Goal: Task Accomplishment & Management: Complete application form

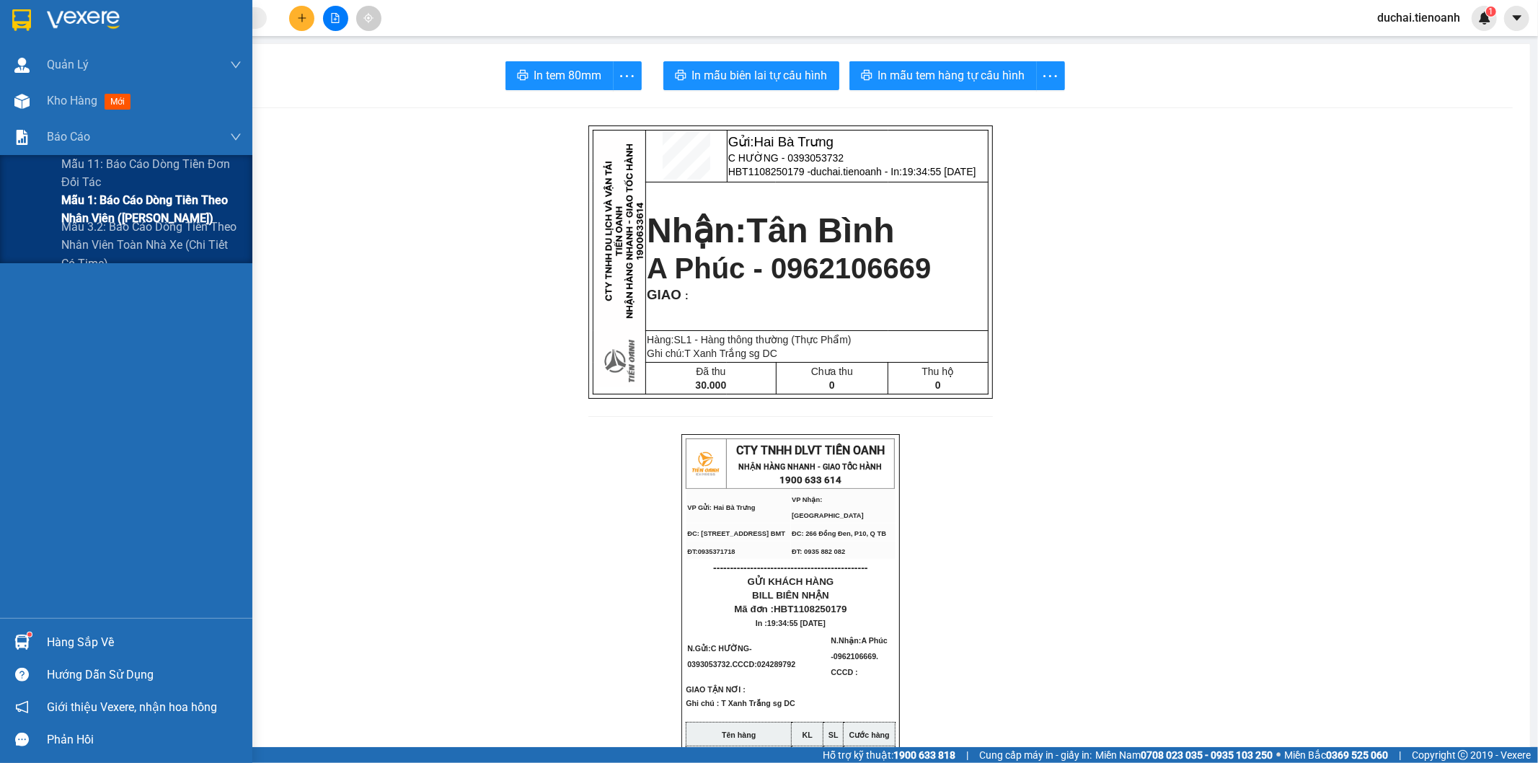
click at [126, 208] on span "Mẫu 1: Báo cáo dòng tiền theo nhân viên ([PERSON_NAME])" at bounding box center [151, 209] width 180 height 36
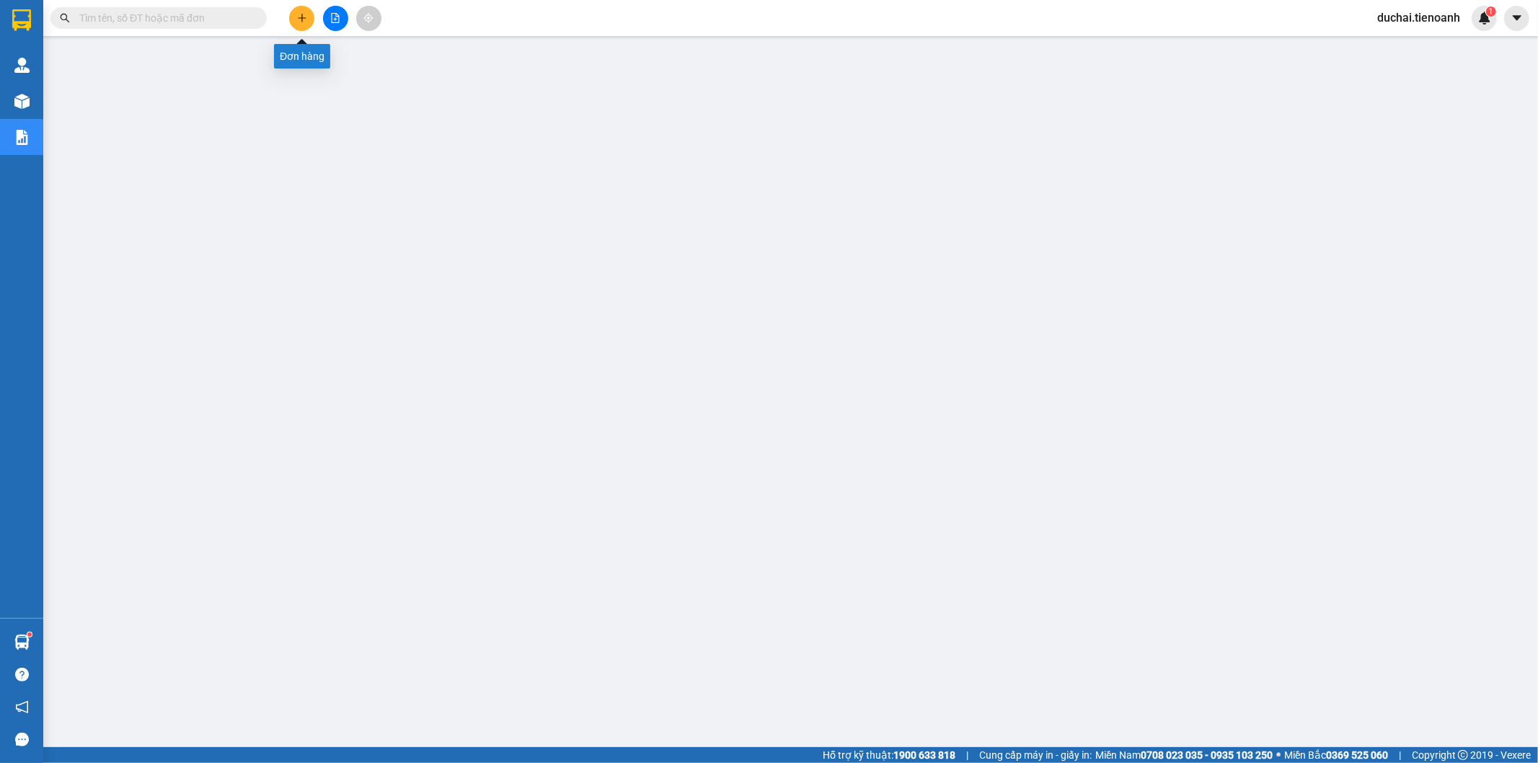
click at [308, 12] on button at bounding box center [301, 18] width 25 height 25
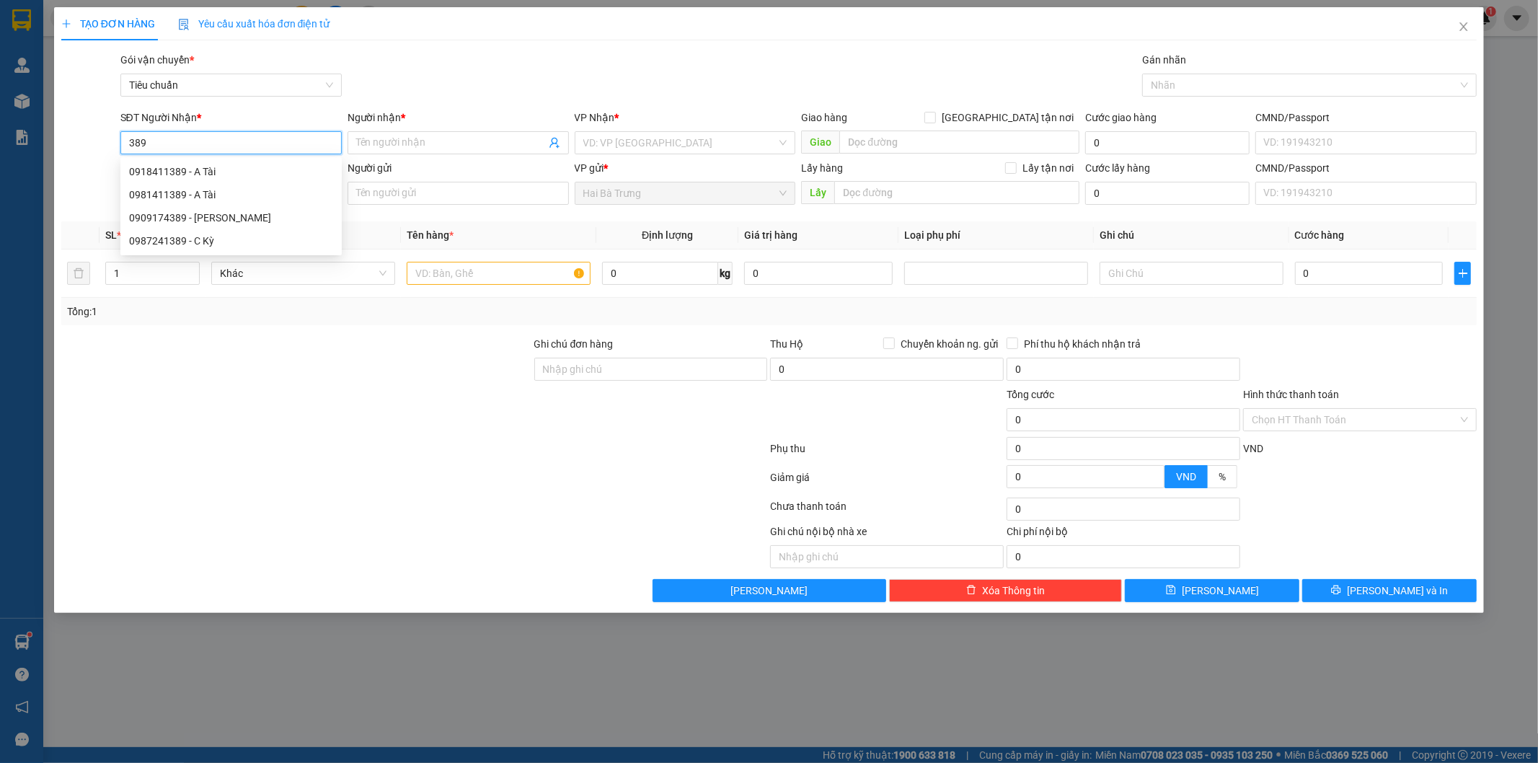
click at [174, 139] on input "389" at bounding box center [230, 142] width 221 height 23
click at [192, 166] on div "0918411389 - A Tài" at bounding box center [231, 172] width 204 height 16
type input "0918411389"
type input "A Tài"
type input "30.000"
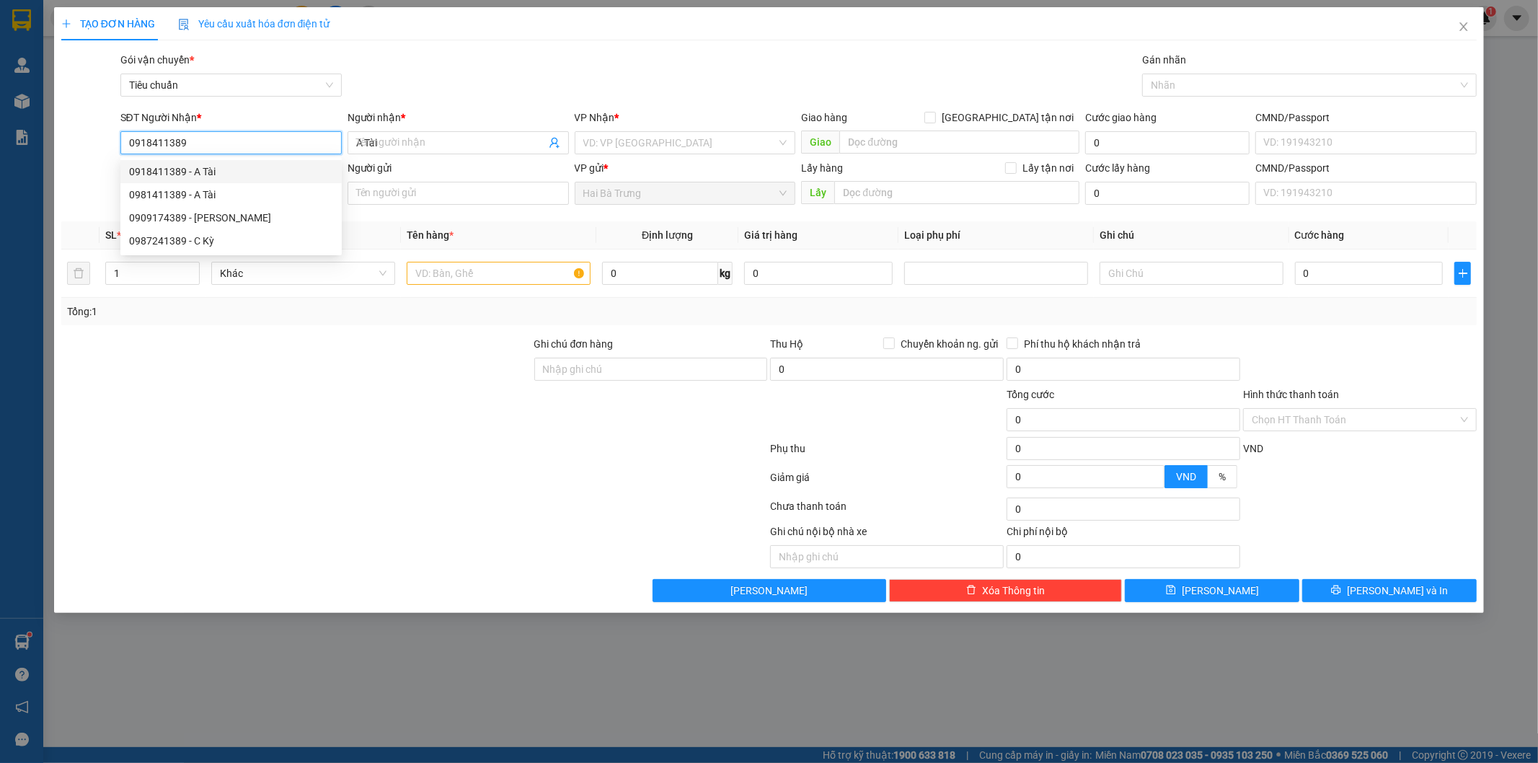
type input "30.000"
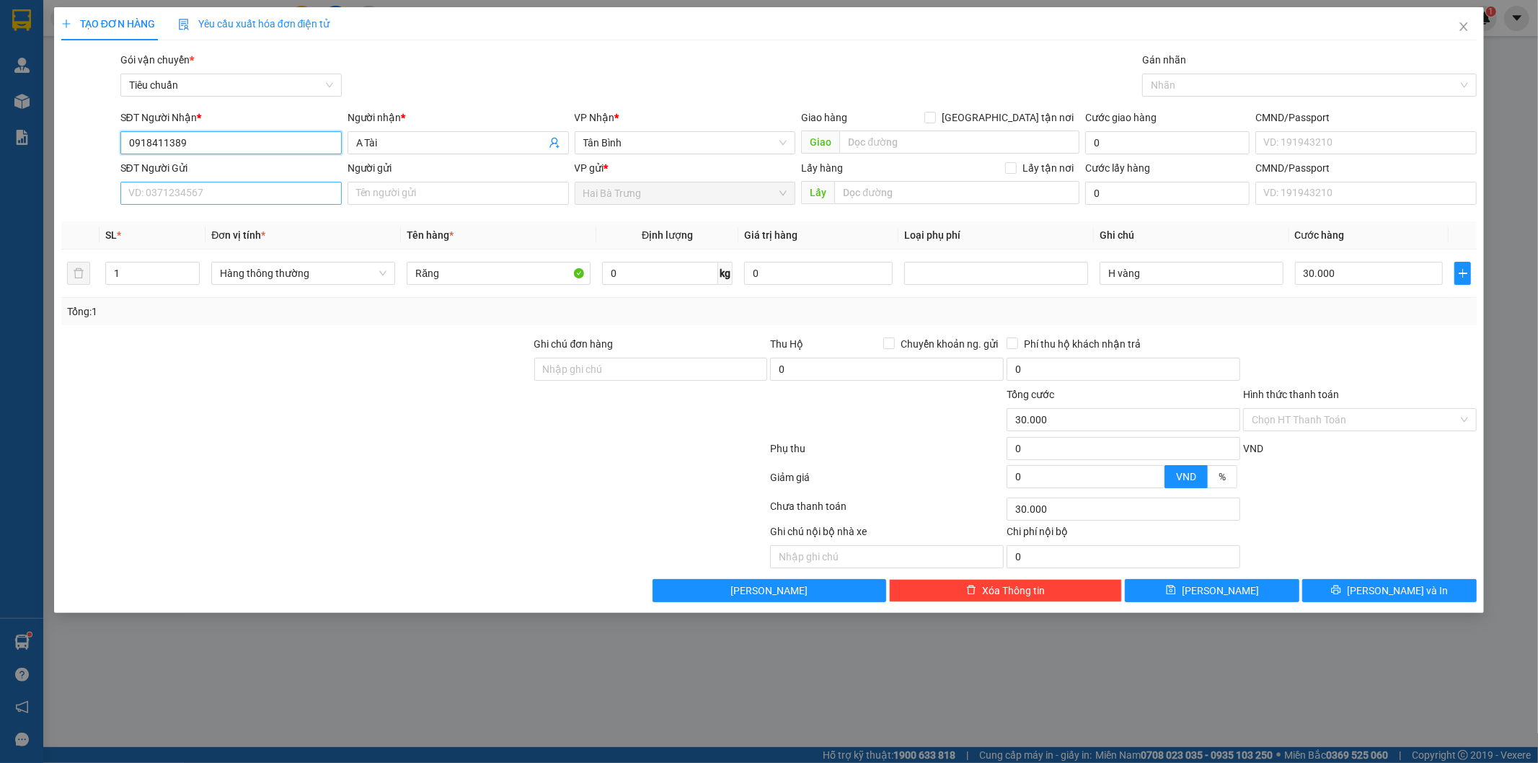
type input "0918411389"
click at [195, 197] on input "SĐT Người Gửi" at bounding box center [230, 193] width 221 height 23
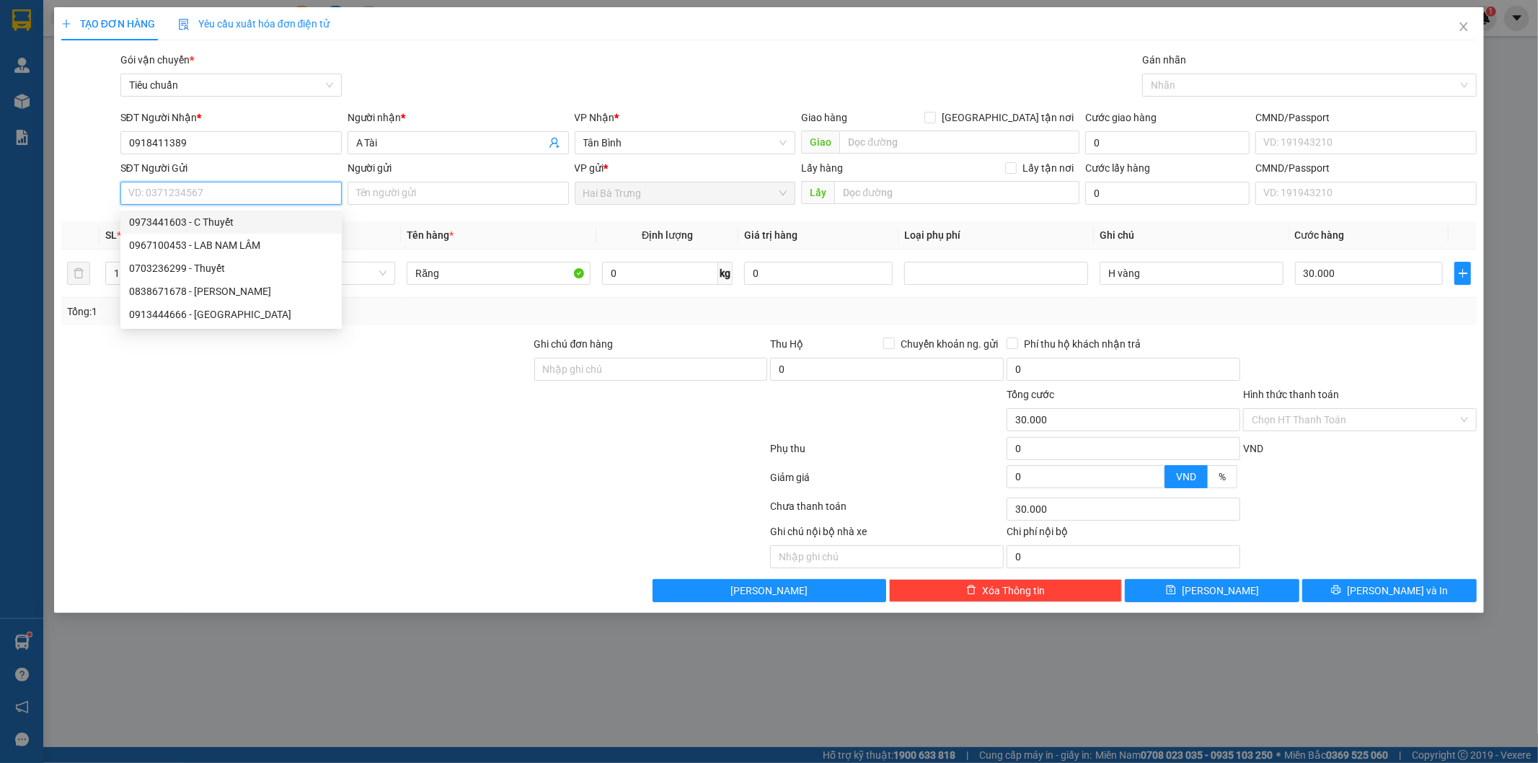
click at [256, 222] on div "0973441603 - C Thuyết" at bounding box center [231, 222] width 204 height 16
type input "0973441603"
type input "C Thuyết"
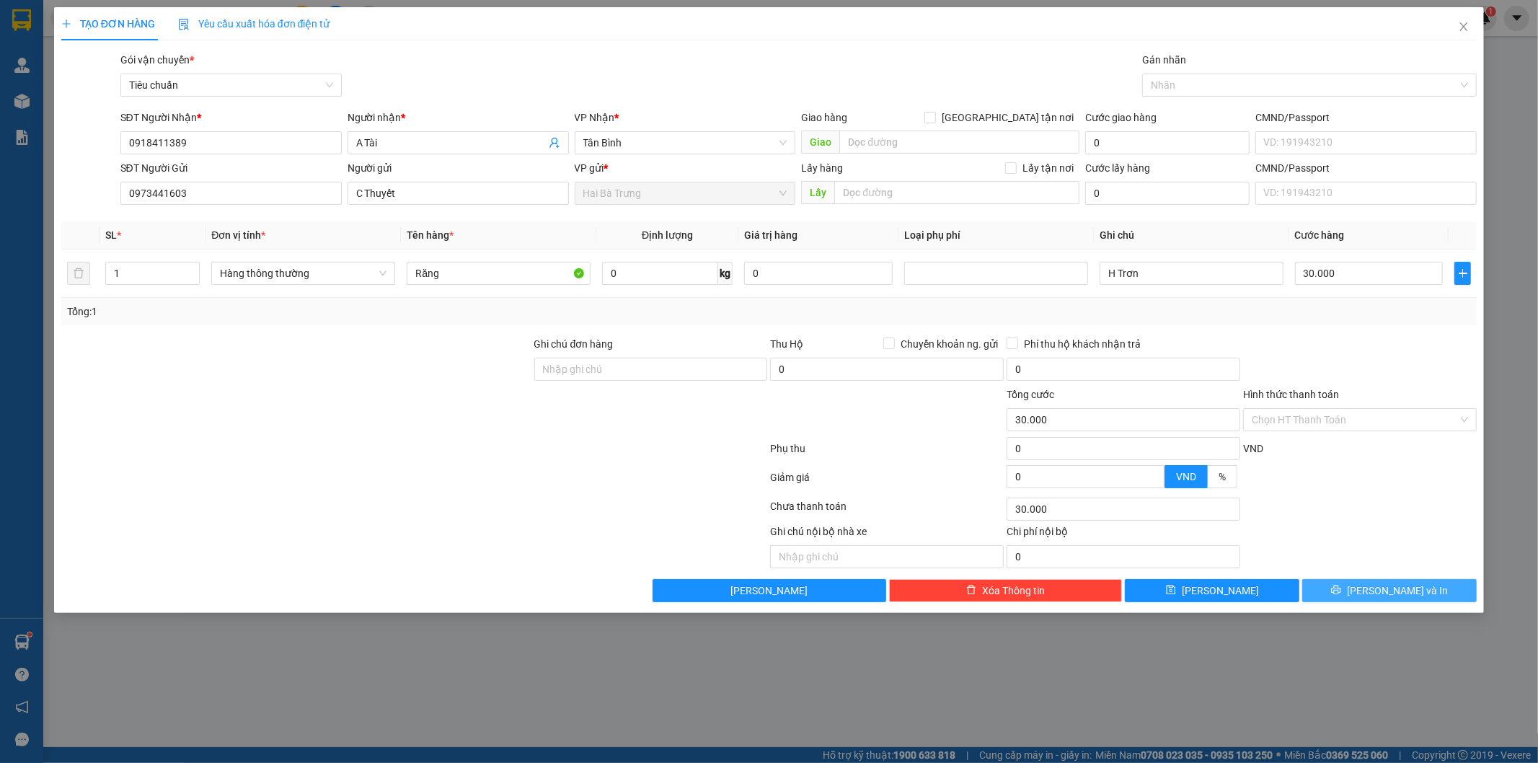
click at [1417, 587] on button "[PERSON_NAME] và In" at bounding box center [1389, 590] width 174 height 23
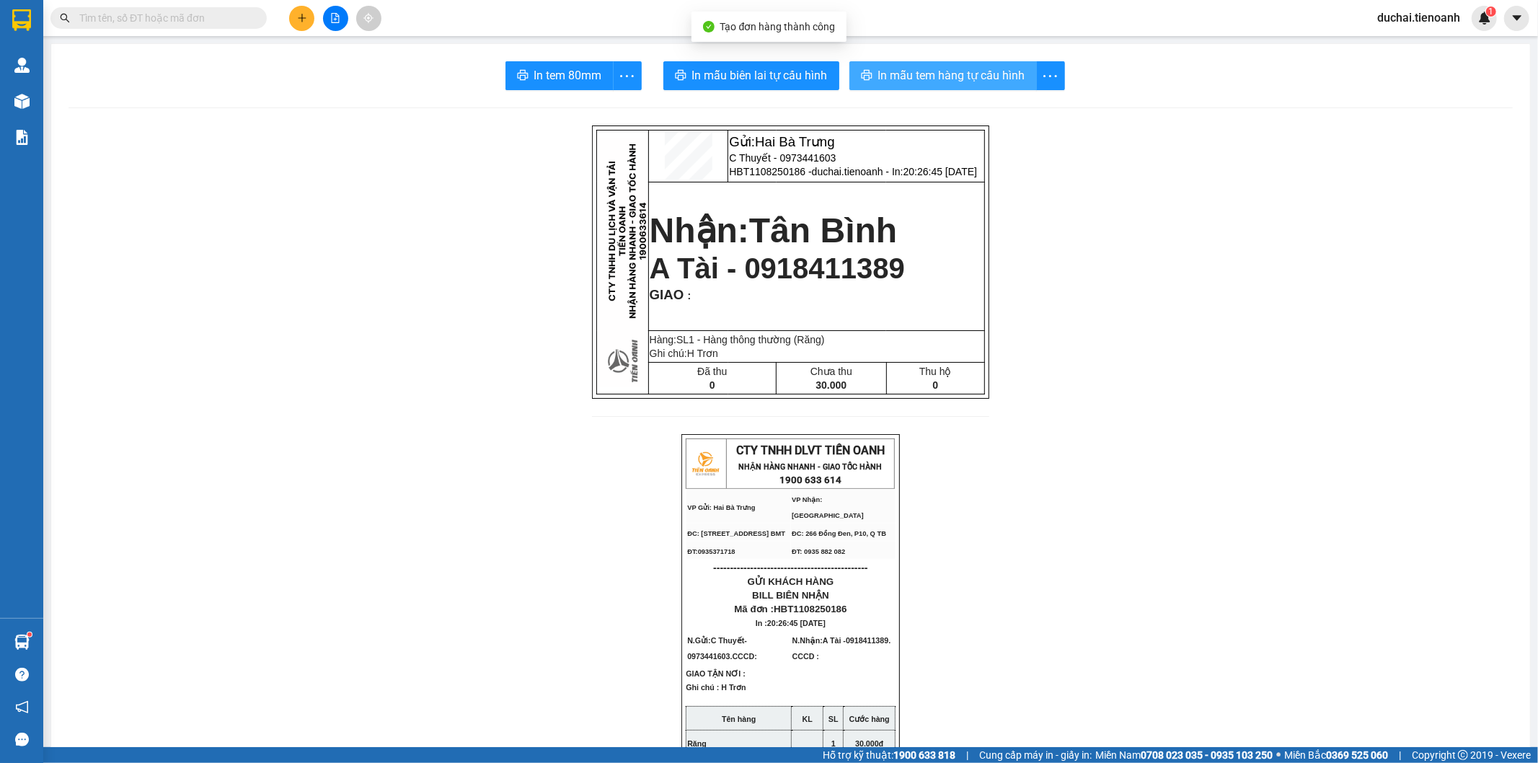
click at [962, 65] on button "In mẫu tem hàng tự cấu hình" at bounding box center [942, 75] width 187 height 29
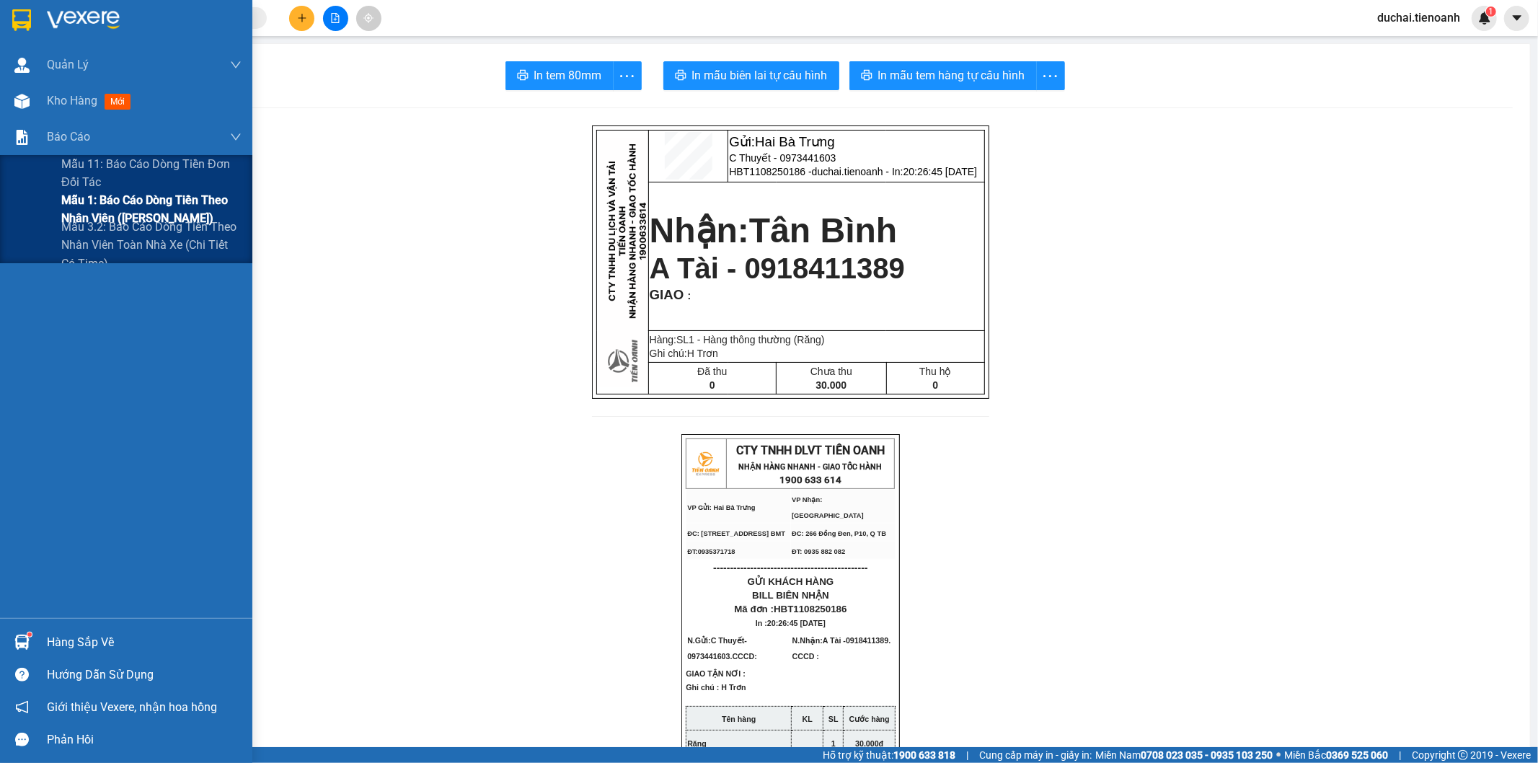
click at [118, 206] on span "Mẫu 1: Báo cáo dòng tiền theo nhân viên ([PERSON_NAME])" at bounding box center [151, 209] width 180 height 36
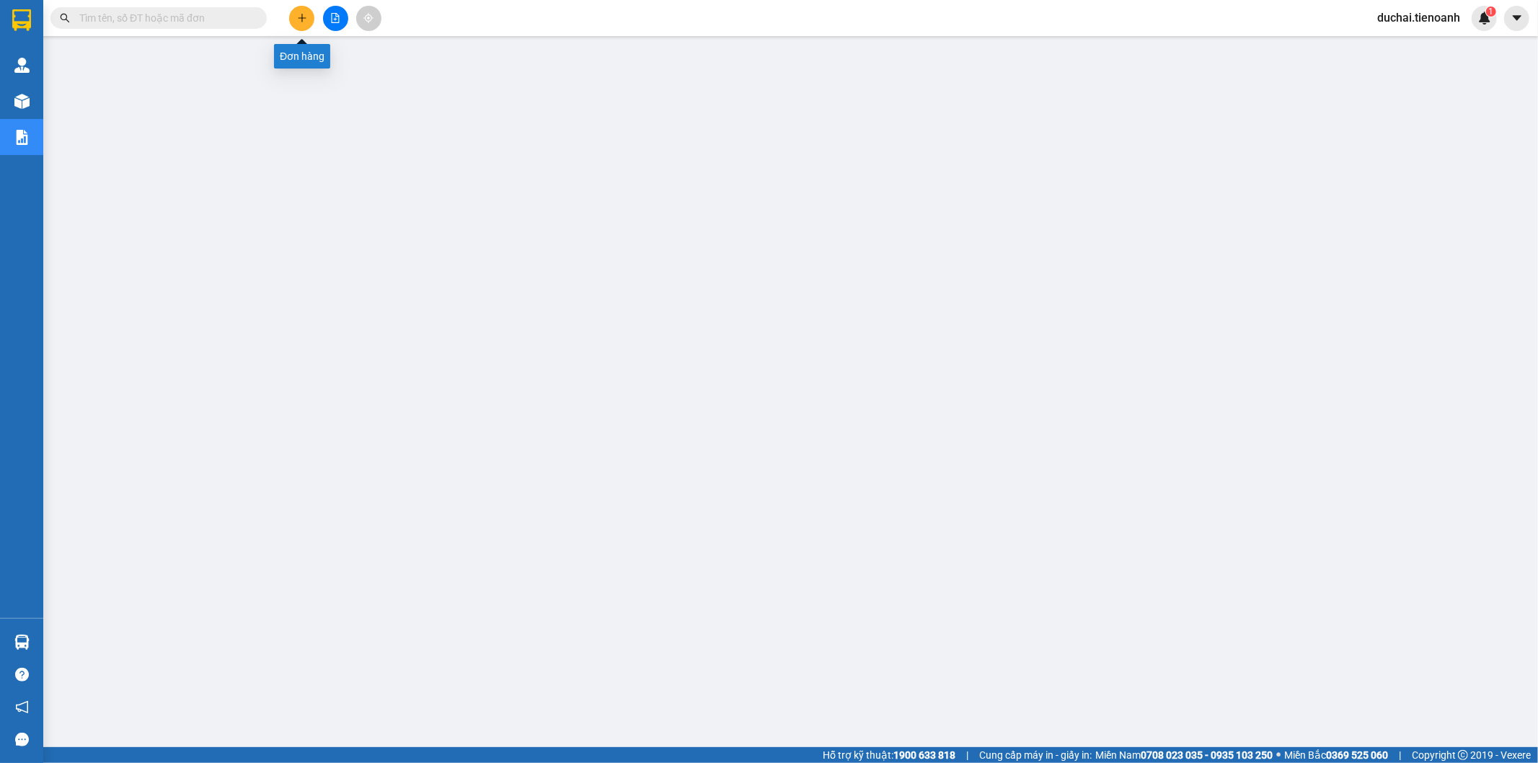
click at [298, 19] on icon "plus" at bounding box center [302, 18] width 10 height 10
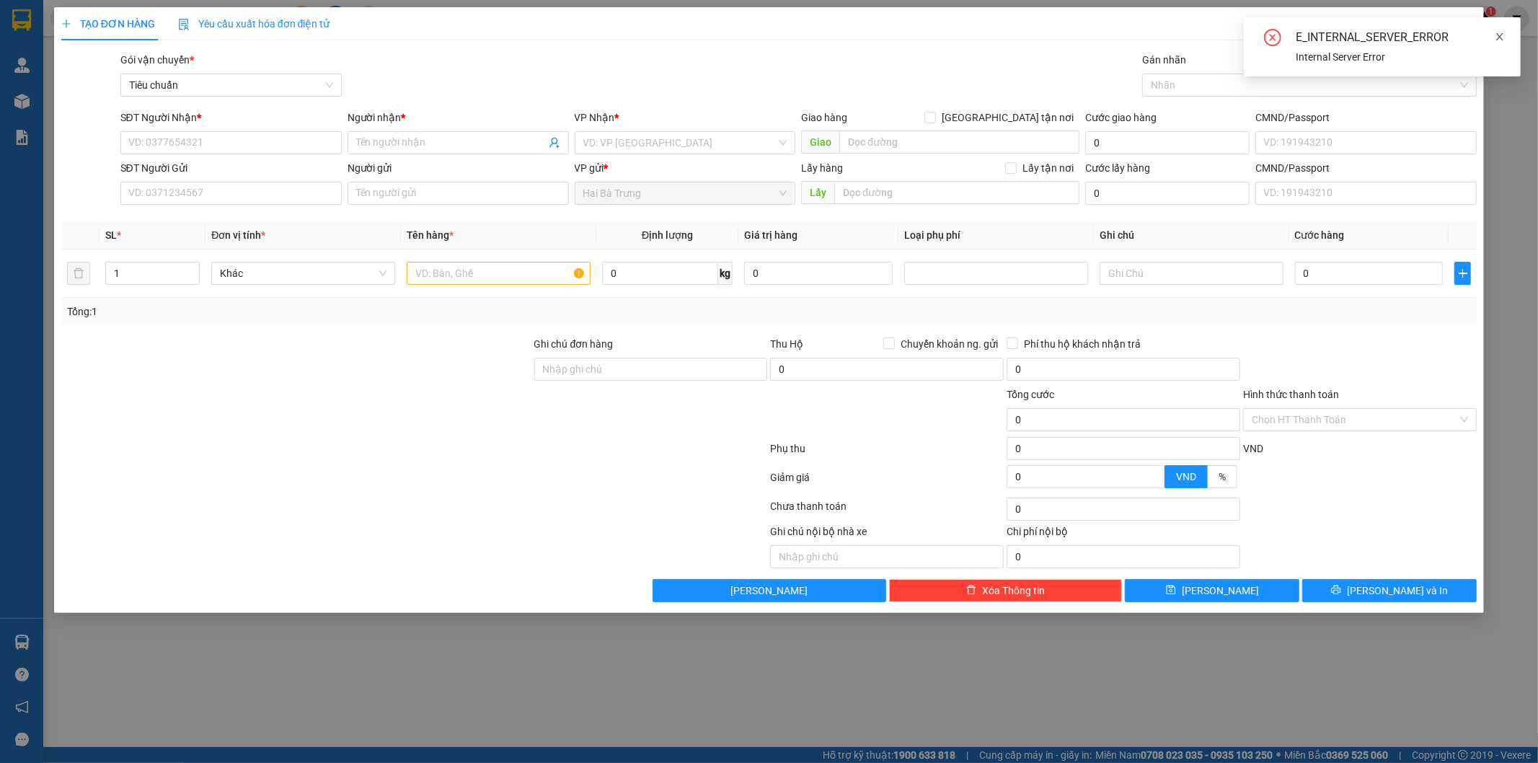
click at [1496, 40] on icon "close" at bounding box center [1499, 37] width 10 height 10
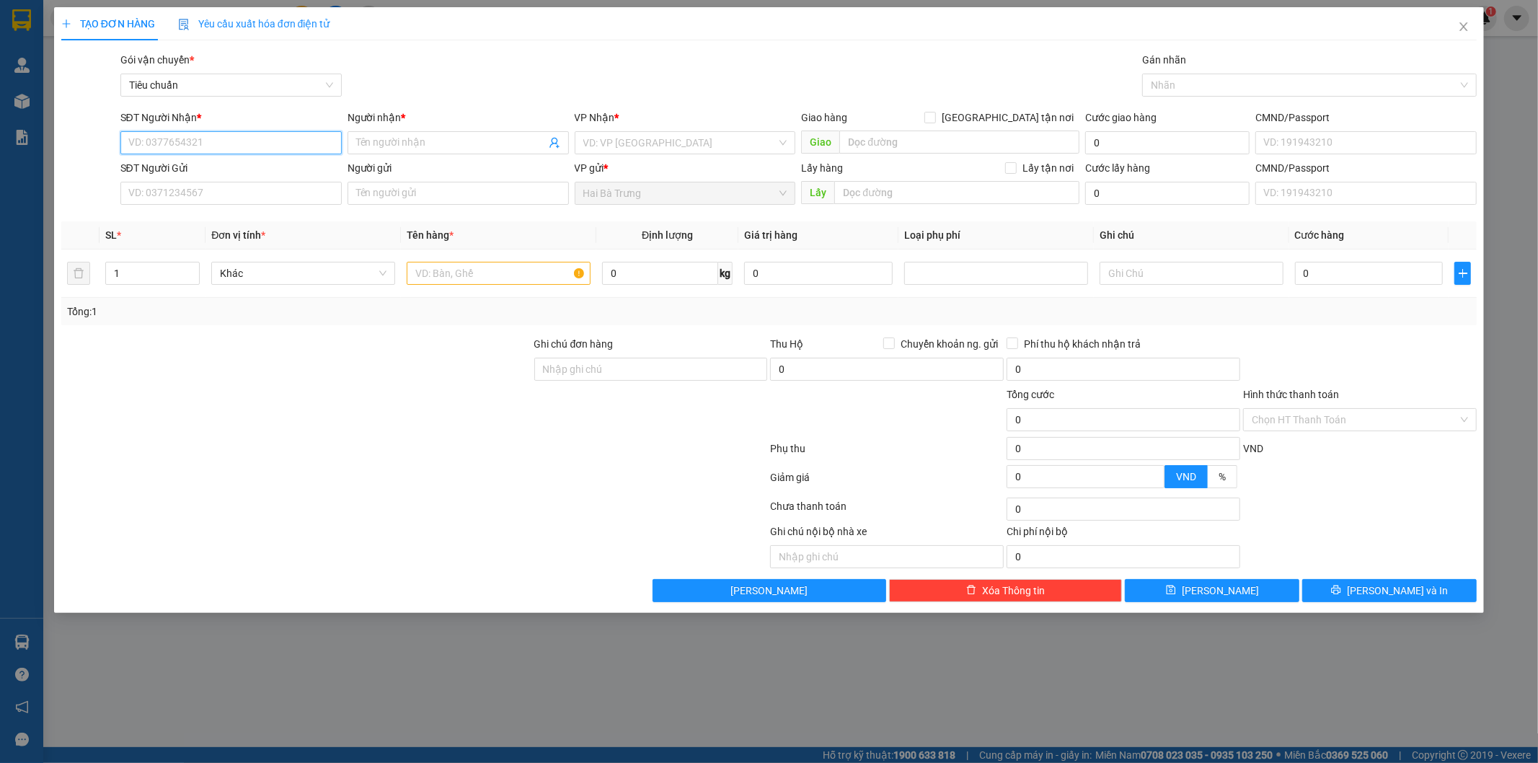
click at [198, 133] on input "SĐT Người Nhận *" at bounding box center [230, 142] width 221 height 23
type input "0977677579"
click at [422, 149] on input "Người nhận *" at bounding box center [451, 143] width 190 height 16
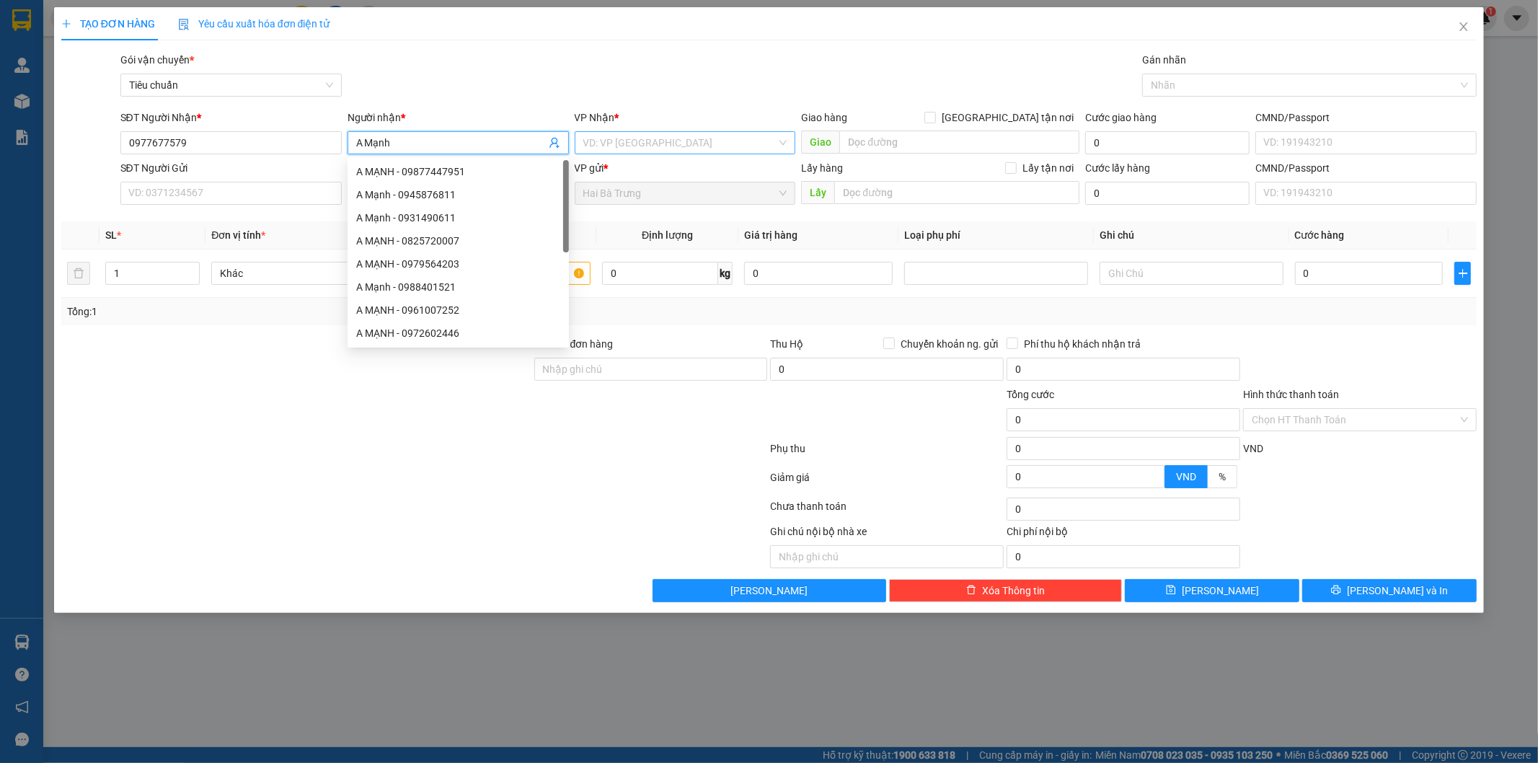
type input "A Mạnh"
click at [636, 134] on input "search" at bounding box center [680, 143] width 194 height 22
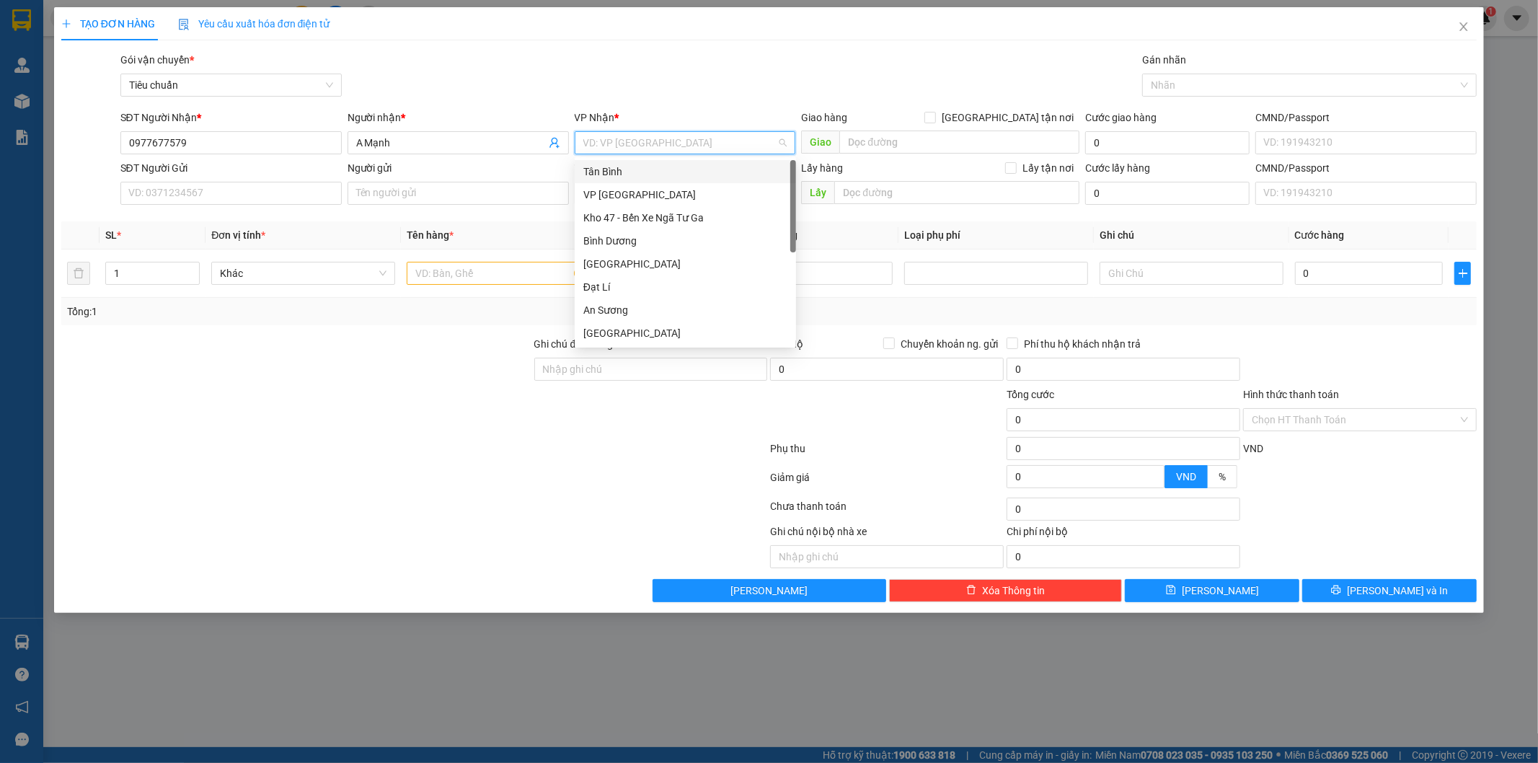
click at [631, 164] on div "Tân Bình" at bounding box center [685, 172] width 204 height 16
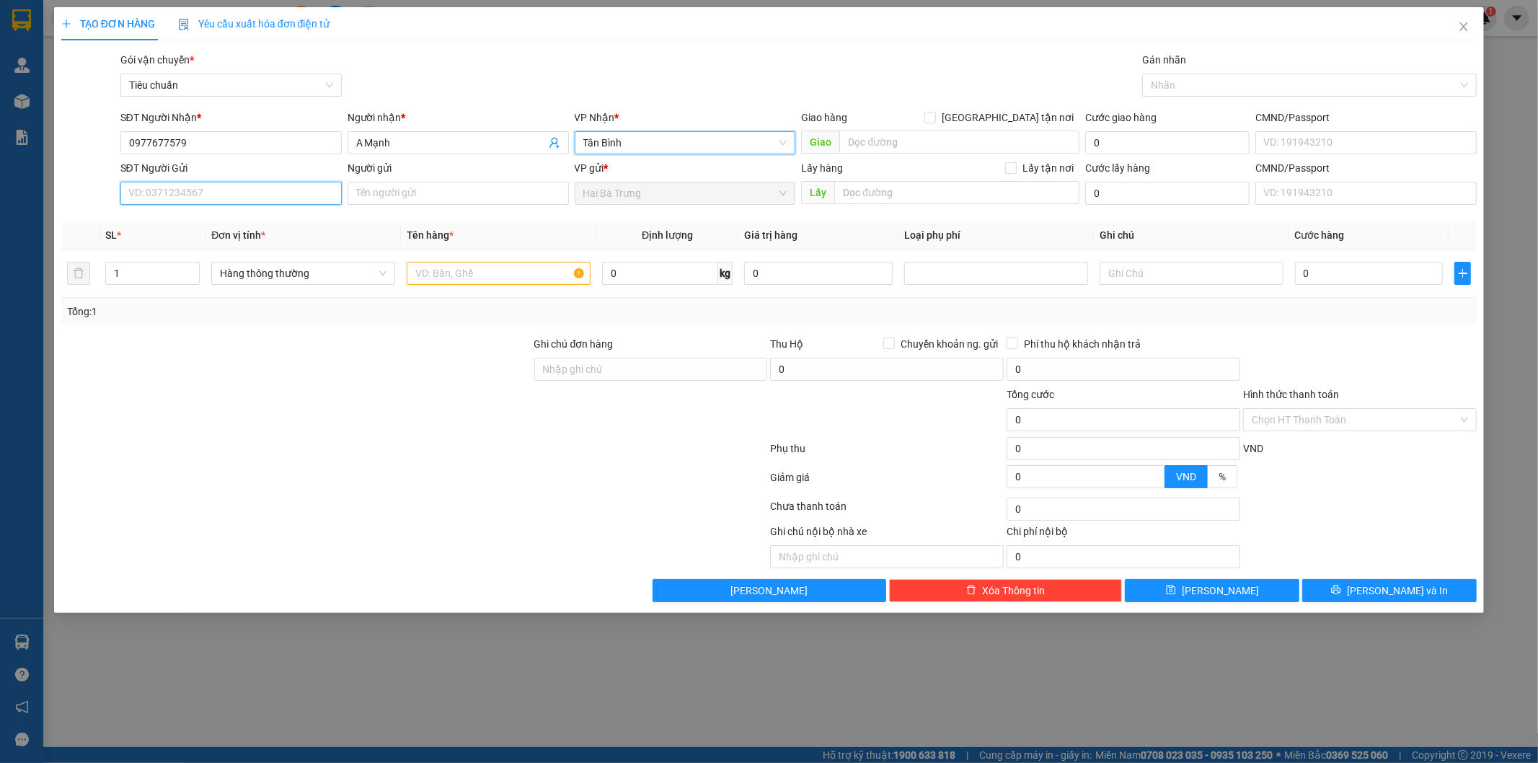
click at [257, 190] on input "SĐT Người Gửi" at bounding box center [230, 193] width 221 height 23
click at [219, 149] on input "0977677579" at bounding box center [230, 142] width 221 height 23
click at [219, 147] on input "0977677579" at bounding box center [230, 142] width 221 height 23
click at [195, 203] on input "SĐT Người Gửi" at bounding box center [230, 193] width 221 height 23
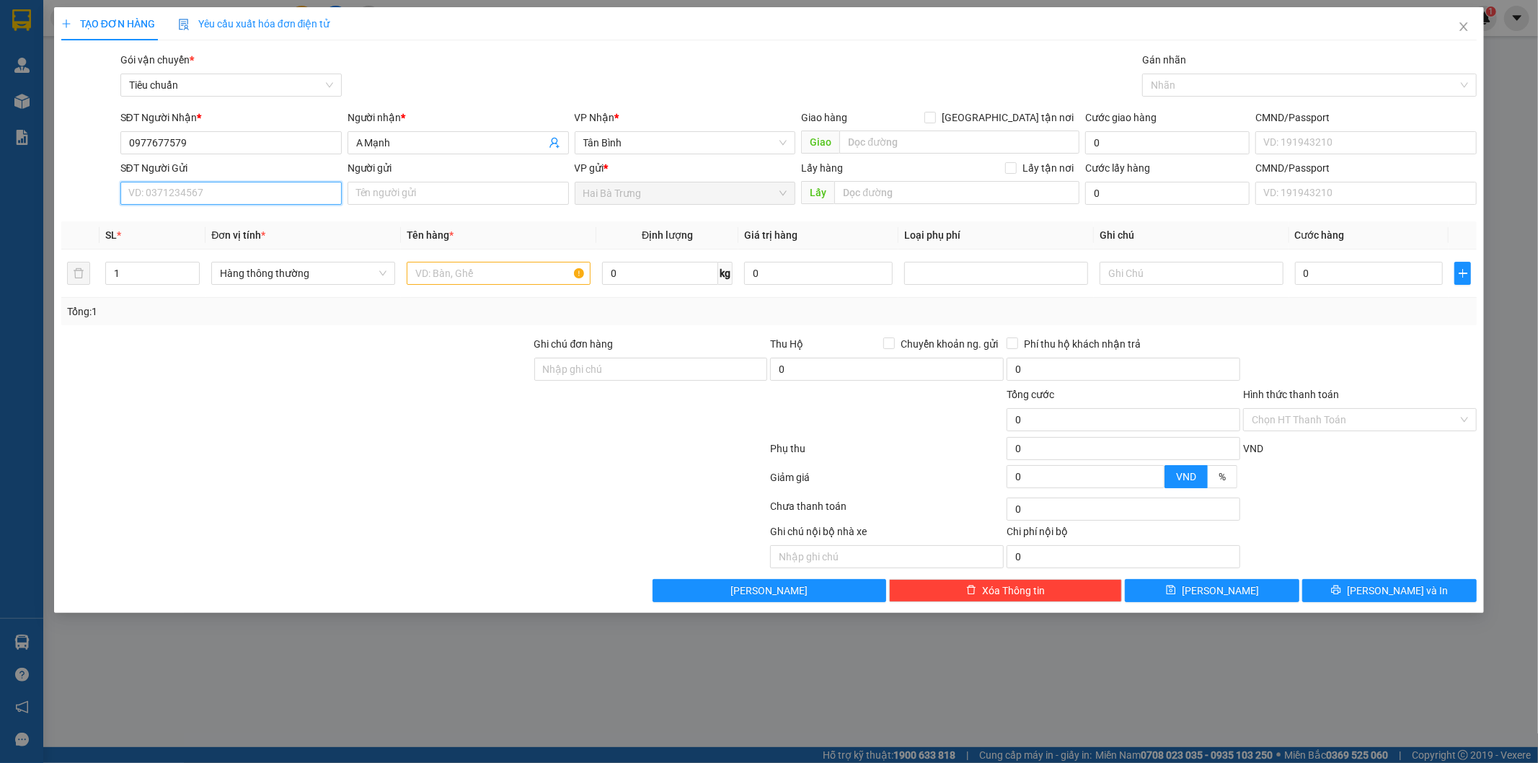
paste input "0977677579"
type input "0977677579"
click at [218, 144] on input "0977677579" at bounding box center [230, 142] width 221 height 23
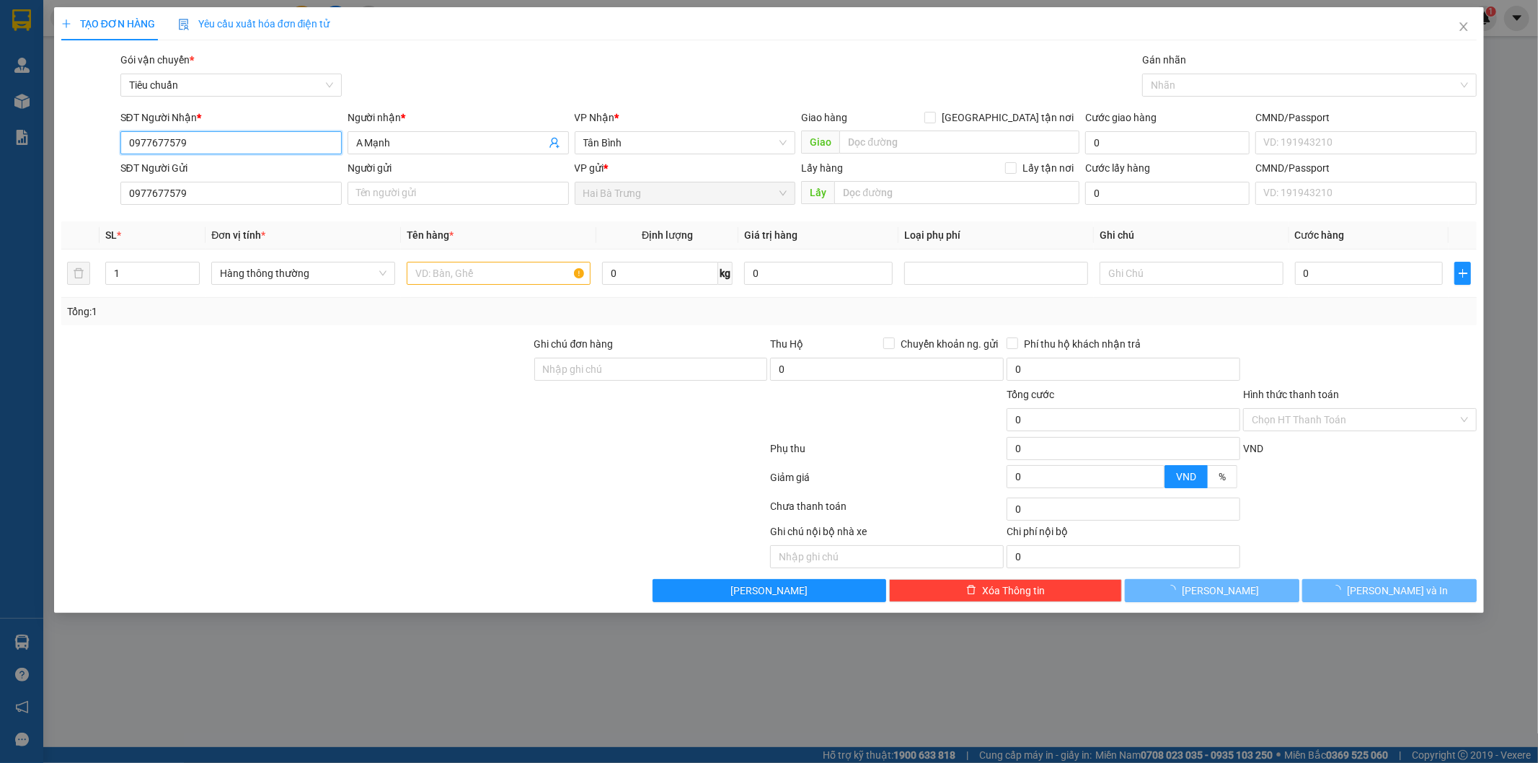
click at [218, 144] on input "0977677579" at bounding box center [230, 142] width 221 height 23
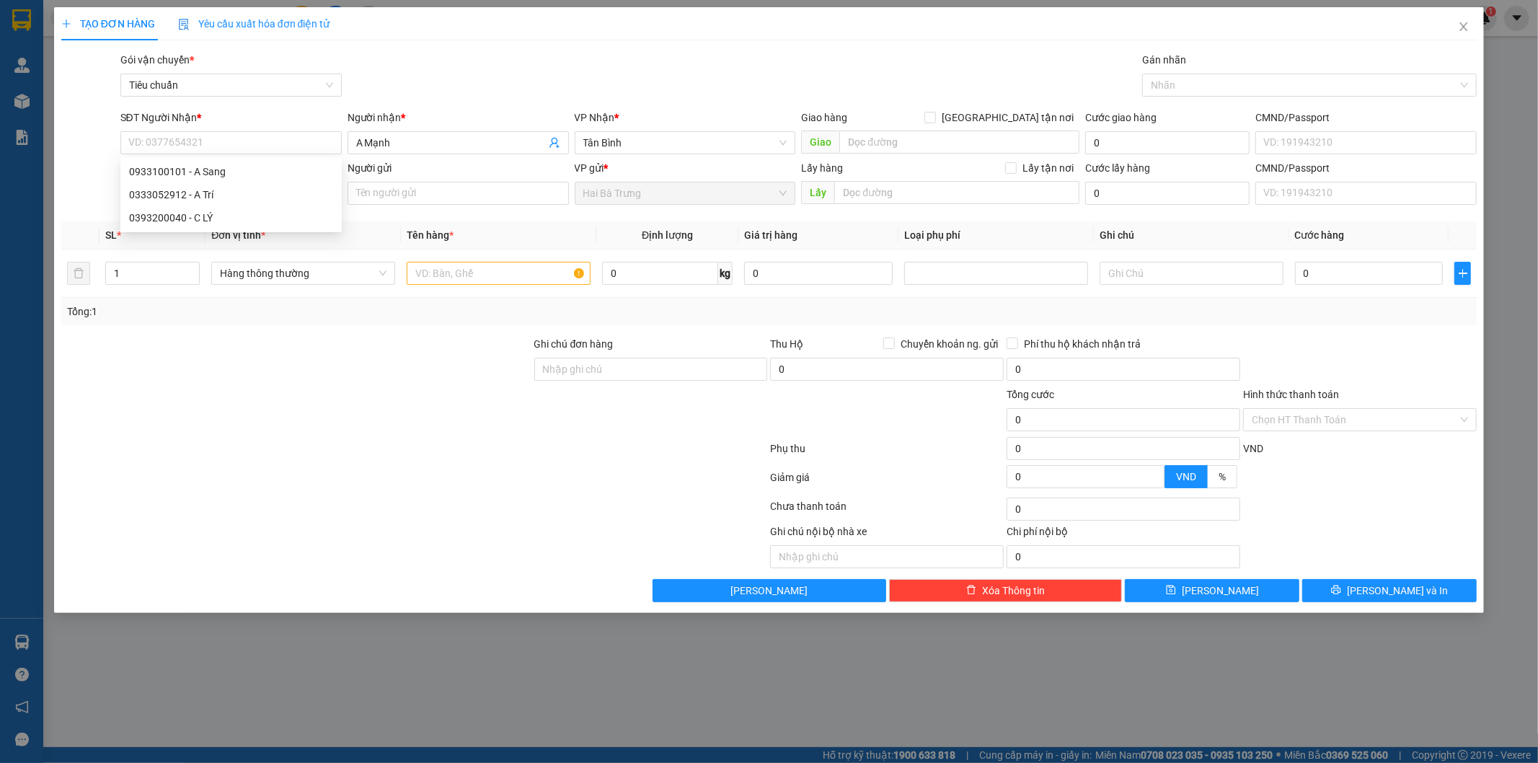
click at [395, 128] on div "Người nhận *" at bounding box center [457, 121] width 221 height 22
click at [394, 133] on span "A Mạnh" at bounding box center [457, 142] width 221 height 23
click at [394, 136] on input "A Mạnh" at bounding box center [451, 143] width 190 height 16
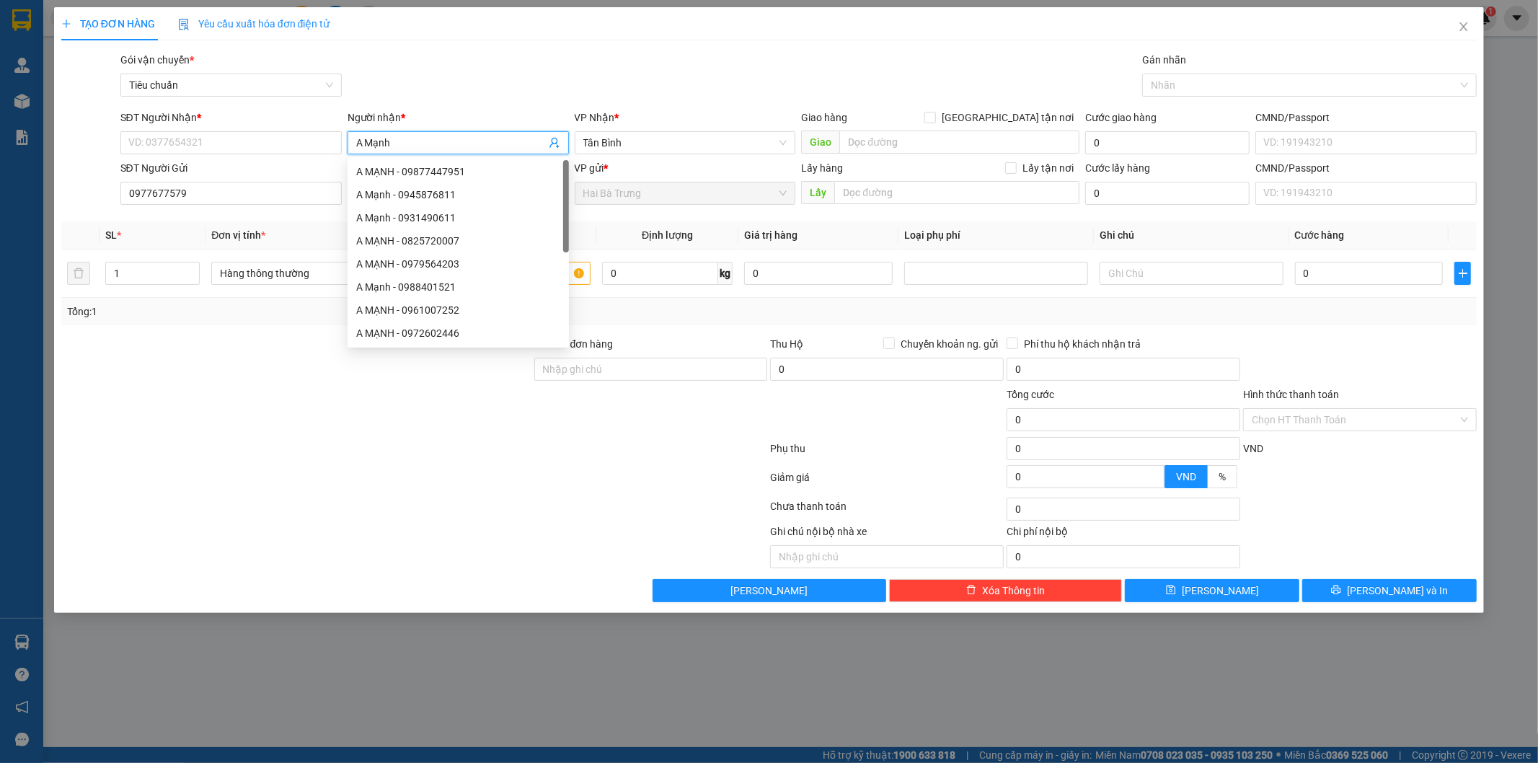
click at [387, 138] on input "A Mạnh" at bounding box center [451, 143] width 190 height 16
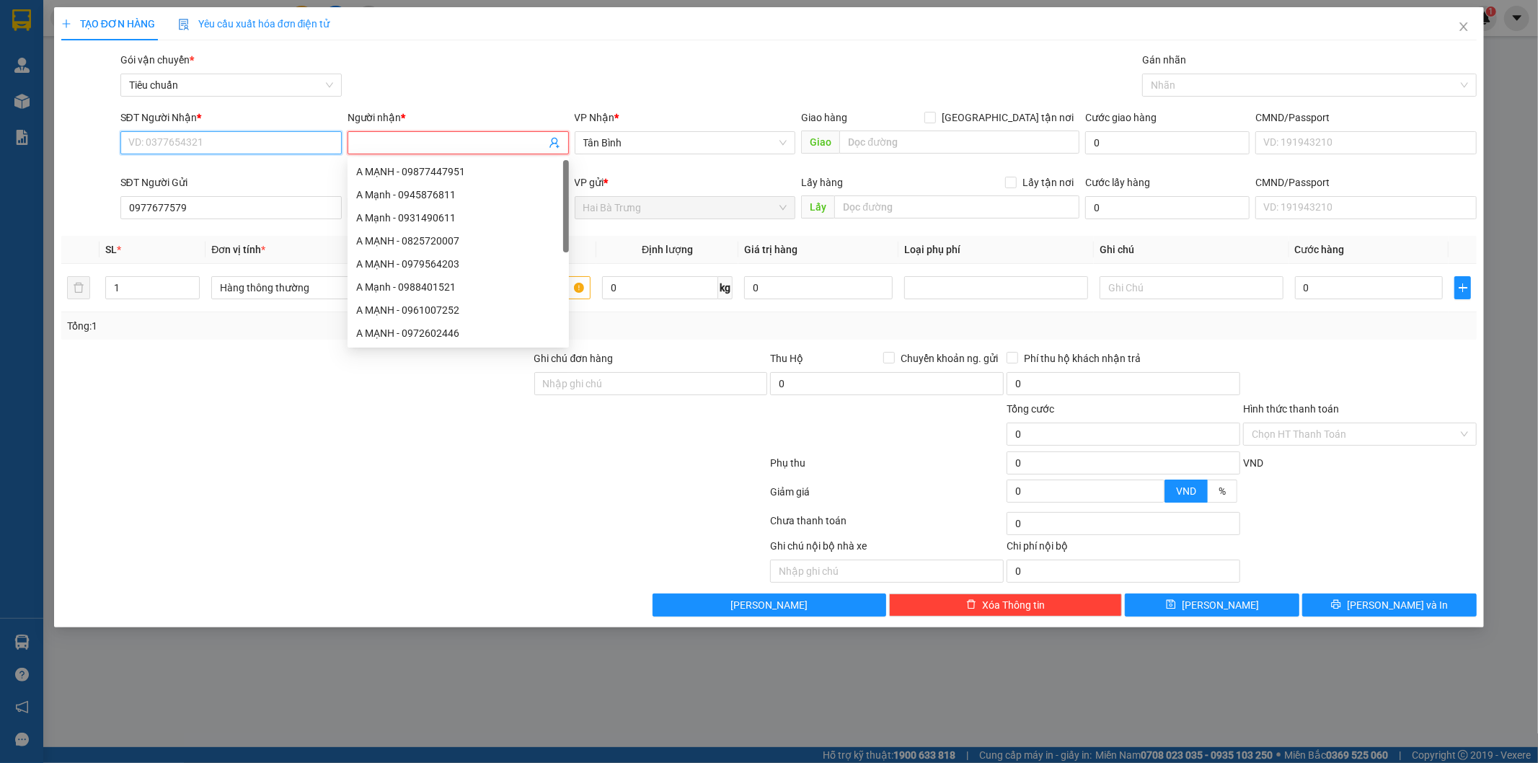
click at [265, 142] on input "SĐT Người Nhận *" at bounding box center [230, 142] width 221 height 23
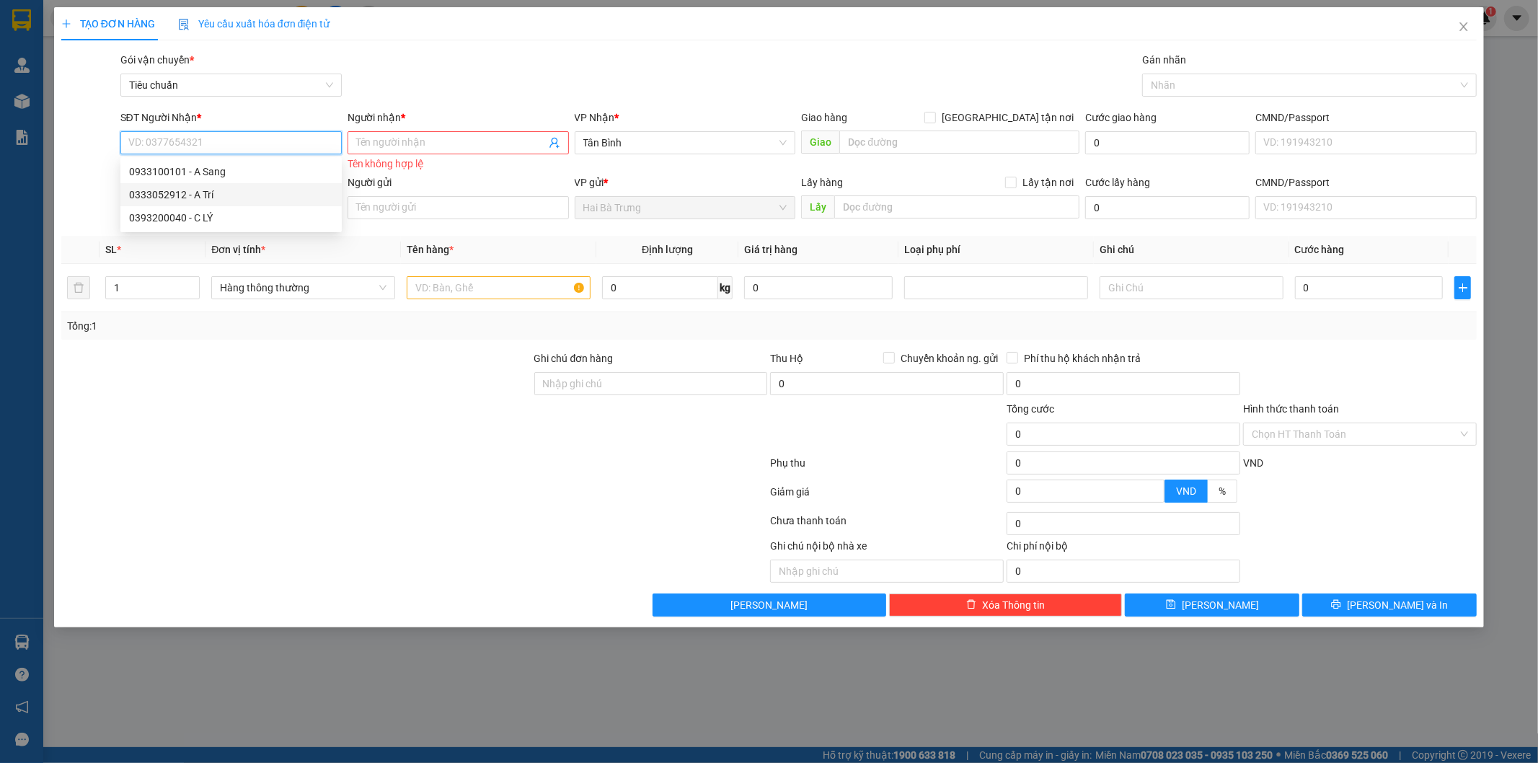
drag, startPoint x: 247, startPoint y: 190, endPoint x: 246, endPoint y: 180, distance: 10.1
click at [247, 190] on div "0333052912 - A Trí" at bounding box center [231, 195] width 204 height 16
type input "0333052912"
type input "A Trí"
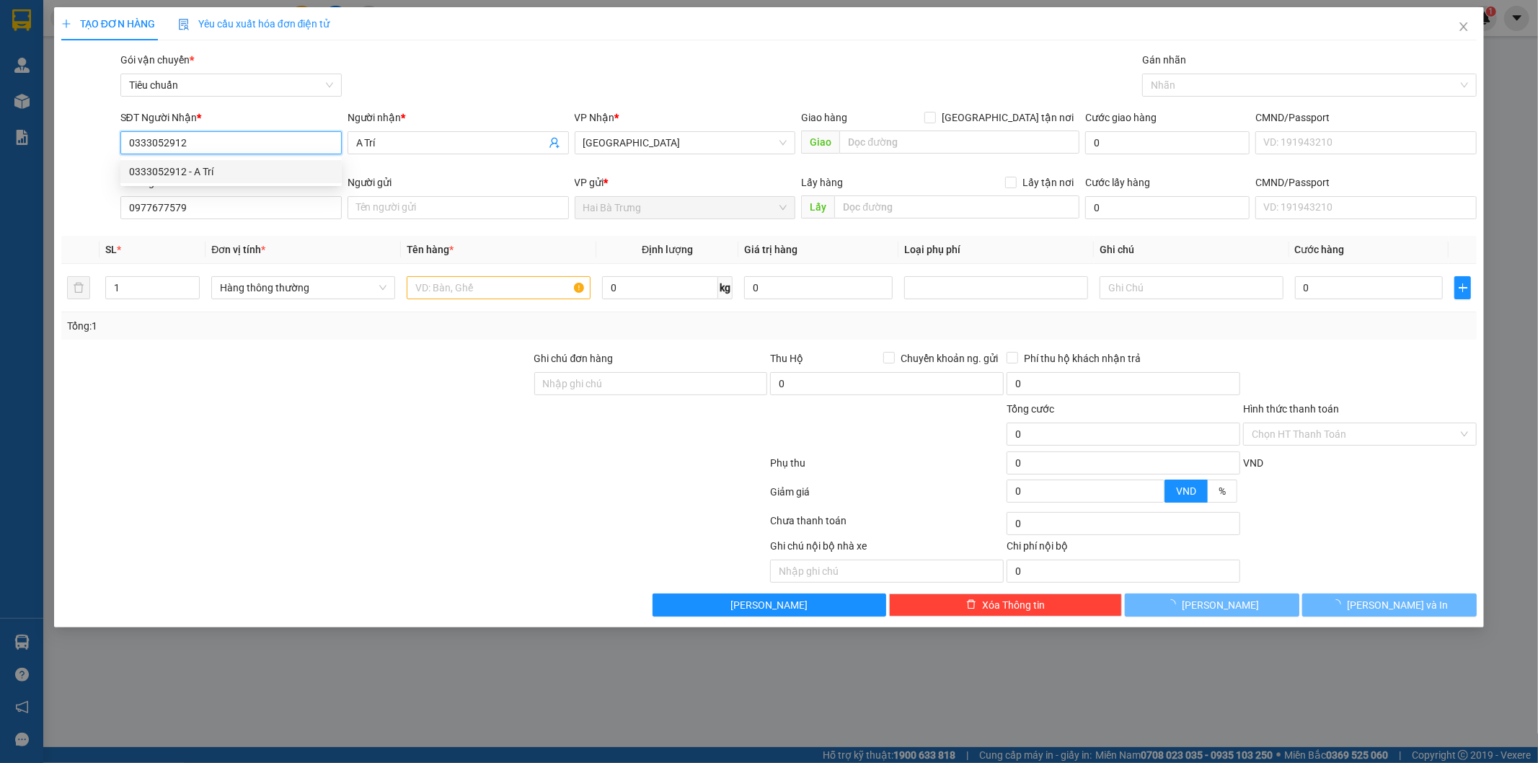
type input "40.000"
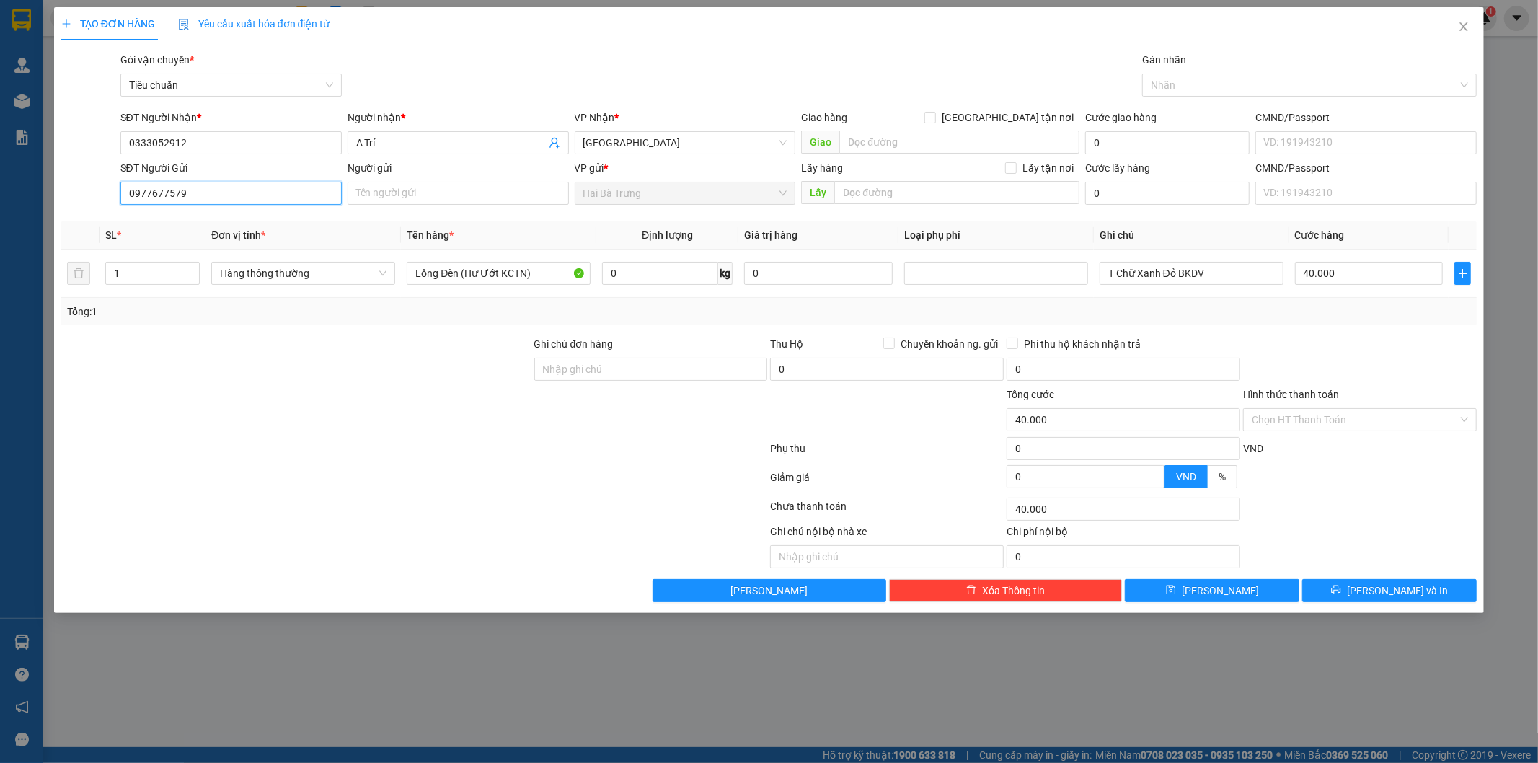
click at [247, 200] on input "0977677579" at bounding box center [230, 193] width 221 height 23
click at [226, 217] on div "0977677579 - A MẠNH" at bounding box center [231, 222] width 204 height 16
type input "A MẠNH"
type input "30.000"
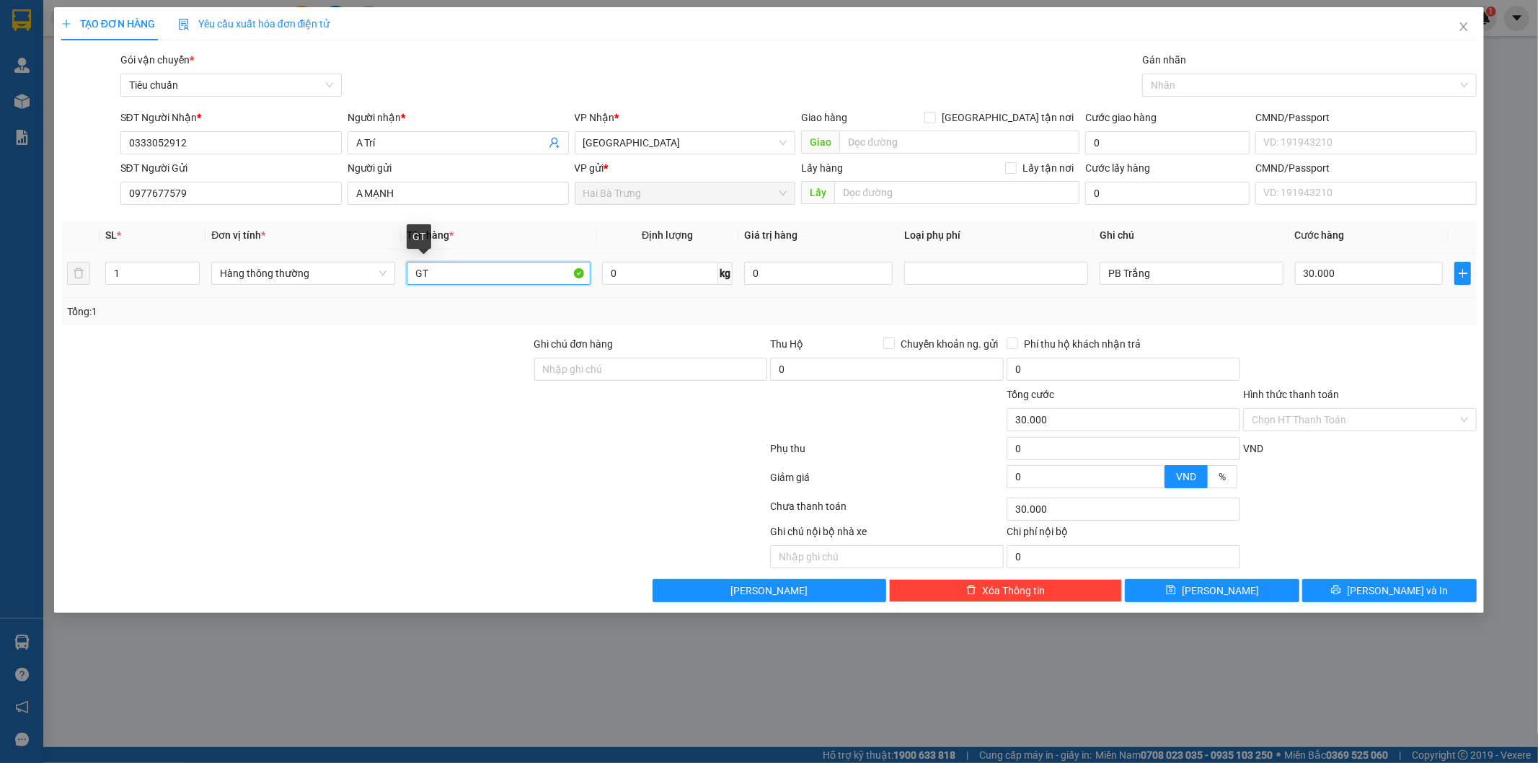
click at [466, 267] on input "GT" at bounding box center [499, 273] width 184 height 23
type input "Nệm"
click at [647, 267] on input "0" at bounding box center [660, 273] width 116 height 23
type input "3"
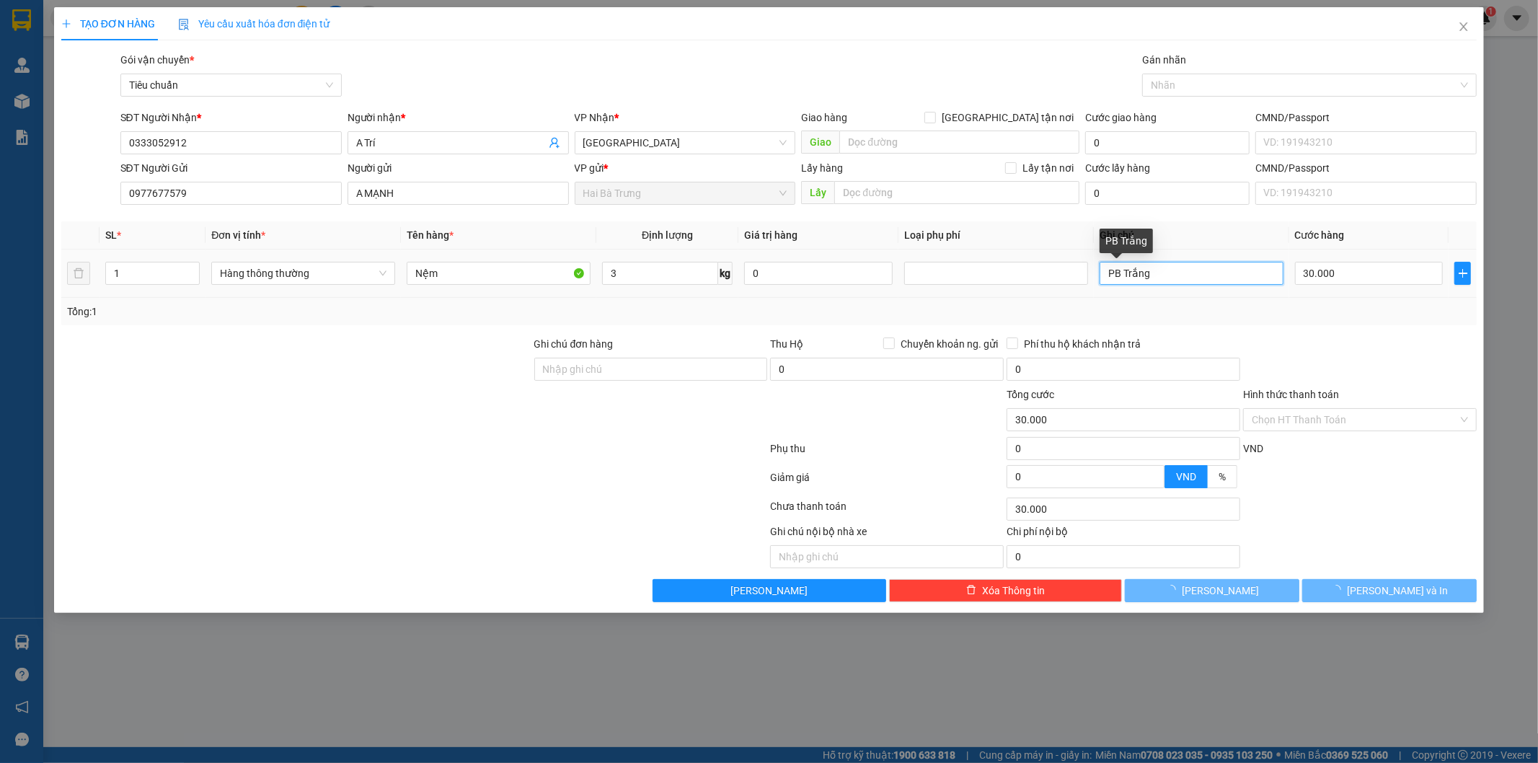
click at [1175, 275] on input "PB Trắng" at bounding box center [1191, 273] width 184 height 23
type input "T Chữ Xanh"
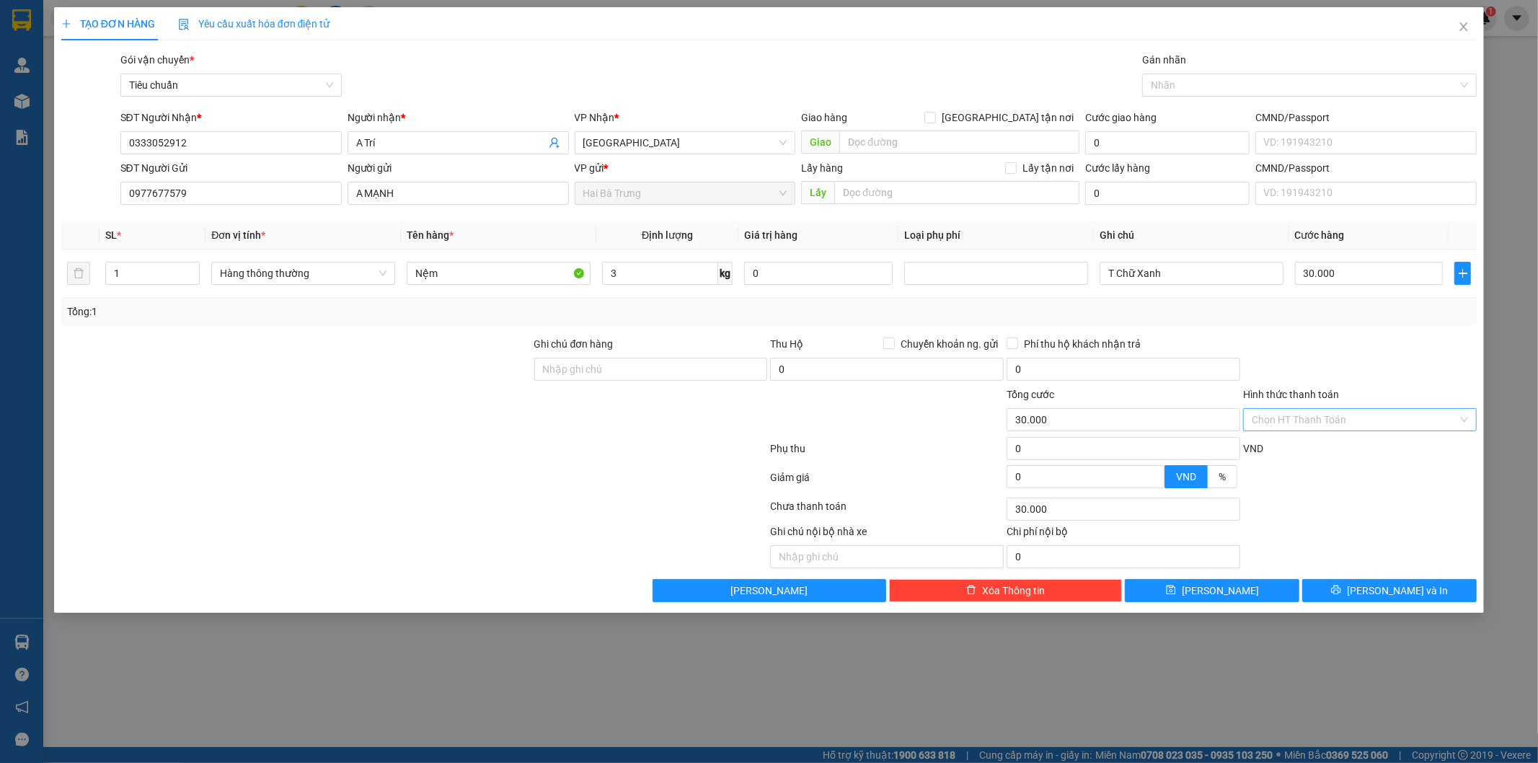
click at [1394, 417] on input "Hình thức thanh toán" at bounding box center [1355, 420] width 206 height 22
click at [1337, 440] on div "Tại văn phòng" at bounding box center [1360, 448] width 216 height 16
type input "0"
click at [1425, 591] on button "[PERSON_NAME] và In" at bounding box center [1389, 590] width 174 height 23
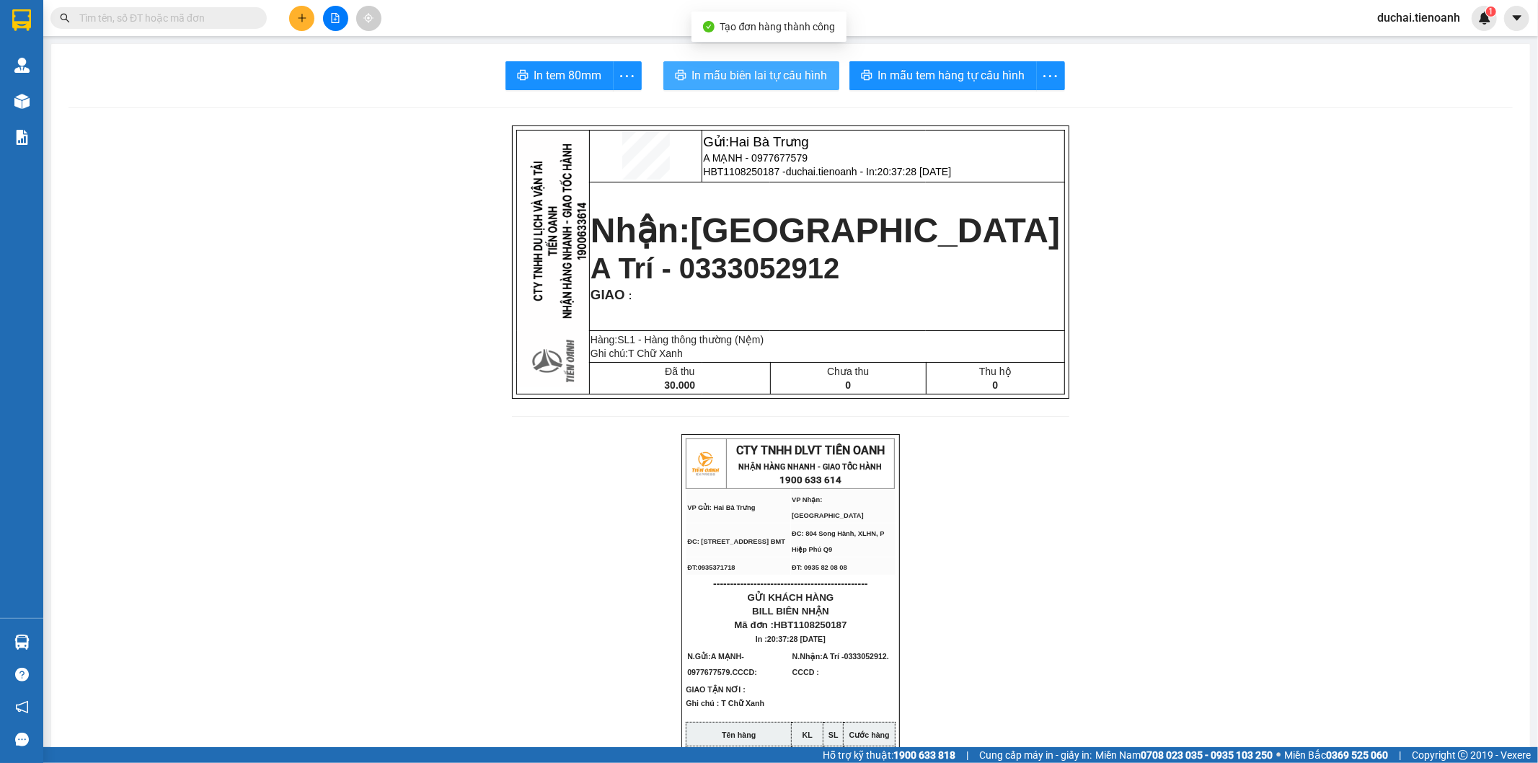
click at [806, 84] on button "In mẫu biên lai tự cấu hình" at bounding box center [751, 75] width 176 height 29
click at [793, 283] on span "A Trí - 0333052912" at bounding box center [714, 268] width 249 height 32
copy span "0333052912"
click at [236, 12] on input "text" at bounding box center [164, 18] width 170 height 16
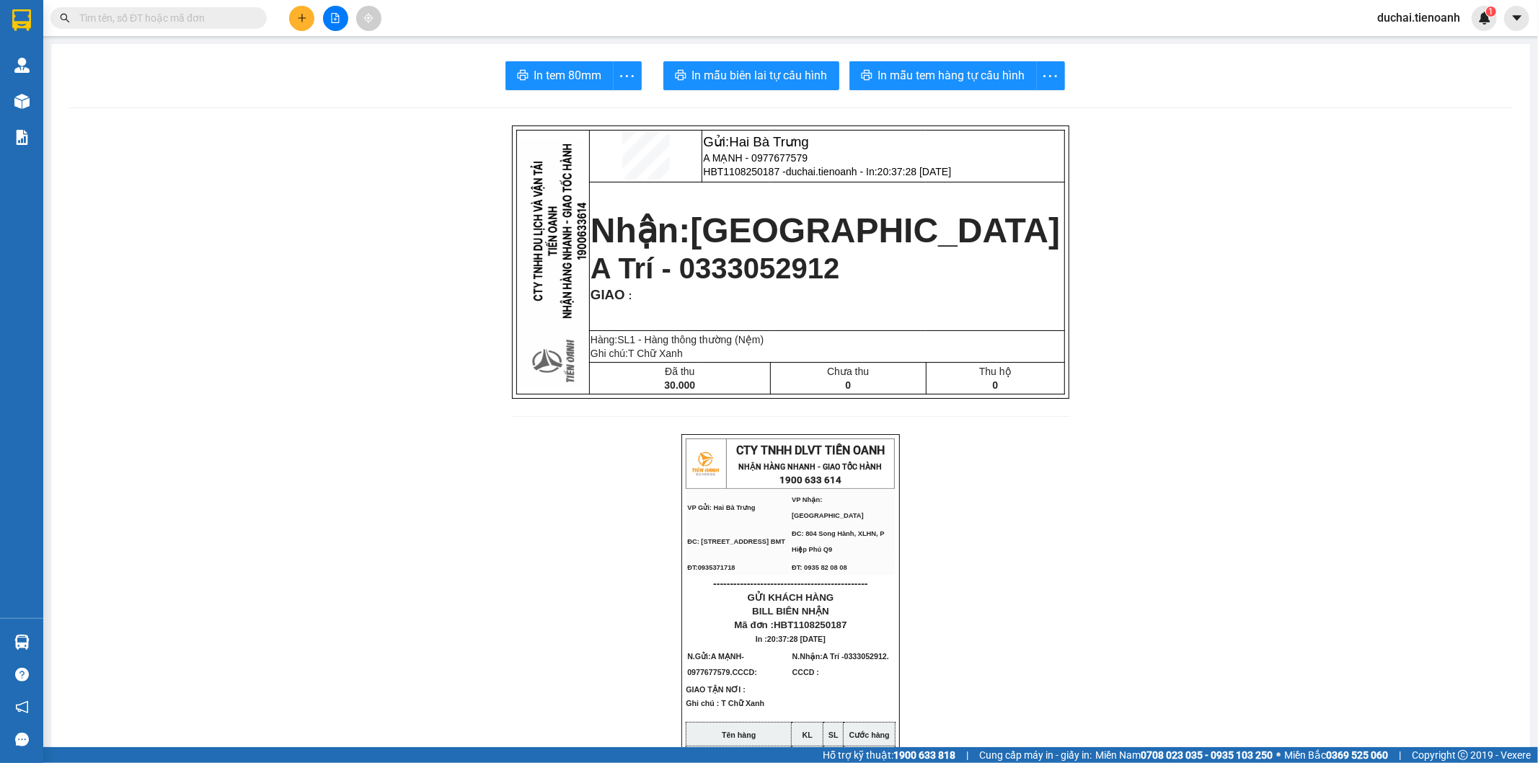
paste input "0333052912"
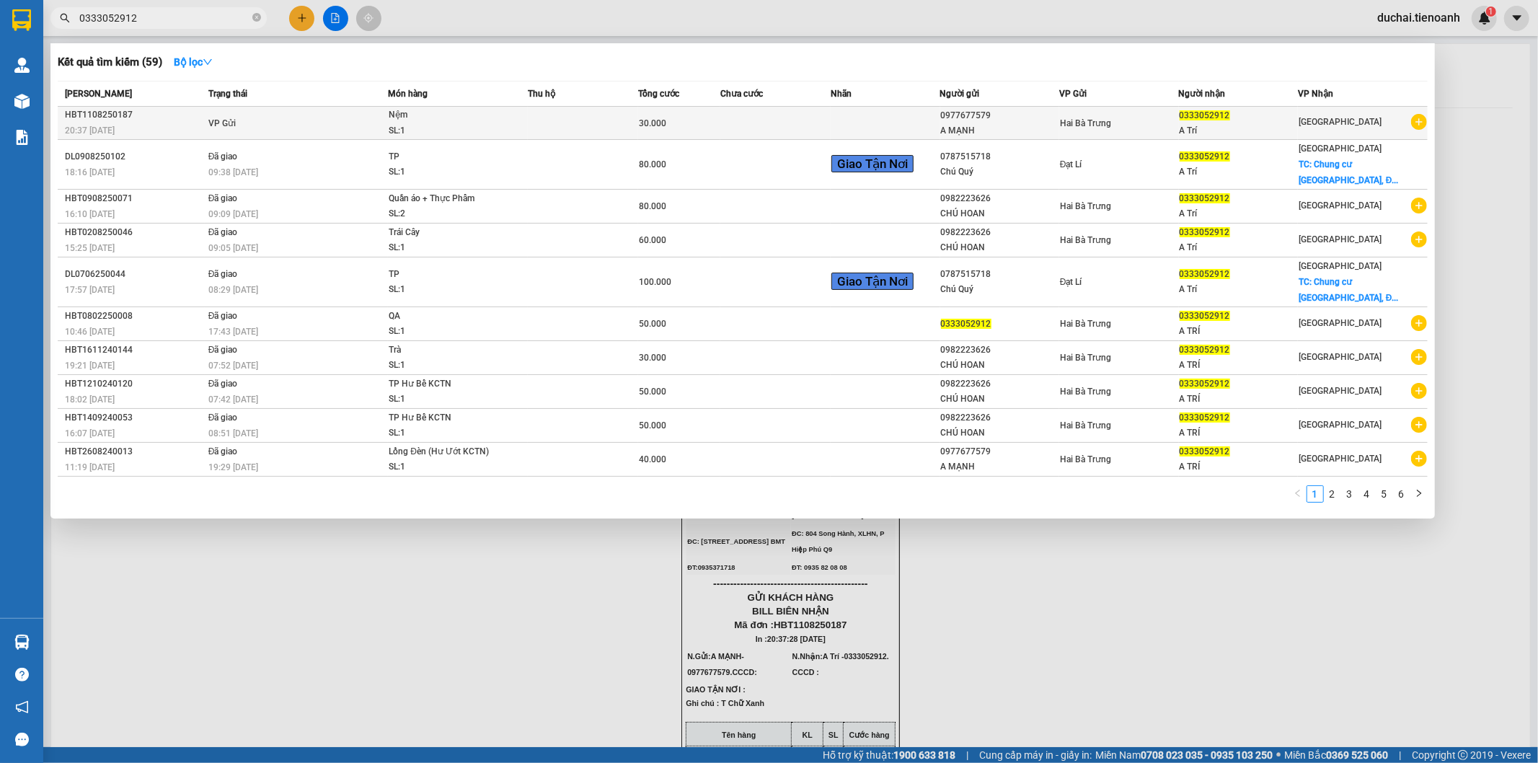
type input "0333052912"
click at [718, 130] on div "30.000" at bounding box center [679, 123] width 81 height 16
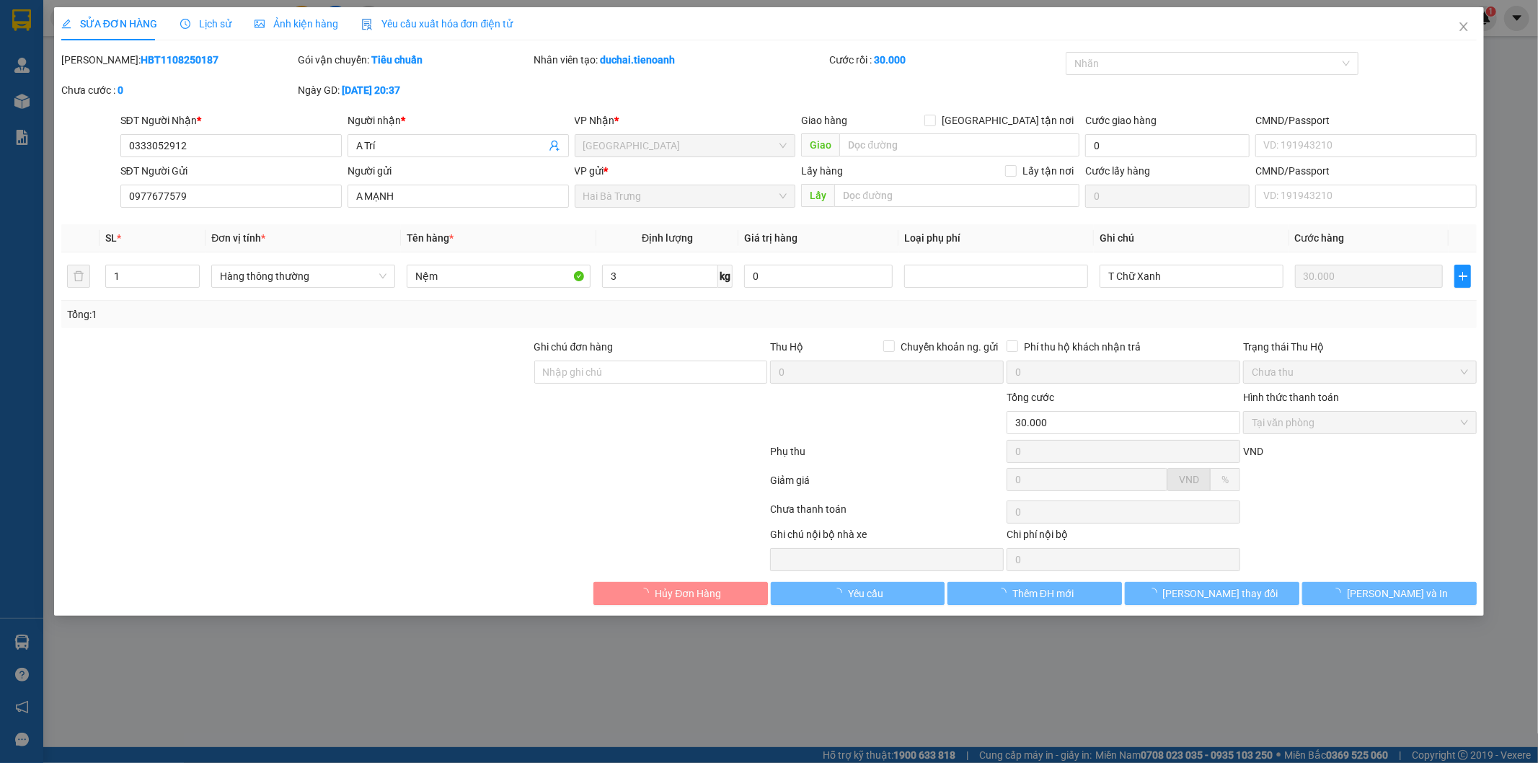
type input "0333052912"
type input "A Trí"
type input "0977677579"
type input "A MẠNH"
type input "30.000"
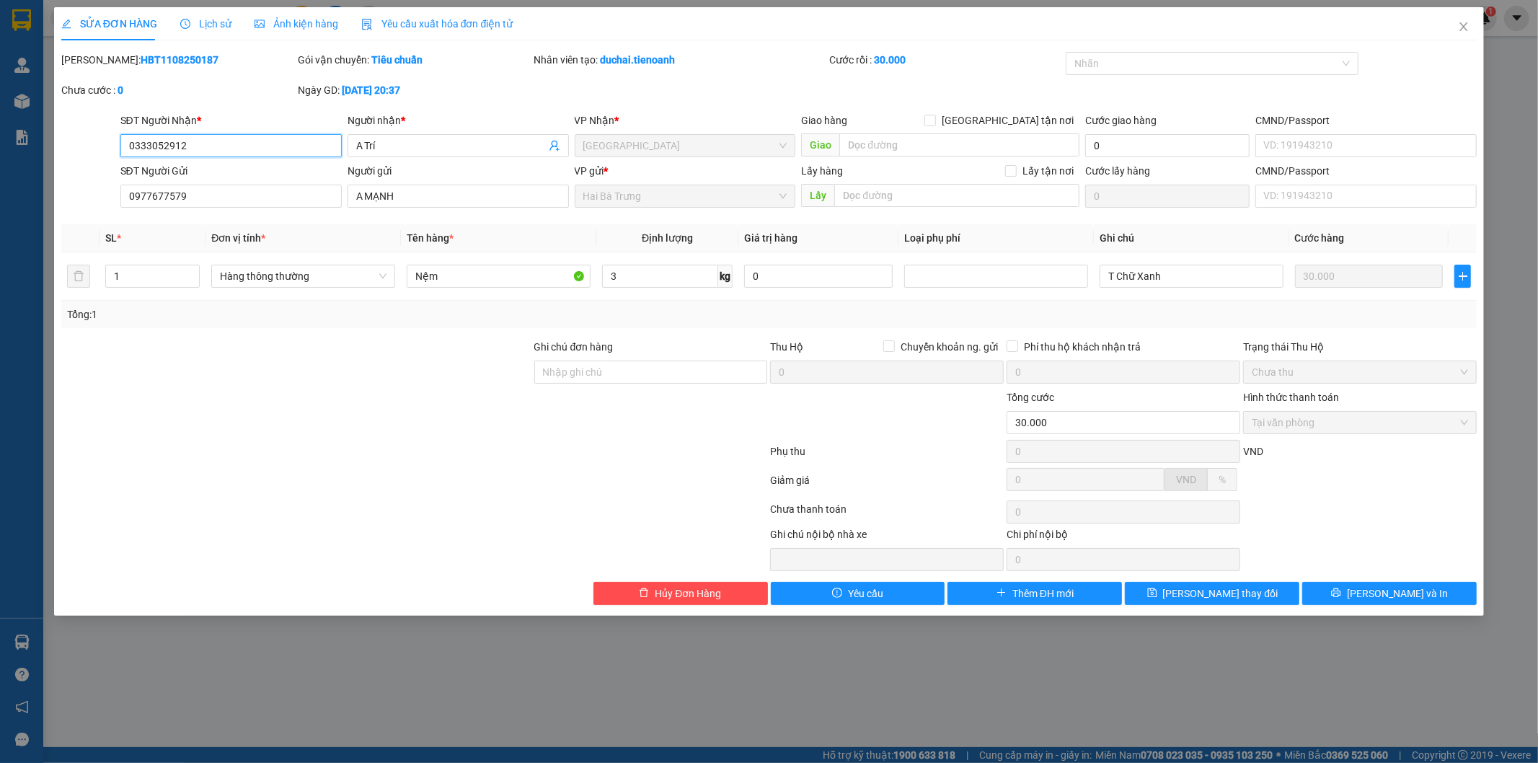
click at [238, 149] on input "0333052912" at bounding box center [230, 145] width 221 height 23
drag, startPoint x: 235, startPoint y: 149, endPoint x: 185, endPoint y: 137, distance: 51.2
click at [185, 137] on input "0333052912" at bounding box center [230, 145] width 221 height 23
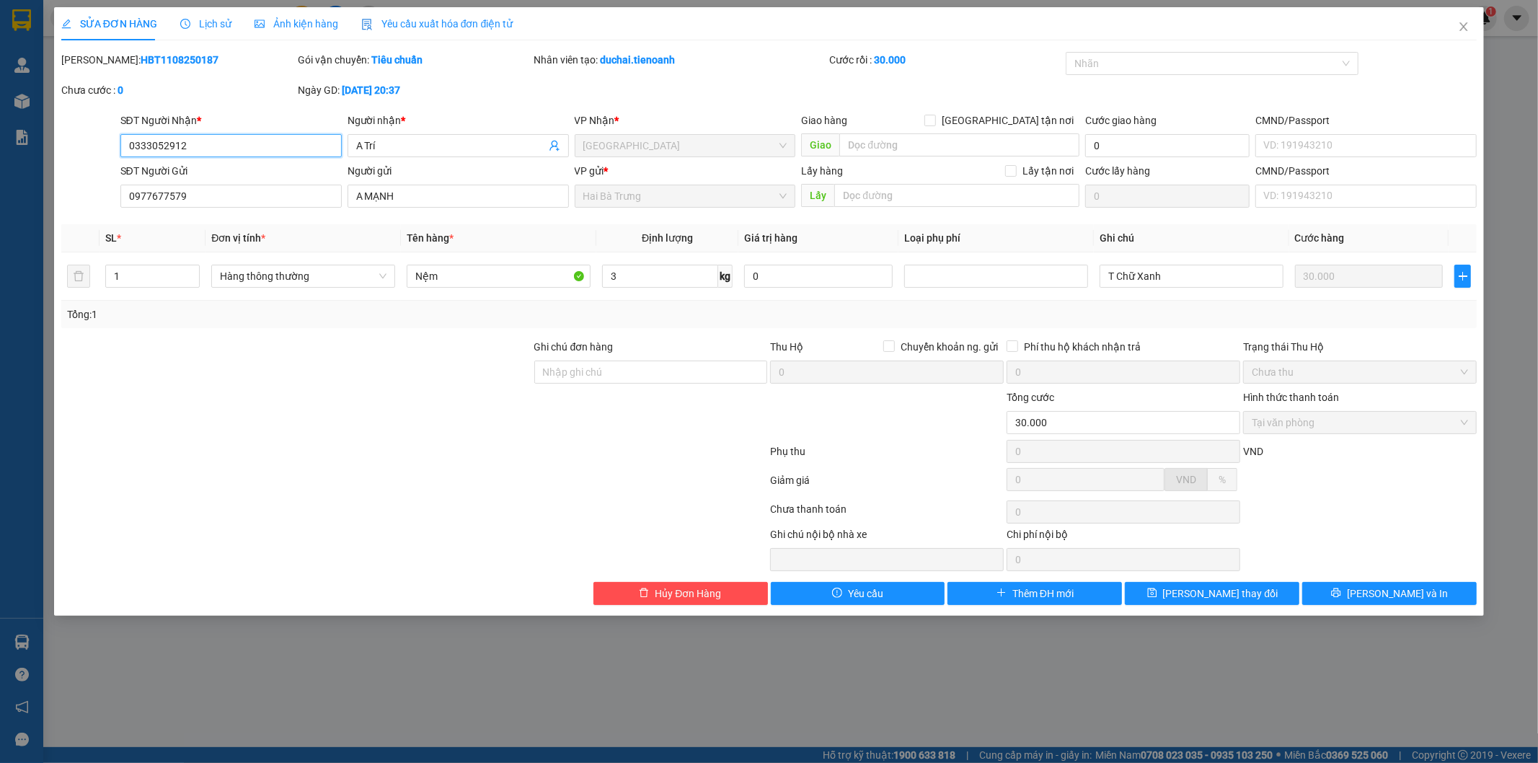
click at [185, 140] on input "0333052912" at bounding box center [230, 145] width 221 height 23
click at [688, 603] on button "Hủy Đơn Hàng" at bounding box center [680, 593] width 174 height 23
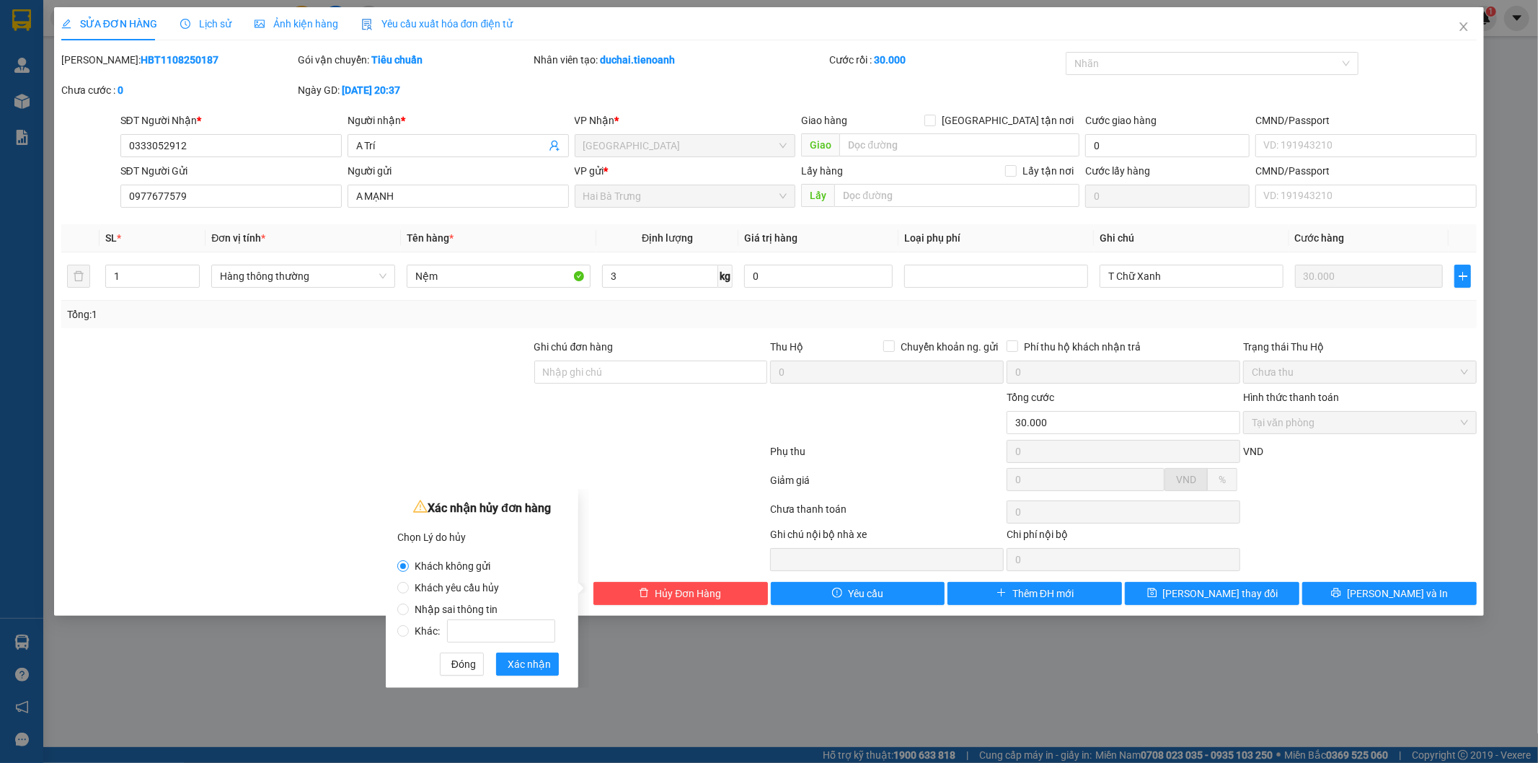
click at [471, 585] on span "Khách yêu cầu hủy" at bounding box center [457, 588] width 96 height 12
click at [409, 585] on input "Khách yêu cầu hủy" at bounding box center [403, 588] width 12 height 12
radio input "true"
radio input "false"
click at [533, 659] on span "Xác nhận" at bounding box center [529, 664] width 43 height 16
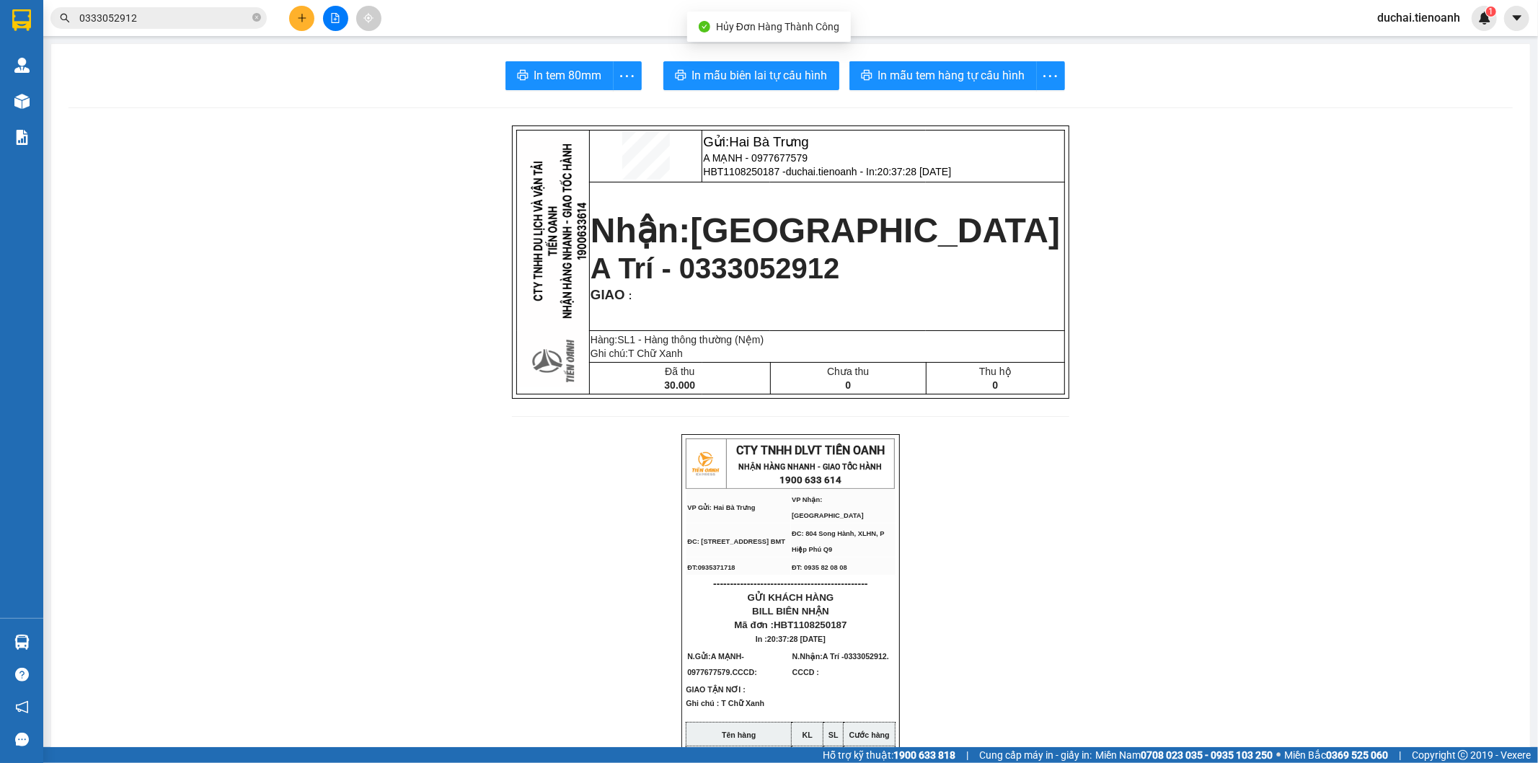
click at [303, 14] on icon "plus" at bounding box center [302, 18] width 10 height 10
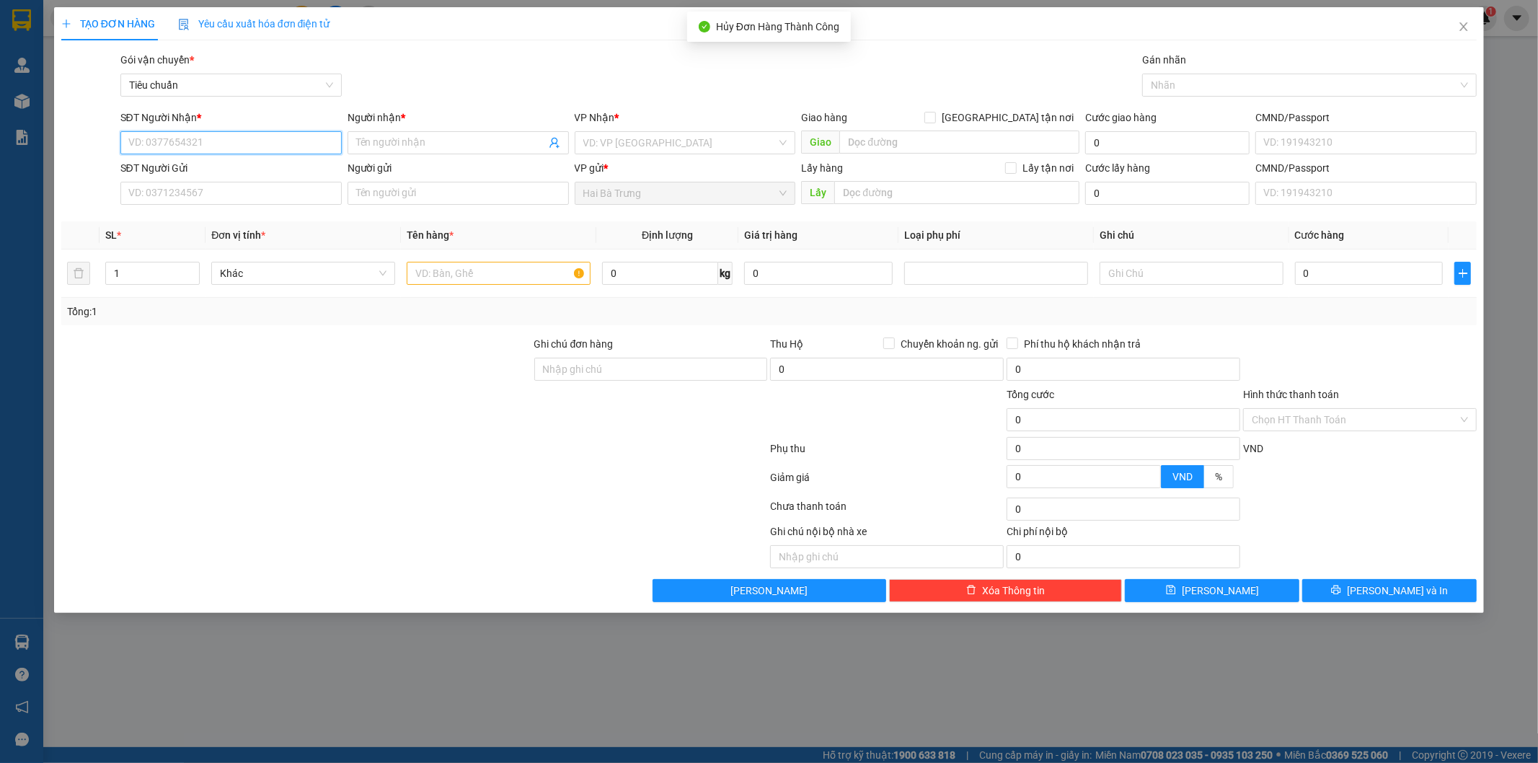
click at [234, 138] on input "SĐT Người Nhận *" at bounding box center [230, 142] width 221 height 23
paste input "0333052912"
type input "0333052912"
click at [211, 147] on input "0333052912" at bounding box center [230, 142] width 221 height 23
click at [202, 166] on div "0333052912 - A Trí" at bounding box center [231, 172] width 204 height 16
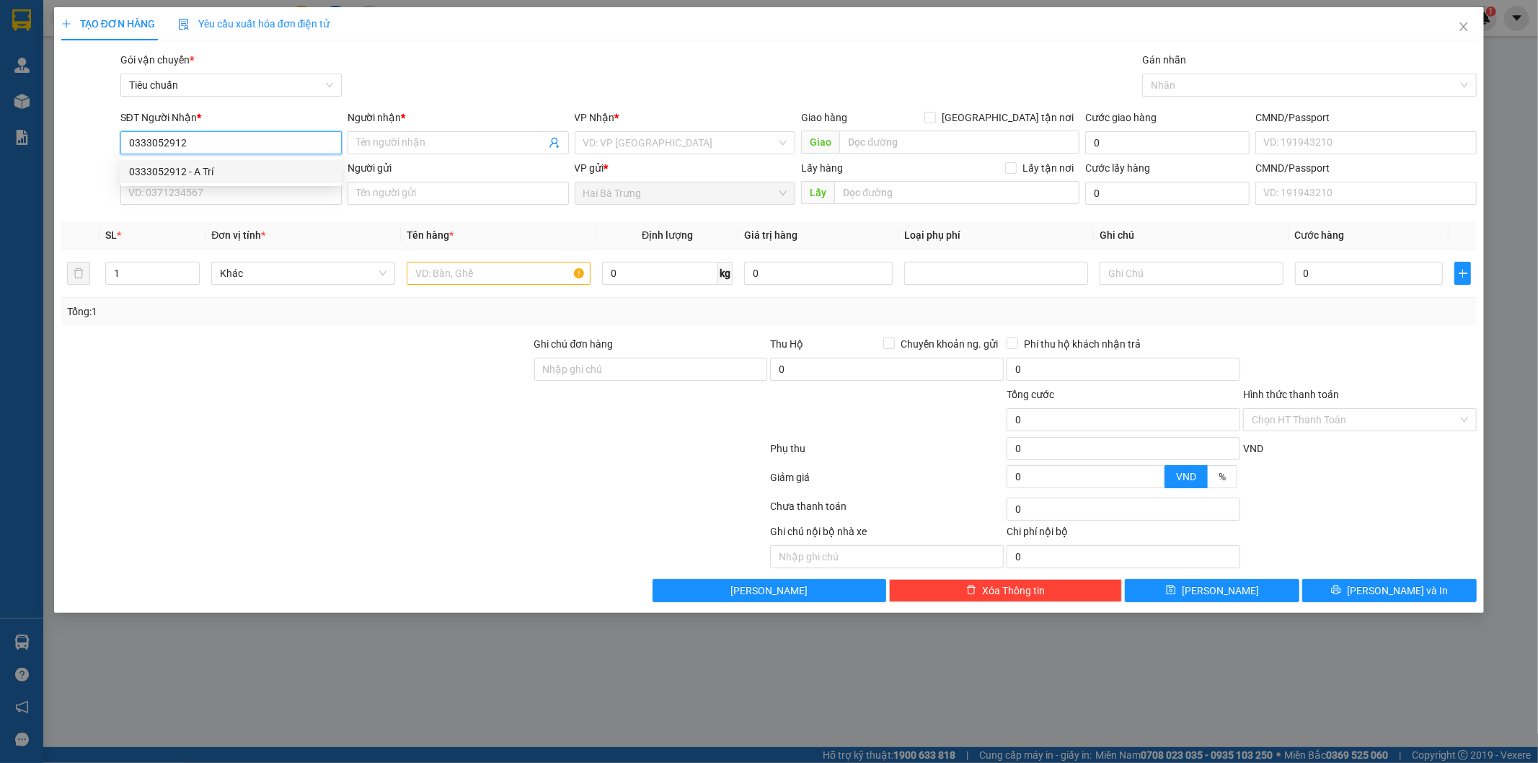
type input "A Trí"
type input "80.000"
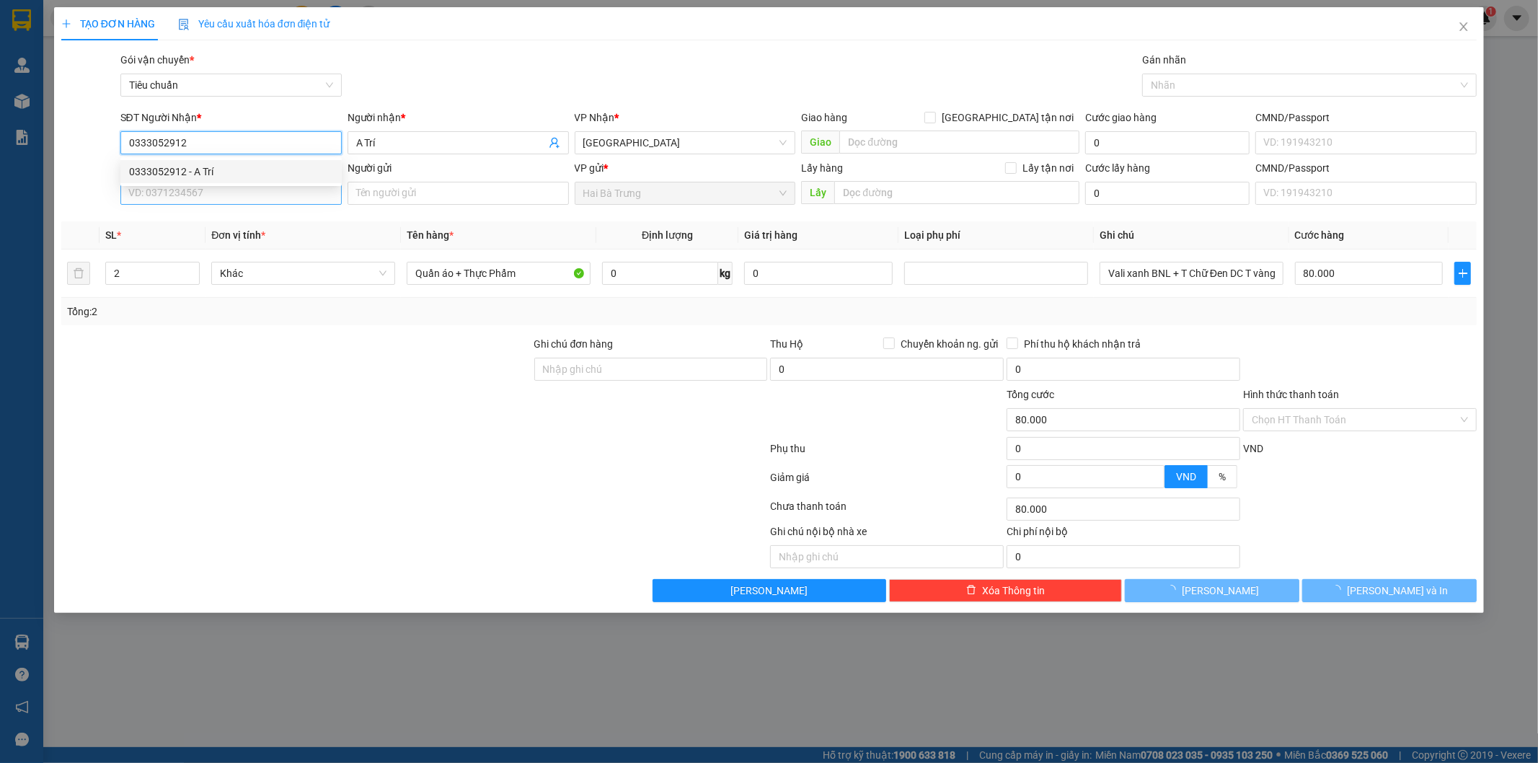
type input "0333052912"
click at [190, 195] on input "SĐT Người Gửi" at bounding box center [230, 193] width 221 height 23
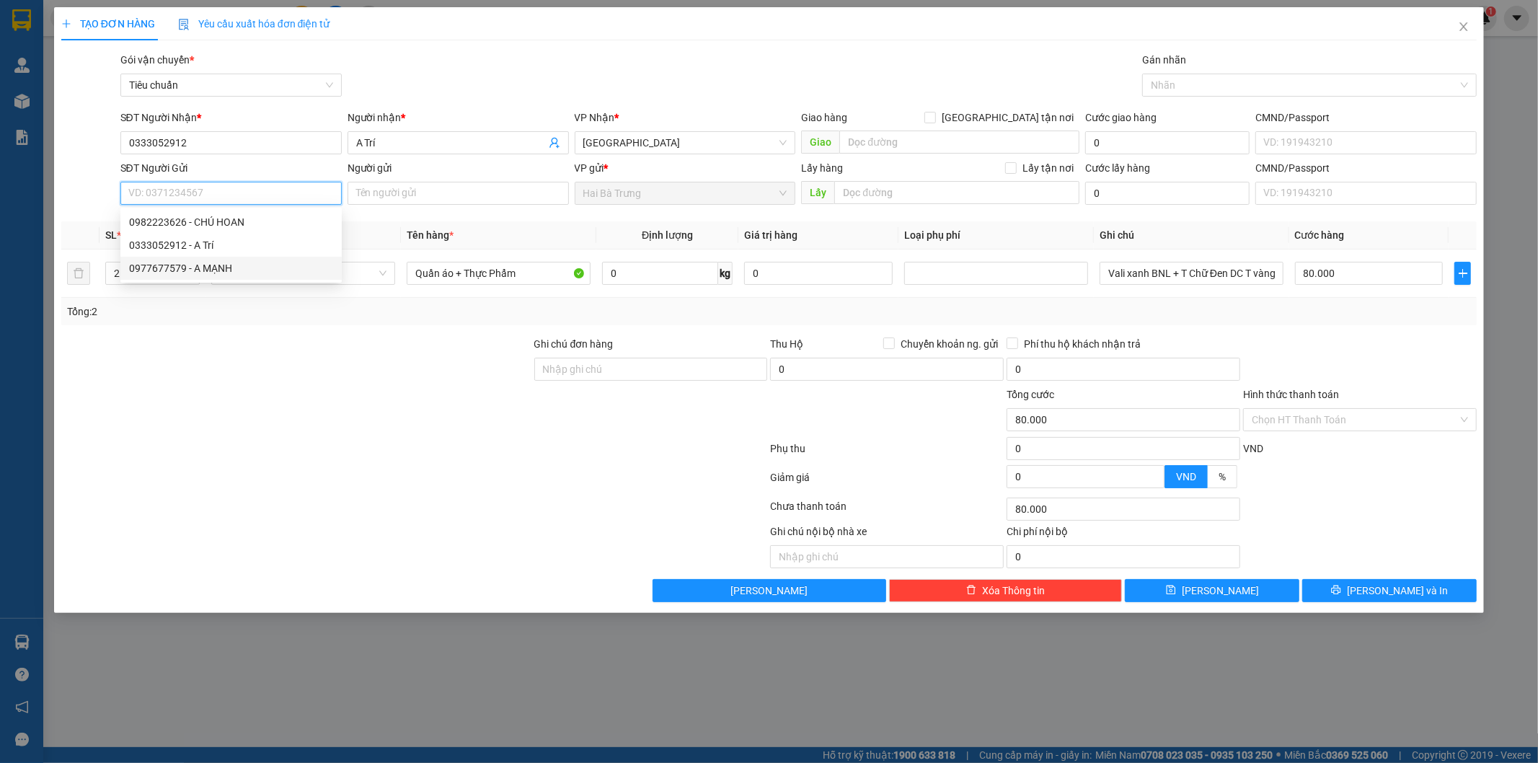
click at [253, 261] on div "0977677579 - A MẠNH" at bounding box center [231, 268] width 204 height 16
type input "0977677579"
type input "A MẠNH"
type input "40.000"
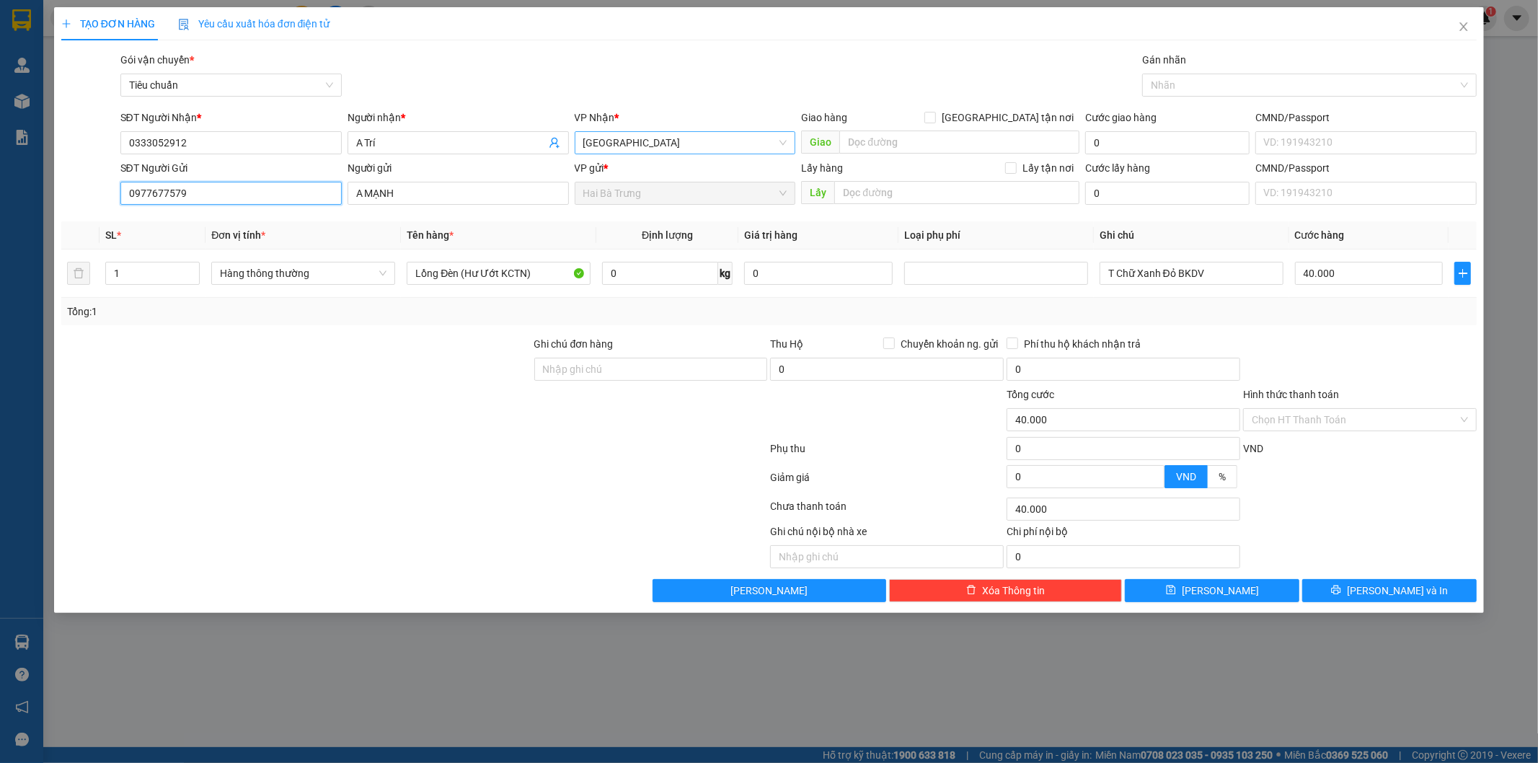
click at [621, 146] on span "[GEOGRAPHIC_DATA]" at bounding box center [685, 143] width 204 height 22
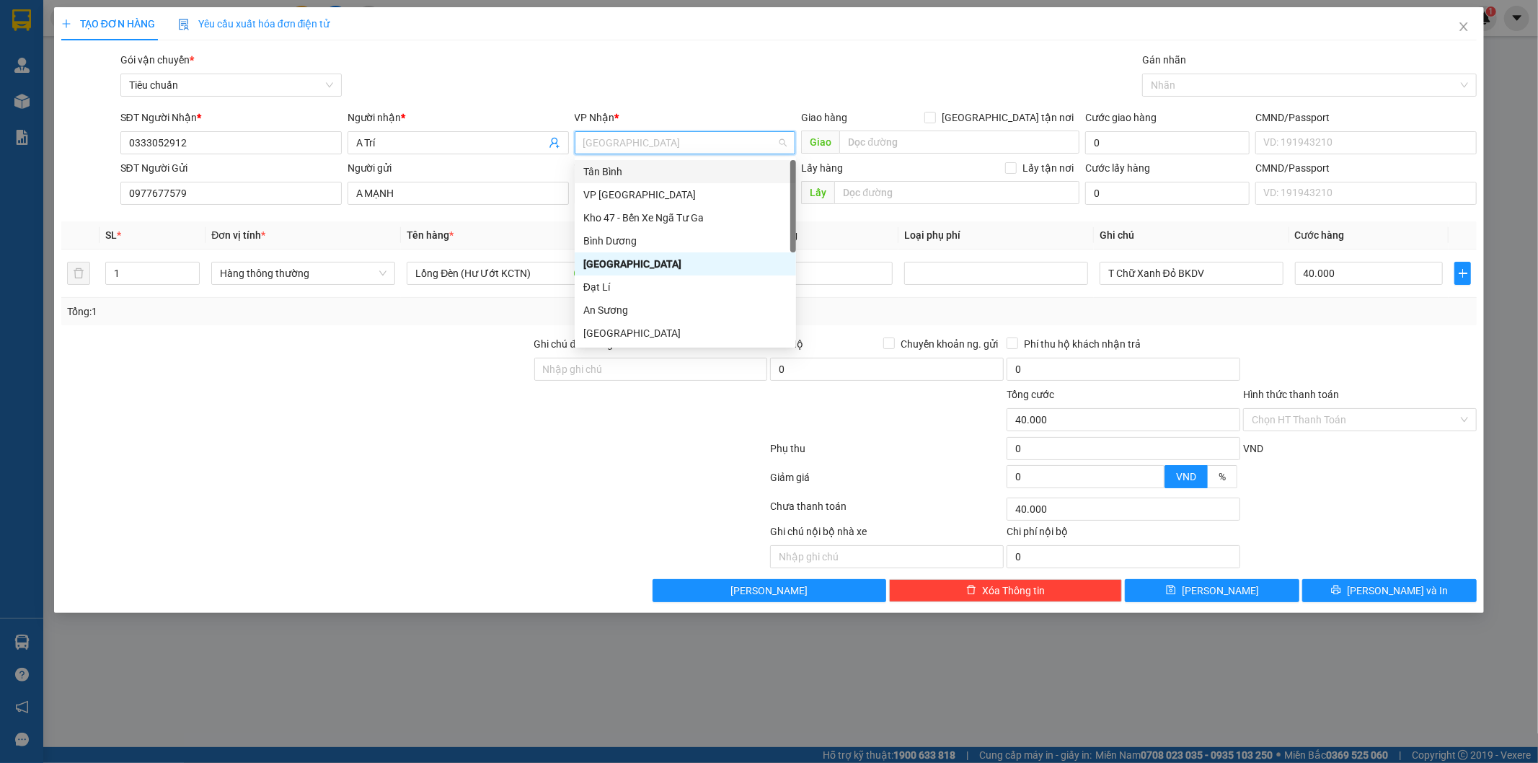
click at [611, 167] on div "Tân Bình" at bounding box center [685, 172] width 204 height 16
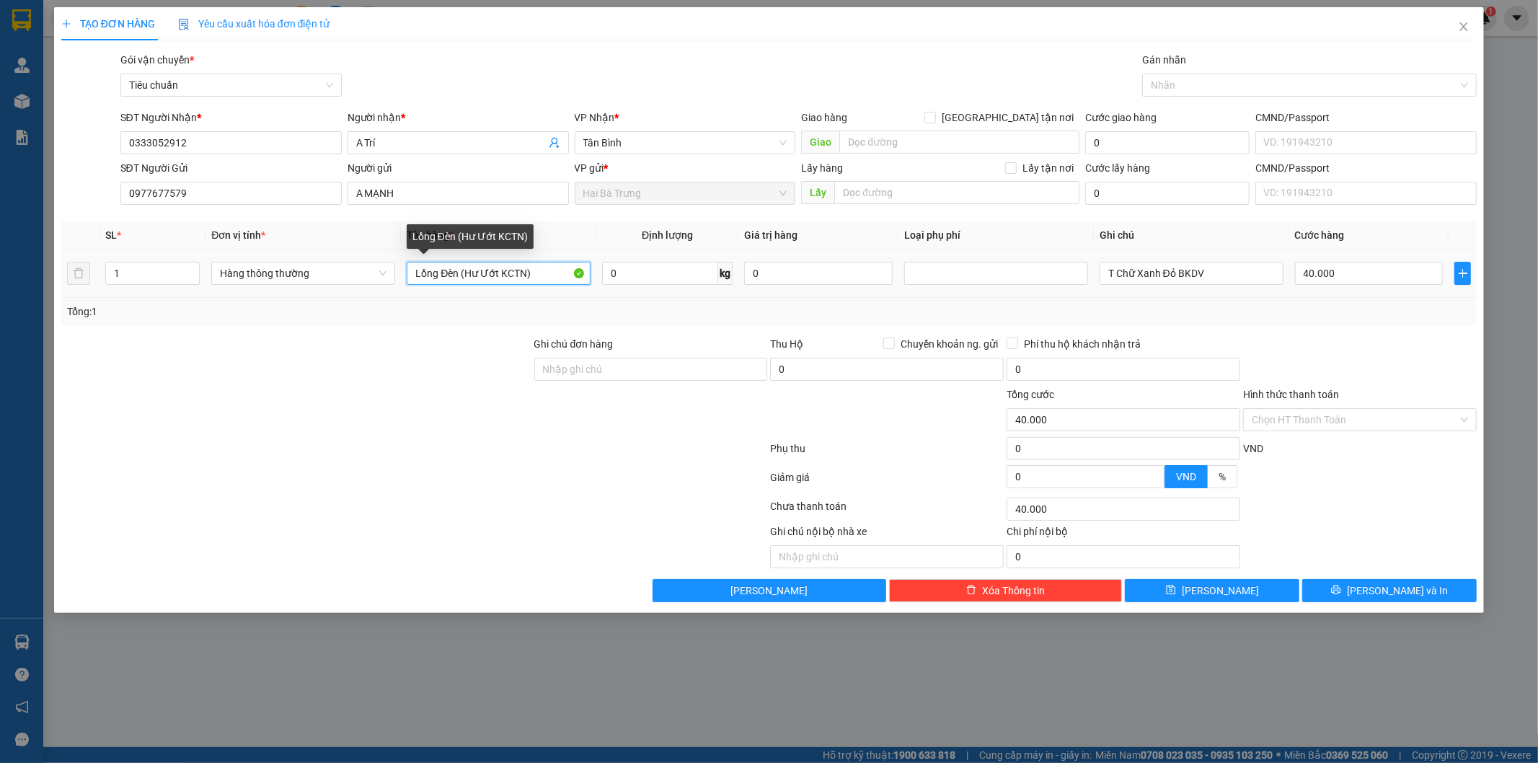
drag, startPoint x: 533, startPoint y: 271, endPoint x: 441, endPoint y: 268, distance: 92.3
click at [441, 268] on input "Lồng Đèn (Hư Ướt KCTN)" at bounding box center [499, 273] width 184 height 23
type input "L"
type input "D"
type input "Đồ Trẻ Em"
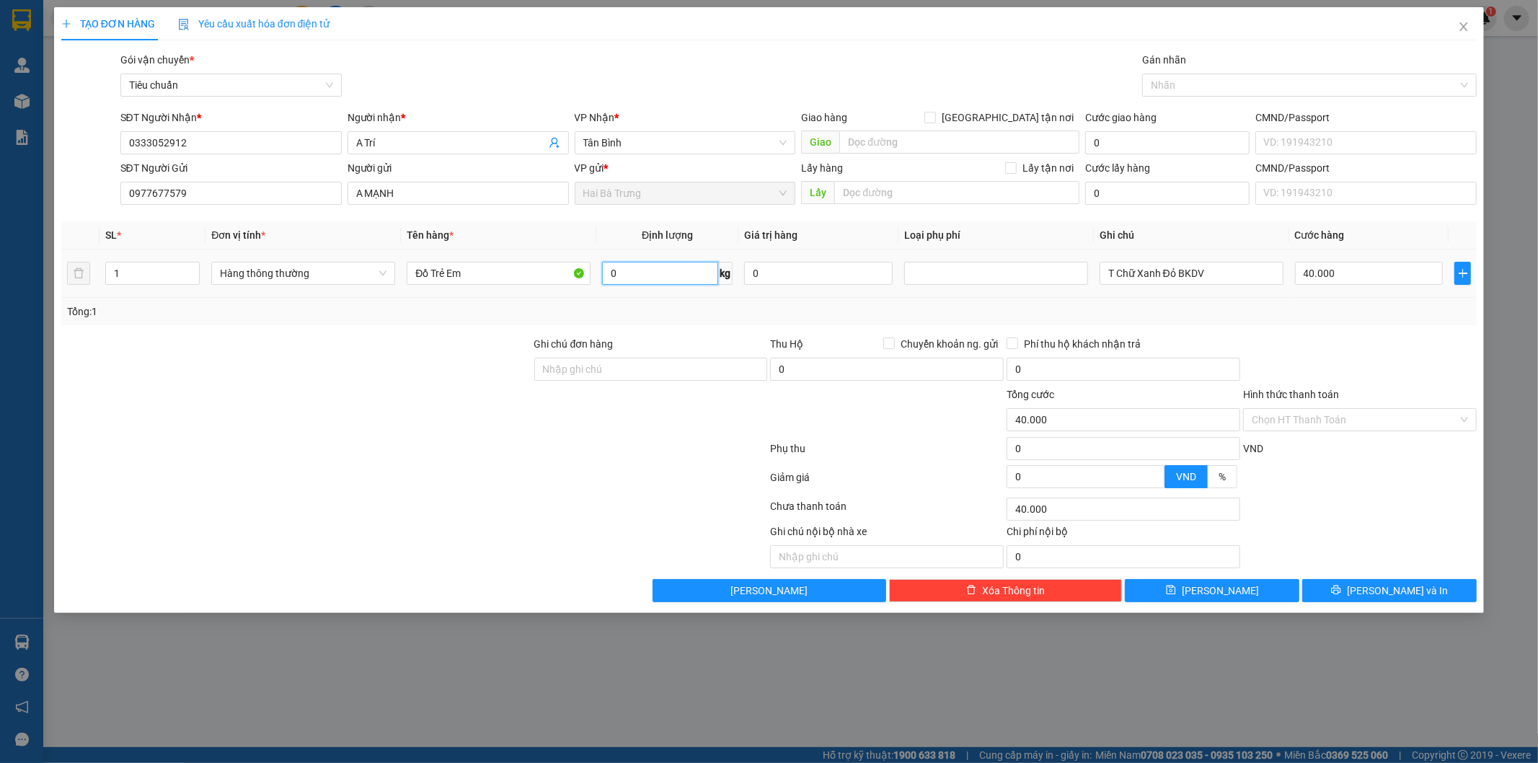
click at [654, 270] on input "0" at bounding box center [660, 273] width 116 height 23
type input "3"
type input "30.000"
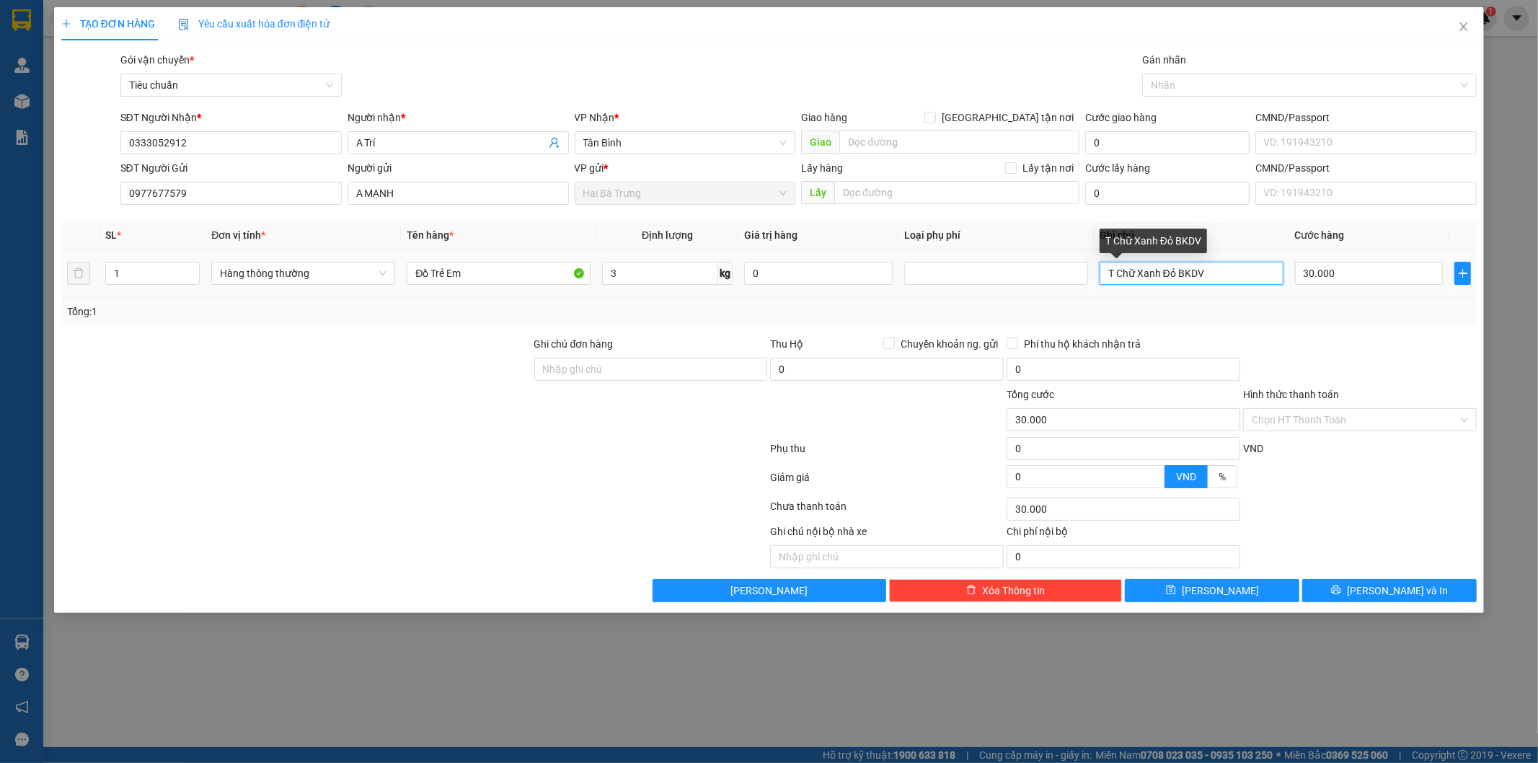
drag, startPoint x: 1217, startPoint y: 278, endPoint x: 1161, endPoint y: 281, distance: 56.3
click at [1161, 281] on input "T Chữ Xanh Đỏ BKDV" at bounding box center [1191, 273] width 184 height 23
type input "T Chữ Xanh"
click at [1436, 420] on input "Hình thức thanh toán" at bounding box center [1355, 420] width 206 height 22
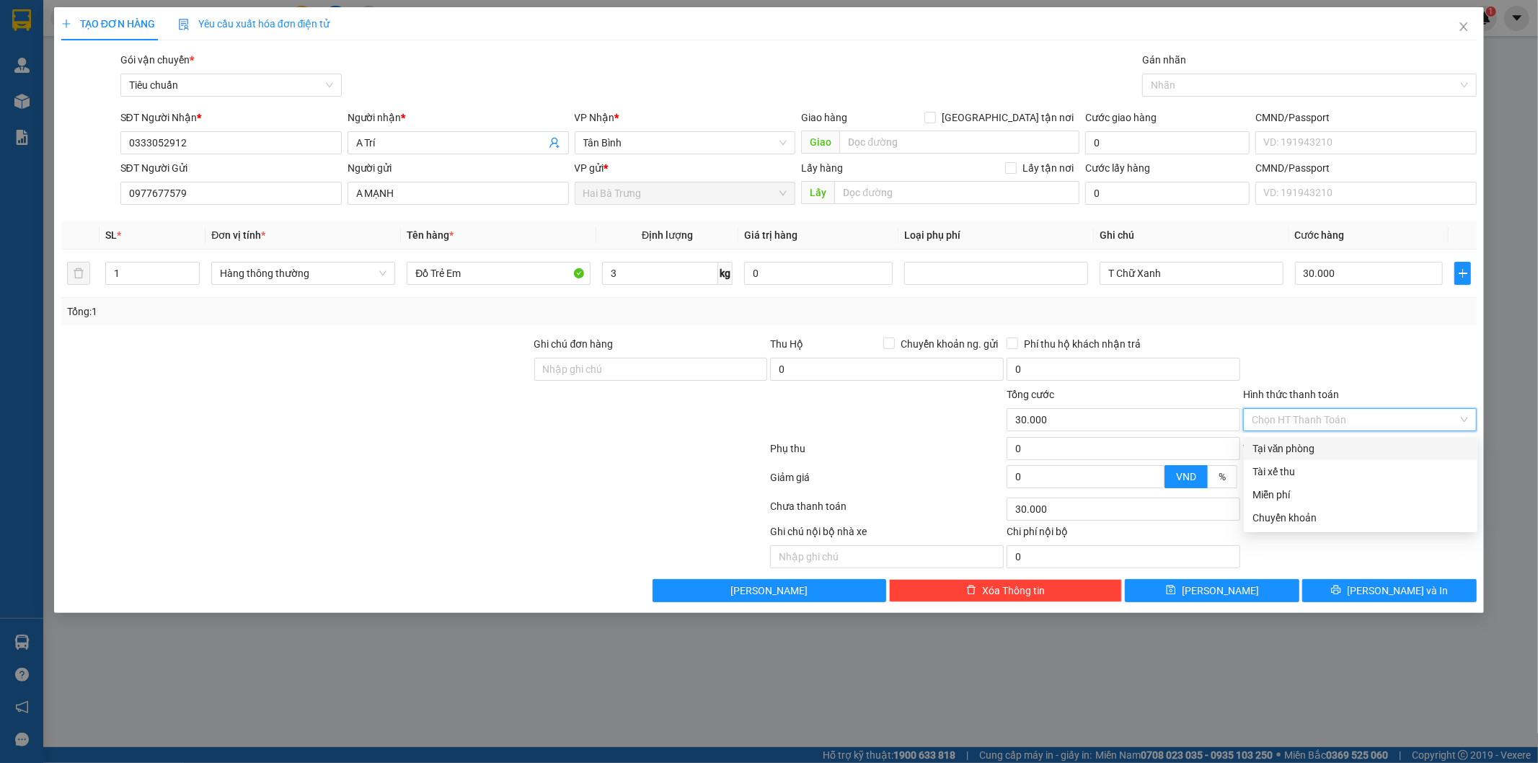
click at [1336, 447] on div "Tại văn phòng" at bounding box center [1360, 448] width 216 height 16
type input "0"
click at [1386, 587] on span "[PERSON_NAME] và In" at bounding box center [1397, 591] width 101 height 16
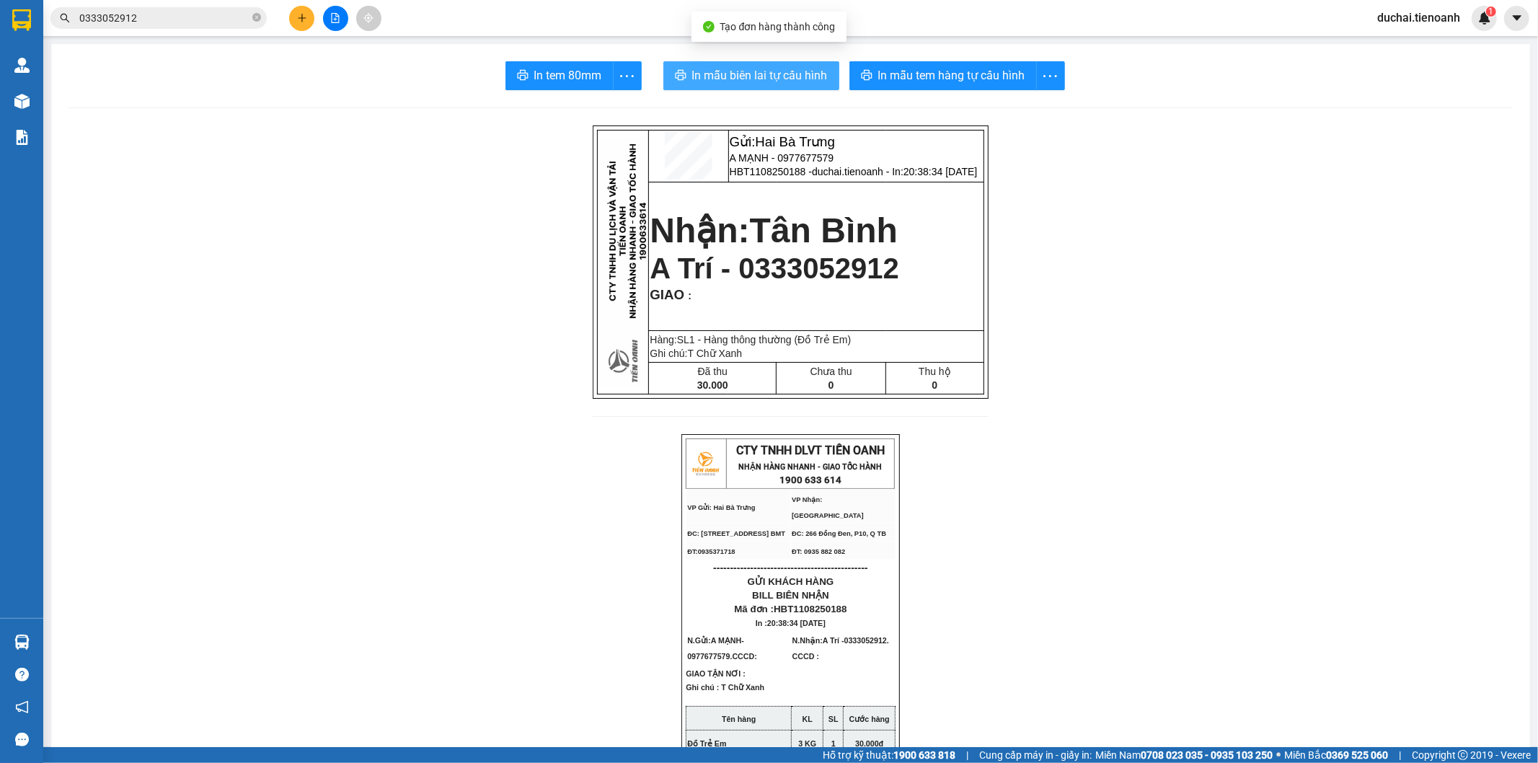
click at [793, 75] on span "In mẫu biên lai tự cấu hình" at bounding box center [760, 75] width 136 height 18
click at [796, 159] on span "A MẠNH - 0977677579" at bounding box center [782, 158] width 105 height 12
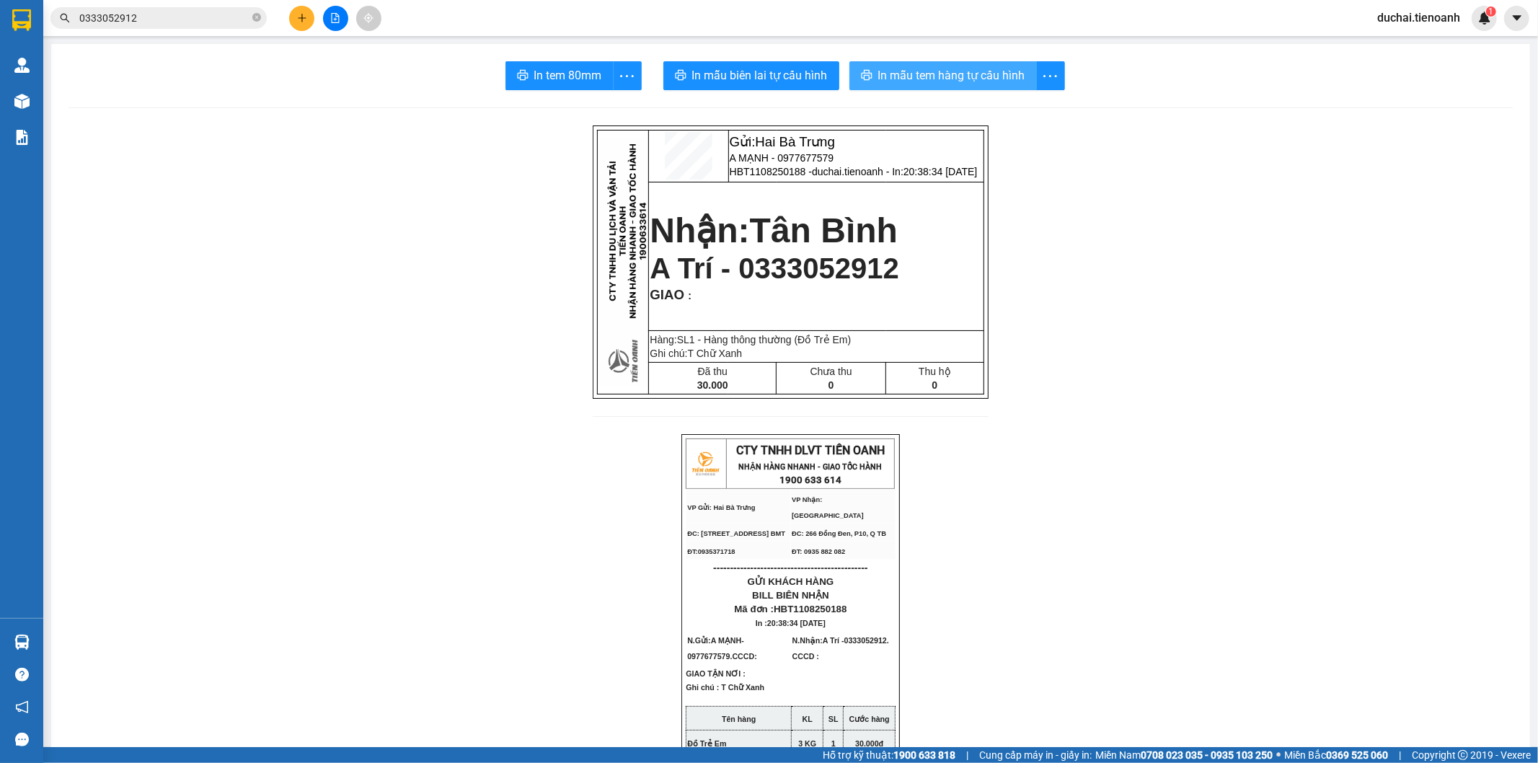
click at [932, 80] on span "In mẫu tem hàng tự cấu hình" at bounding box center [951, 75] width 147 height 18
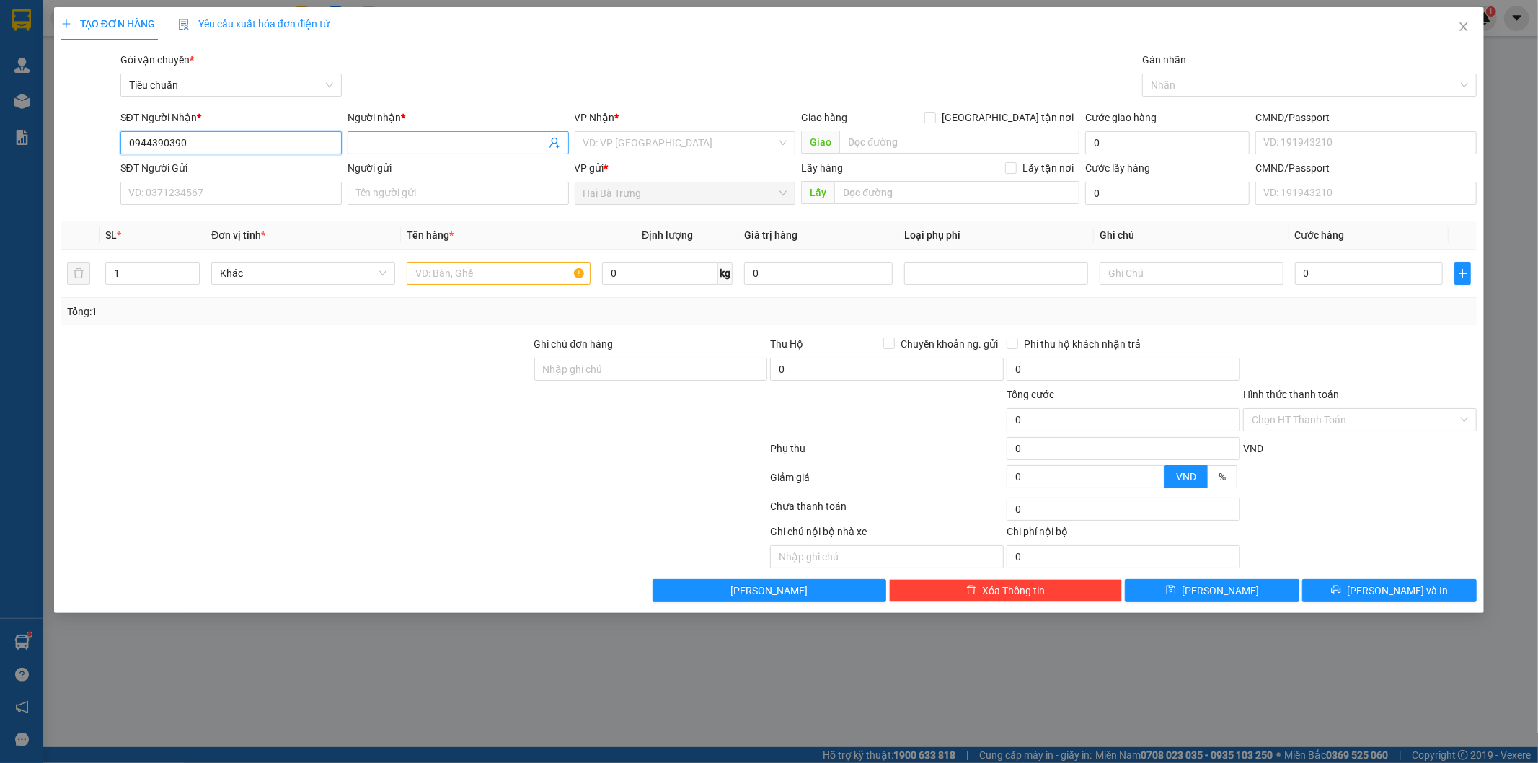
type input "0944390390"
click at [376, 147] on input "Người nhận *" at bounding box center [451, 143] width 190 height 16
type input "[PERSON_NAME]"
click at [643, 134] on input "search" at bounding box center [680, 143] width 194 height 22
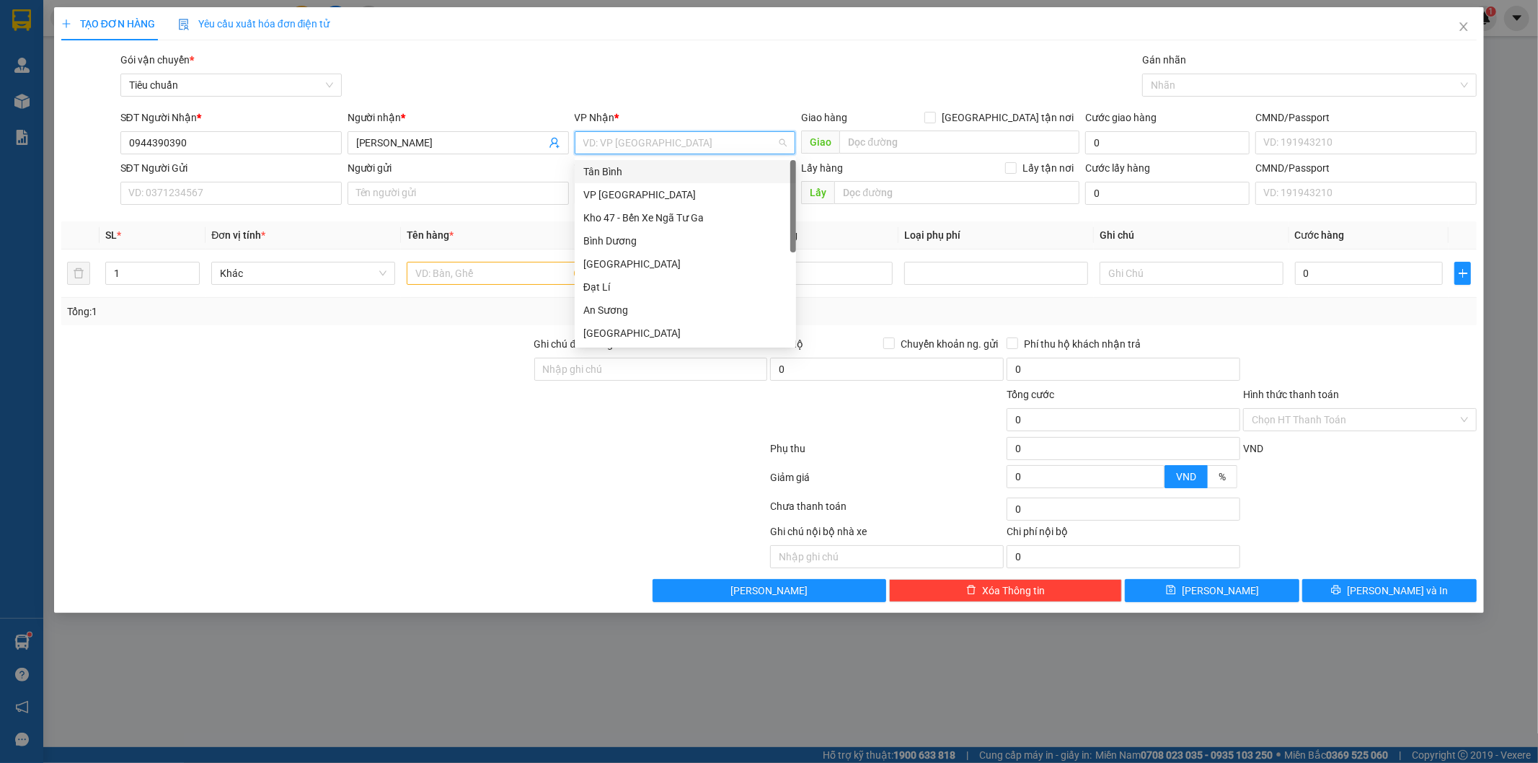
click at [622, 164] on div "Tân Bình" at bounding box center [685, 172] width 204 height 16
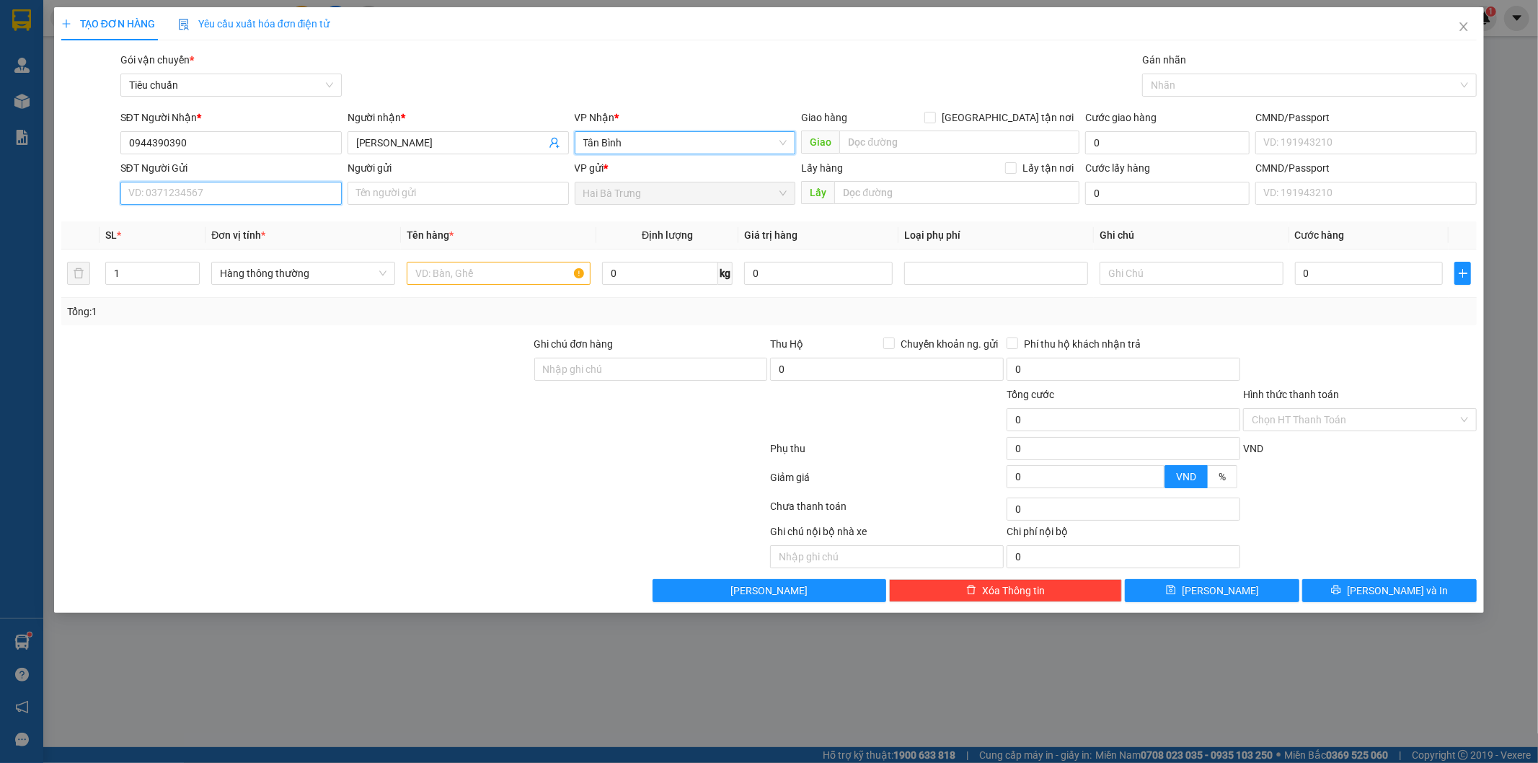
click at [247, 192] on input "SĐT Người Gửi" at bounding box center [230, 193] width 221 height 23
click at [159, 183] on input "SĐT Người Gửi" at bounding box center [230, 193] width 221 height 23
drag, startPoint x: 159, startPoint y: 183, endPoint x: 141, endPoint y: 190, distance: 19.4
click at [141, 190] on input "SĐT Người Gửi" at bounding box center [230, 193] width 221 height 23
paste input "0977677579"
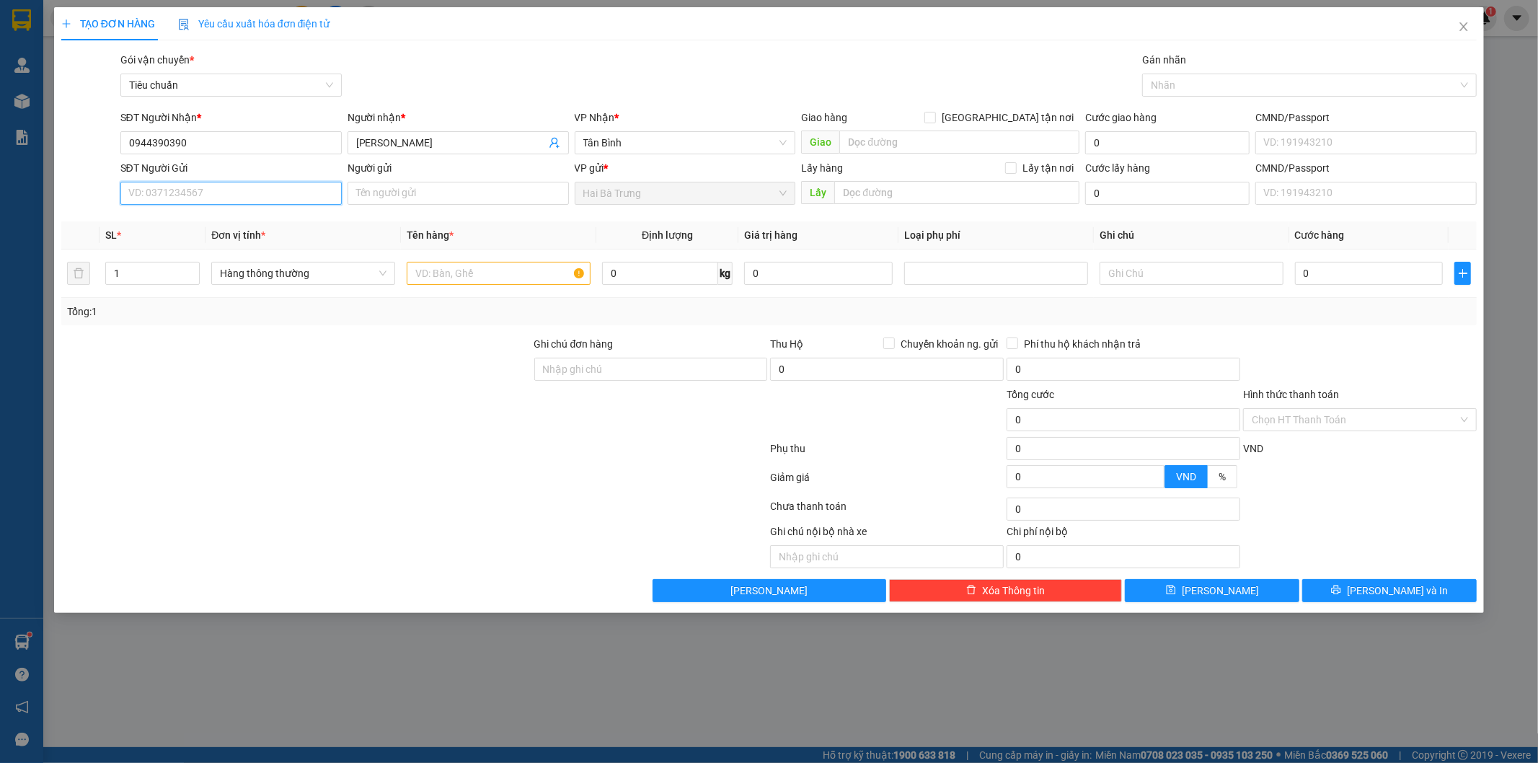
type input "0977677579"
click at [246, 214] on div "0977677579 - A MẠNH" at bounding box center [231, 222] width 204 height 16
type input "A MẠNH"
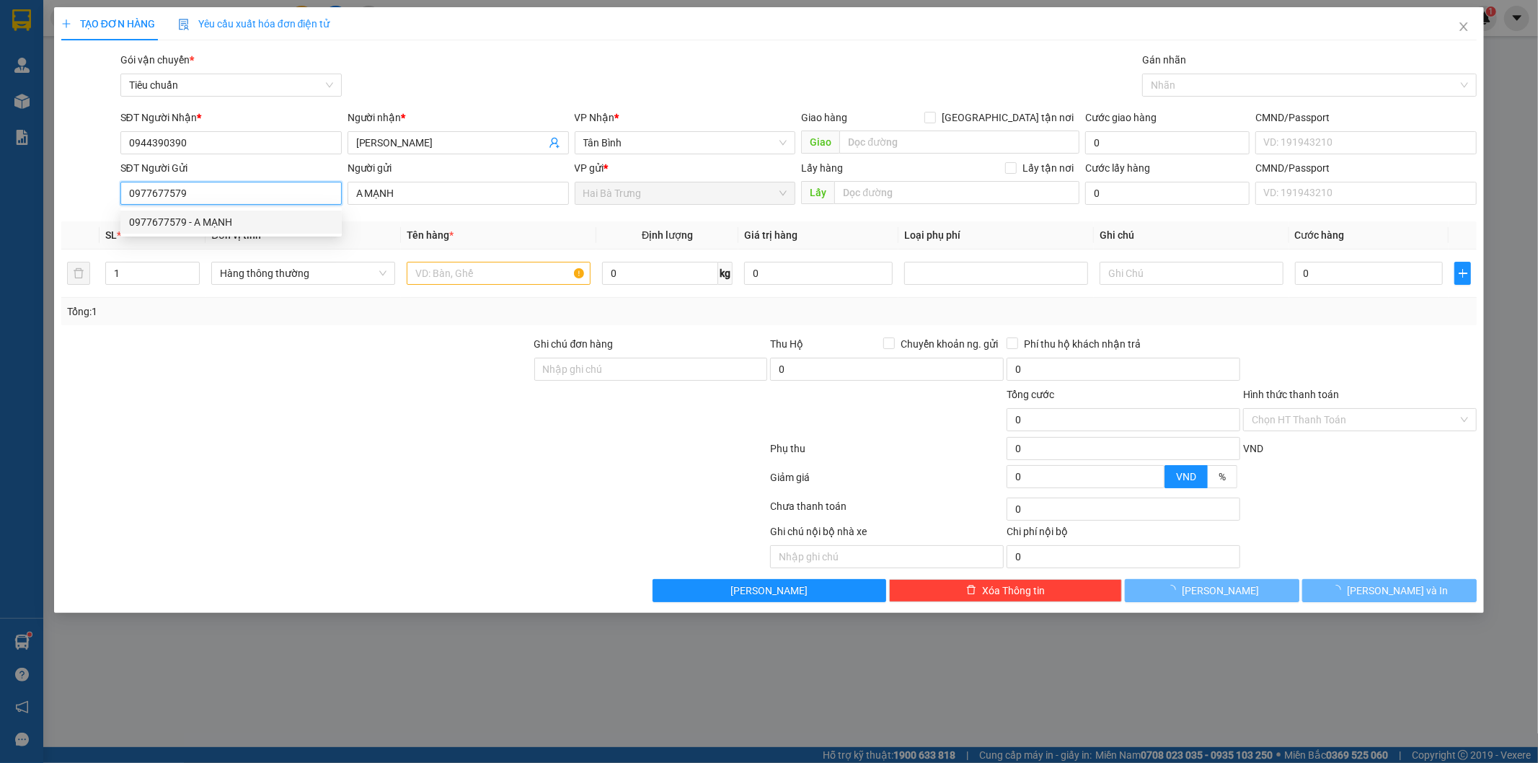
type input "30.000"
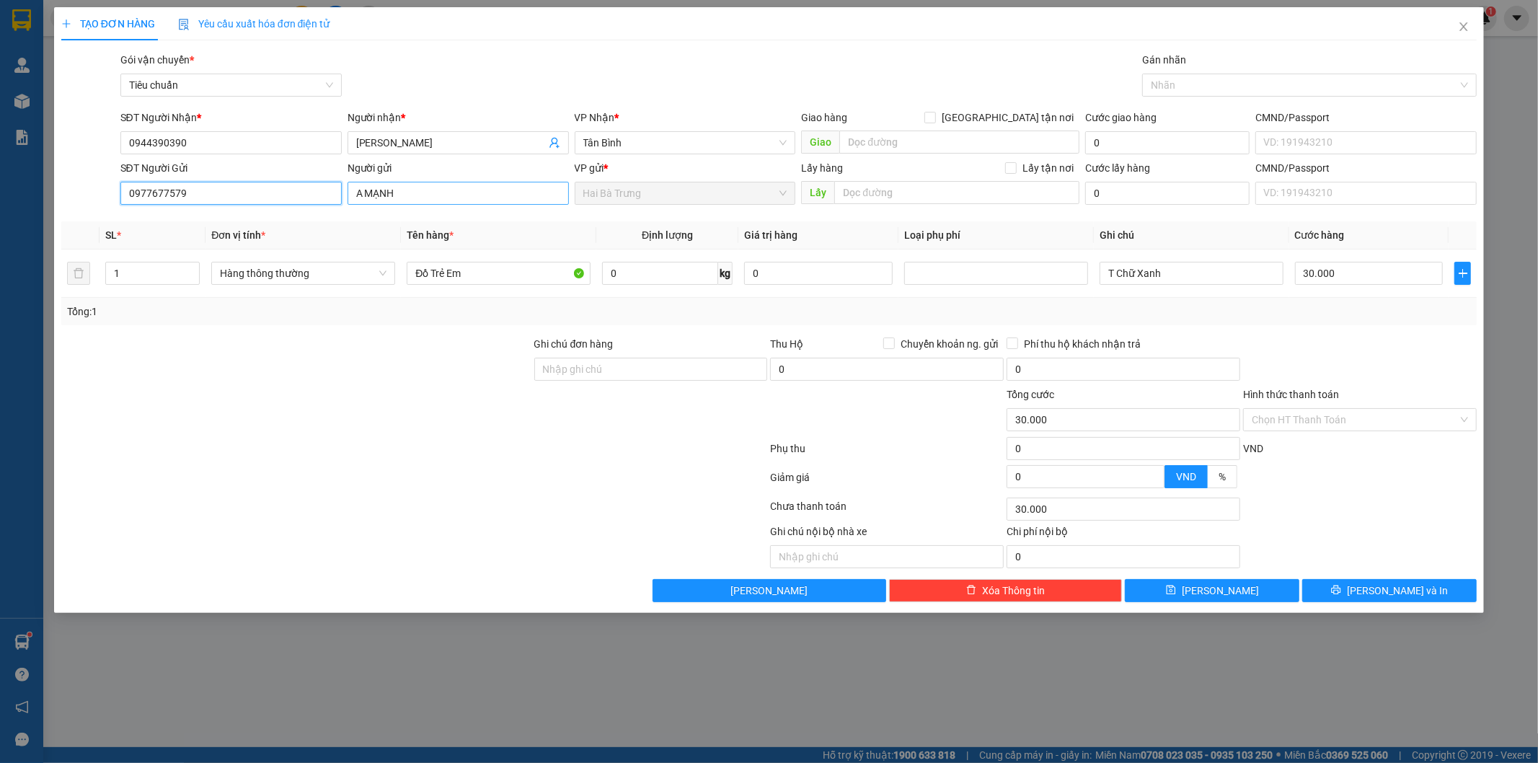
type input "0977677579"
click at [421, 195] on input "A MẠNH" at bounding box center [457, 193] width 221 height 23
type input "A MẠNH(HH Medical)"
click at [629, 268] on input "0" at bounding box center [660, 273] width 116 height 23
type input "3"
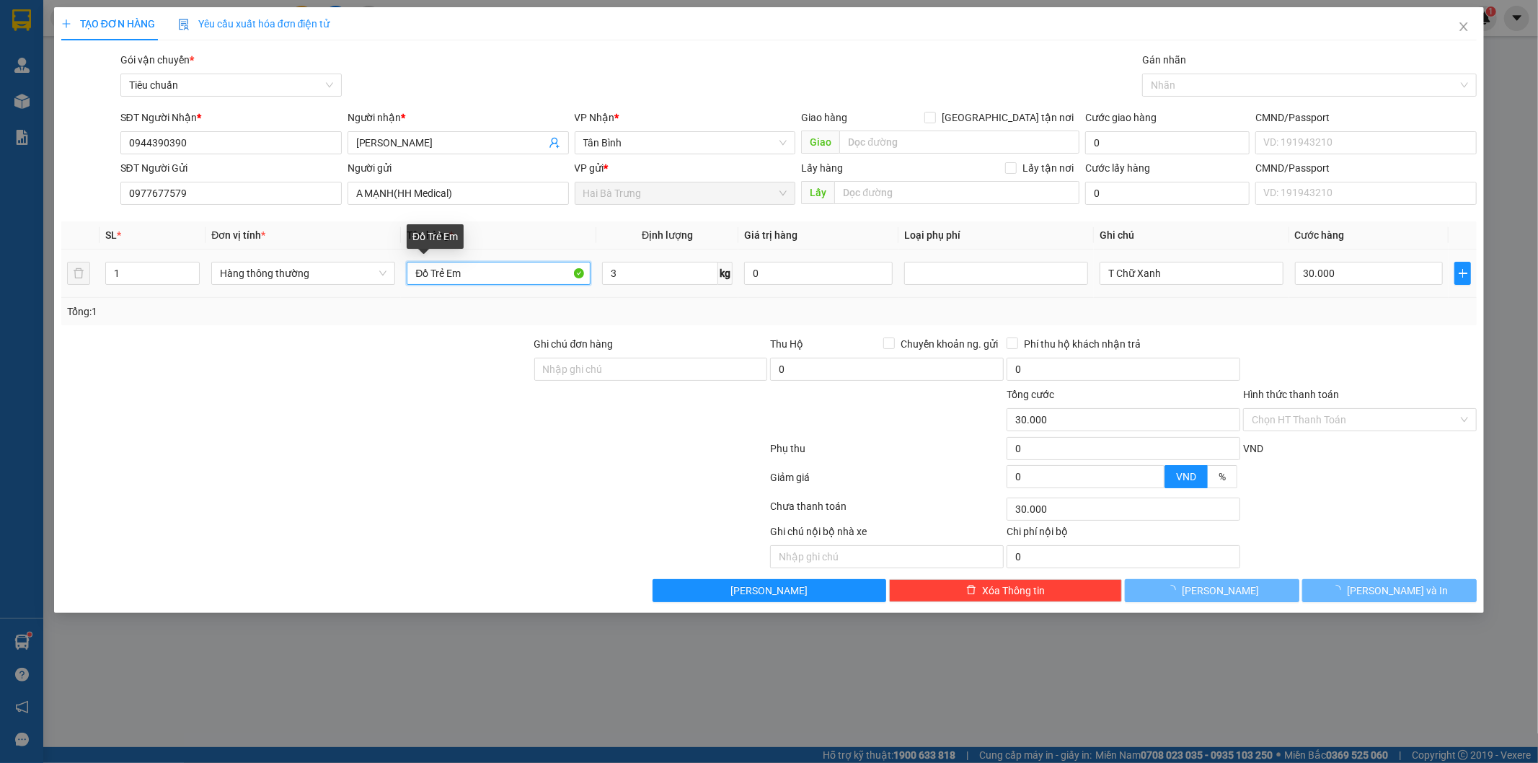
click at [486, 272] on input "Đồ Trẻ Em" at bounding box center [499, 273] width 184 height 23
type input "Máy Soi Da"
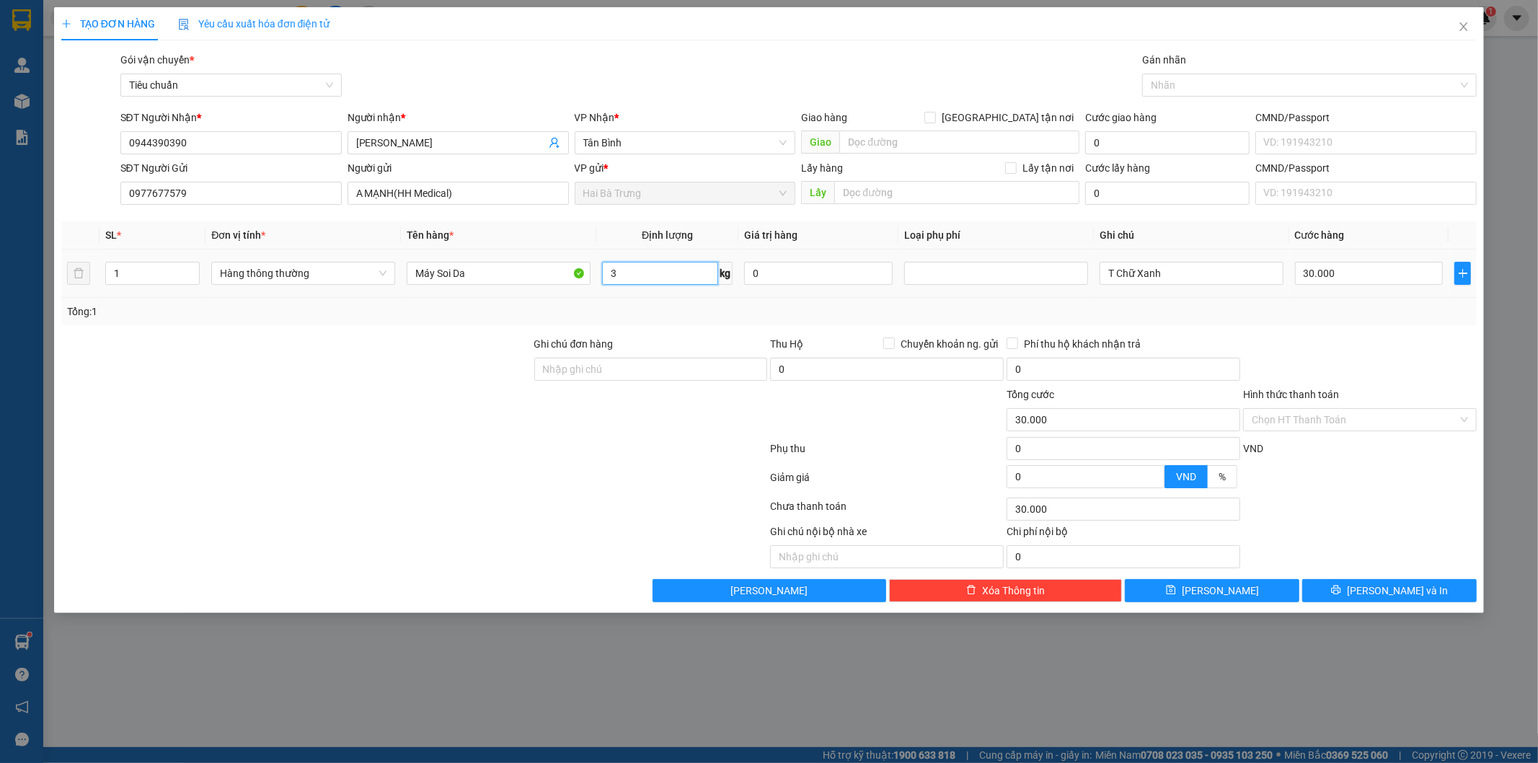
click at [653, 271] on input "3" at bounding box center [660, 273] width 116 height 23
click at [1348, 336] on div at bounding box center [1359, 361] width 236 height 50
click at [651, 275] on input "3" at bounding box center [660, 273] width 116 height 23
click at [1368, 370] on div at bounding box center [1359, 361] width 236 height 50
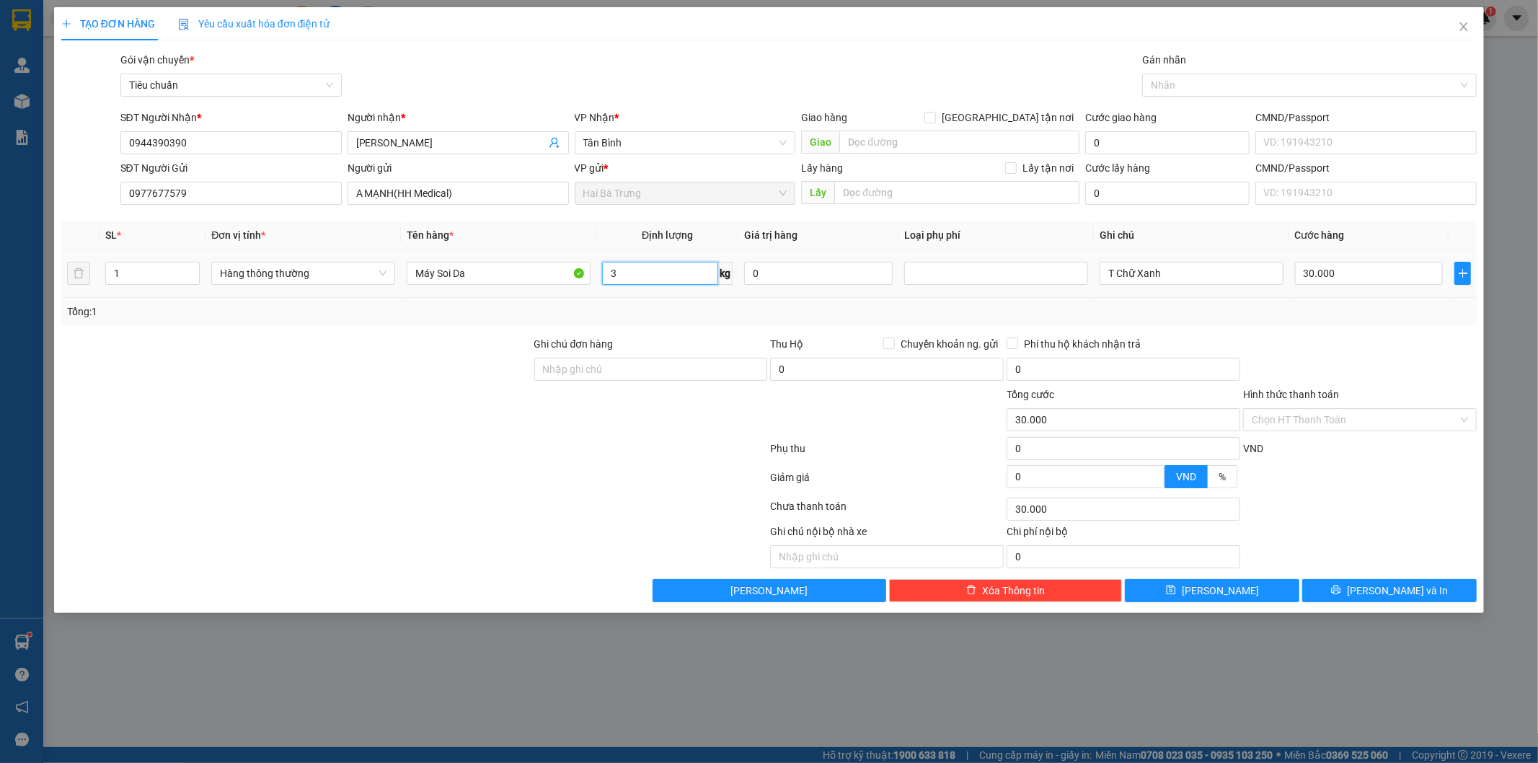
click at [616, 279] on input "3" at bounding box center [660, 273] width 116 height 23
click at [626, 278] on input "3" at bounding box center [660, 273] width 116 height 23
type input "7"
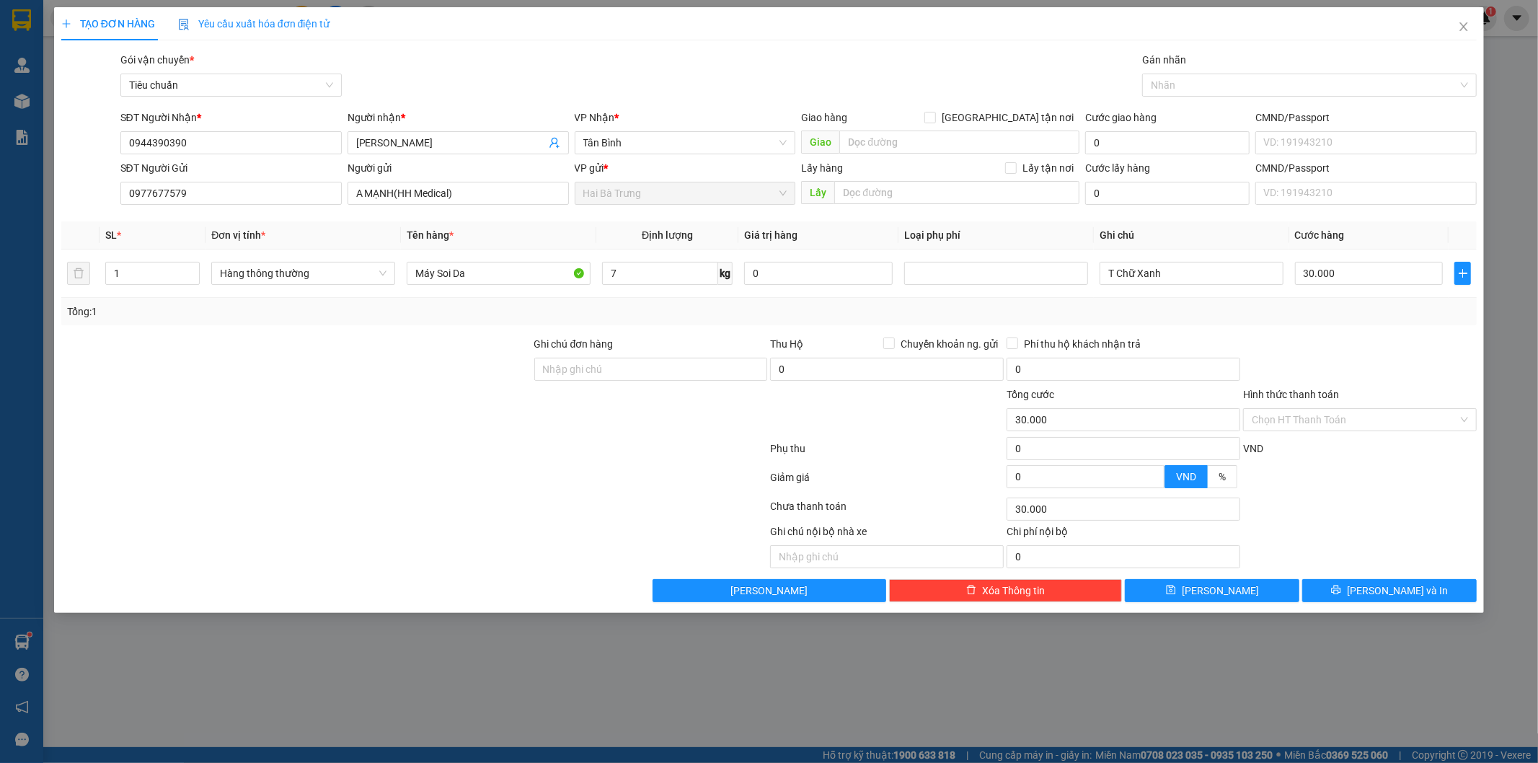
click at [1371, 368] on div at bounding box center [1359, 361] width 236 height 50
type input "40.000"
click at [1418, 415] on input "Hình thức thanh toán" at bounding box center [1355, 420] width 206 height 22
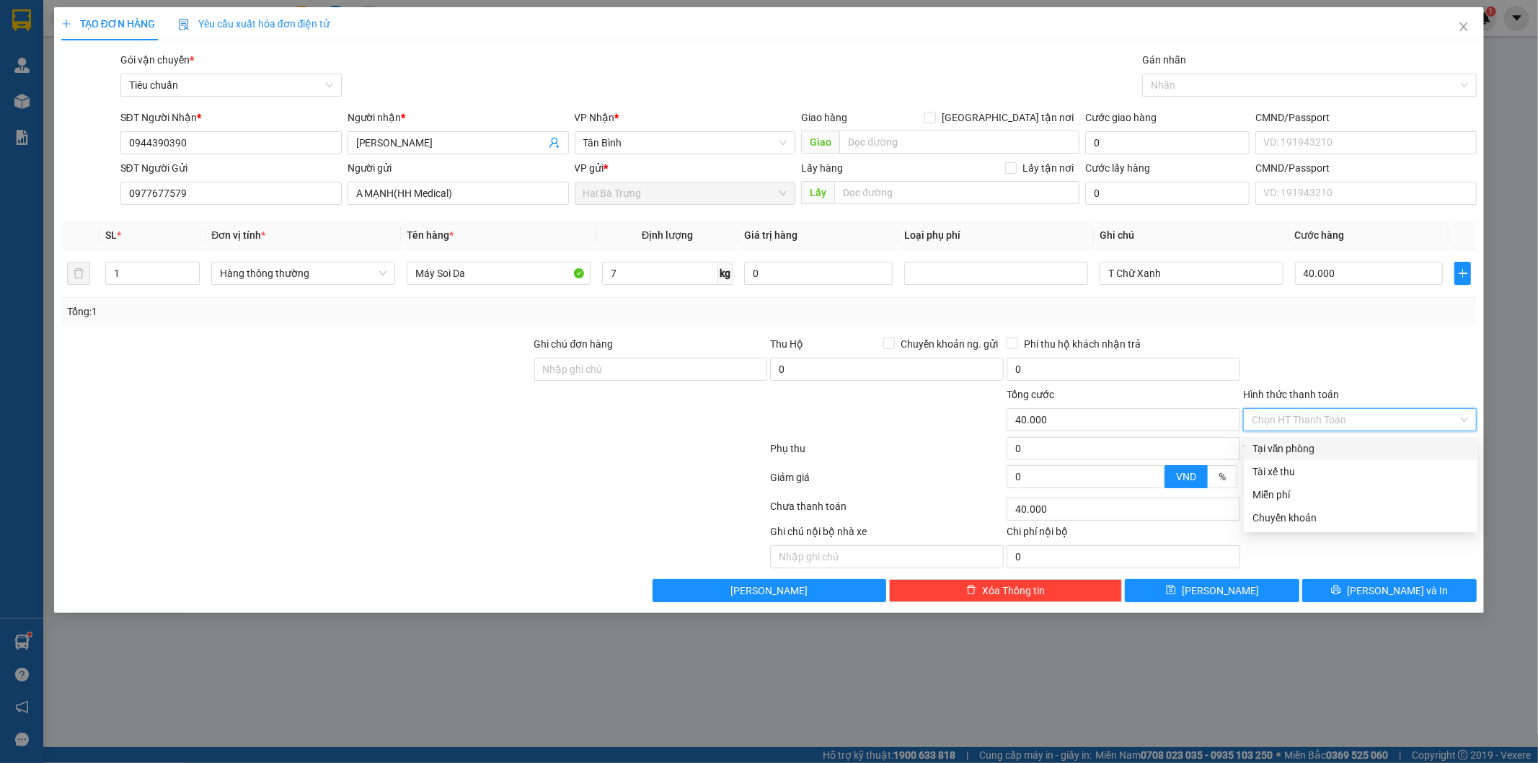
click at [1378, 370] on div at bounding box center [1359, 361] width 236 height 50
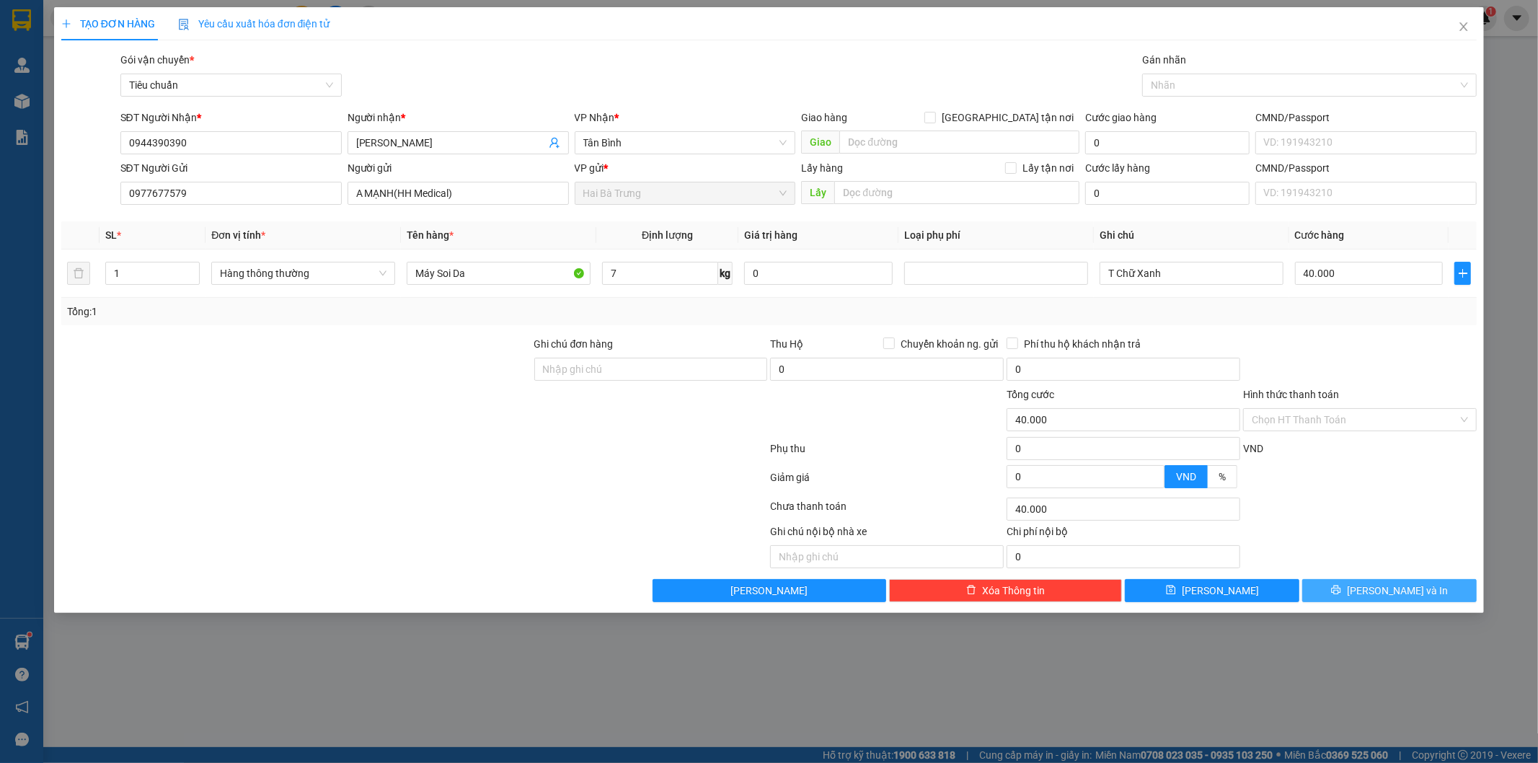
click at [1394, 585] on span "[PERSON_NAME] và In" at bounding box center [1397, 591] width 101 height 16
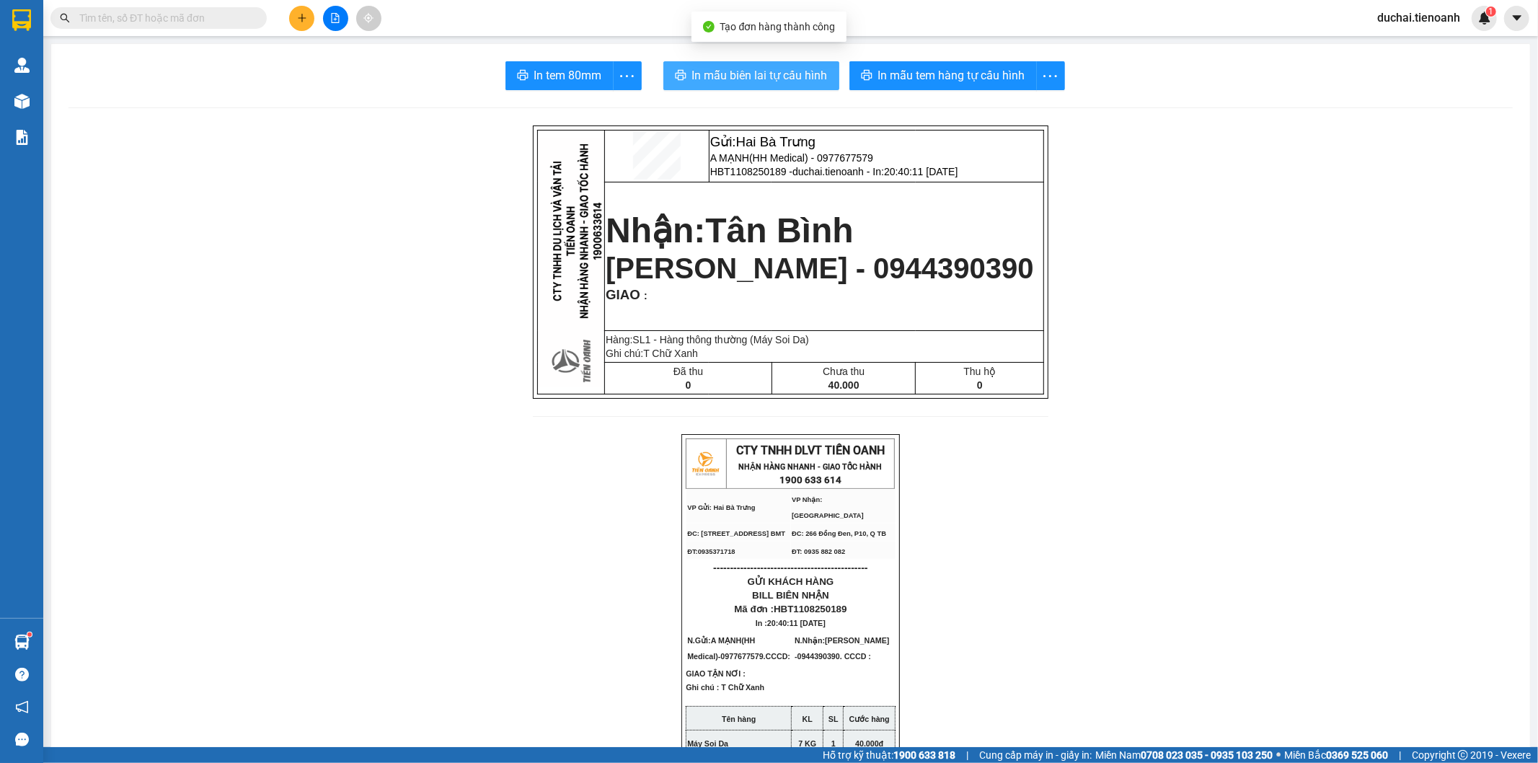
click at [722, 77] on span "In mẫu biên lai tự cấu hình" at bounding box center [760, 75] width 136 height 18
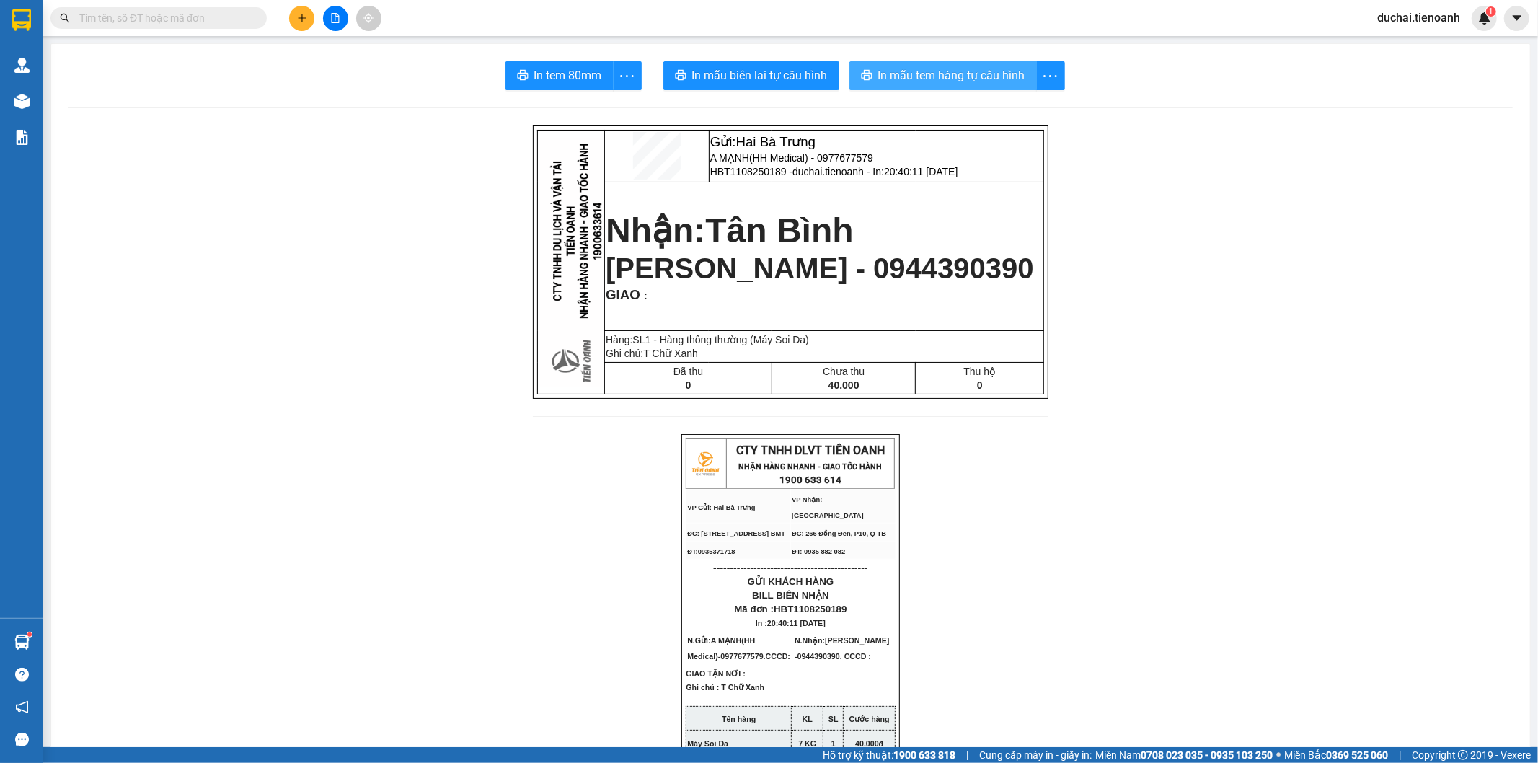
click at [944, 84] on button "In mẫu tem hàng tự cấu hình" at bounding box center [942, 75] width 187 height 29
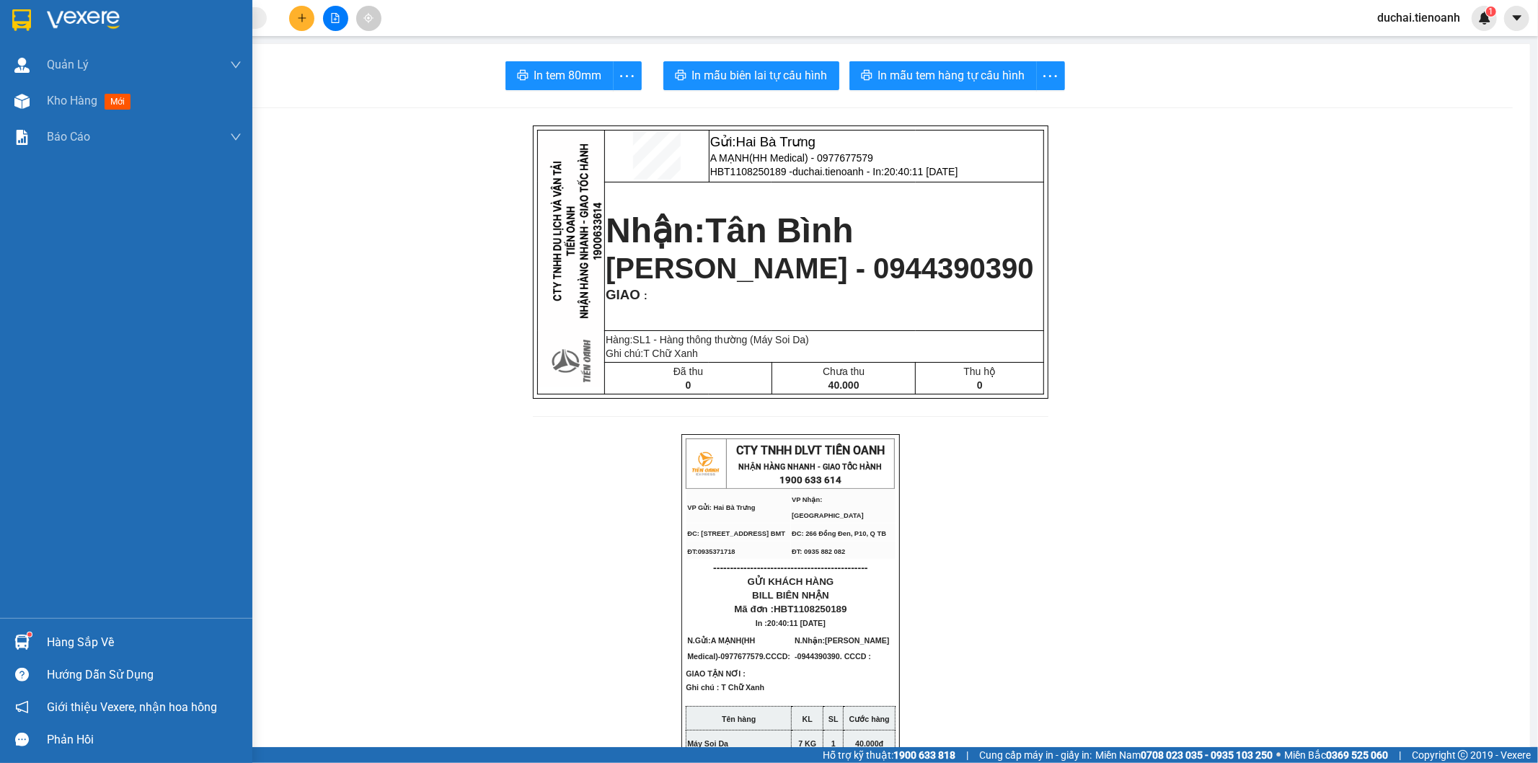
click at [27, 19] on img at bounding box center [21, 20] width 19 height 22
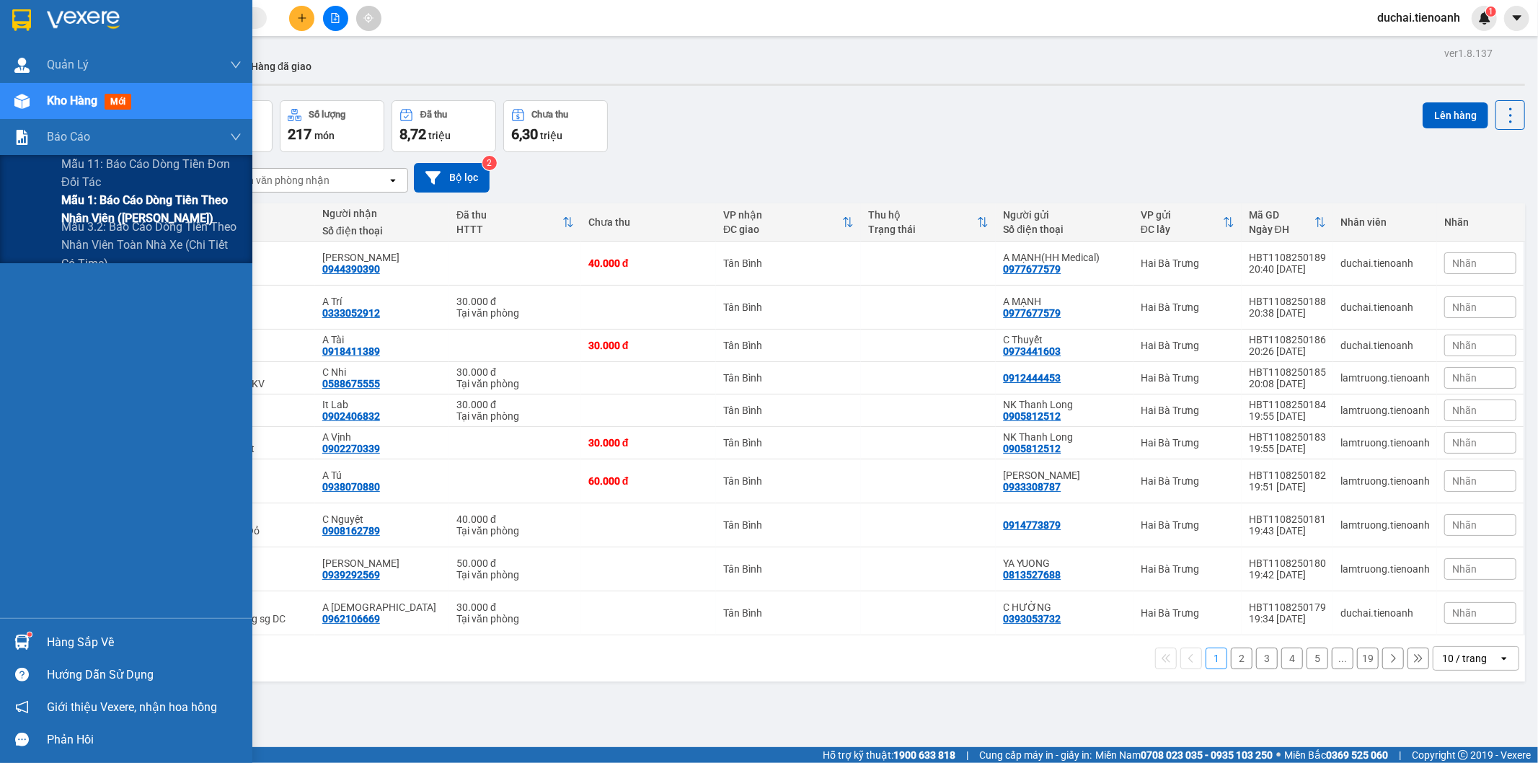
click at [159, 200] on span "Mẫu 1: Báo cáo dòng tiền theo nhân viên ([PERSON_NAME])" at bounding box center [151, 209] width 180 height 36
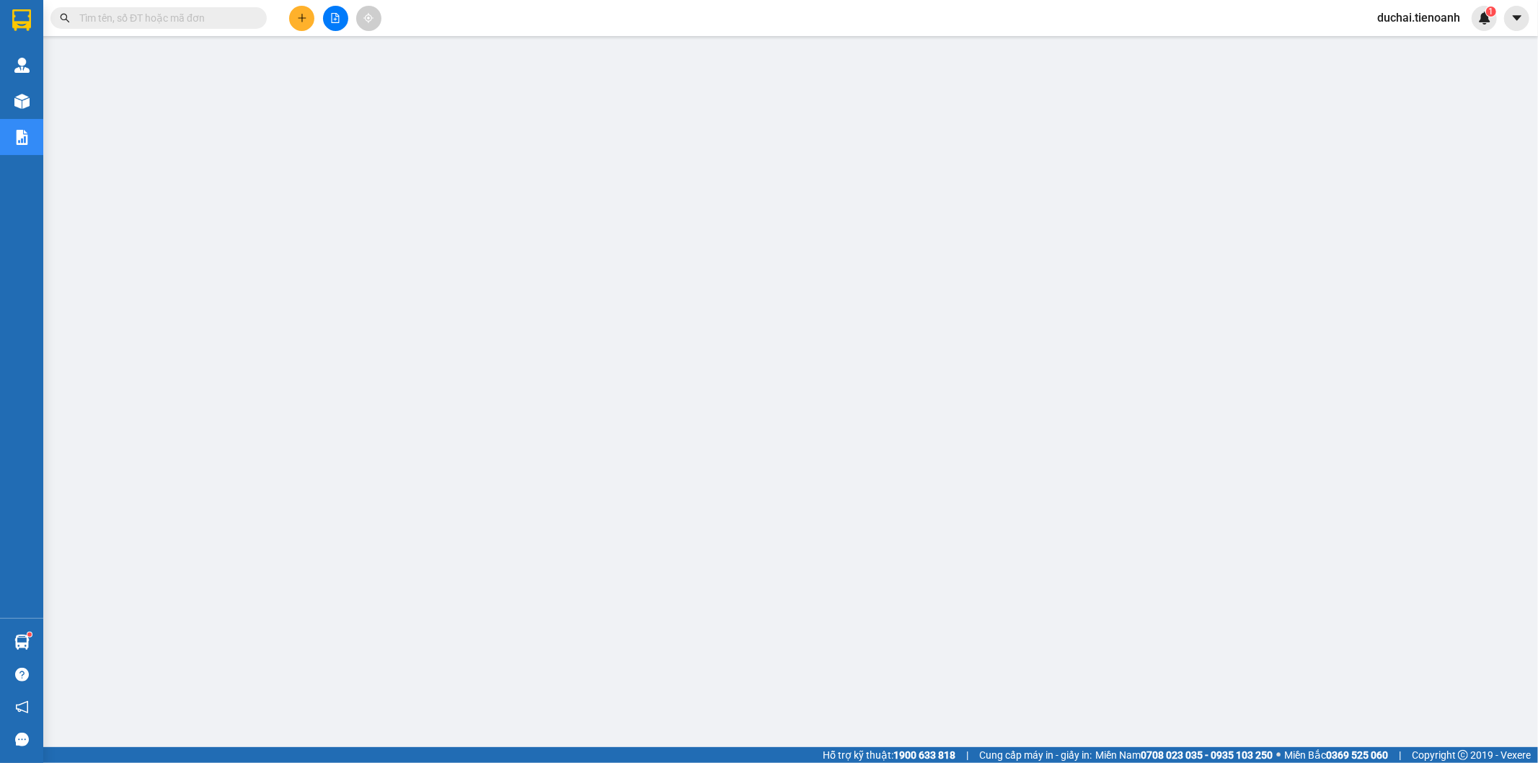
click at [1429, 22] on span "duchai.tienoanh" at bounding box center [1418, 18] width 106 height 18
click at [1401, 49] on span "Đăng xuất" at bounding box center [1425, 45] width 75 height 16
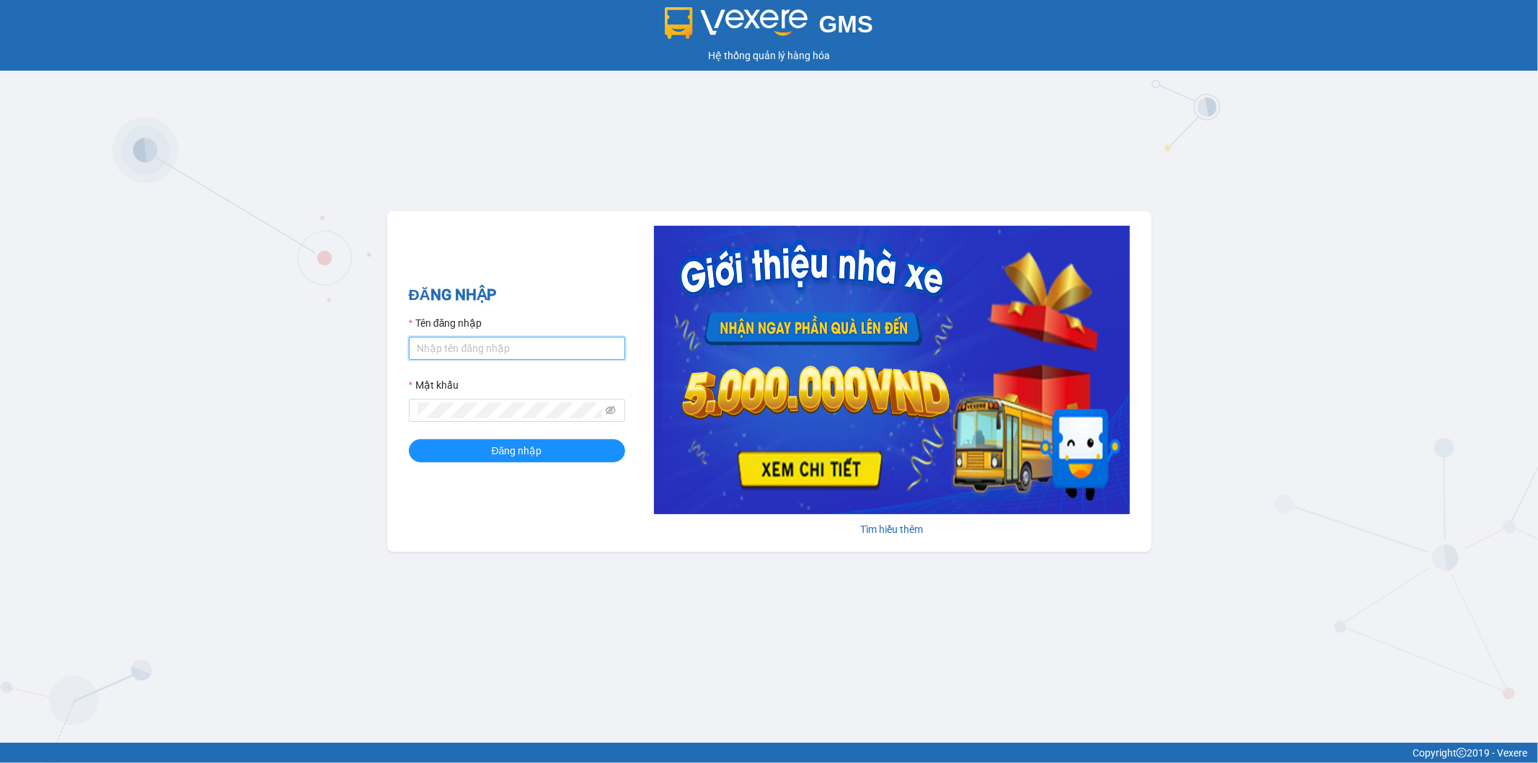
click at [486, 343] on input "Tên đăng nhập" at bounding box center [517, 348] width 216 height 23
click at [570, 348] on input "Tên đăng nhập" at bounding box center [517, 348] width 216 height 23
type input "p"
type input "tangphuc.tienoanh"
click at [537, 400] on span at bounding box center [517, 410] width 216 height 23
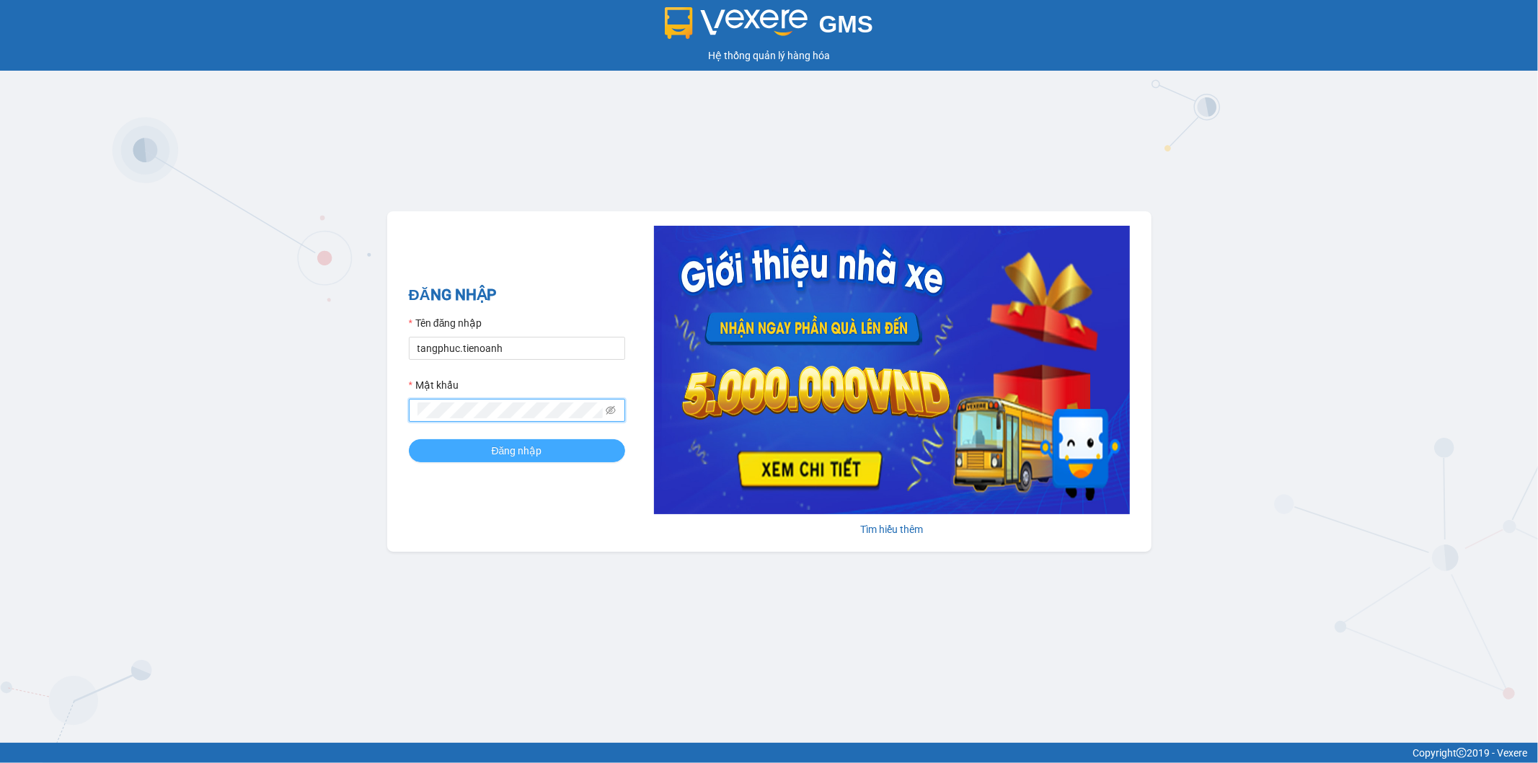
click at [430, 452] on button "Đăng nhập" at bounding box center [517, 450] width 216 height 23
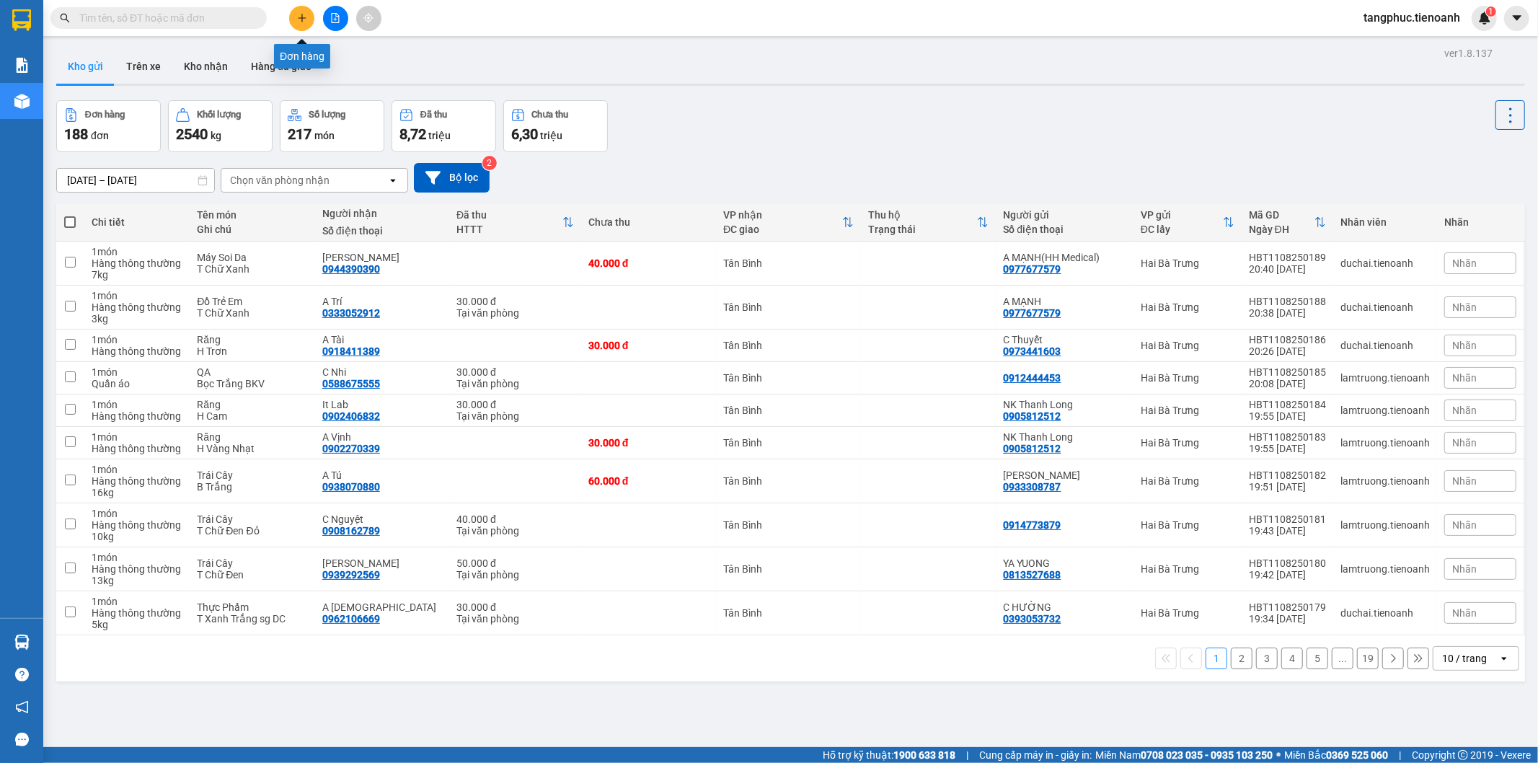
click at [298, 17] on icon "plus" at bounding box center [302, 17] width 8 height 1
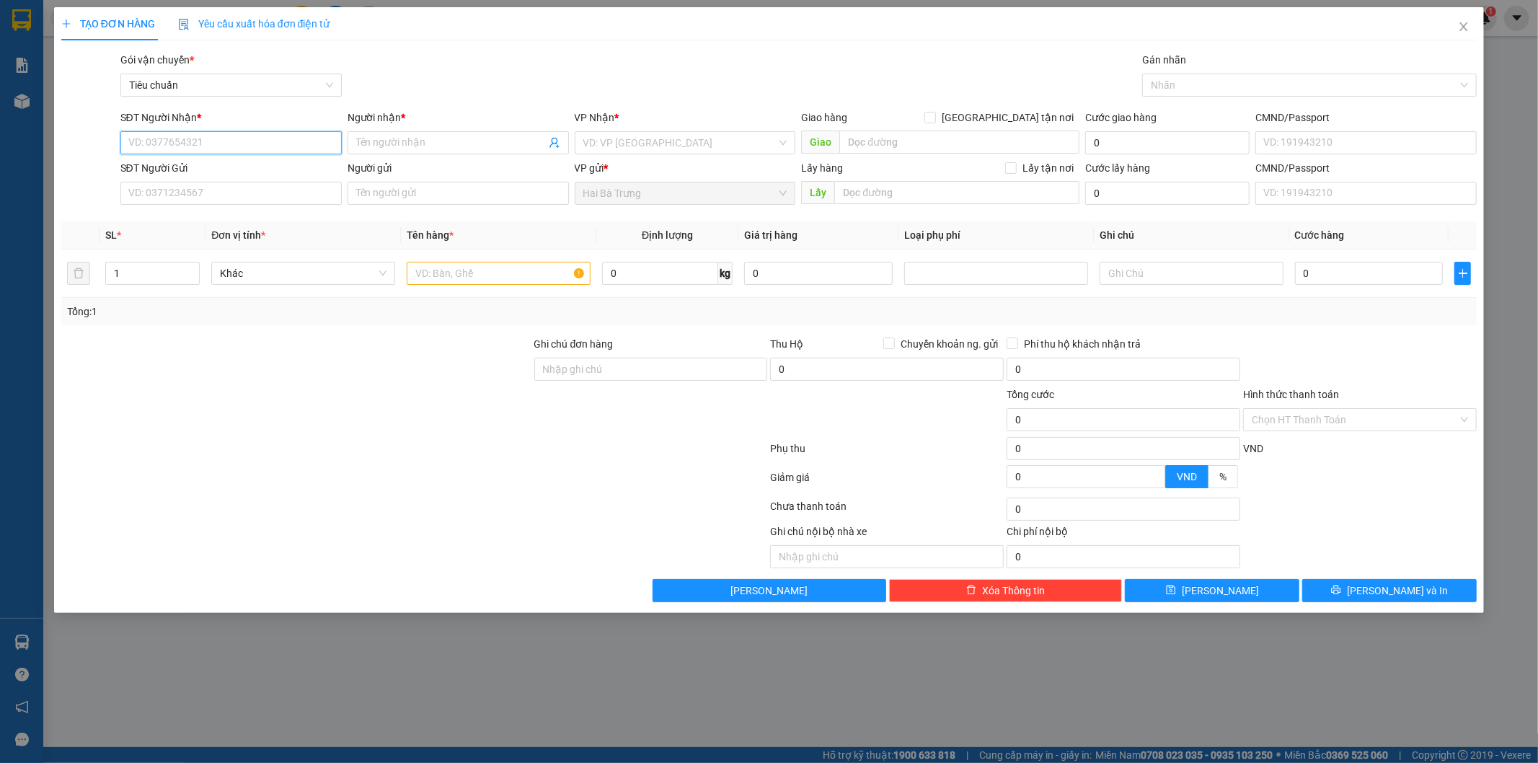
click at [278, 141] on input "SĐT Người Nhận *" at bounding box center [230, 142] width 221 height 23
type input "0336301010"
click at [423, 146] on input "Người nhận *" at bounding box center [451, 143] width 190 height 16
click at [260, 146] on input "0336301010" at bounding box center [230, 142] width 221 height 23
click at [469, 145] on input "Người nhận *" at bounding box center [451, 143] width 190 height 16
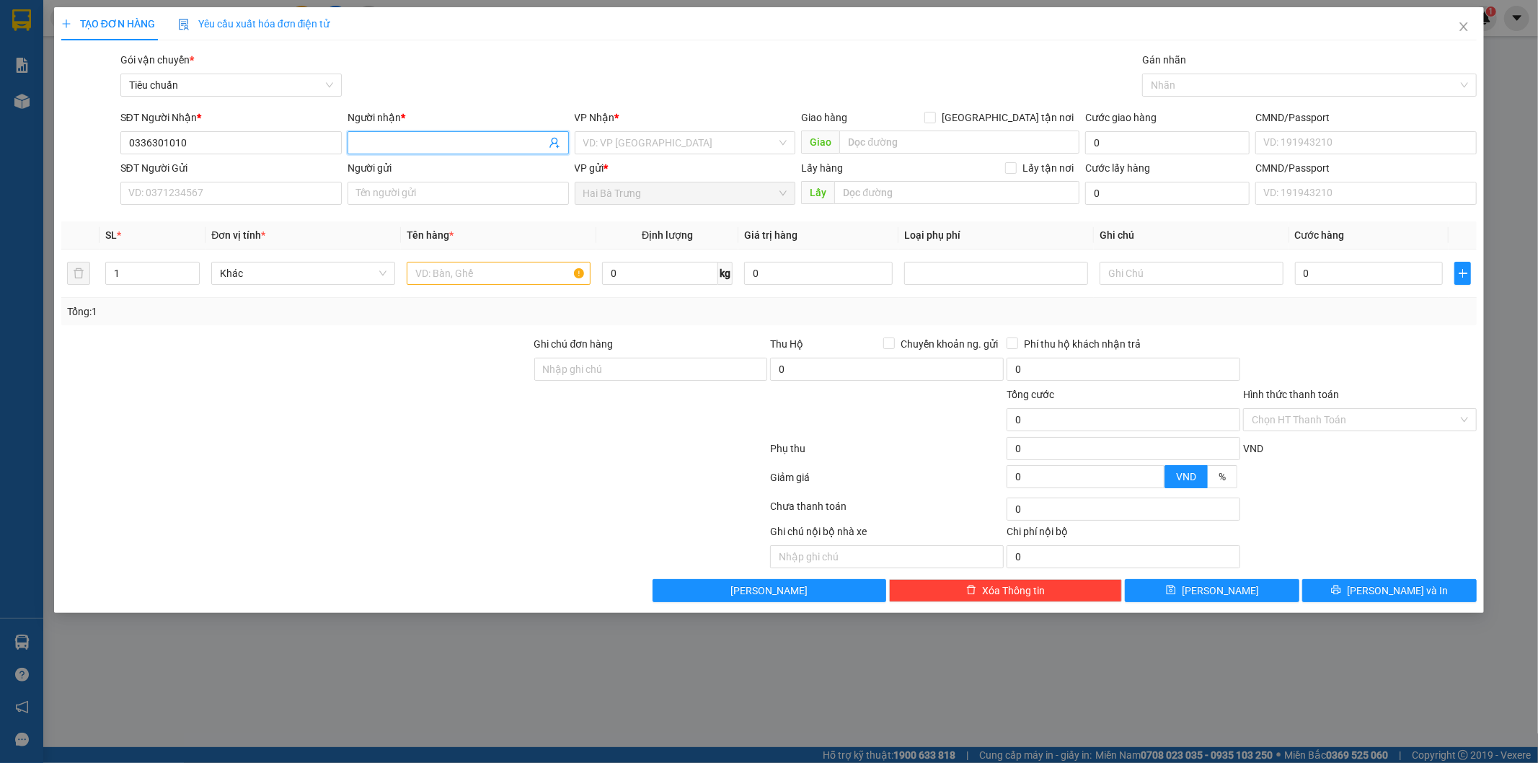
click at [469, 145] on input "Người nhận *" at bounding box center [451, 143] width 190 height 16
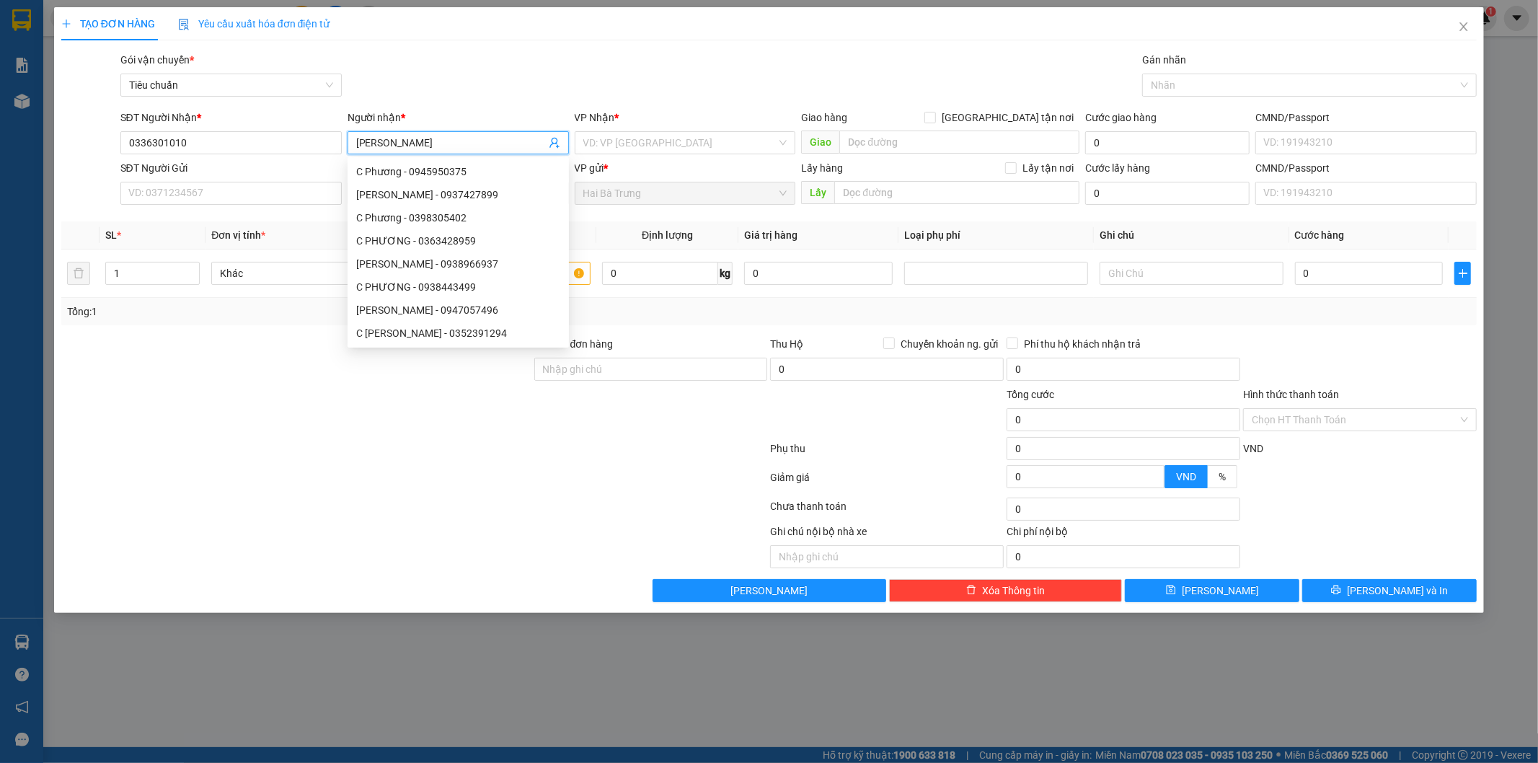
click at [430, 144] on input "[PERSON_NAME]" at bounding box center [451, 143] width 190 height 16
type input "[PERSON_NAME]"
click at [750, 146] on input "search" at bounding box center [680, 143] width 194 height 22
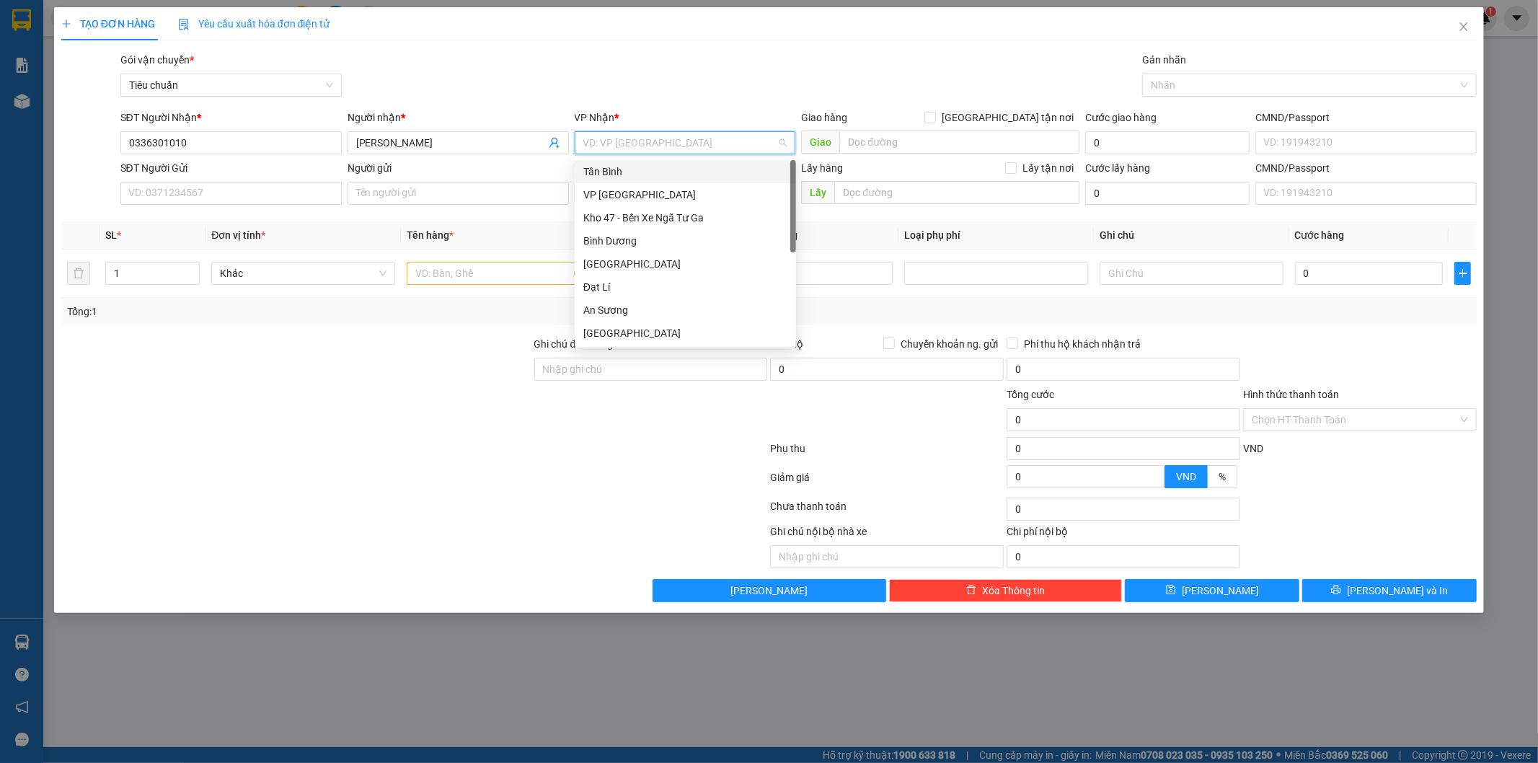
click at [632, 176] on div "Tân Bình" at bounding box center [685, 172] width 204 height 16
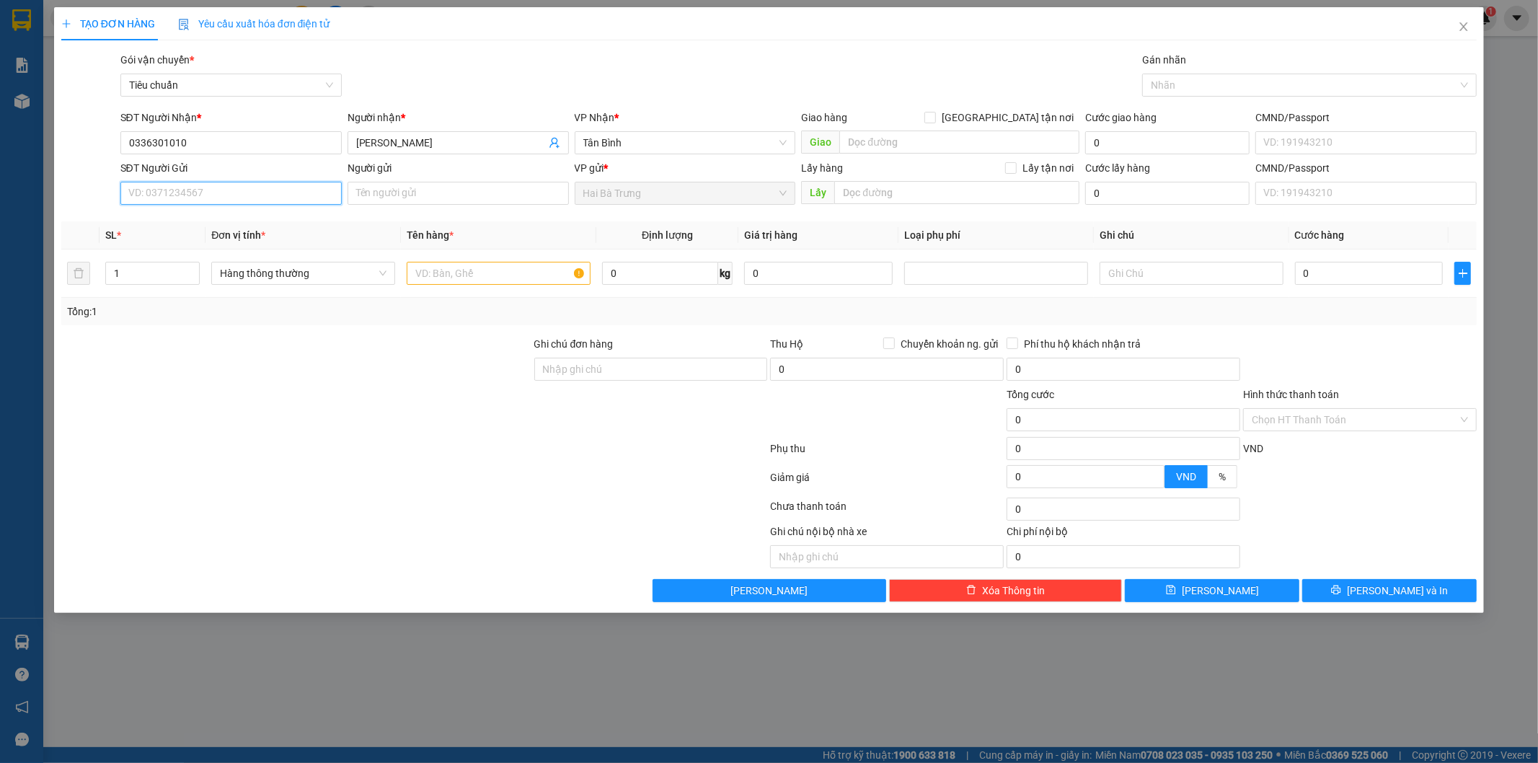
click at [218, 185] on input "SĐT Người Gửi" at bounding box center [230, 193] width 221 height 23
click at [275, 220] on div "0969359797 - A HƯNG" at bounding box center [231, 222] width 204 height 16
type input "0969359797"
type input "A HƯNG"
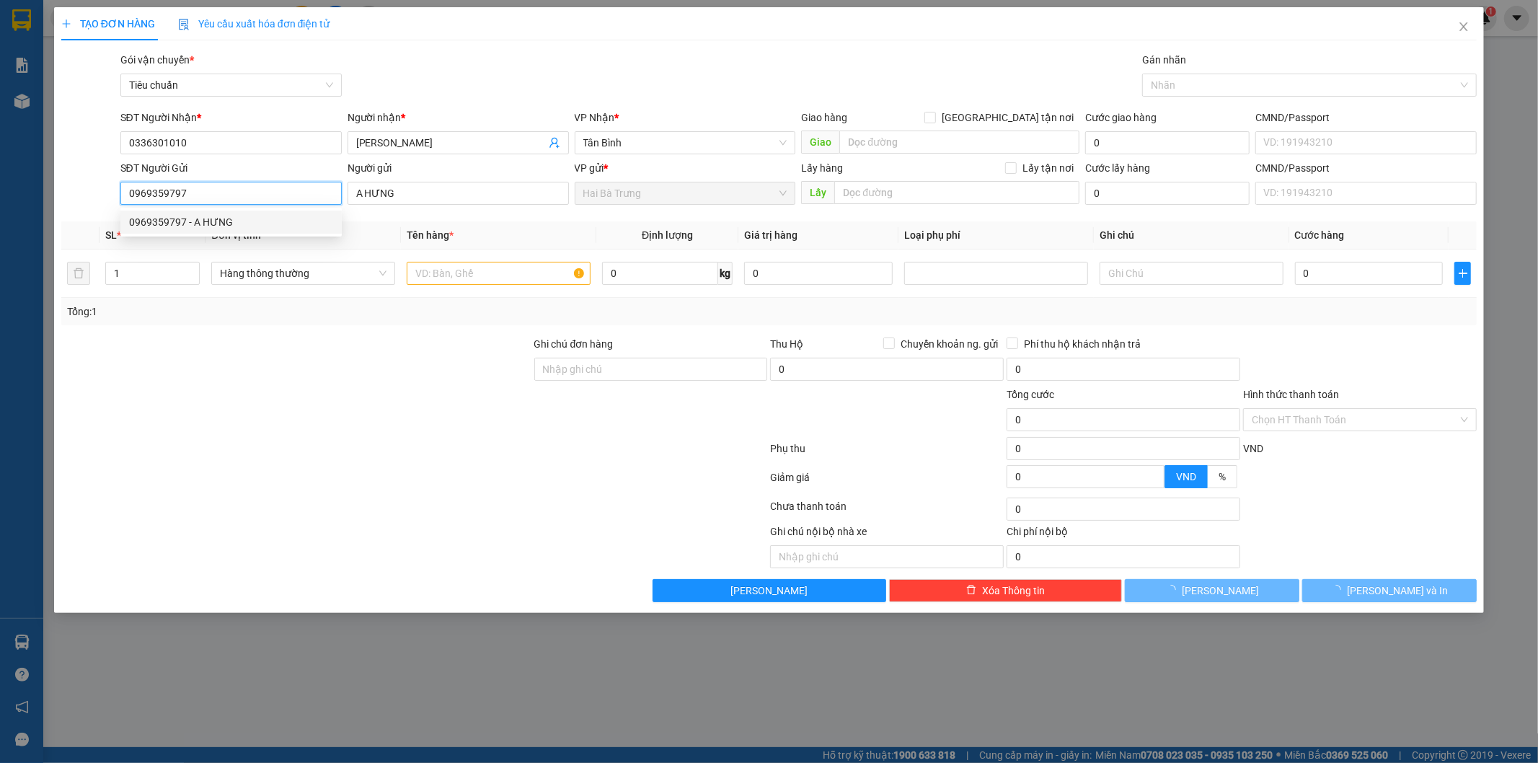
type input "40.000"
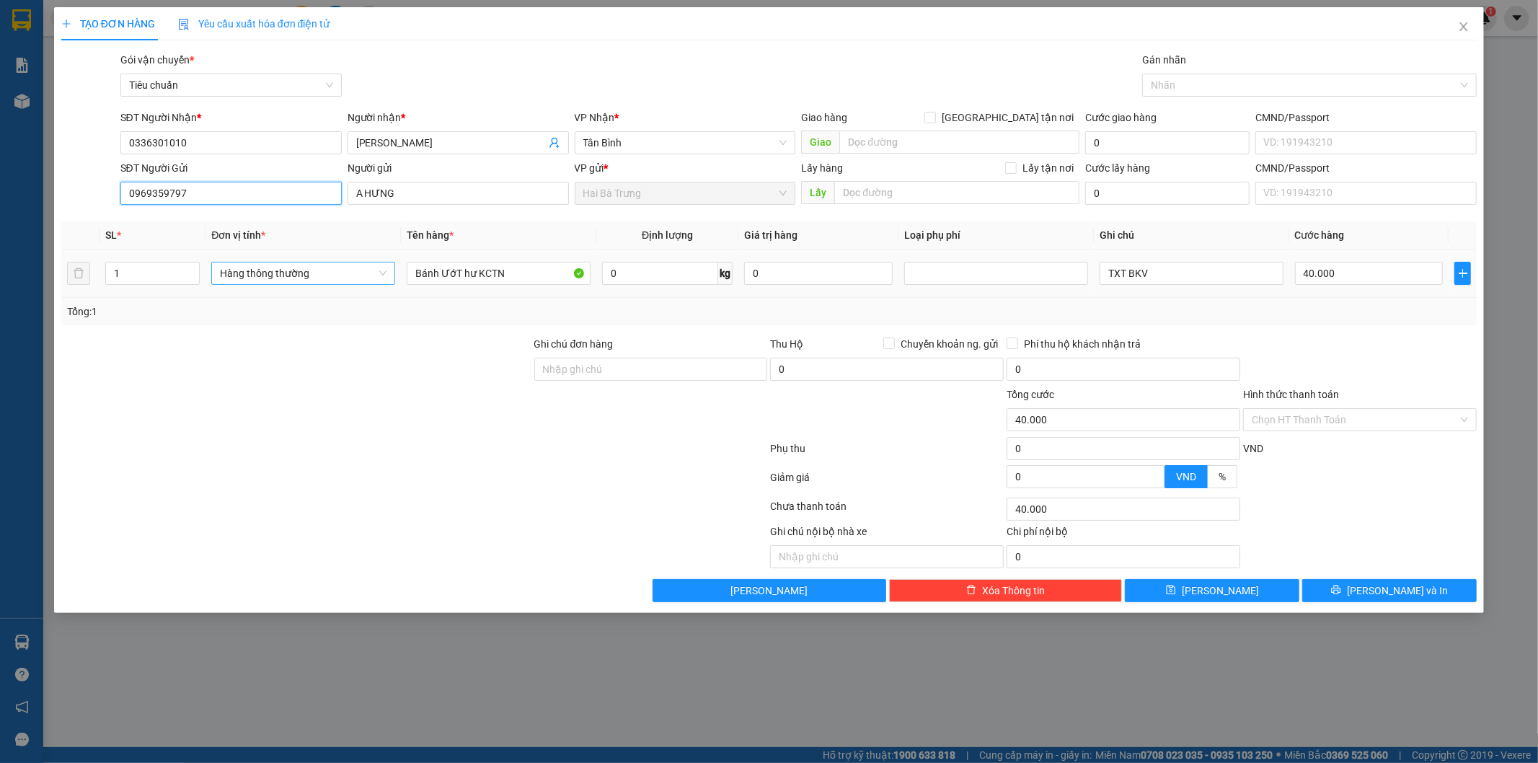
click at [373, 276] on span "Hàng thông thường" at bounding box center [303, 273] width 167 height 22
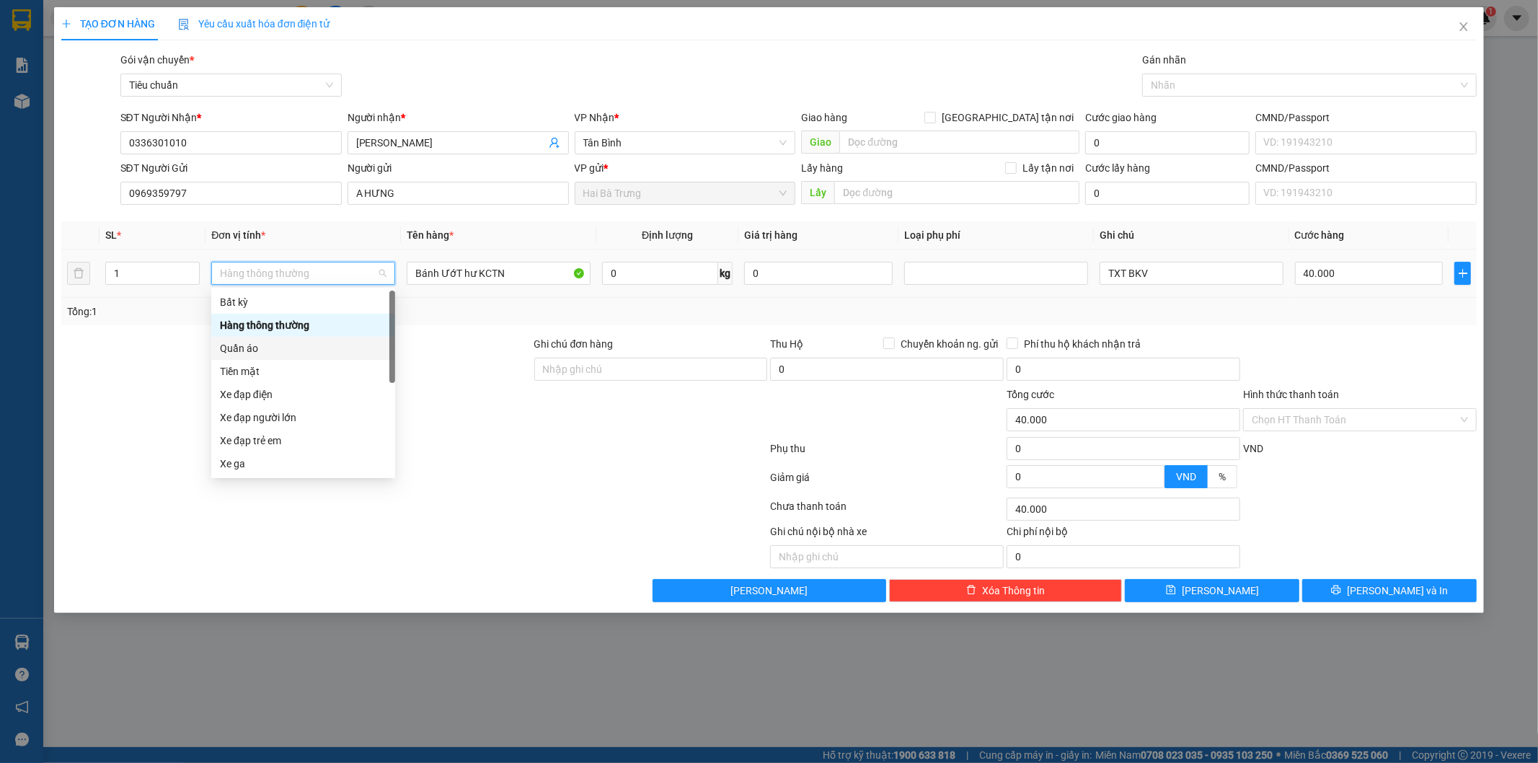
click at [271, 350] on div "Quần áo" at bounding box center [303, 348] width 167 height 16
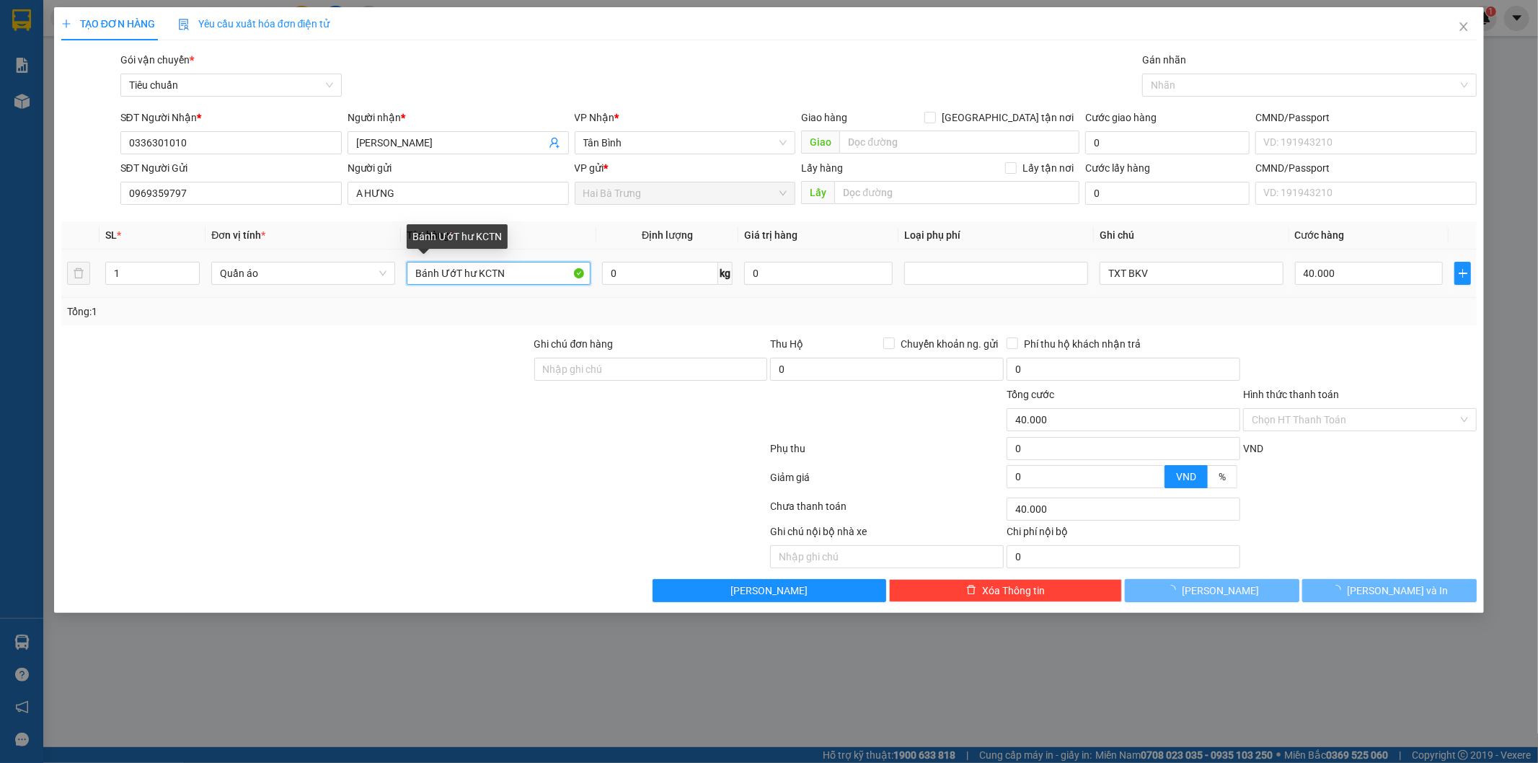
click at [517, 271] on input "Bánh ƯớT hư KCTN" at bounding box center [499, 273] width 184 height 23
type input "0"
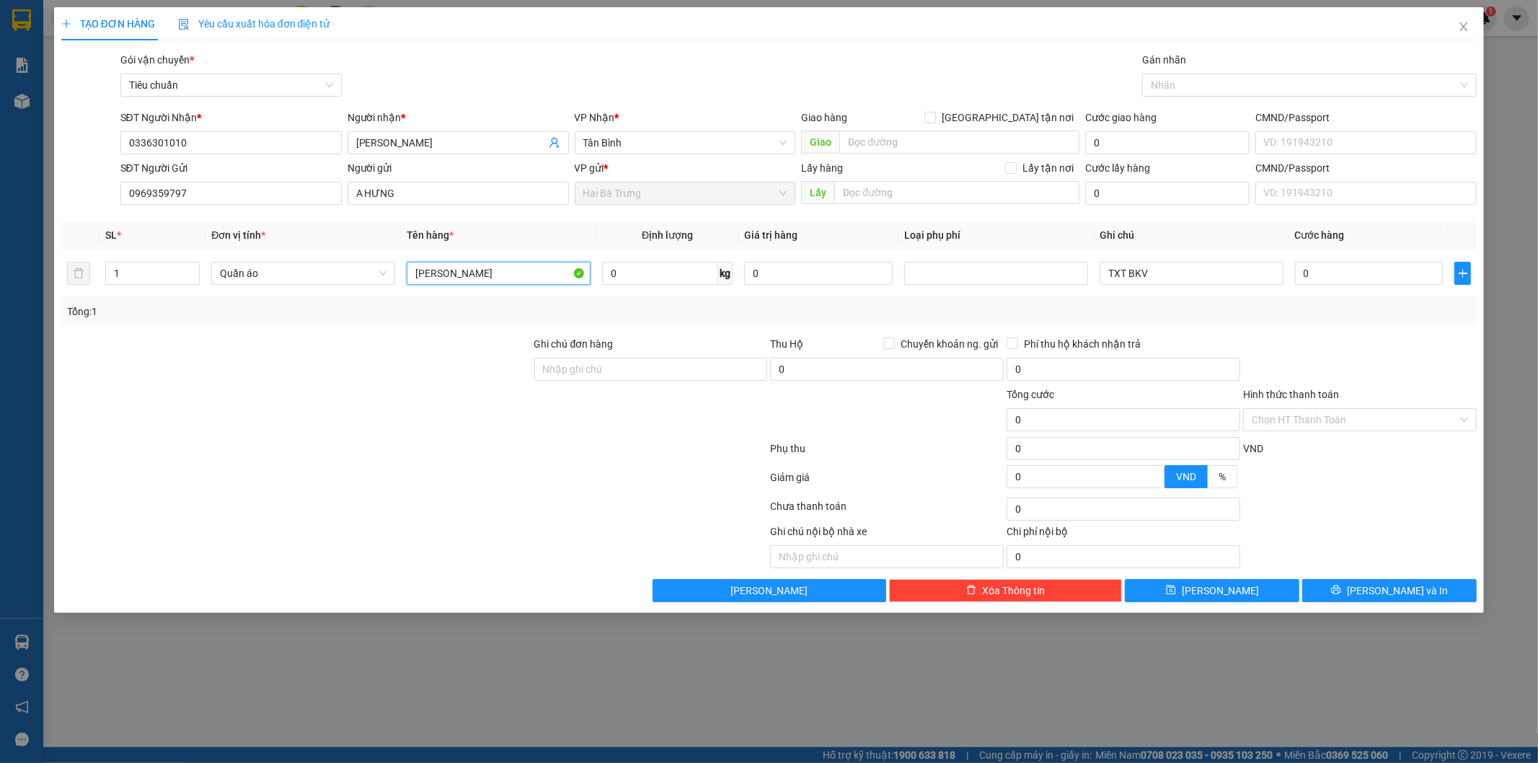
type input "B"
type input "Q A"
click at [640, 274] on input "0" at bounding box center [660, 273] width 116 height 23
type input "2"
click at [1186, 275] on input "TXT BKV" at bounding box center [1191, 273] width 184 height 23
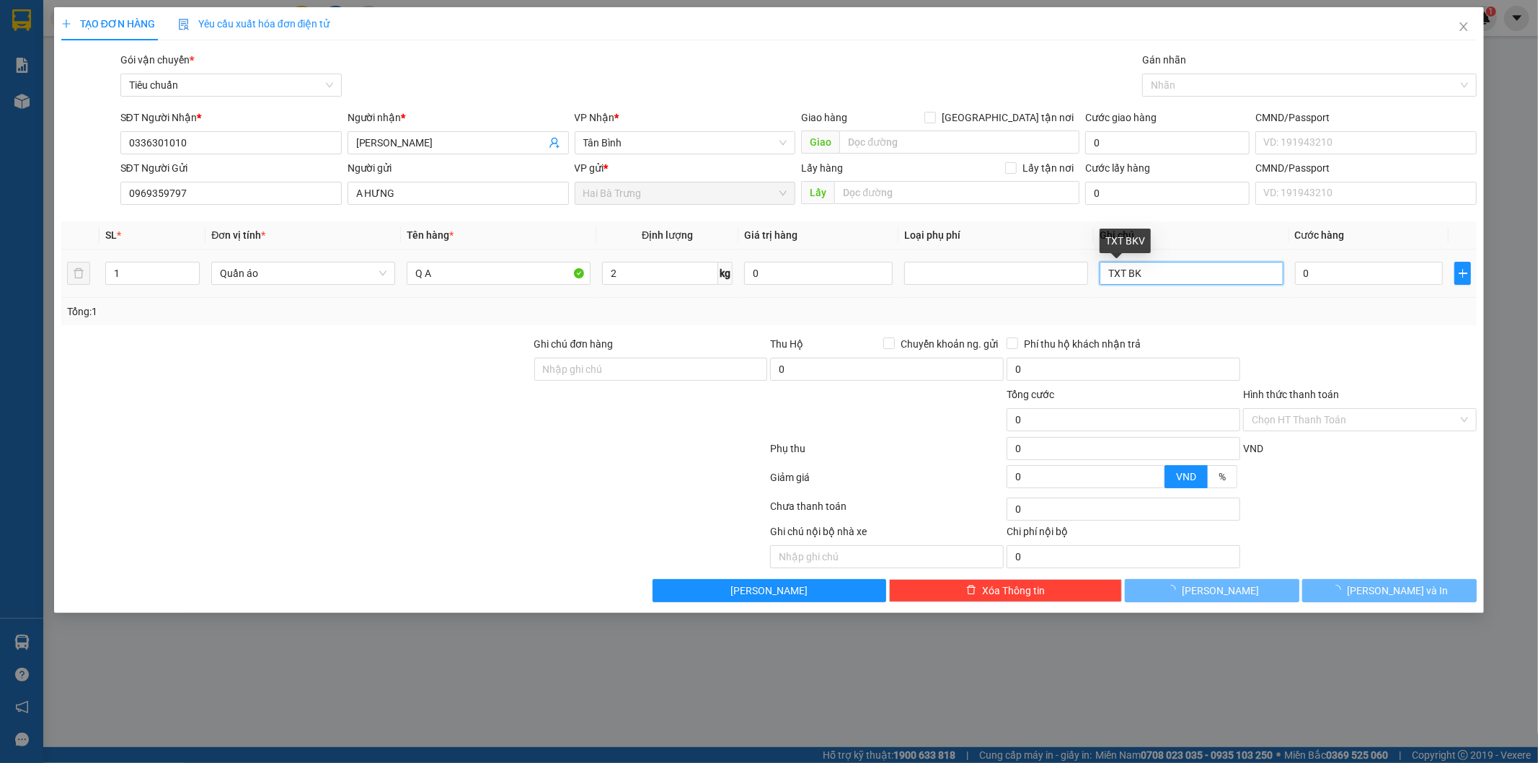
type input "TXT B"
type input "30.000"
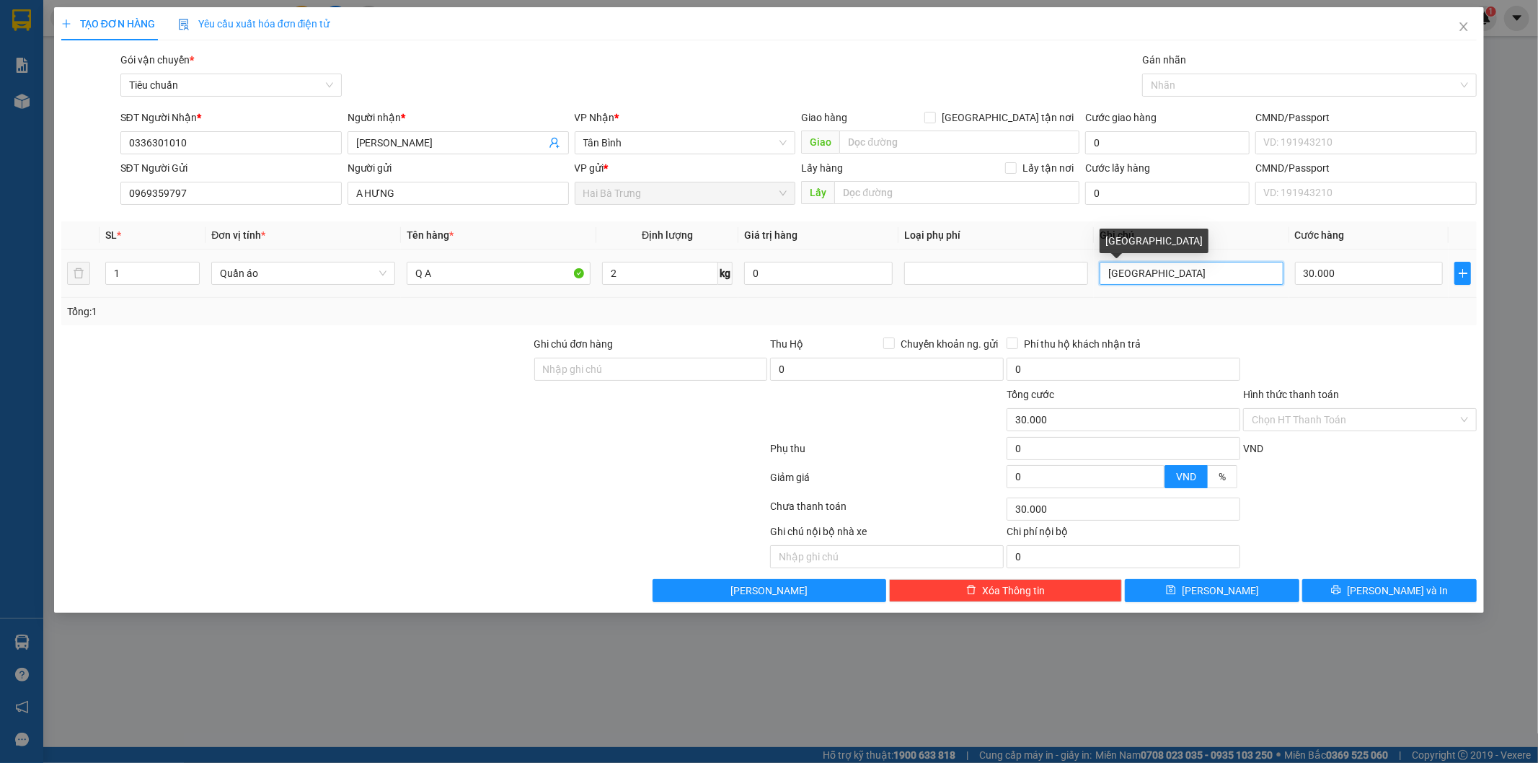
type input "T"
type input "b"
type input "BNL Trắng"
click at [1401, 275] on input "30.000" at bounding box center [1369, 273] width 149 height 23
click at [1399, 275] on input "30.000" at bounding box center [1369, 273] width 149 height 23
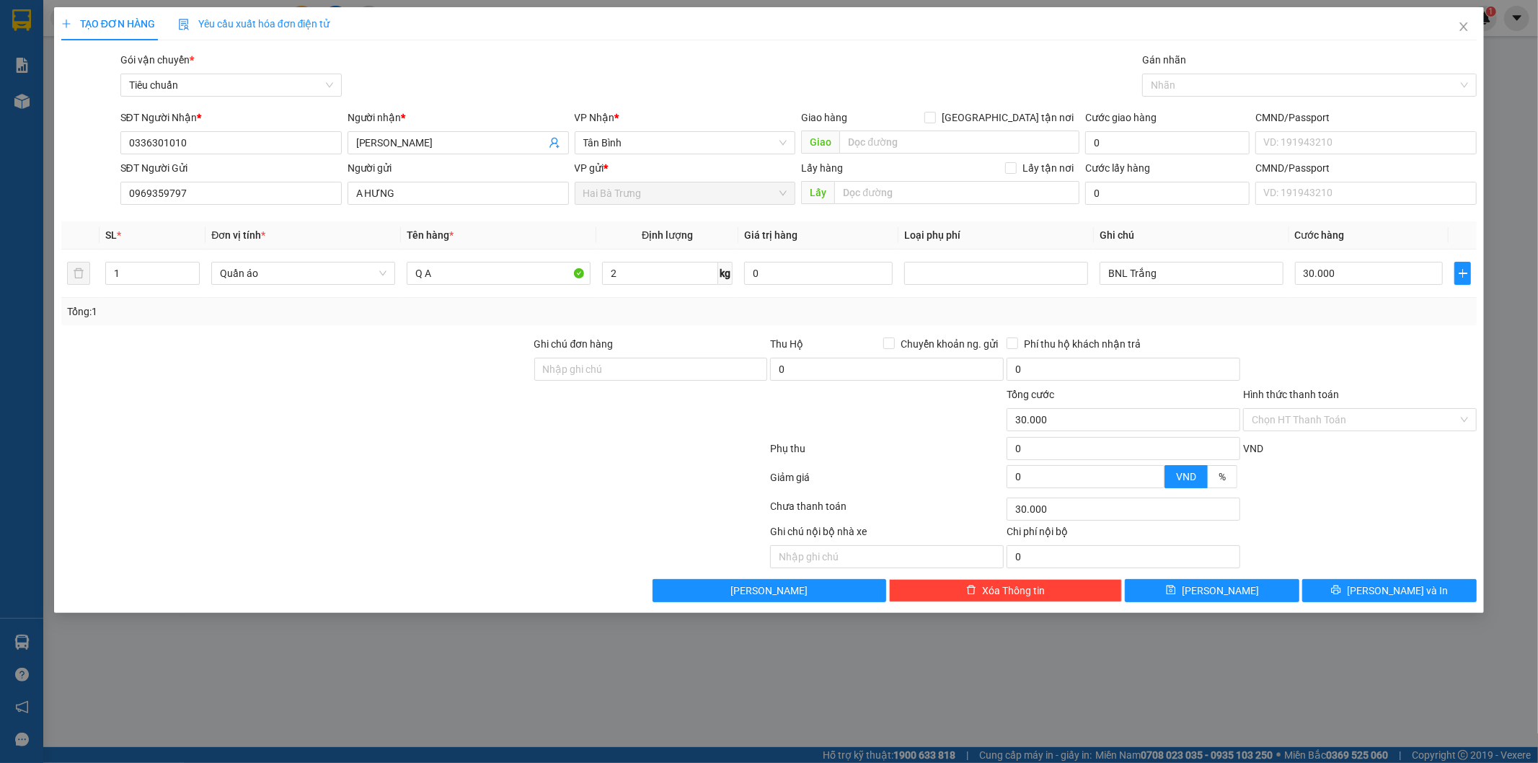
click at [1386, 345] on div at bounding box center [1359, 361] width 236 height 50
click at [1401, 583] on span "[PERSON_NAME] và In" at bounding box center [1397, 591] width 101 height 16
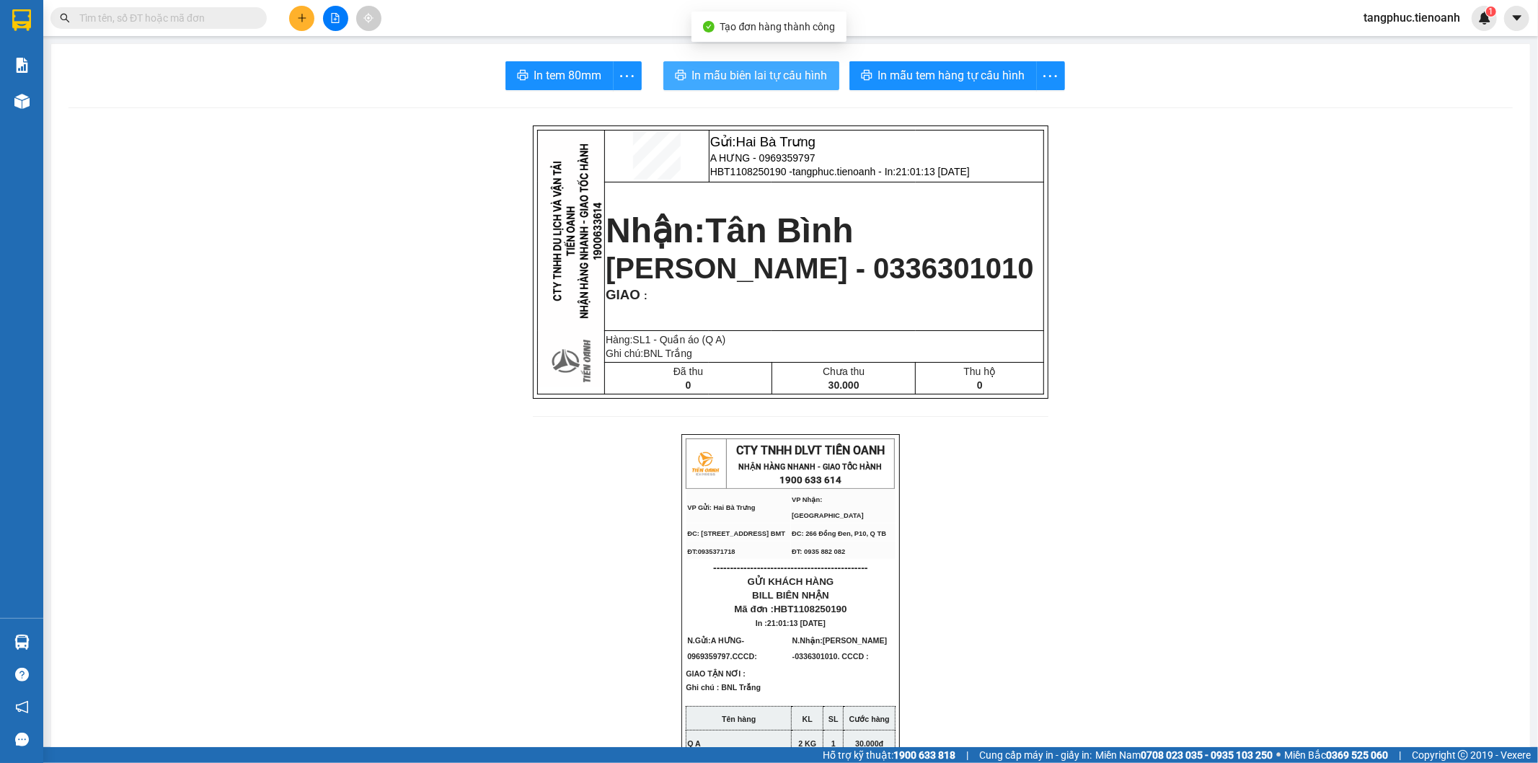
click at [759, 83] on span "In mẫu biên lai tự cấu hình" at bounding box center [760, 75] width 136 height 18
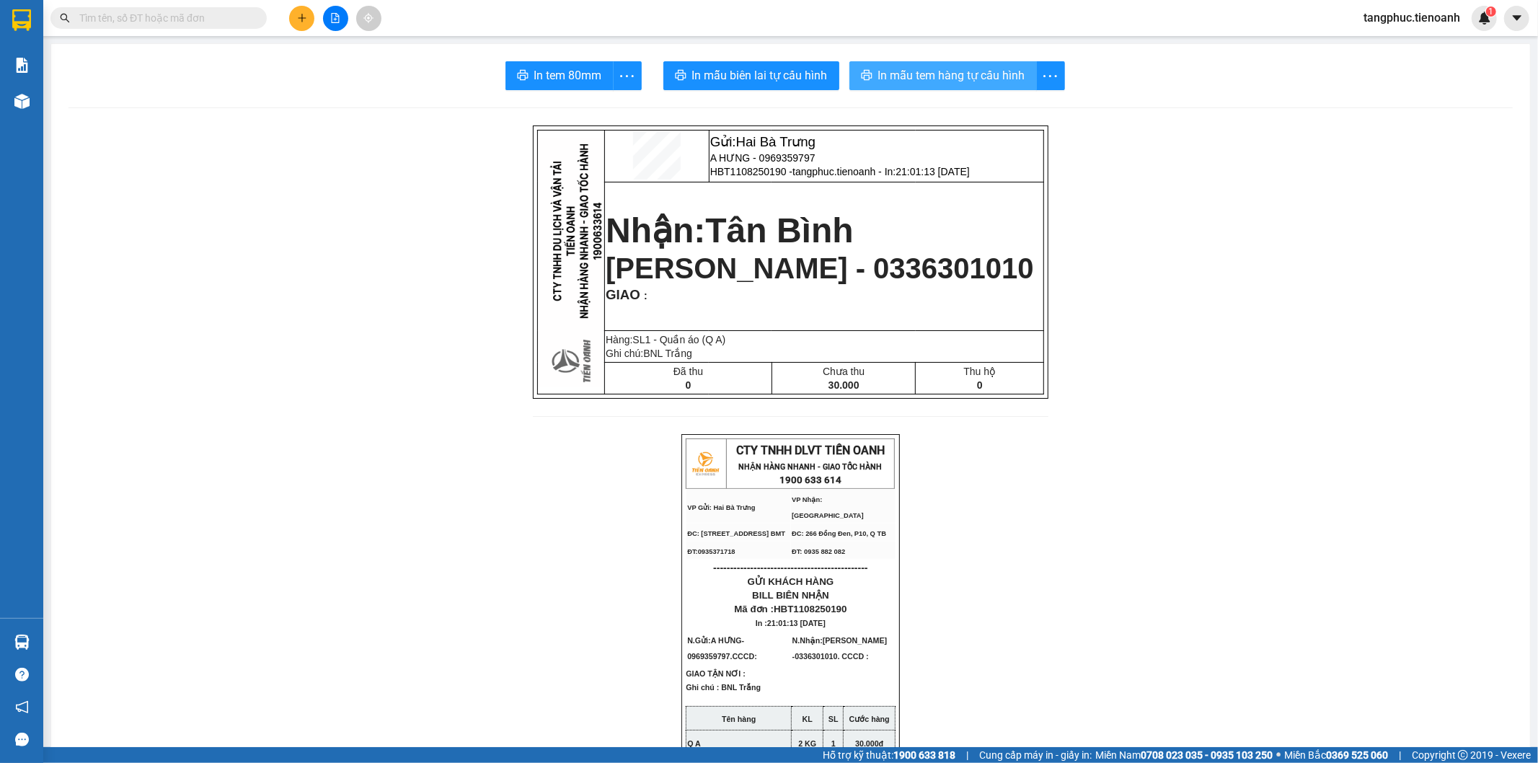
click at [960, 76] on span "In mẫu tem hàng tự cấu hình" at bounding box center [951, 75] width 147 height 18
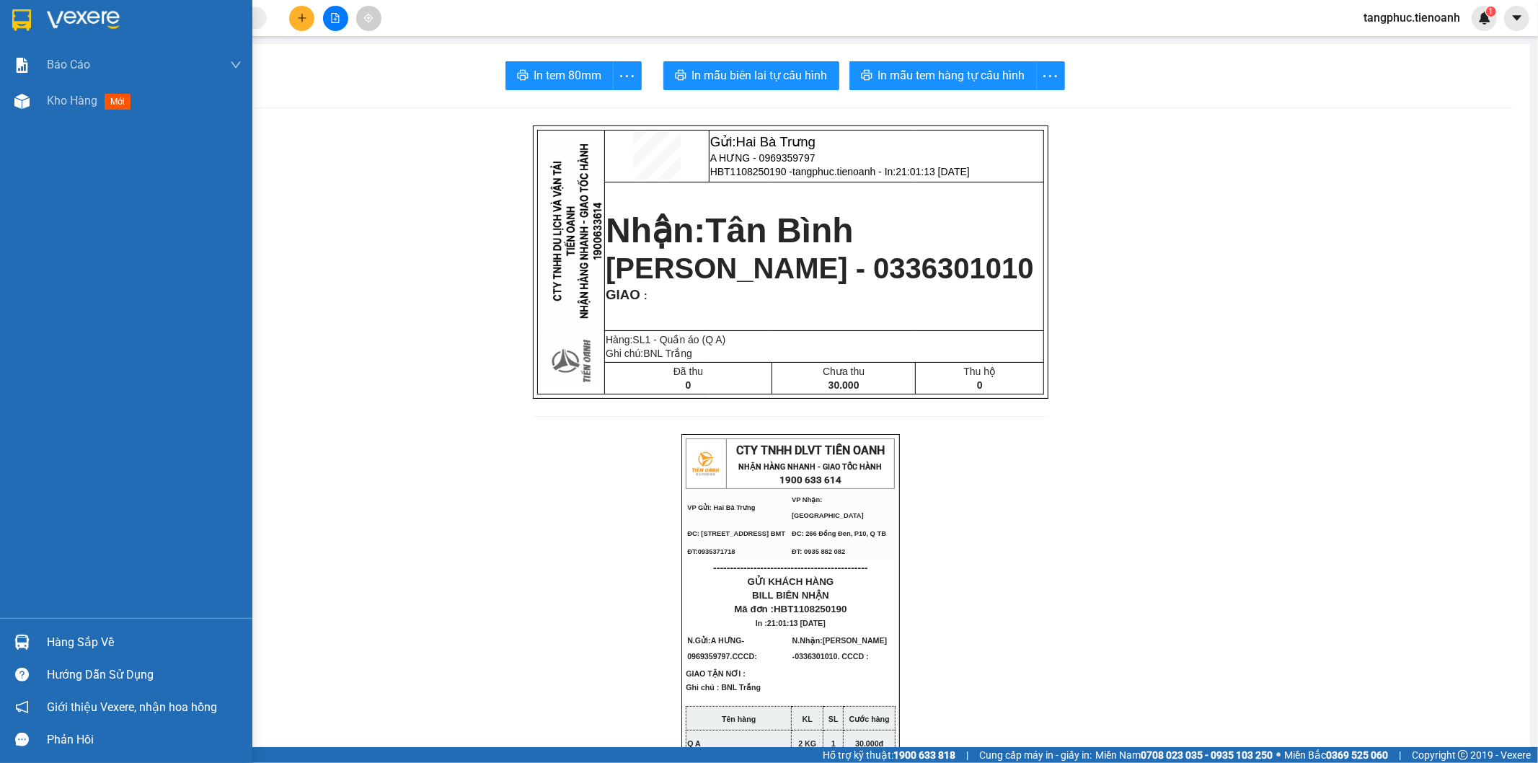
click at [22, 17] on img at bounding box center [21, 20] width 19 height 22
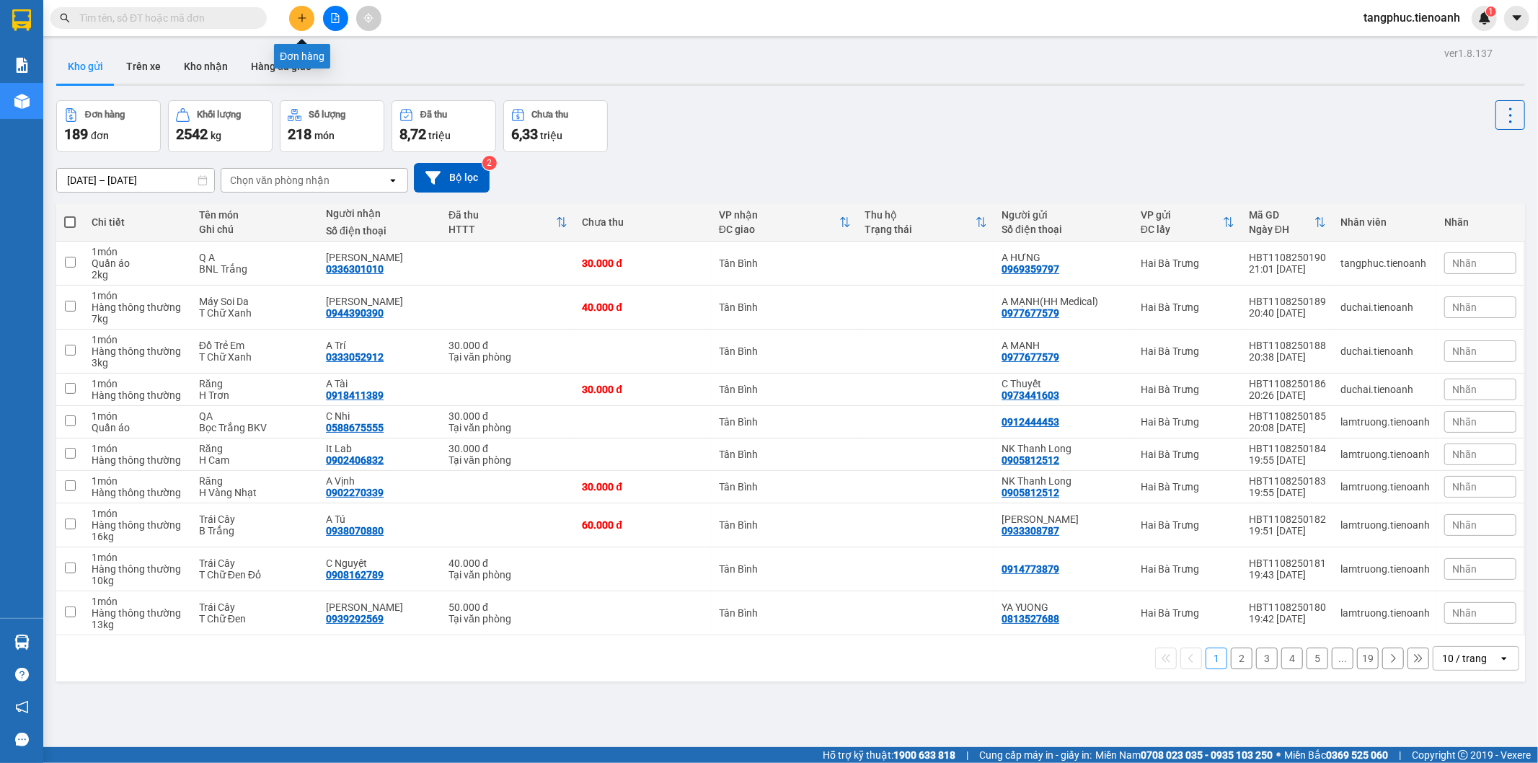
click at [304, 12] on button at bounding box center [301, 18] width 25 height 25
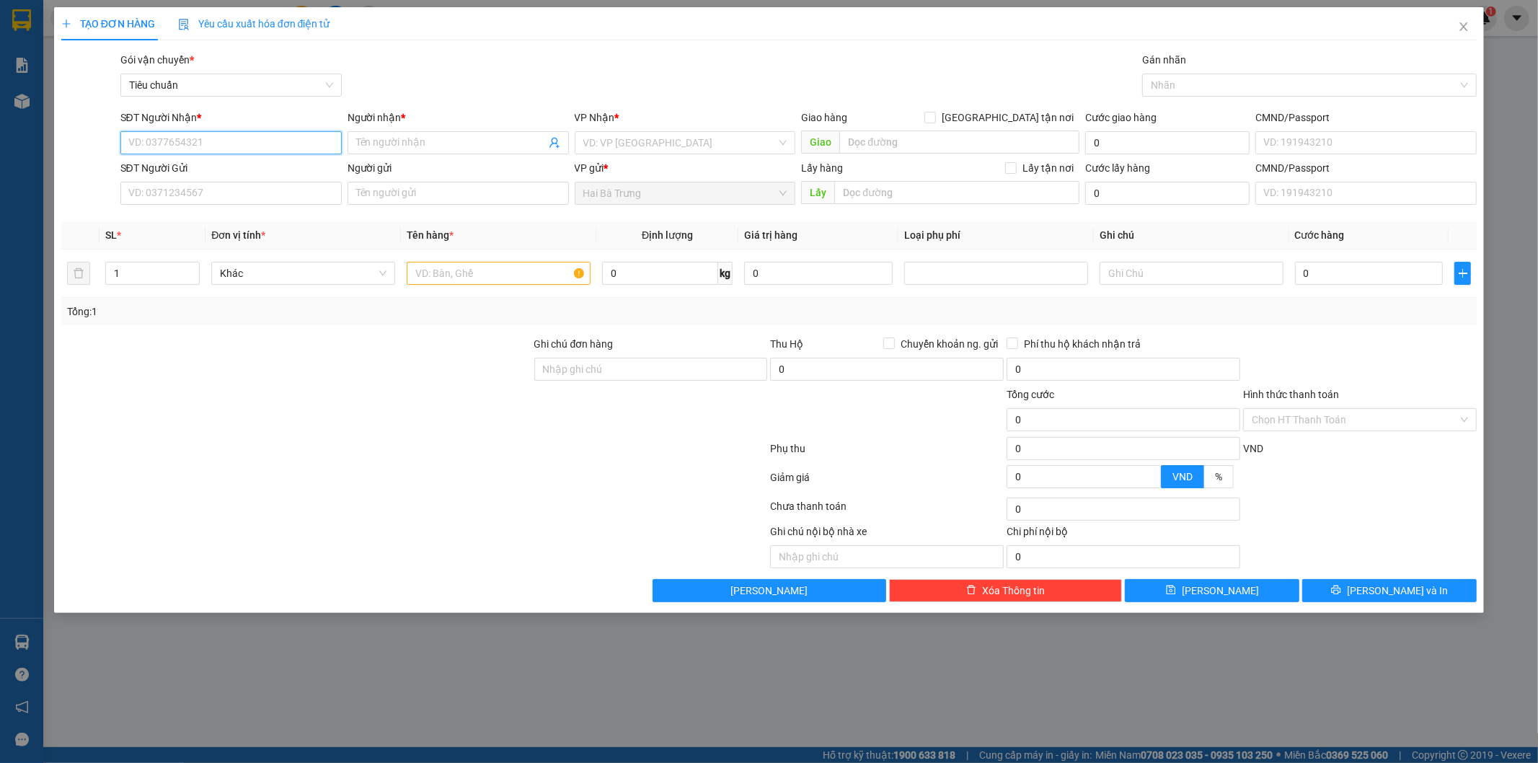
click at [278, 146] on input "SĐT Người Nhận *" at bounding box center [230, 142] width 221 height 23
type input "0"
type input "0355131441"
click at [395, 141] on input "Người nhận *" at bounding box center [451, 143] width 190 height 16
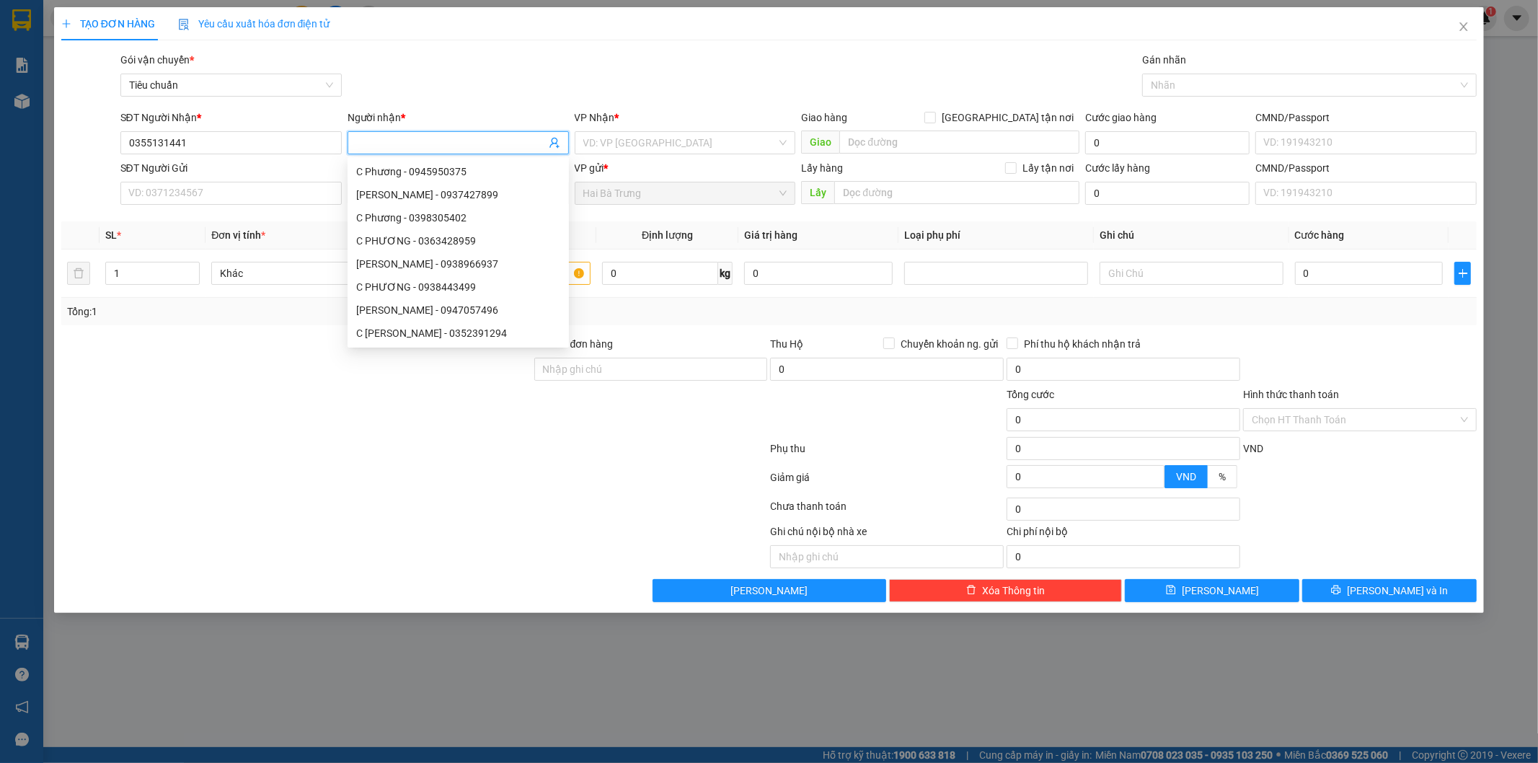
type input "T"
type input "C Tuyền"
click at [647, 144] on input "search" at bounding box center [680, 143] width 194 height 22
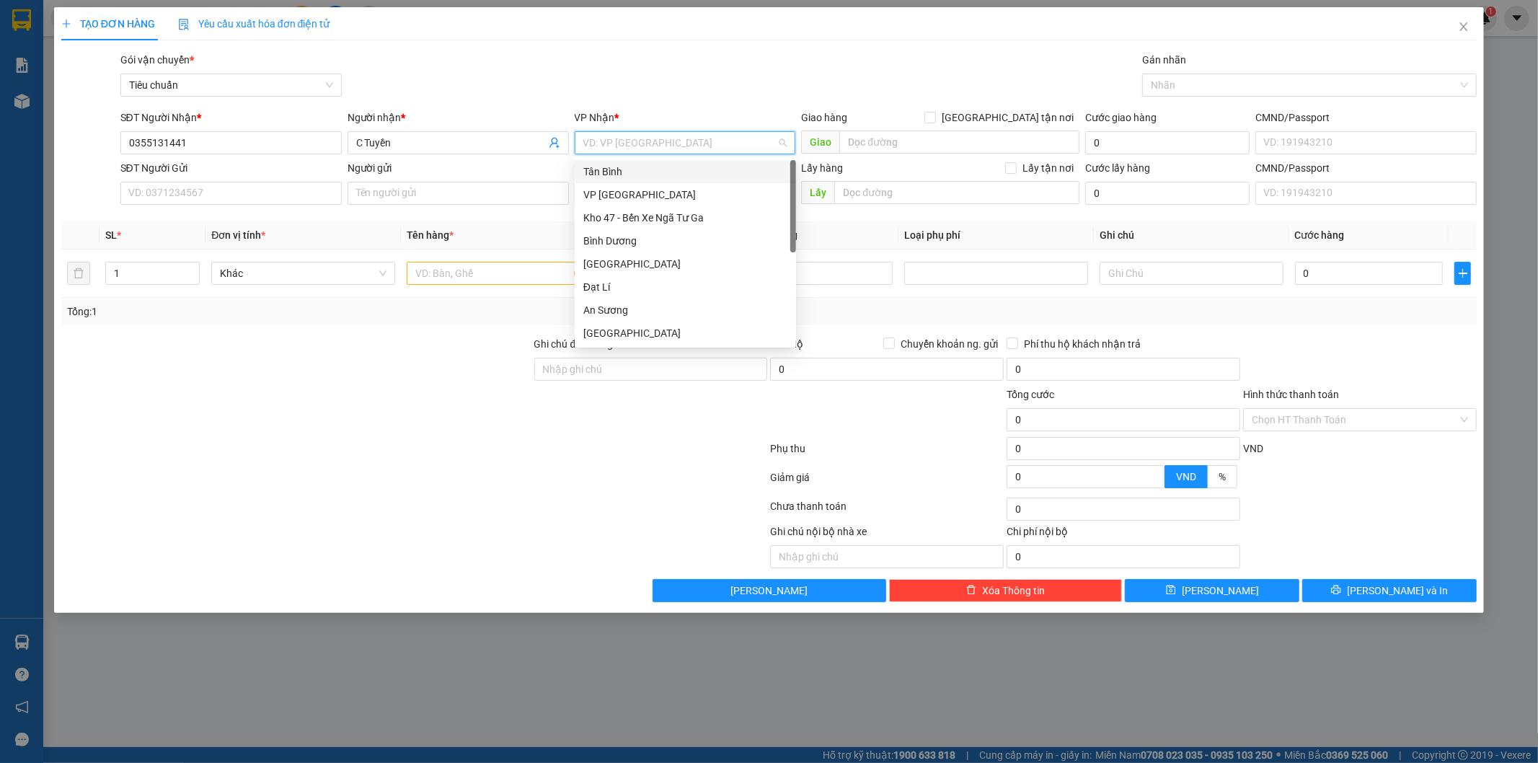
click at [663, 164] on div "Tân Bình" at bounding box center [685, 172] width 204 height 16
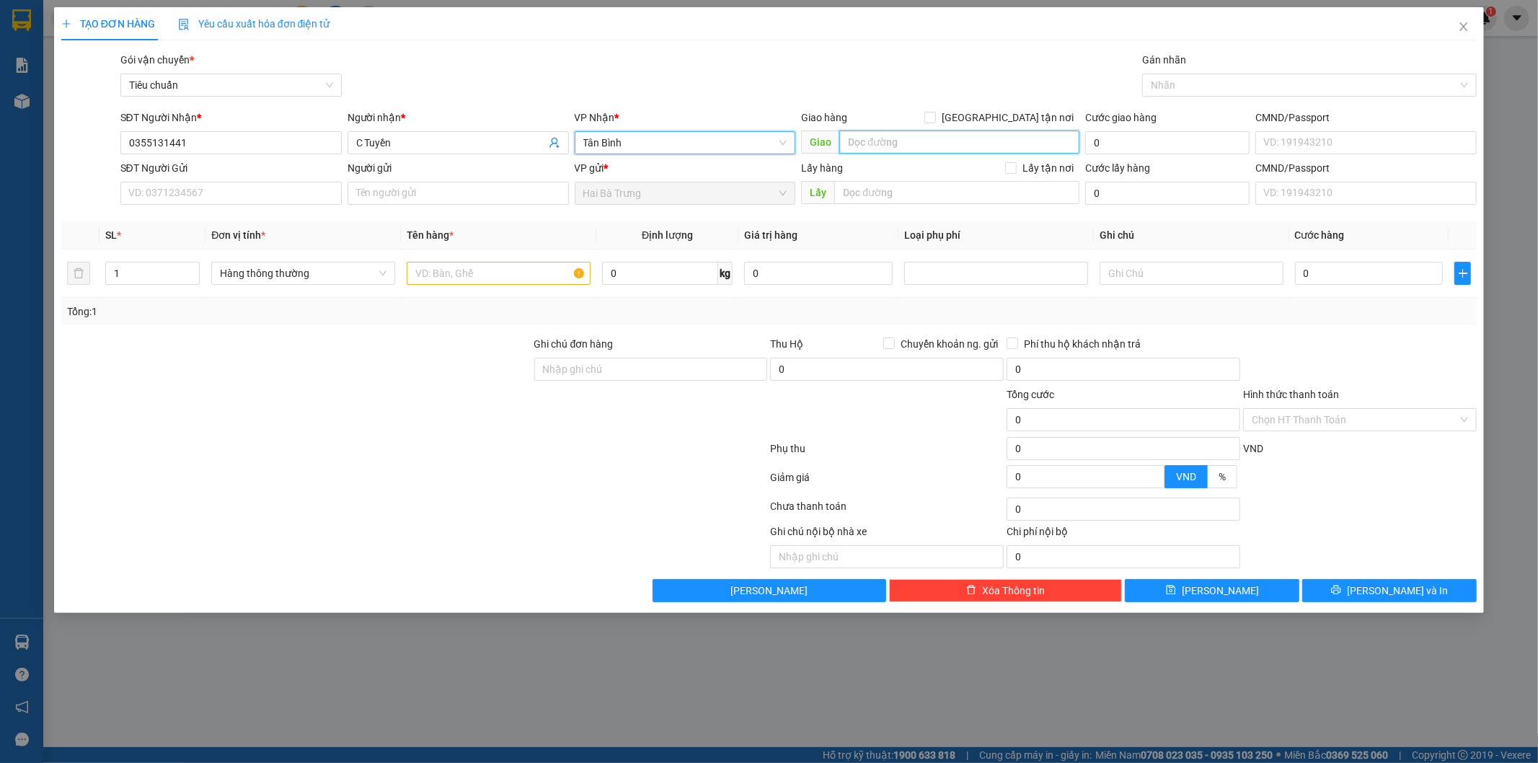
click at [913, 139] on input "search" at bounding box center [959, 141] width 240 height 23
click at [917, 141] on input "search" at bounding box center [959, 141] width 240 height 23
click at [934, 112] on input "[GEOGRAPHIC_DATA] tận nơi" at bounding box center [929, 117] width 10 height 10
checkbox input "true"
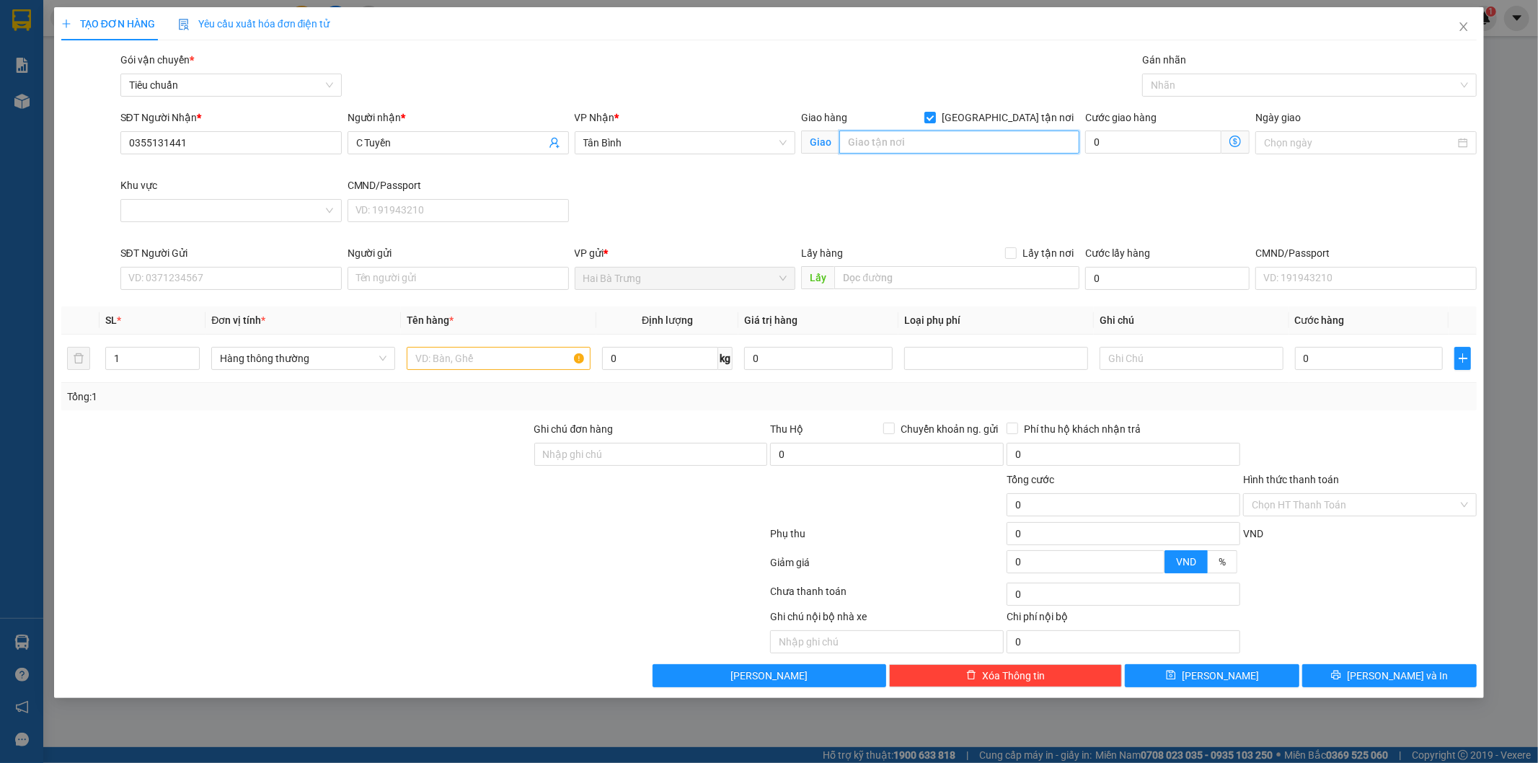
click at [937, 138] on input "search" at bounding box center [959, 141] width 240 height 23
click at [325, 210] on div at bounding box center [230, 210] width 221 height 23
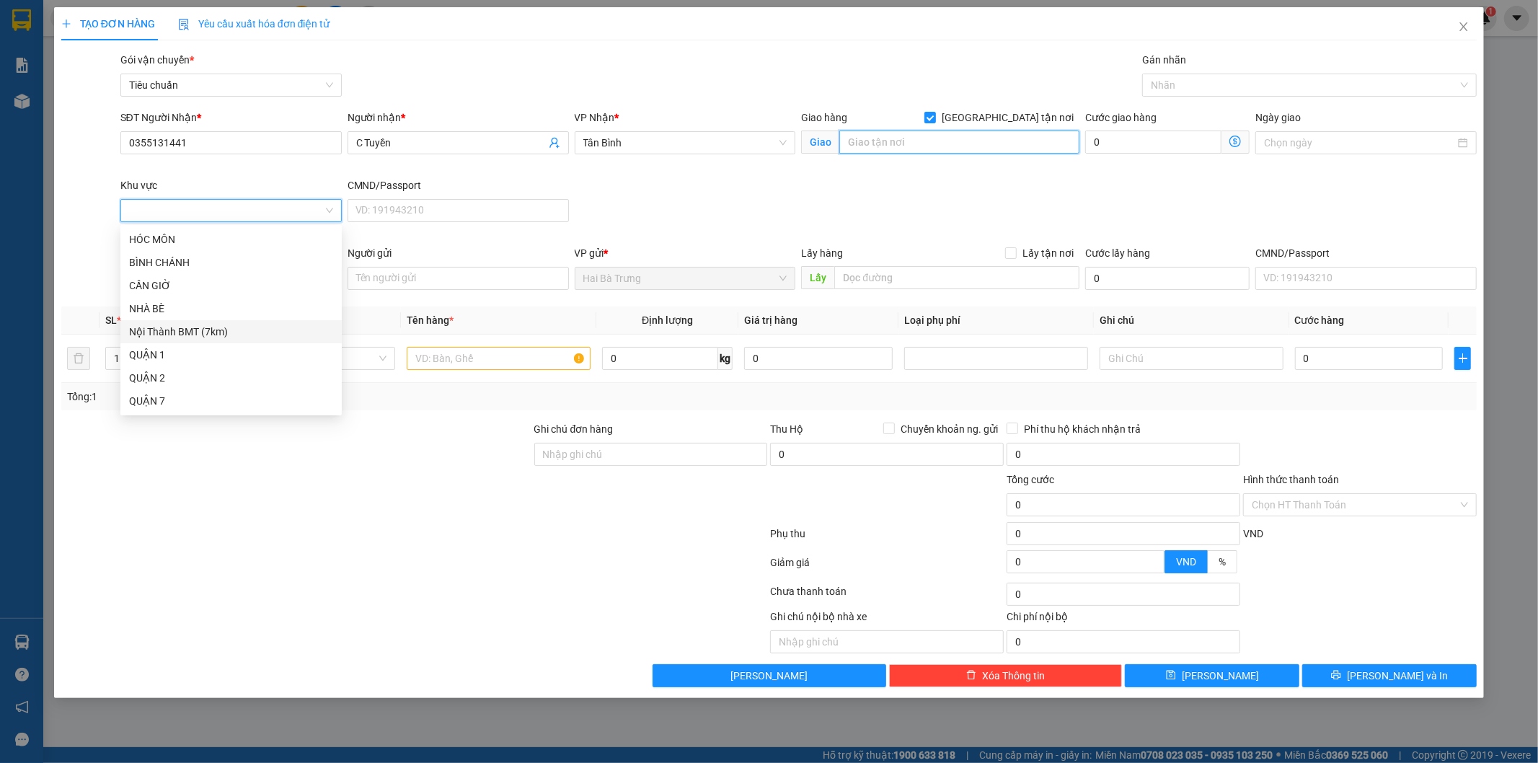
click at [924, 148] on input "search" at bounding box center [959, 141] width 240 height 23
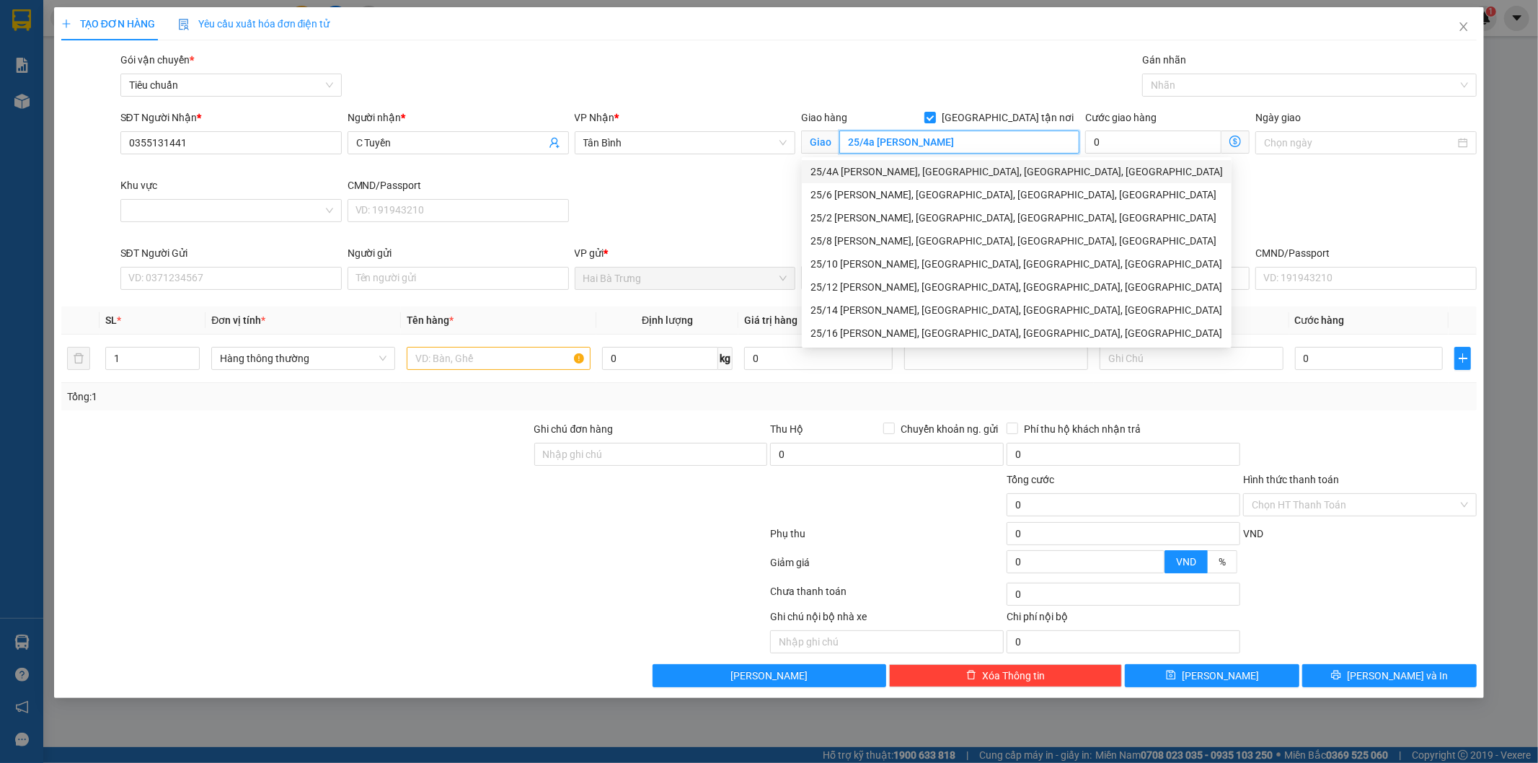
click at [928, 171] on div "25/4A Bùi Cẩm Hổ, Tân Thới Hòa, Tân Phú, Hồ Chí Minh" at bounding box center [1016, 172] width 412 height 16
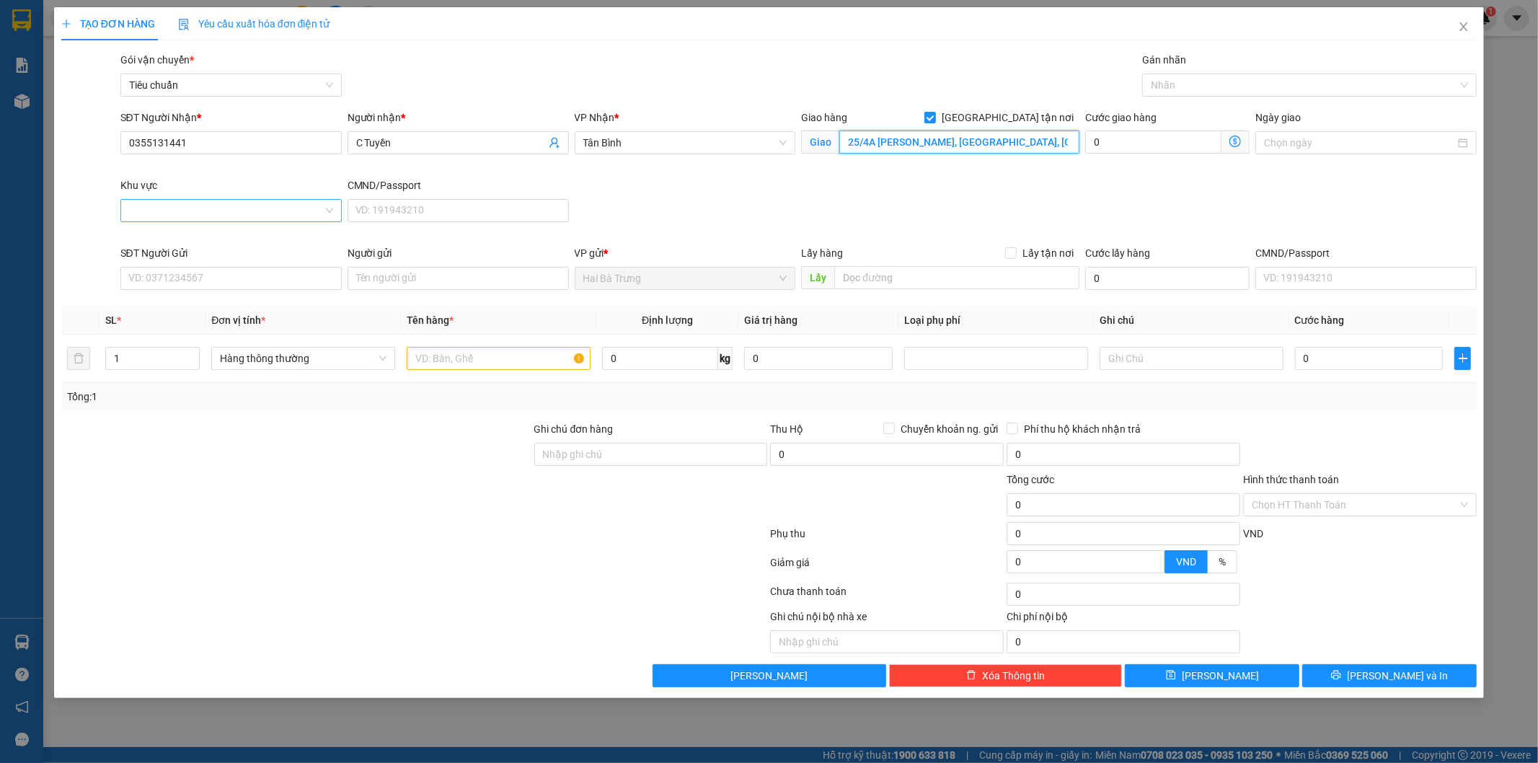
type input "25/4A Bùi Cẩm Hổ, Tân Thới Hòa, Tân Phú, Hồ Chí Minh"
click at [299, 207] on input "Khu vực" at bounding box center [226, 211] width 194 height 22
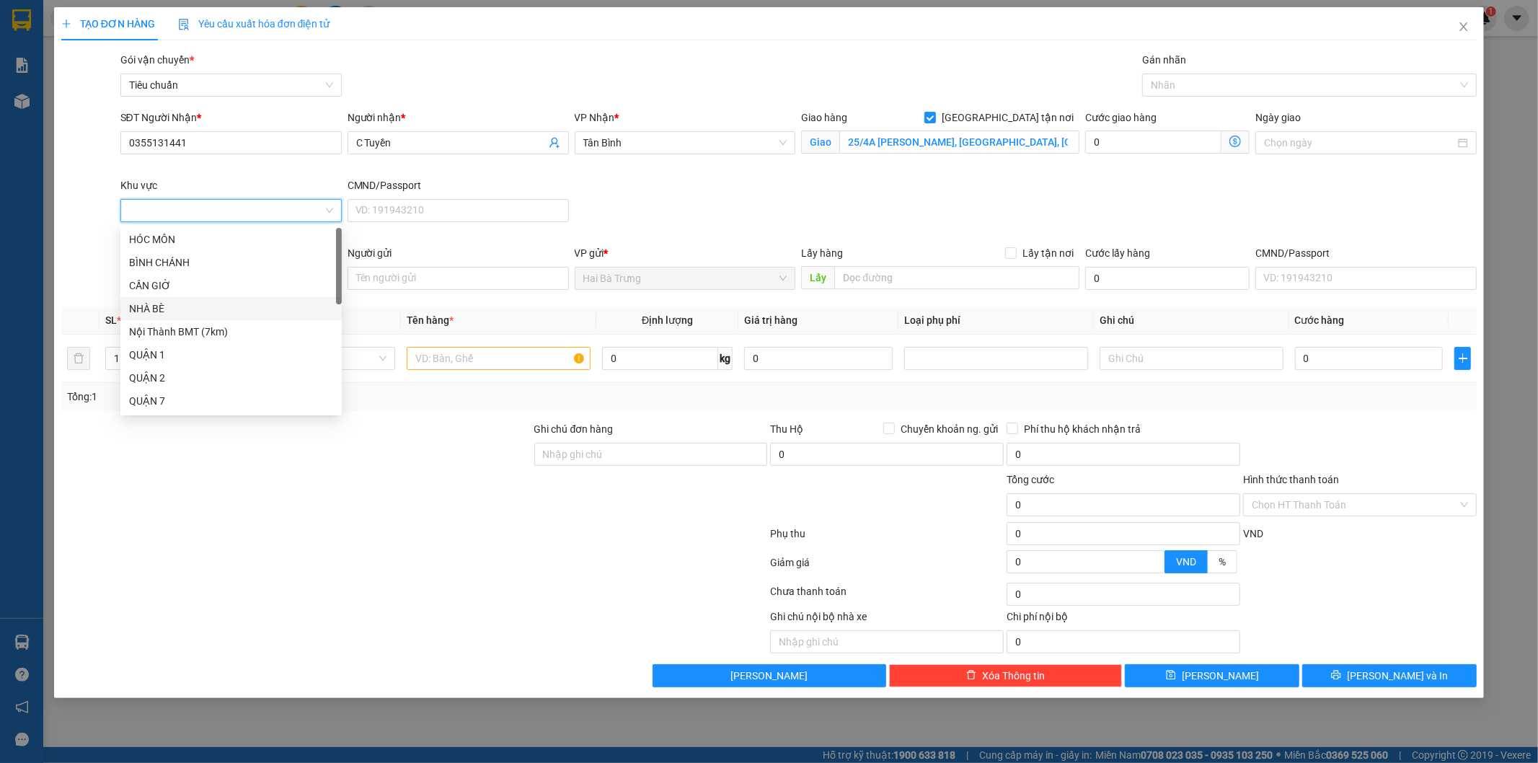
scroll to position [267, 0]
click at [198, 290] on div "TÂN PHÚ" at bounding box center [231, 296] width 204 height 16
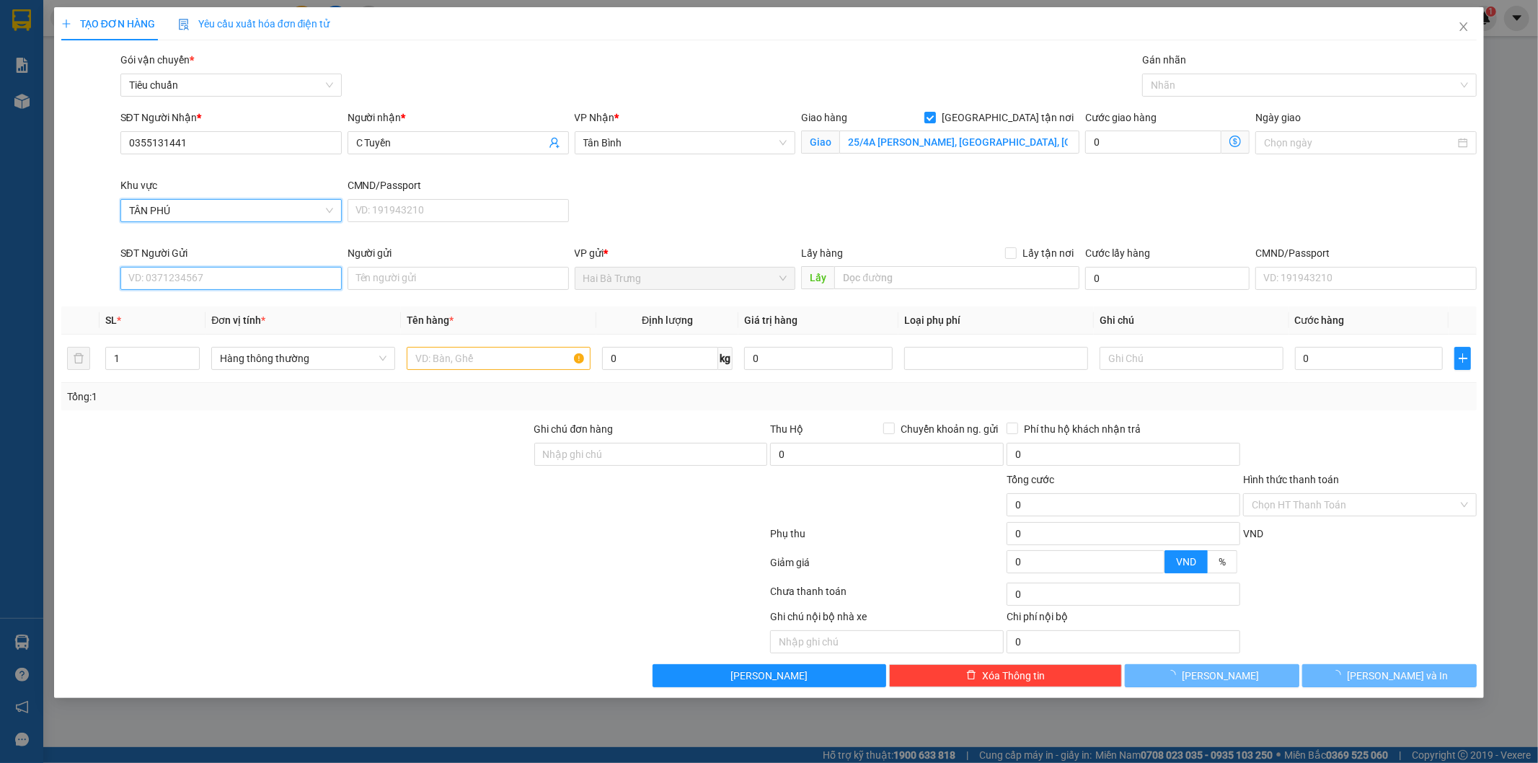
click at [218, 283] on input "SĐT Người Gửi" at bounding box center [230, 278] width 221 height 23
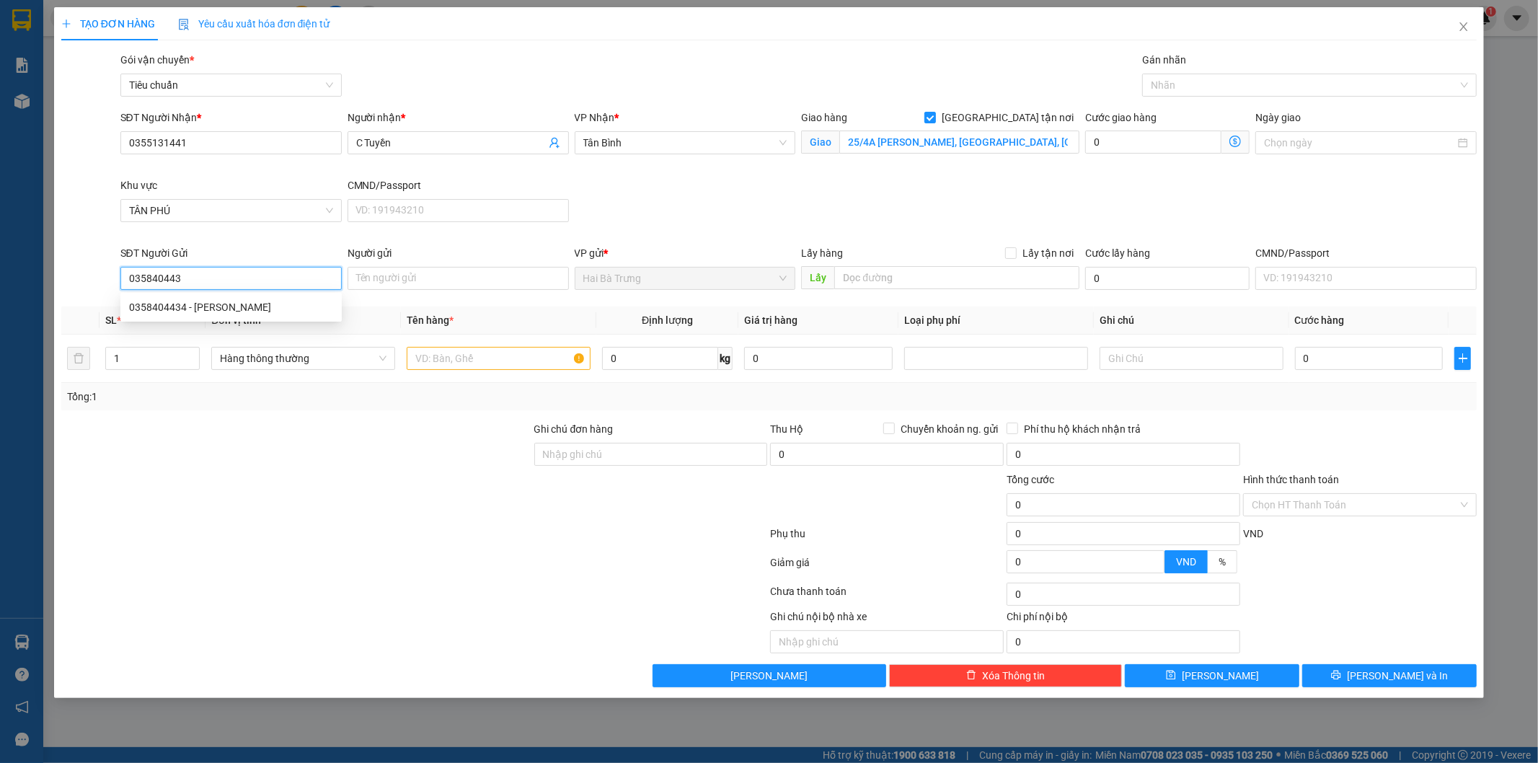
type input "0358404434"
click at [224, 309] on div "0358404434 - A Lộc" at bounding box center [231, 307] width 204 height 16
type input "A Lộc"
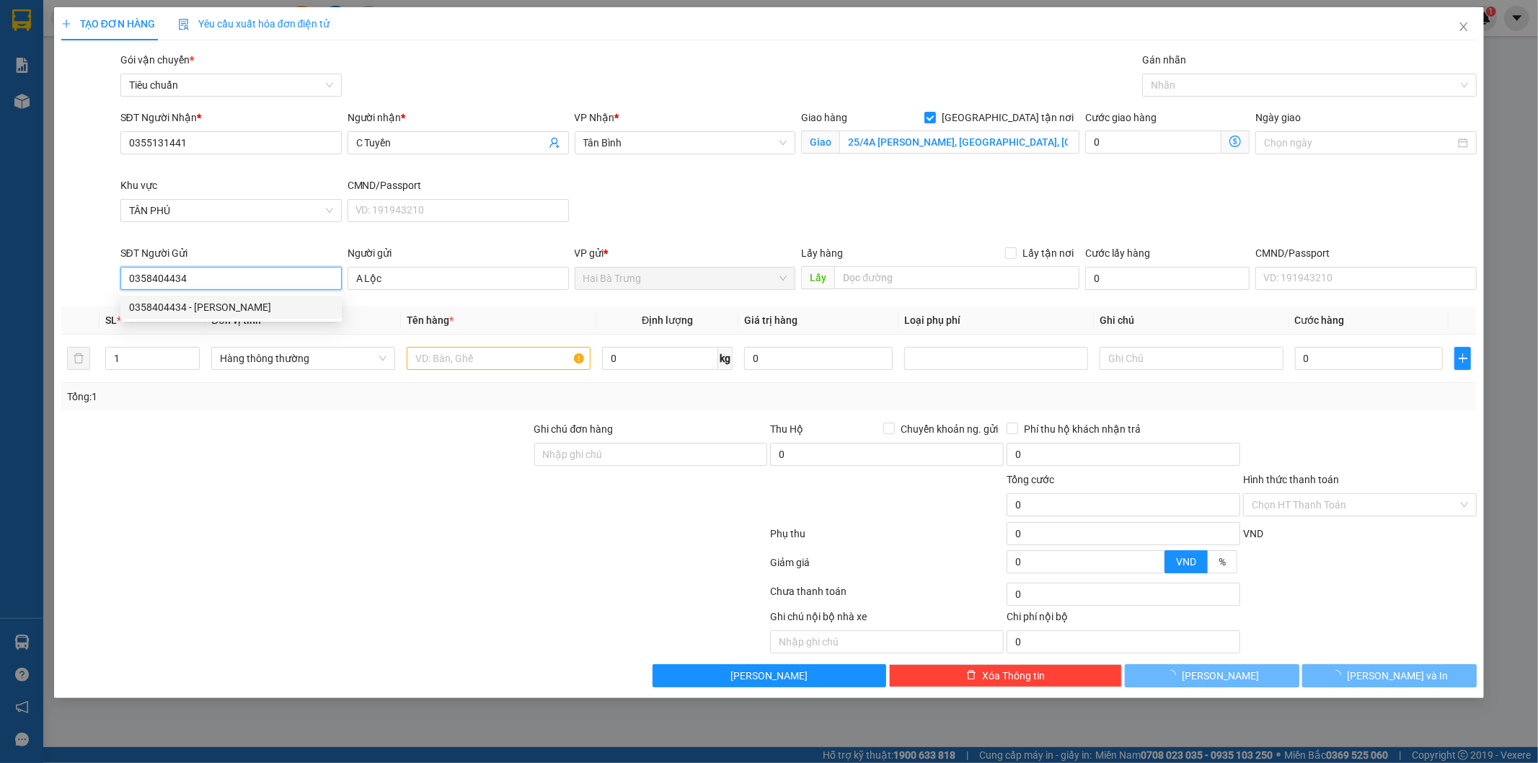
type input "400.000"
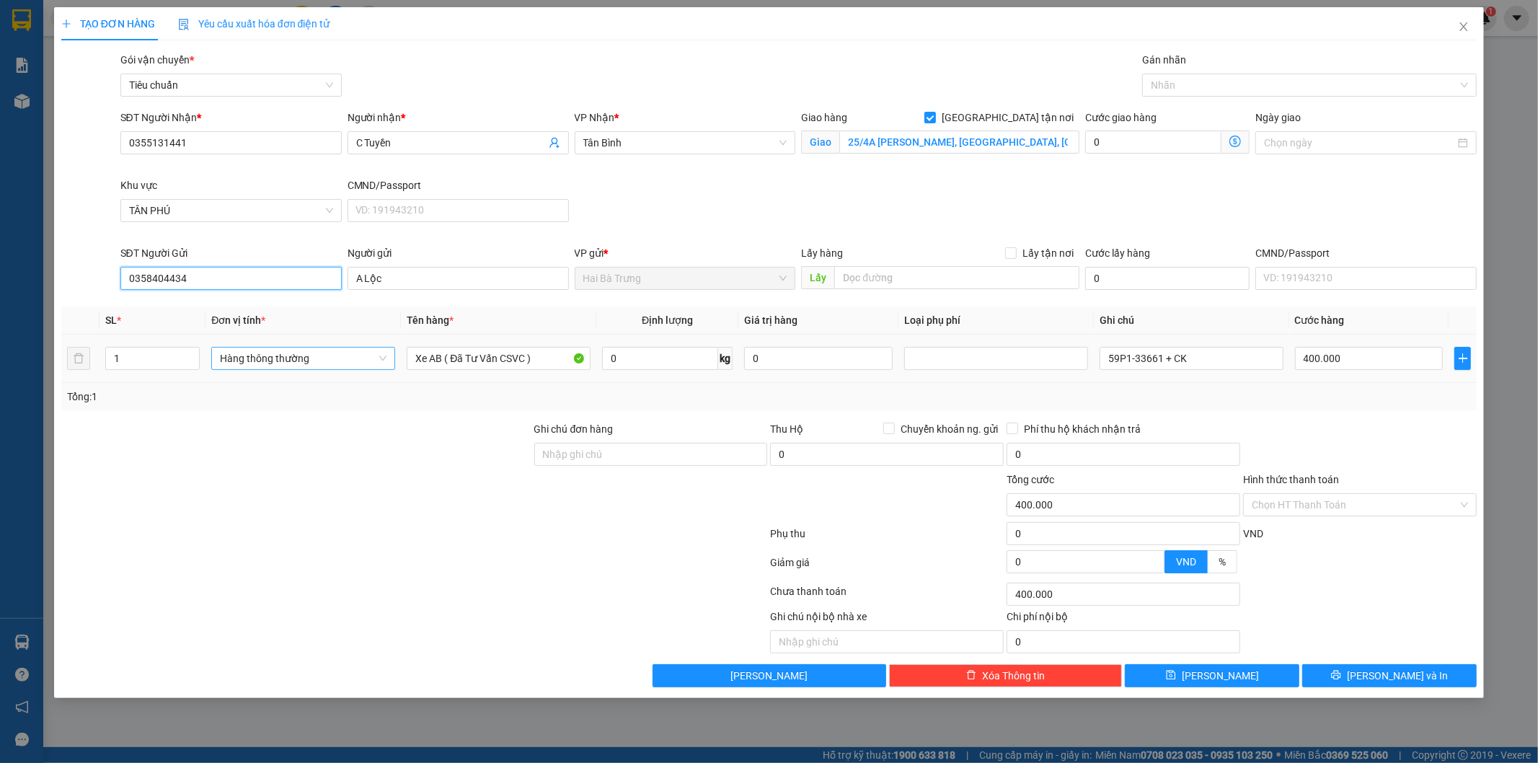
click at [368, 356] on span "Hàng thông thường" at bounding box center [303, 358] width 167 height 22
type input "0358404434"
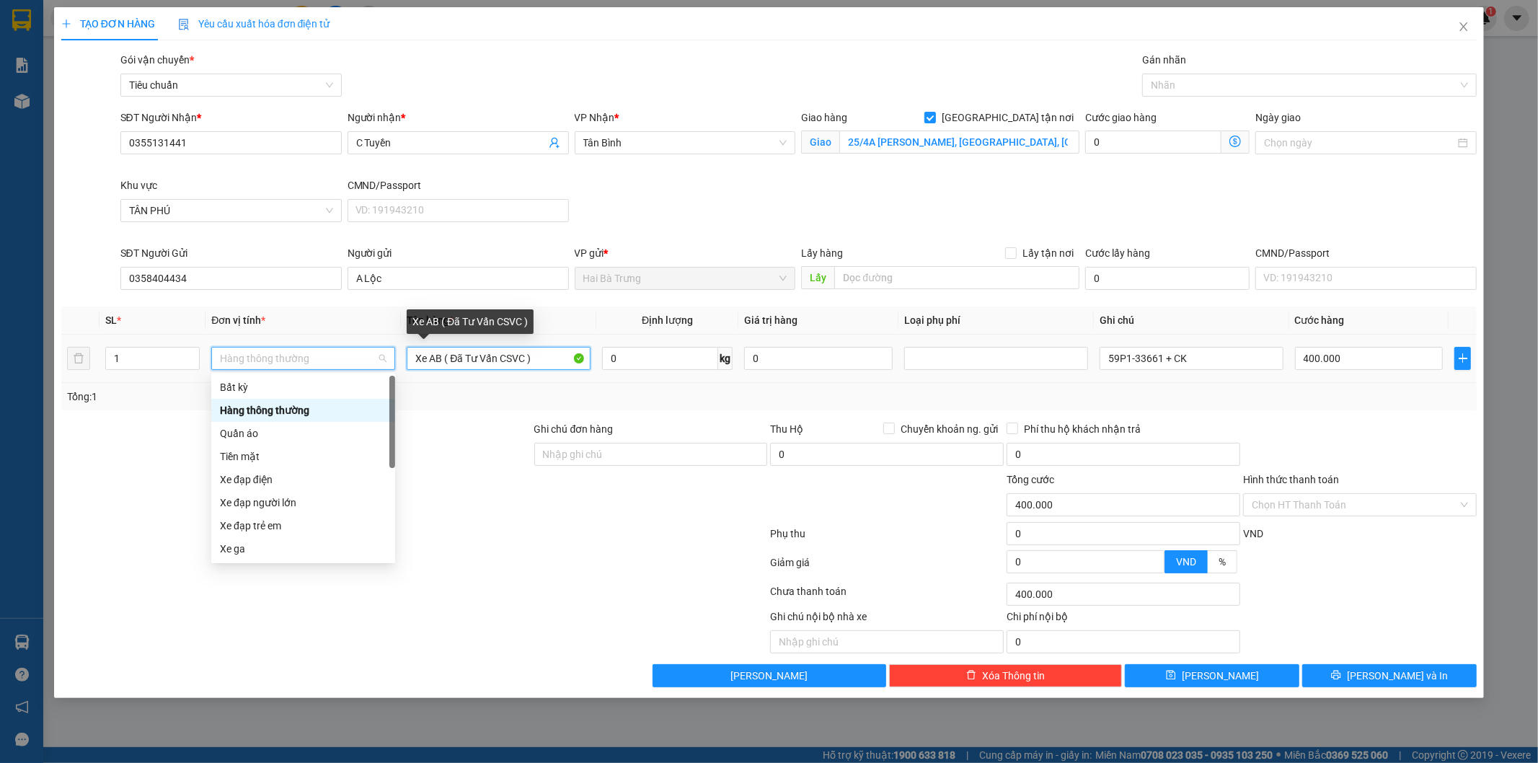
click at [556, 359] on input "Xe AB ( Đã Tư Vấn CSVC )" at bounding box center [499, 358] width 184 height 23
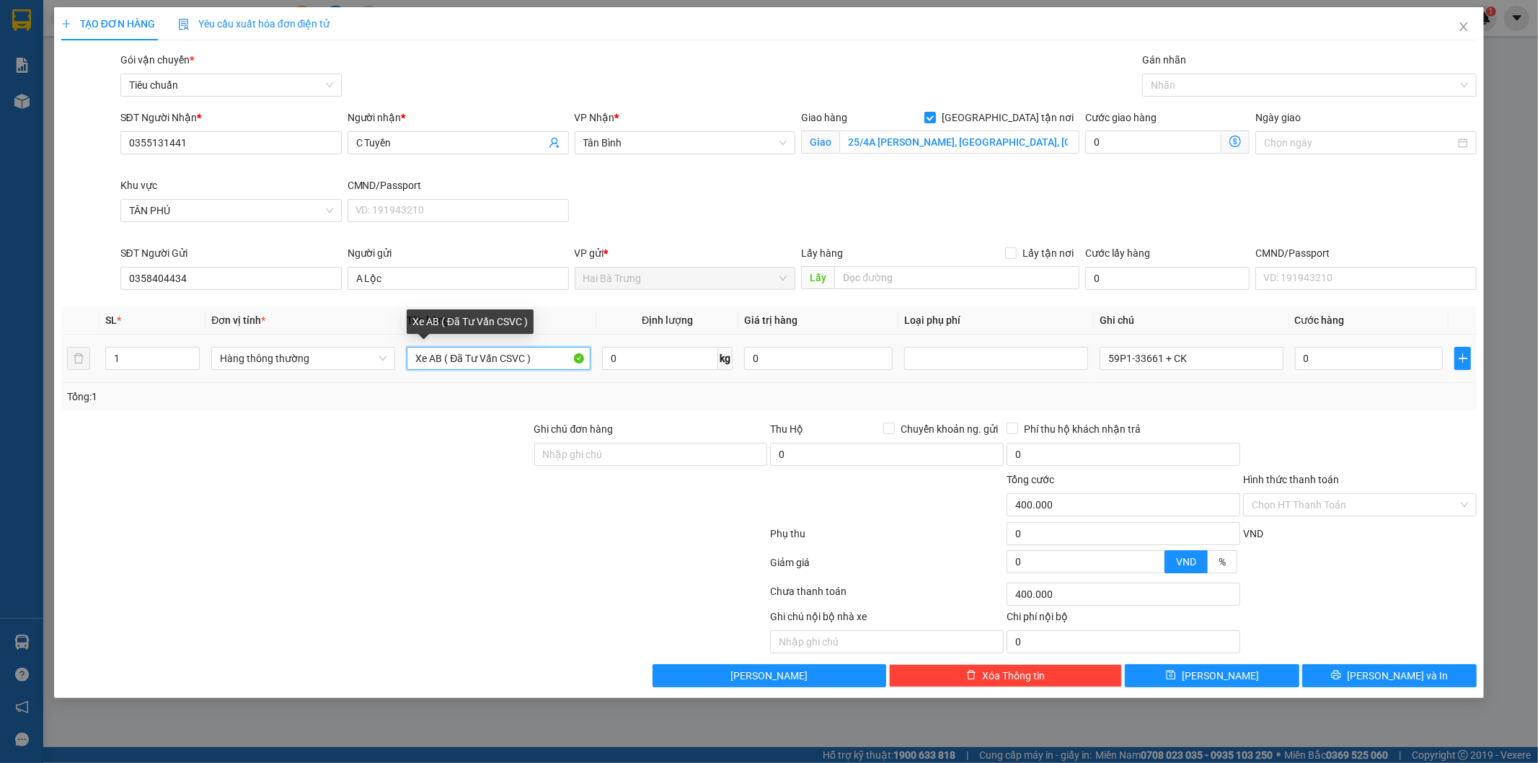
type input "0"
type input "X"
type input "GT"
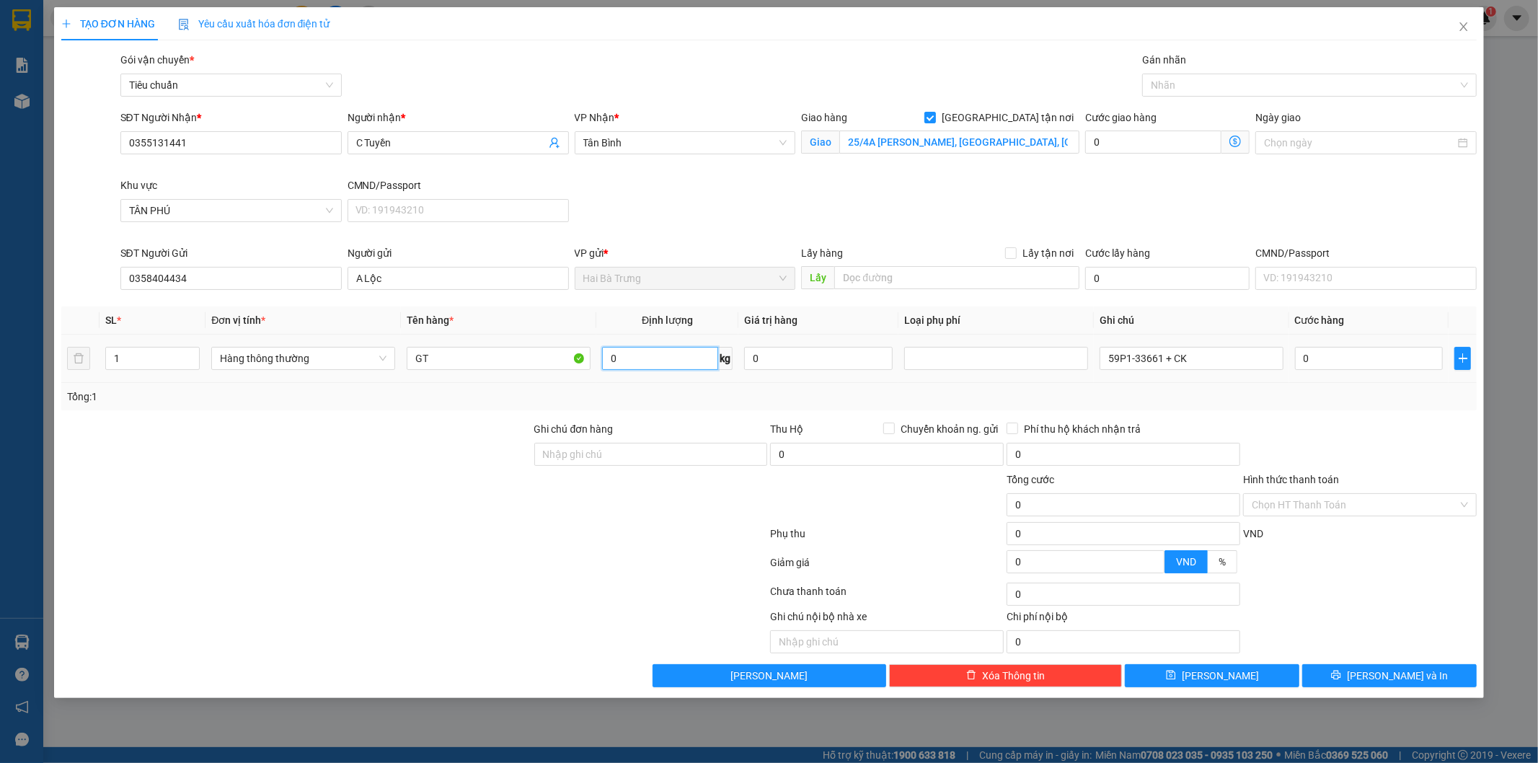
click at [657, 359] on input "0" at bounding box center [660, 358] width 116 height 23
type input "1"
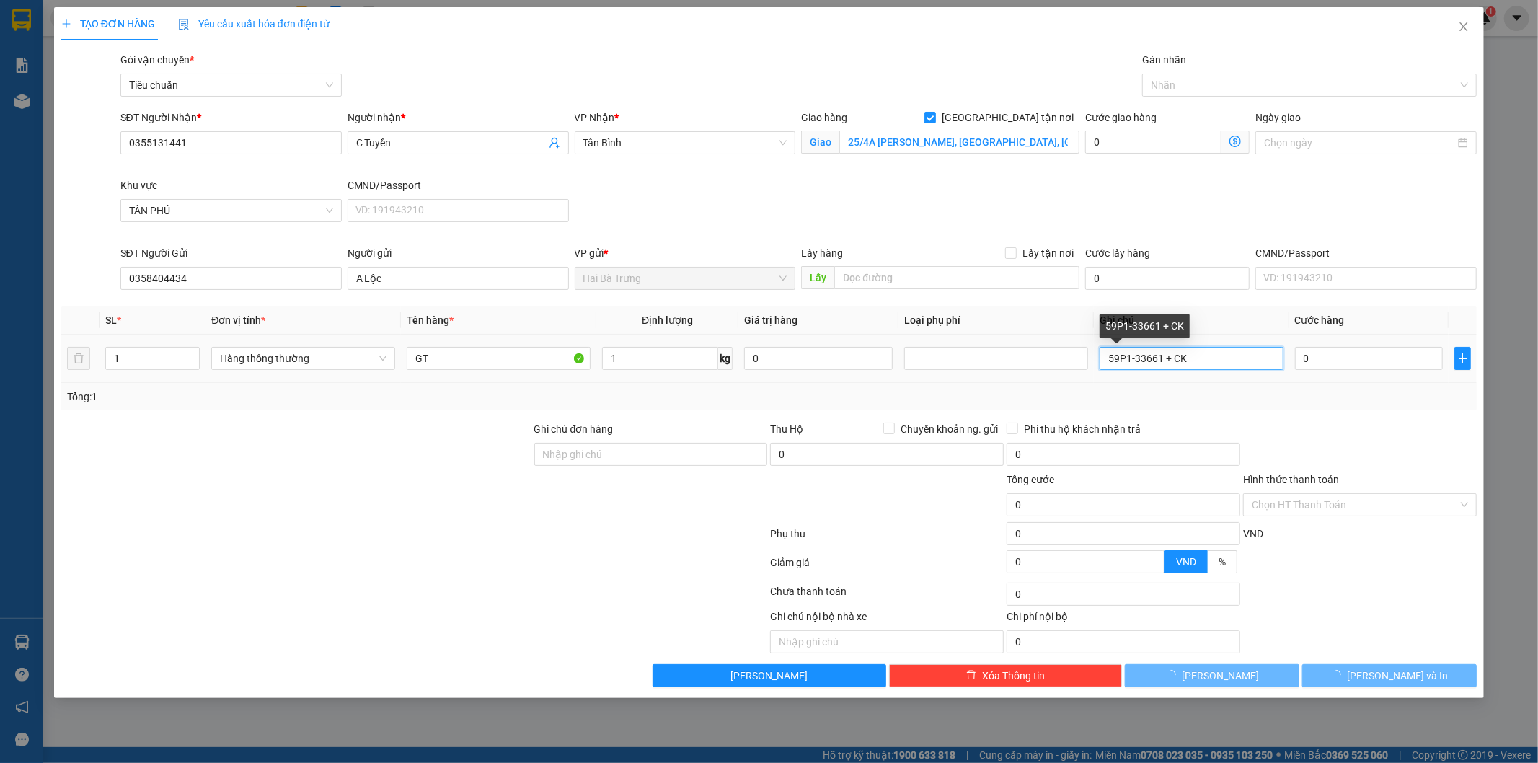
click at [1229, 356] on input "59P1-33661 + CK" at bounding box center [1191, 358] width 184 height 23
type input "30.000"
type input "59P1-33661 + C"
type input "30.000"
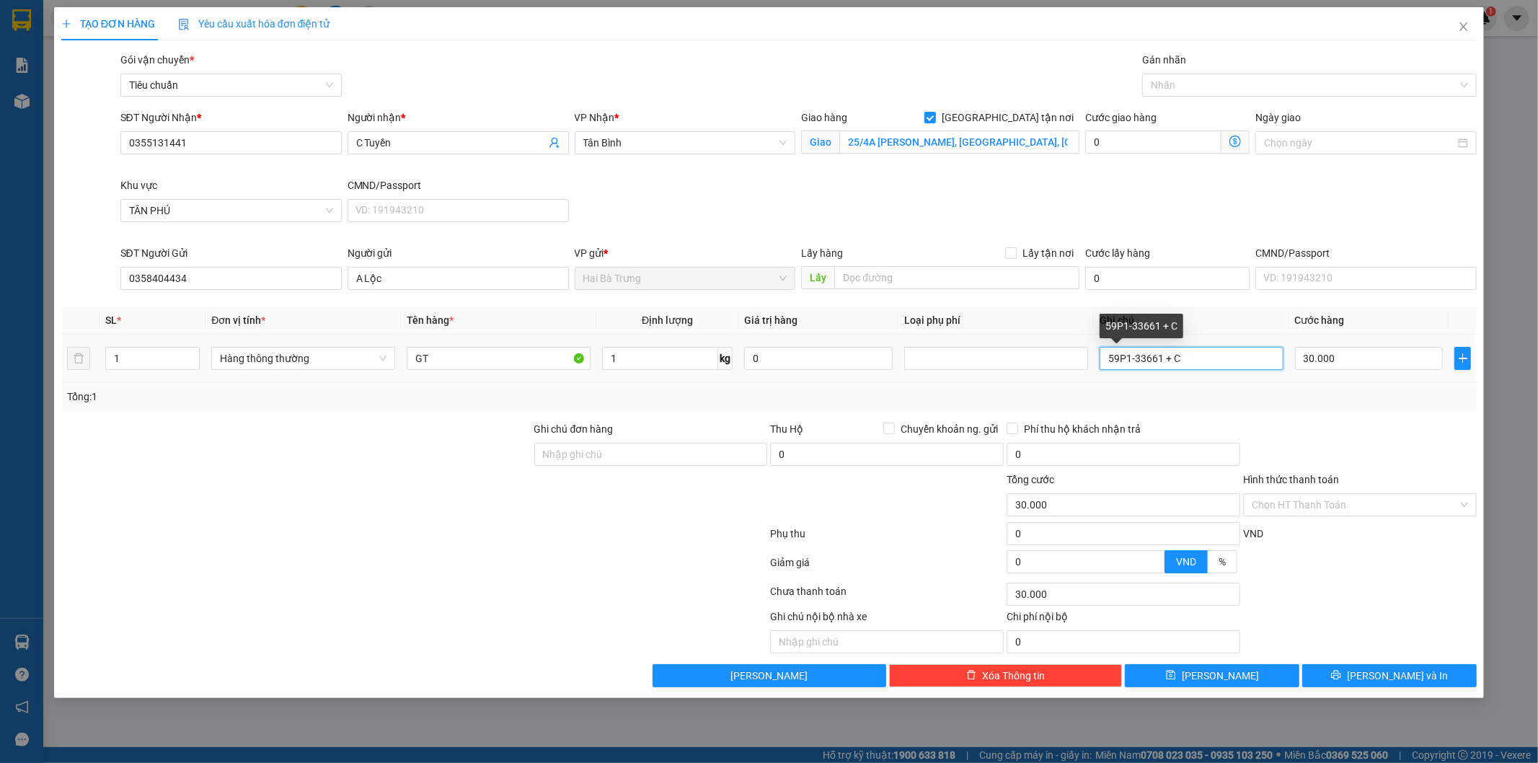
type input "70.000"
type input "40.000"
type input "5"
type input "PB TO"
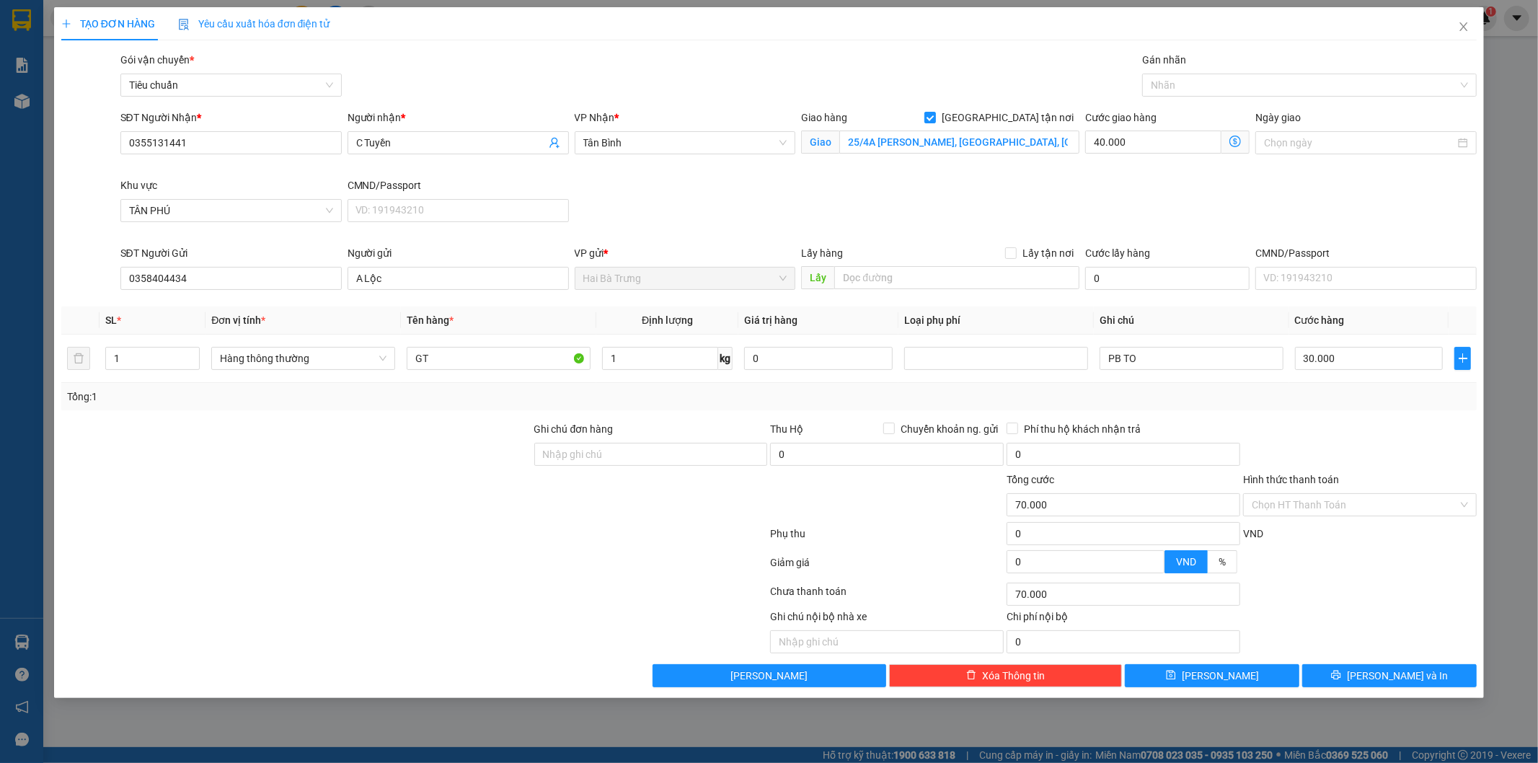
click at [1234, 144] on icon "dollar-circle" at bounding box center [1235, 142] width 12 height 12
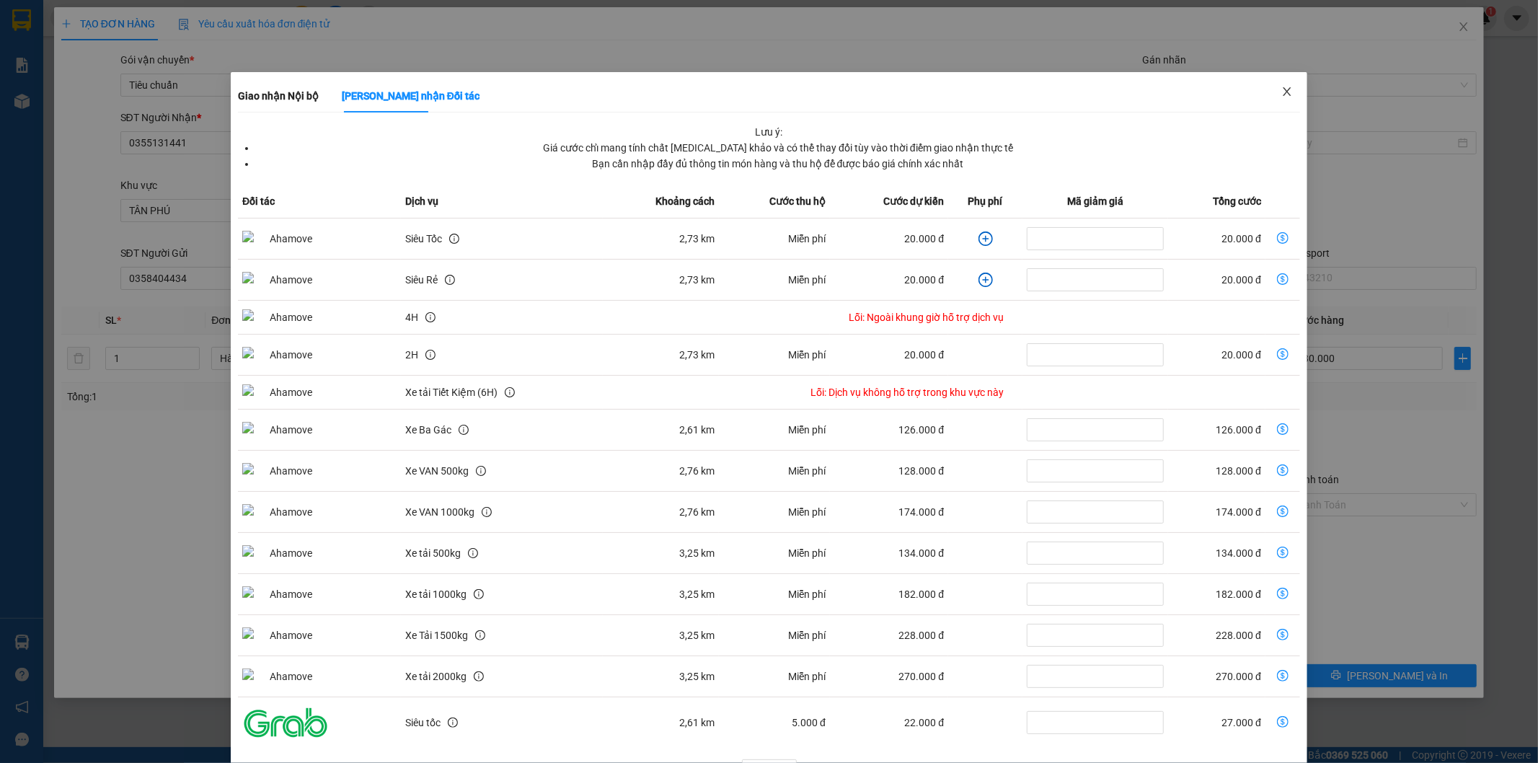
click at [1281, 90] on icon "close" at bounding box center [1287, 92] width 12 height 12
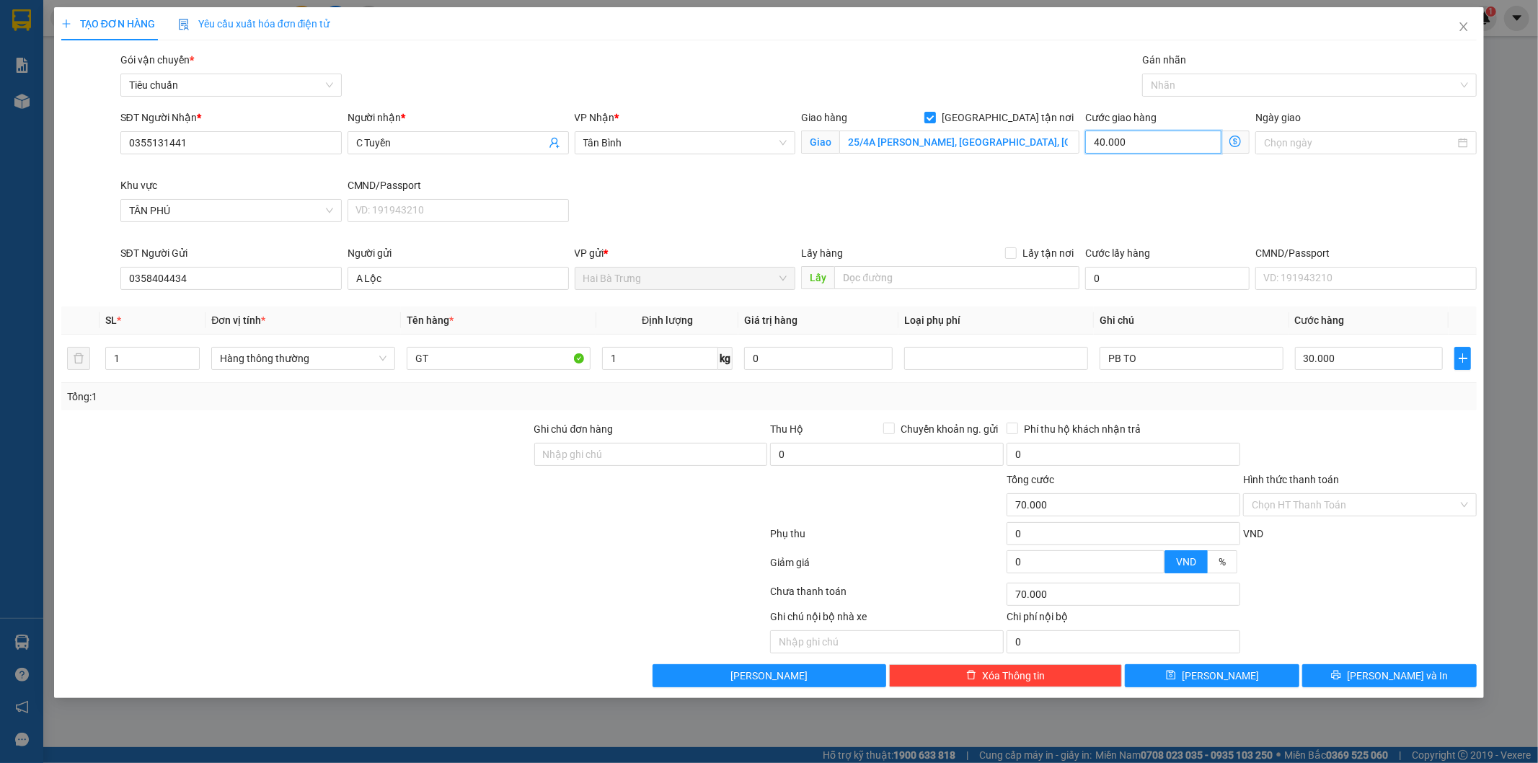
click at [1140, 140] on input "40.000" at bounding box center [1153, 141] width 136 height 23
click at [1139, 145] on input "40.000" at bounding box center [1153, 141] width 136 height 23
type input "34.000"
type input "4.000"
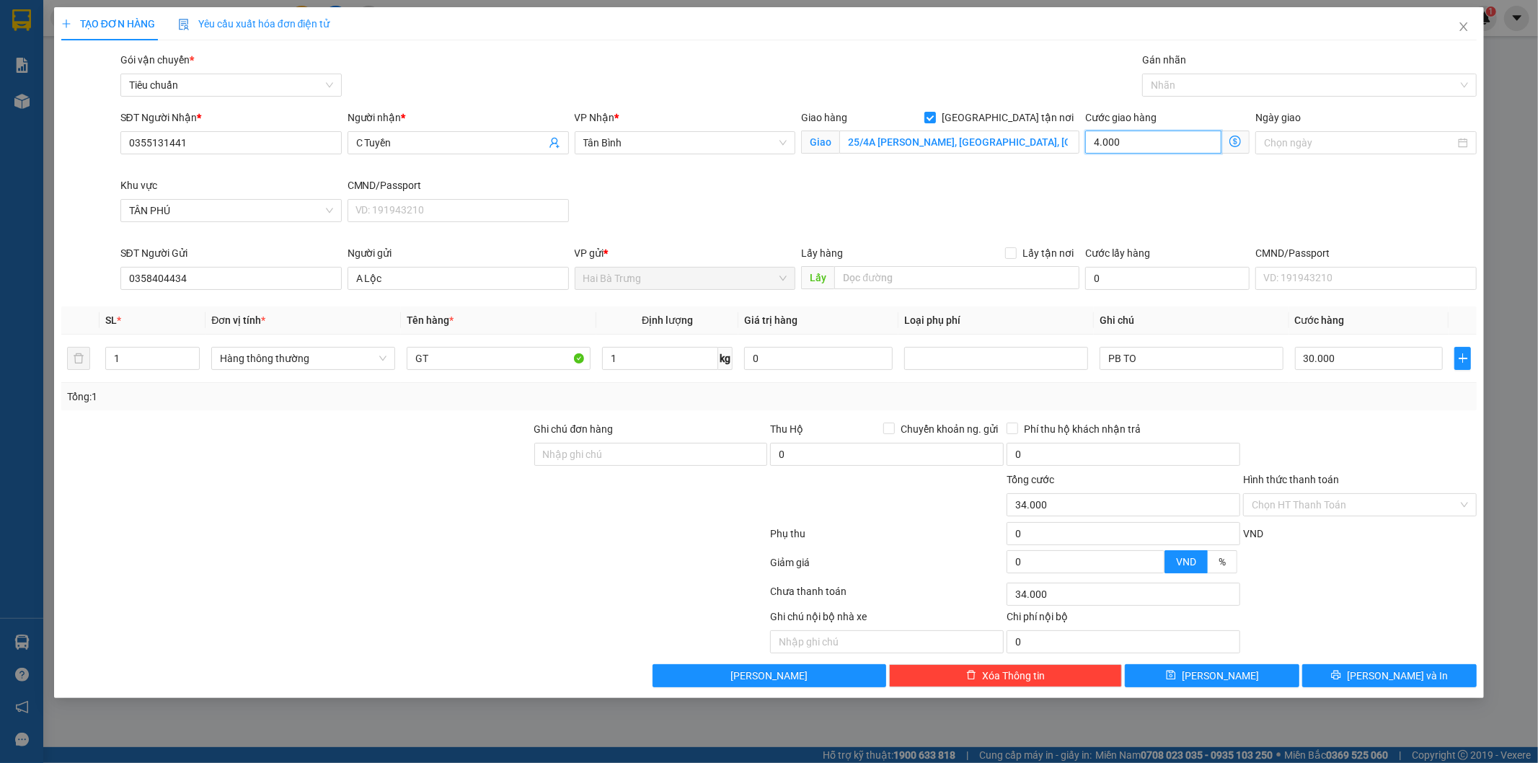
type input "30.400"
type input "400"
type input "30.040"
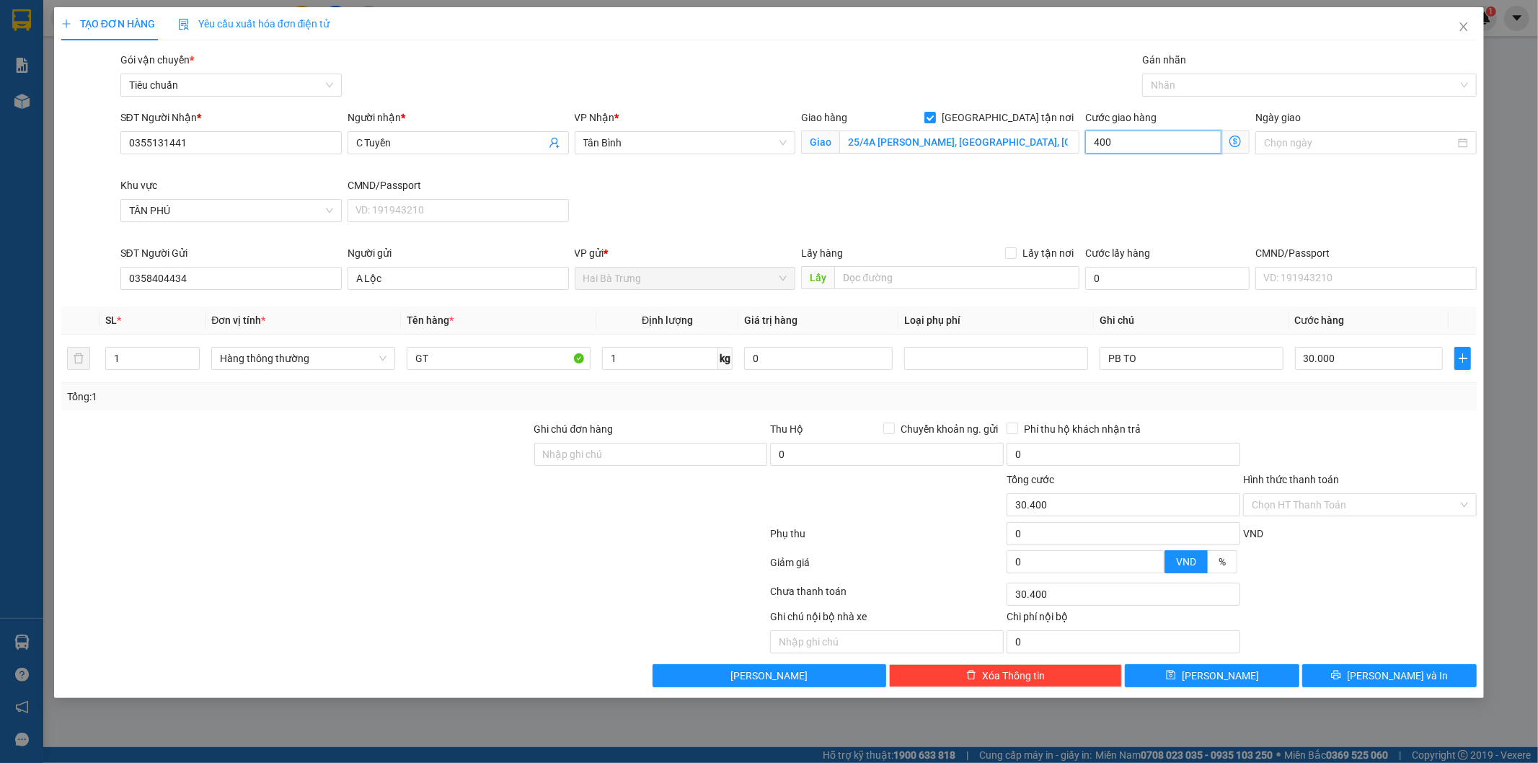
type input "40"
type input "30.004"
type input "4"
type input "30.000"
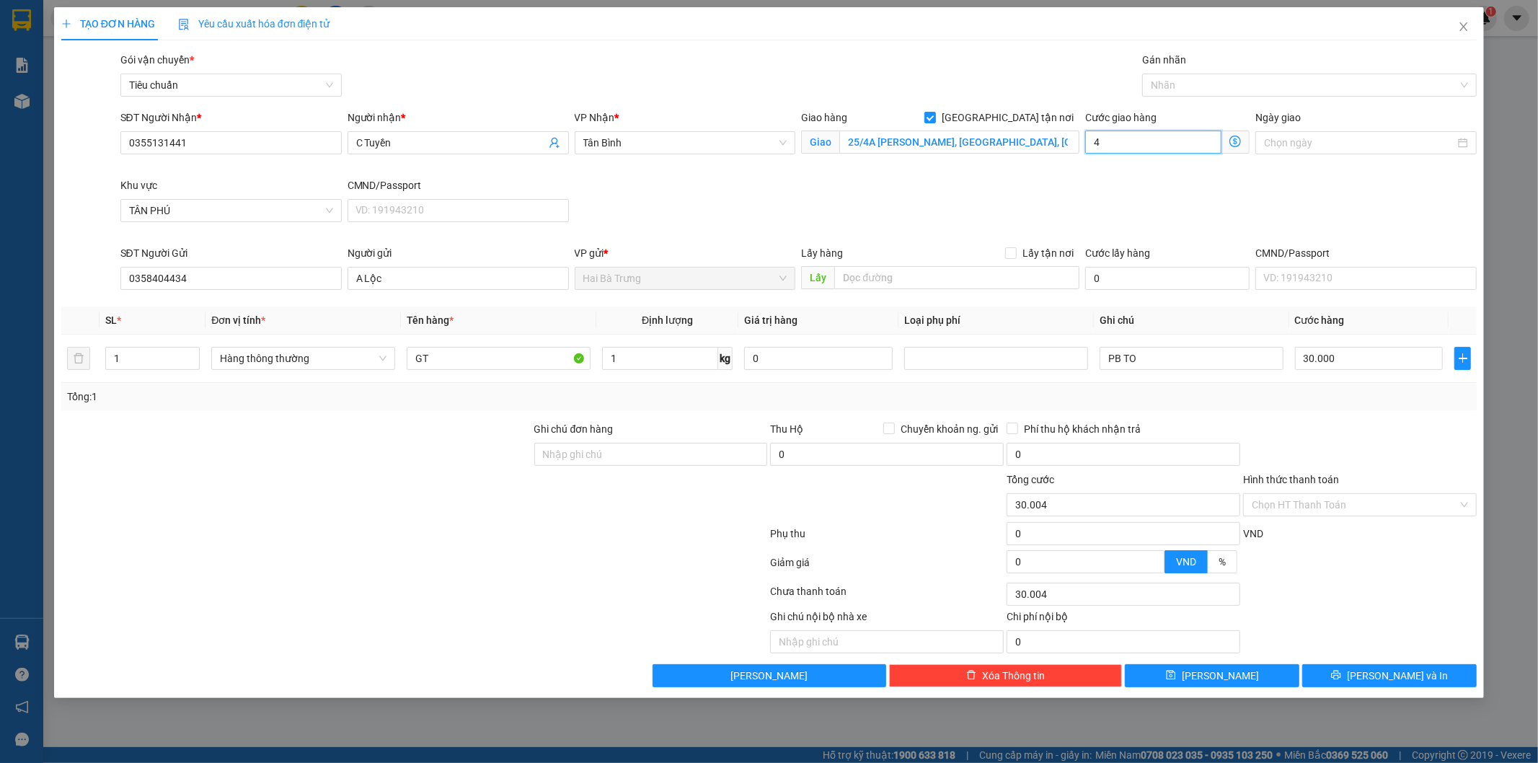
type input "30.000"
type input "0"
type input "30.003"
type input "3"
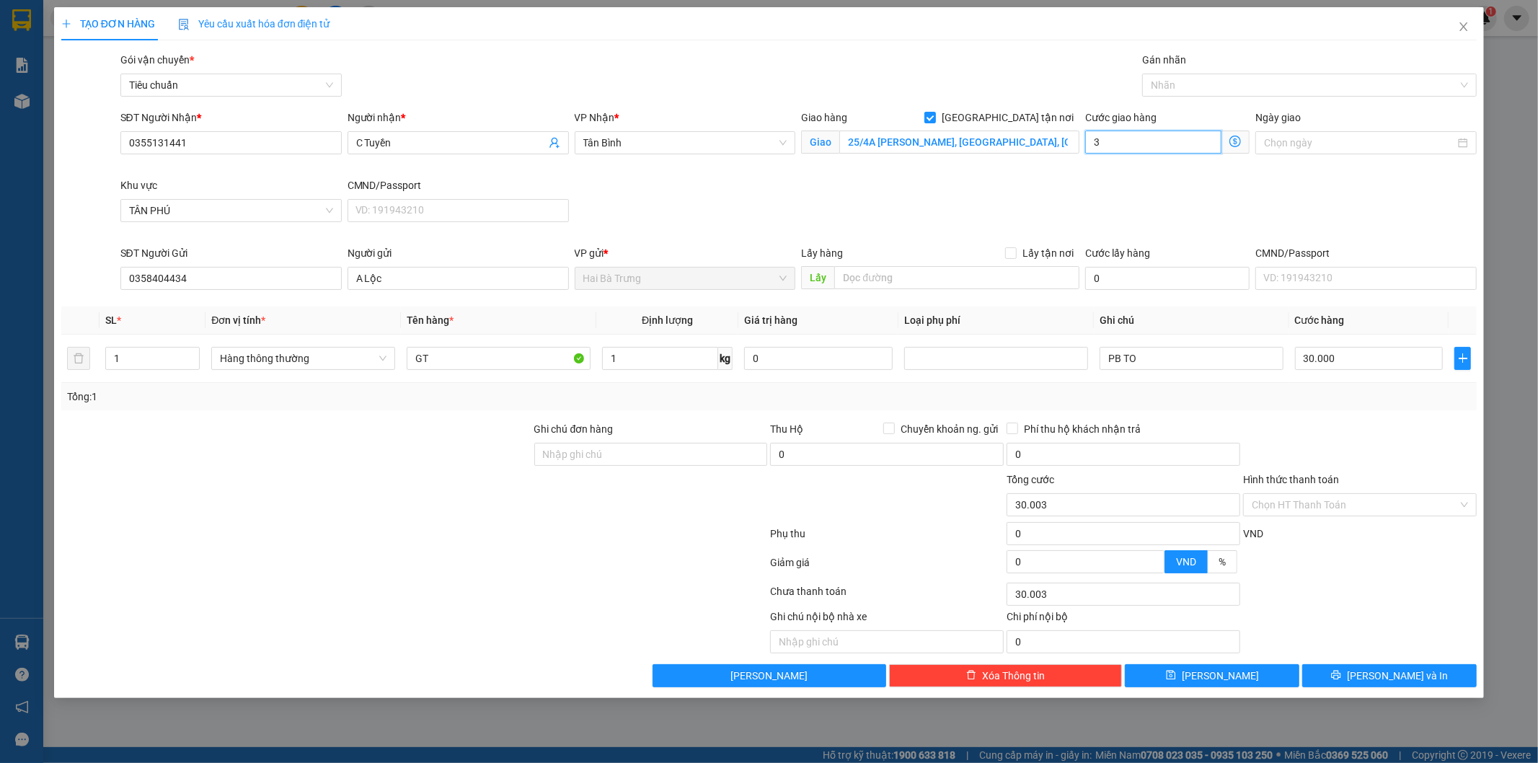
type input "30.030"
type input "30"
type input "30.300"
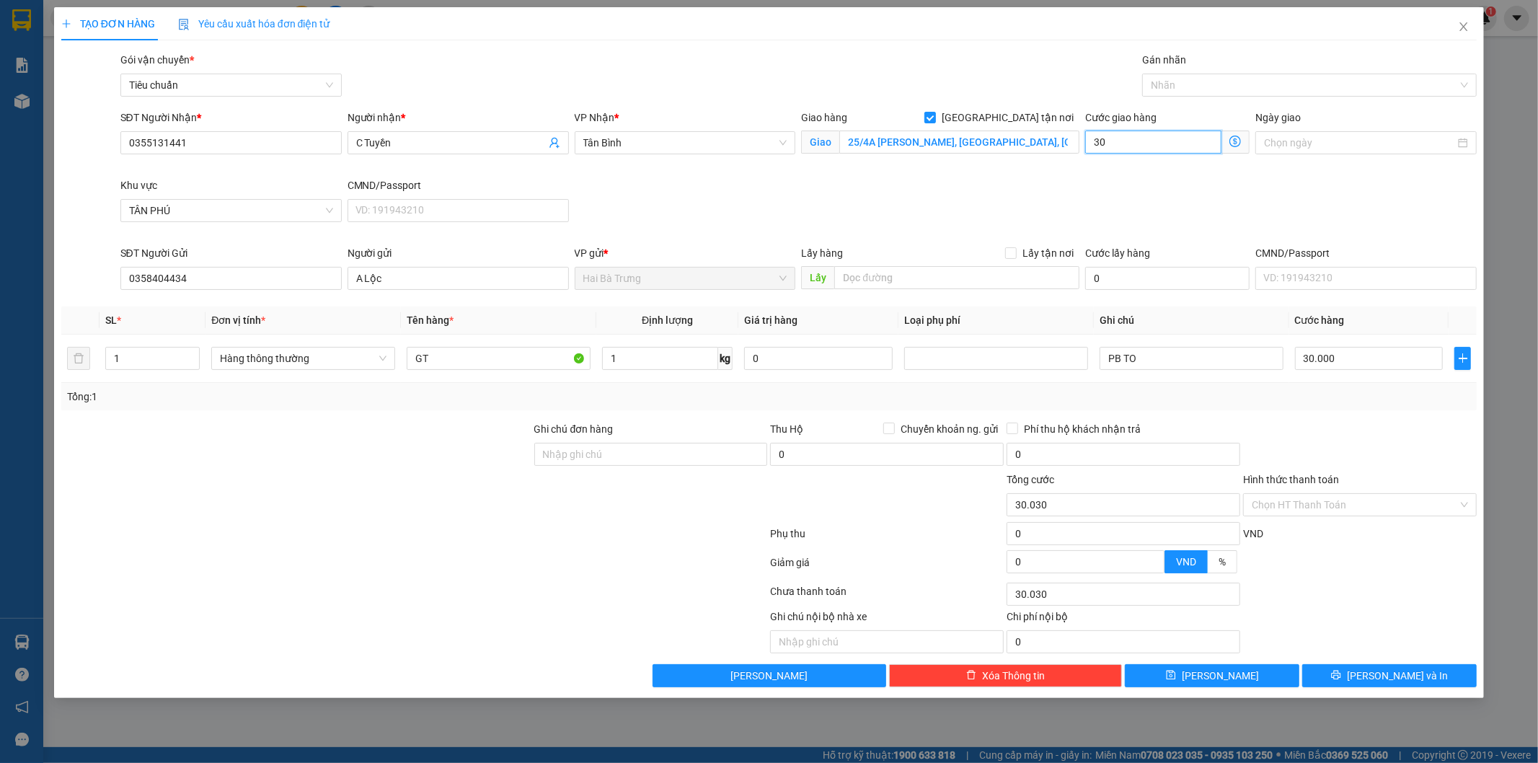
type input "300"
type input "33.000"
type input "3.000"
type input "60.000"
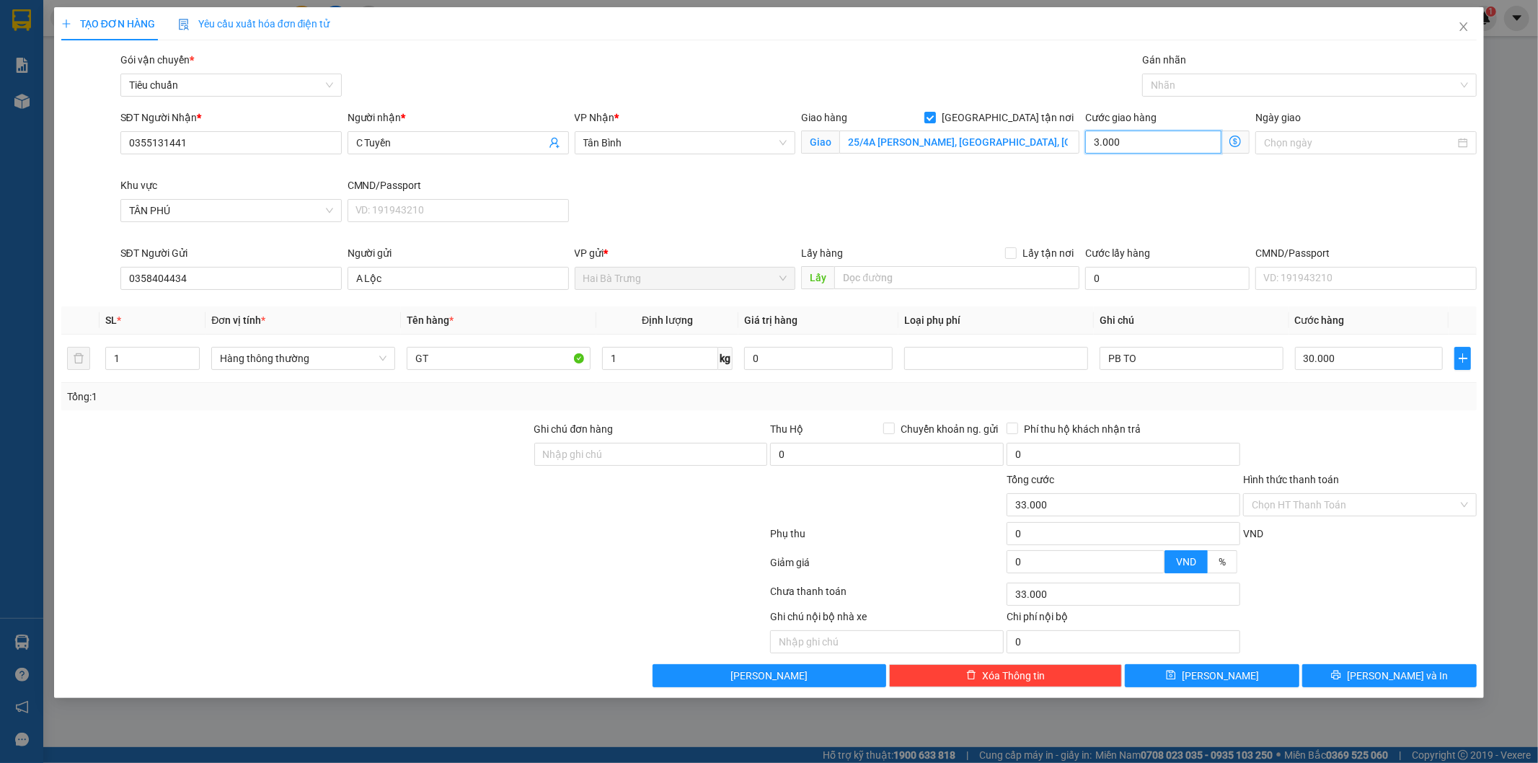
type input "60.000"
type input "30.000"
click at [1358, 426] on div at bounding box center [1359, 446] width 236 height 50
click at [1381, 676] on span "Lưu và In" at bounding box center [1397, 676] width 101 height 16
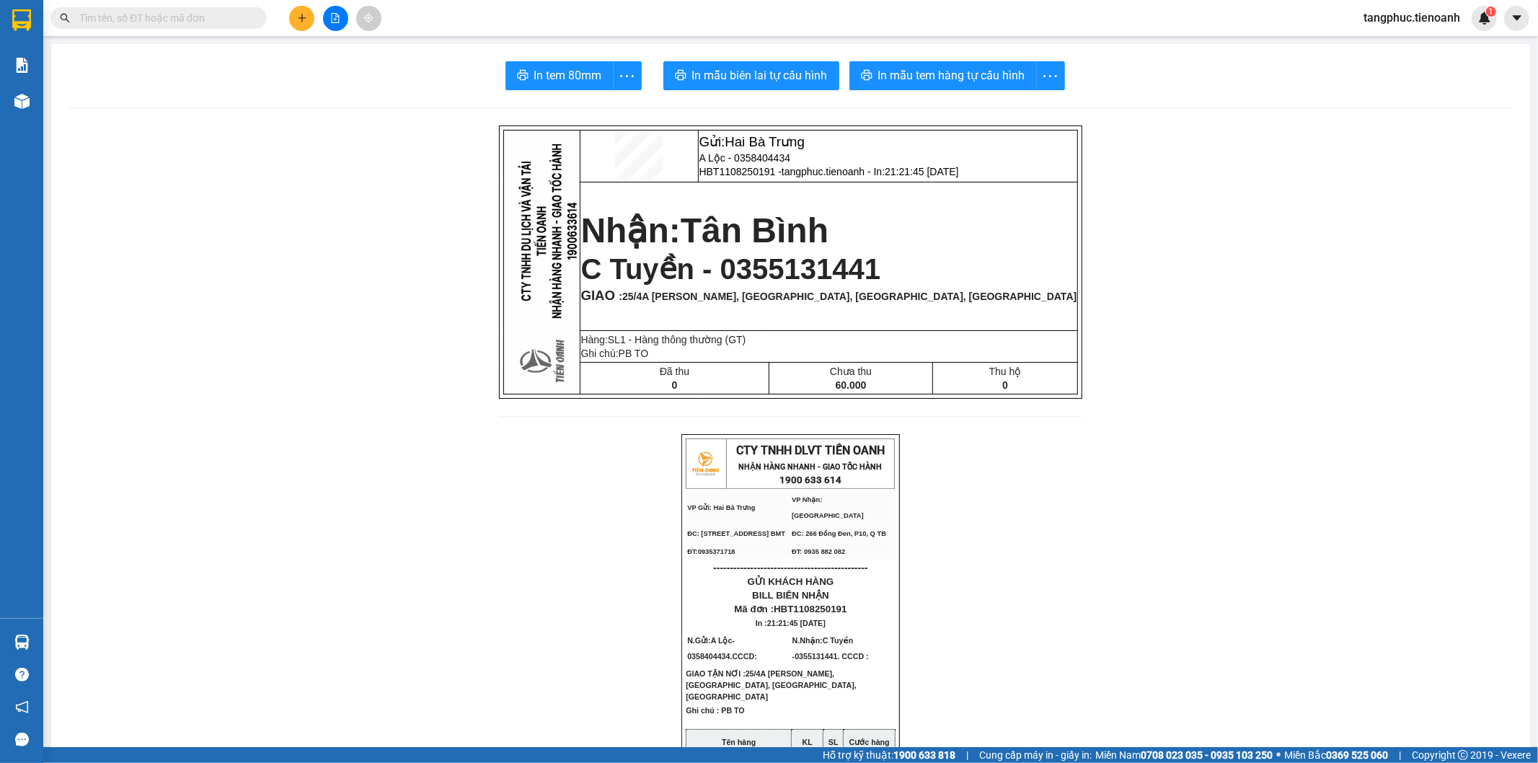
click at [838, 391] on span "60.000" at bounding box center [851, 385] width 31 height 12
drag, startPoint x: 844, startPoint y: 392, endPoint x: 786, endPoint y: 355, distance: 69.4
click at [802, 384] on td "Chưa thu 60.000" at bounding box center [850, 379] width 163 height 32
click at [856, 308] on td "Nhận: Tân Bình C Tuyền - 0355131441 GIAO : 25/4A Bùi Cẩm Hổ, Tân Thới Hòa, Tân …" at bounding box center [829, 256] width 498 height 149
drag, startPoint x: 913, startPoint y: 268, endPoint x: 774, endPoint y: 262, distance: 139.3
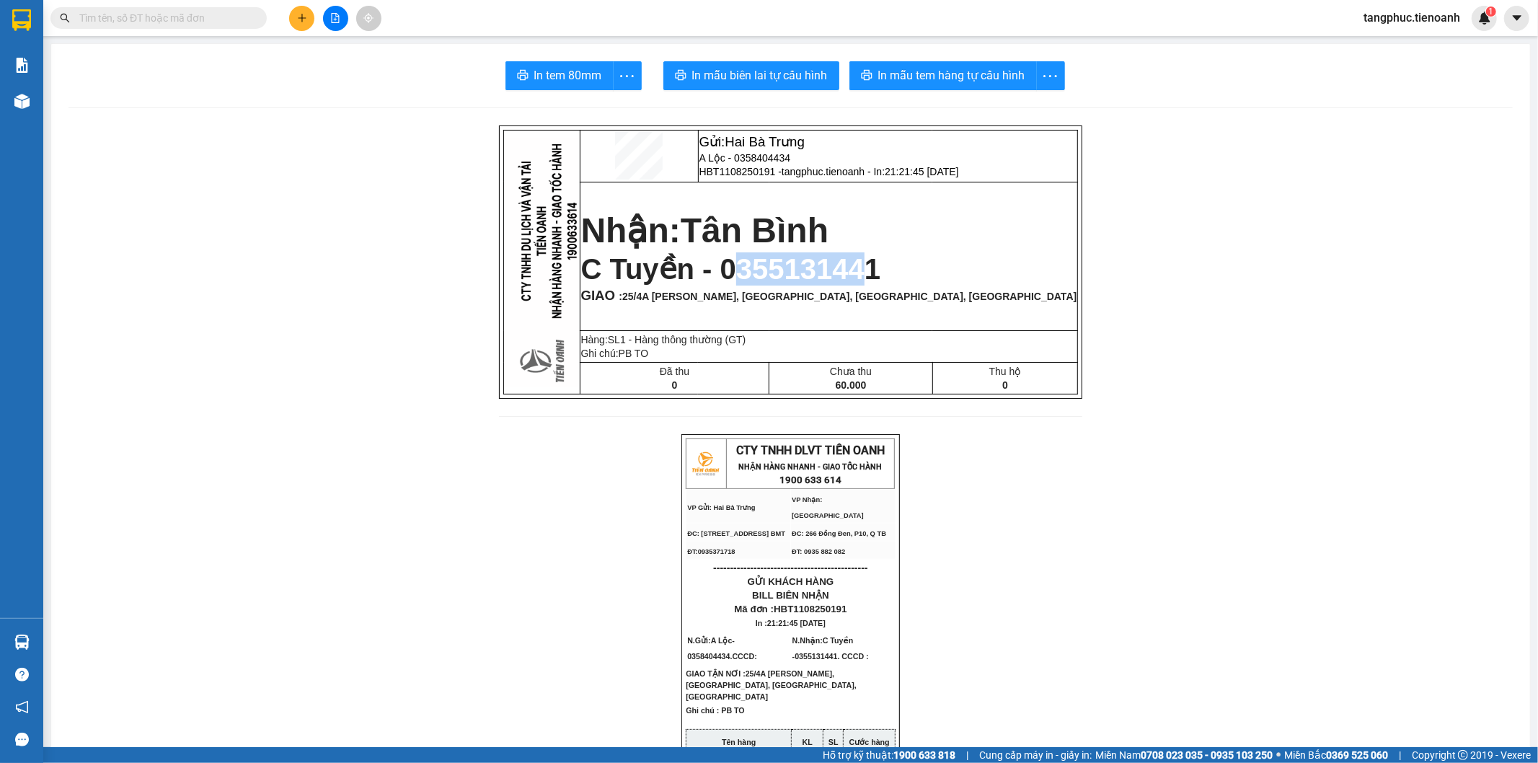
click at [772, 263] on span "C Tuyền - 0355131441" at bounding box center [731, 269] width 300 height 32
click at [936, 265] on p "C Tuyền - 0355131441" at bounding box center [829, 268] width 496 height 33
drag, startPoint x: 929, startPoint y: 267, endPoint x: 758, endPoint y: 264, distance: 170.2
click at [758, 264] on p "C Tuyền - 0355131441" at bounding box center [829, 268] width 496 height 33
copy span "0355131441"
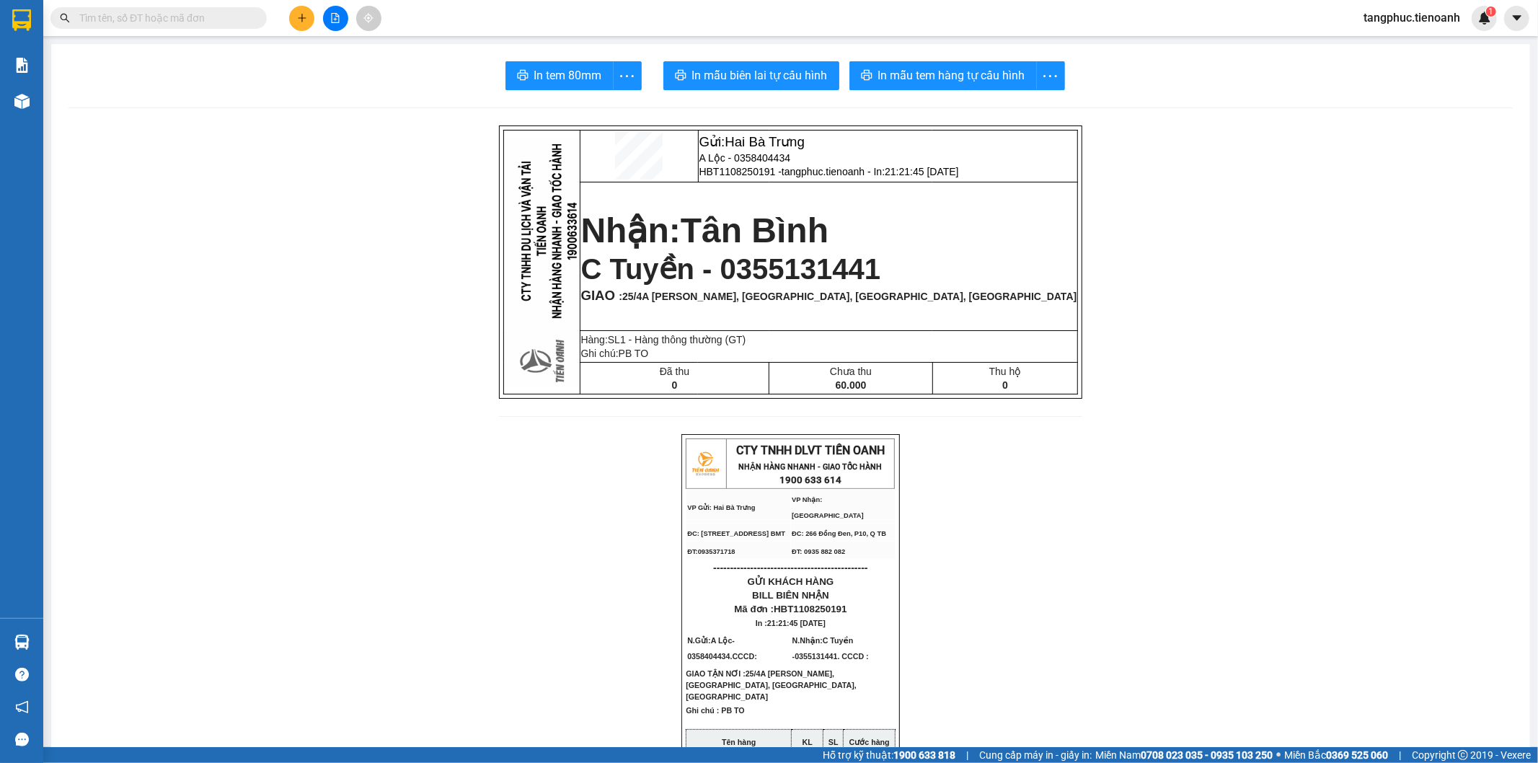
click at [209, 17] on input "text" at bounding box center [164, 18] width 170 height 16
paste input "0355131441"
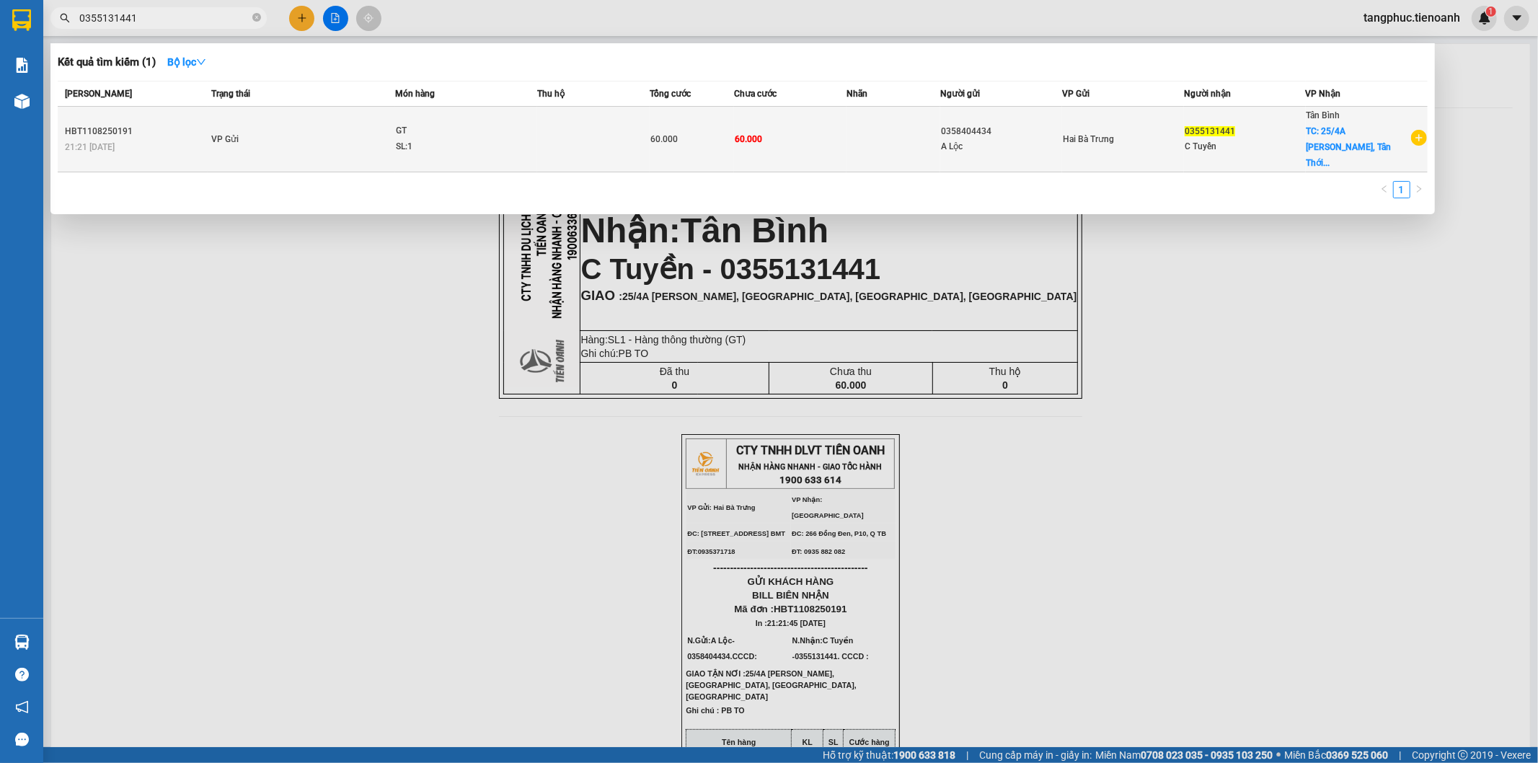
type input "0355131441"
click at [169, 139] on div "21:21 - 11/08" at bounding box center [136, 147] width 142 height 16
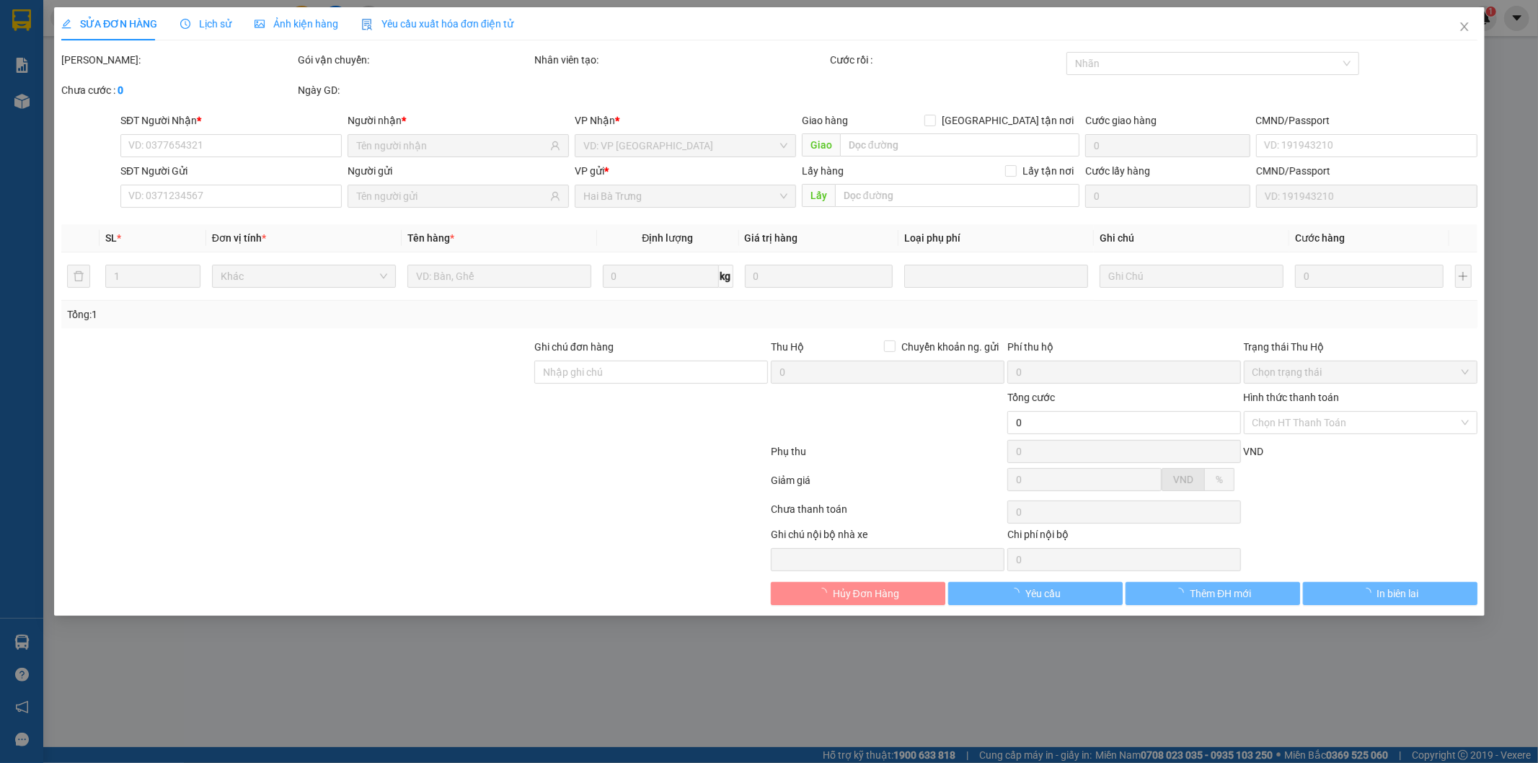
type input "0355131441"
checkbox input "true"
type input "25/4A Bùi Cẩm Hổ, Tân Thới Hòa, Tân Phú, Hồ Chí Minh"
type input "0358404434"
type input "60.000"
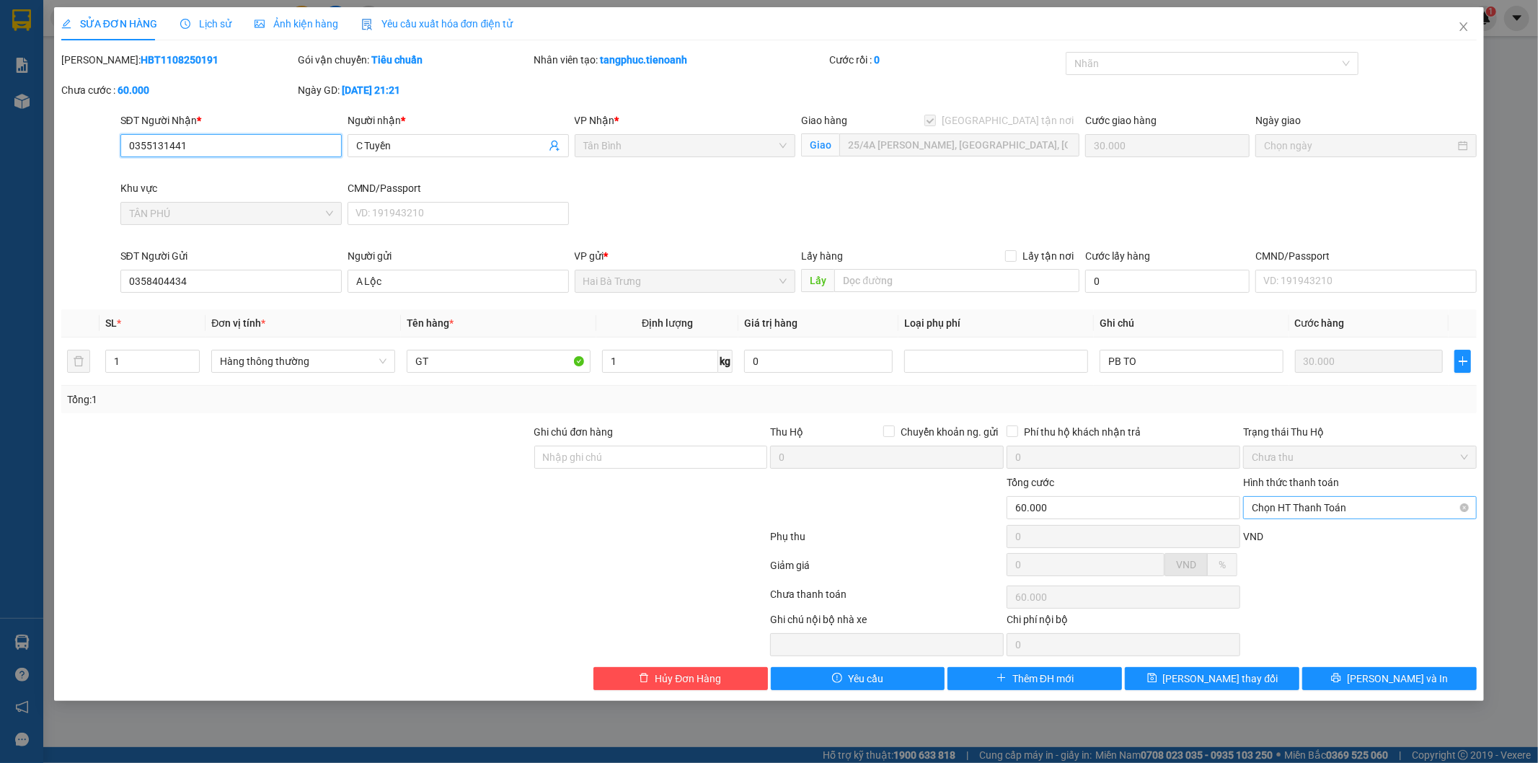
click at [1413, 509] on span "Chọn HT Thanh Toán" at bounding box center [1360, 508] width 216 height 22
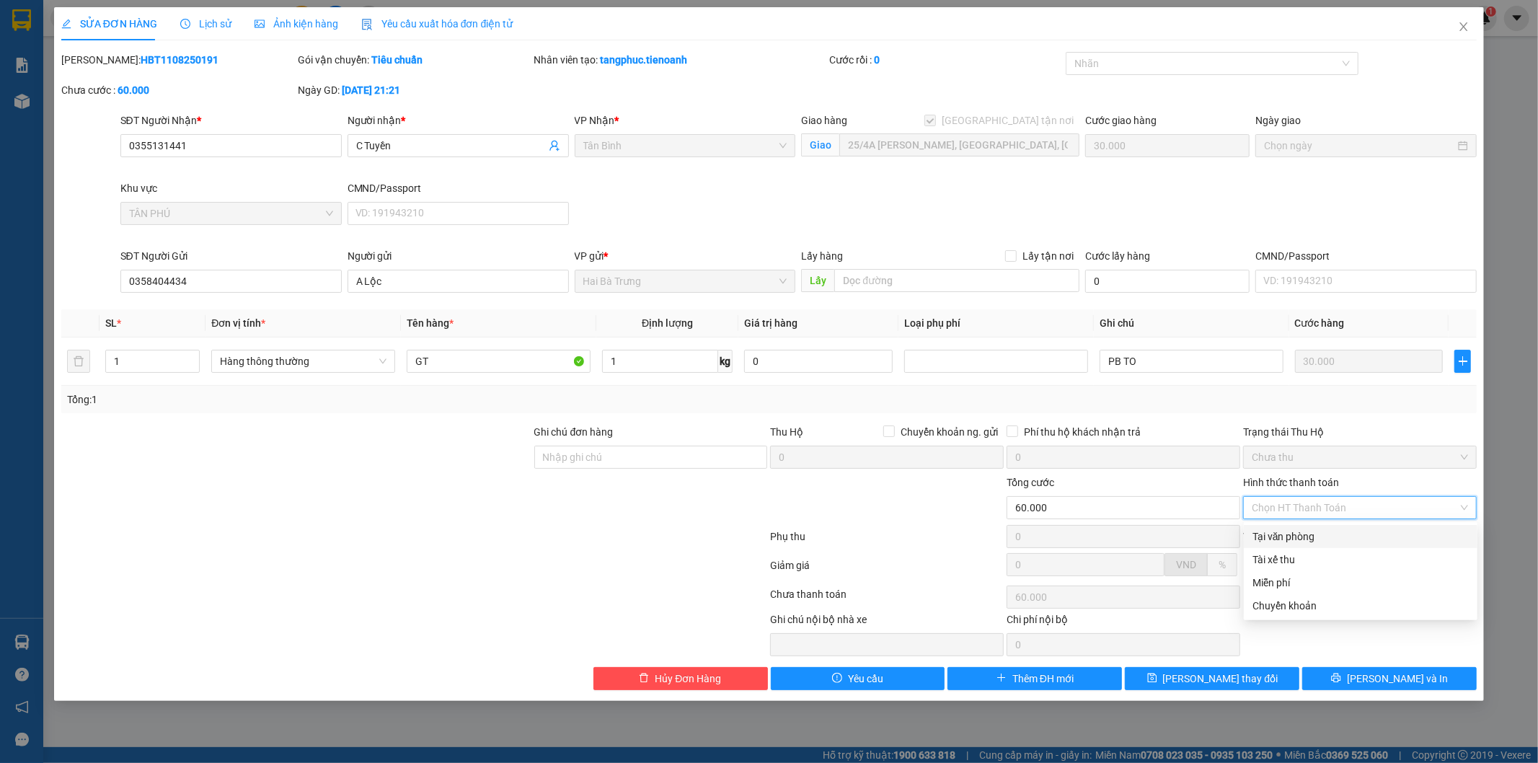
click at [1309, 536] on div "Tại văn phòng" at bounding box center [1360, 536] width 216 height 16
type input "0"
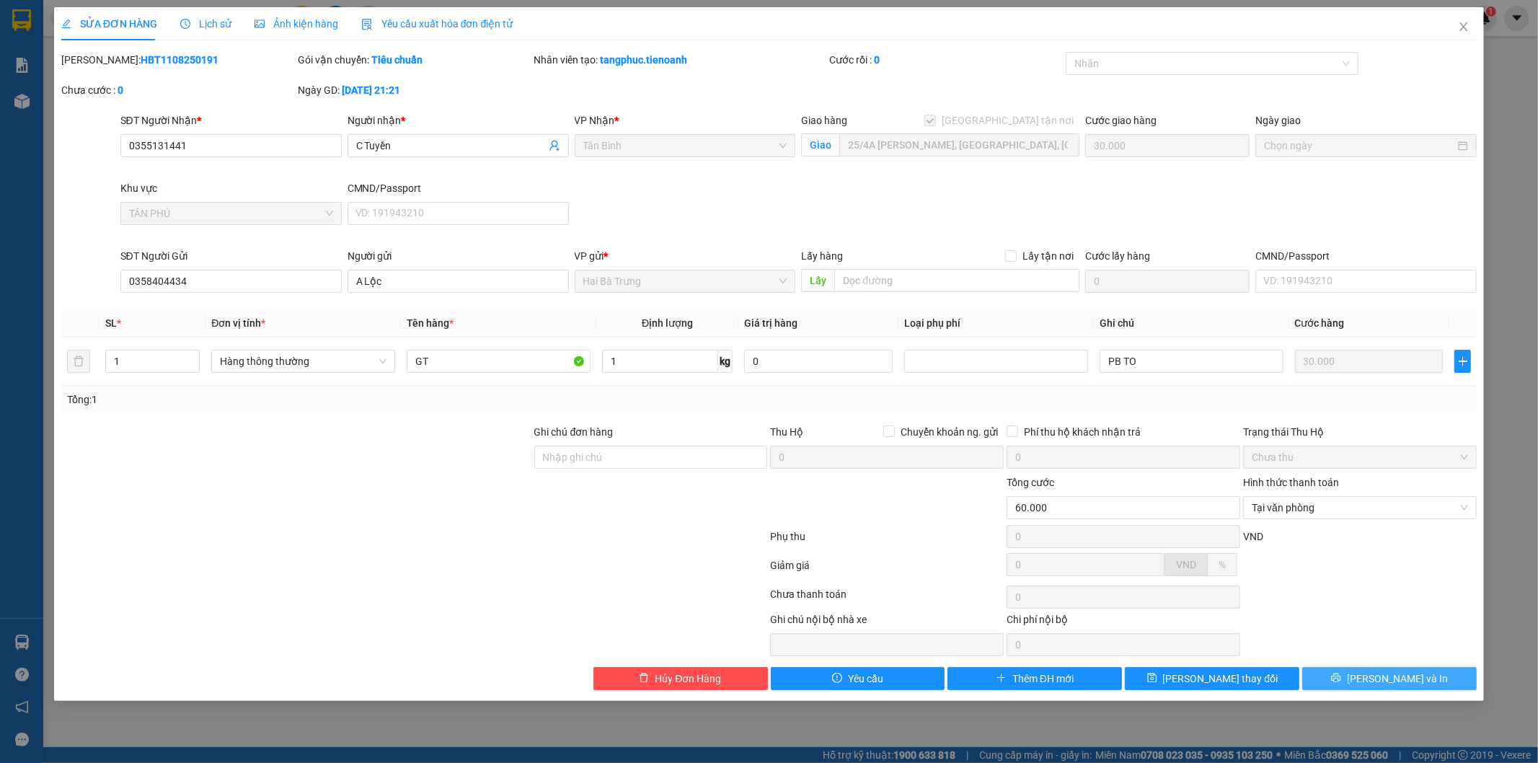
click at [1392, 678] on span "Lưu và In" at bounding box center [1397, 678] width 101 height 16
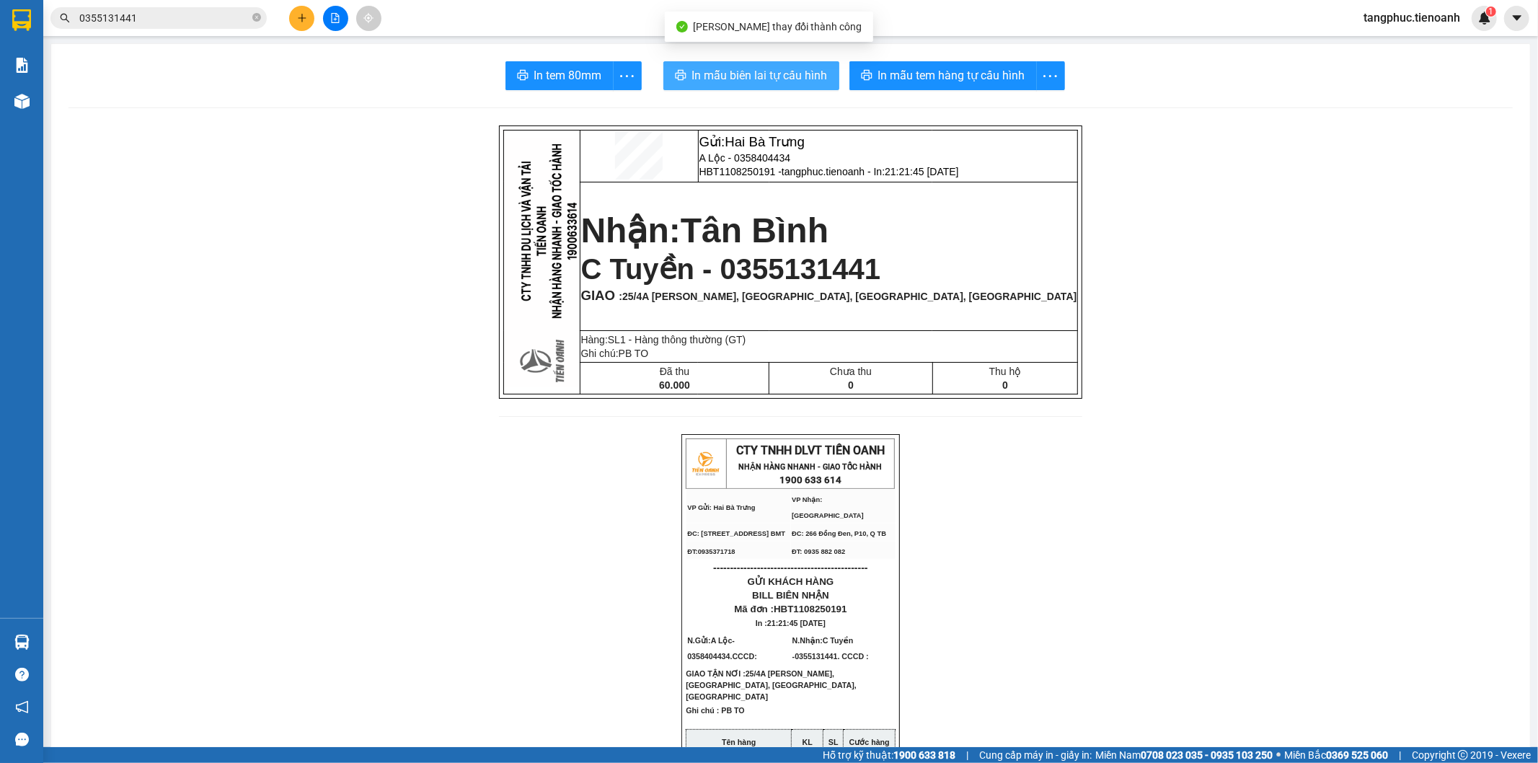
click at [747, 76] on span "In mẫu biên lai tự cấu hình" at bounding box center [760, 75] width 136 height 18
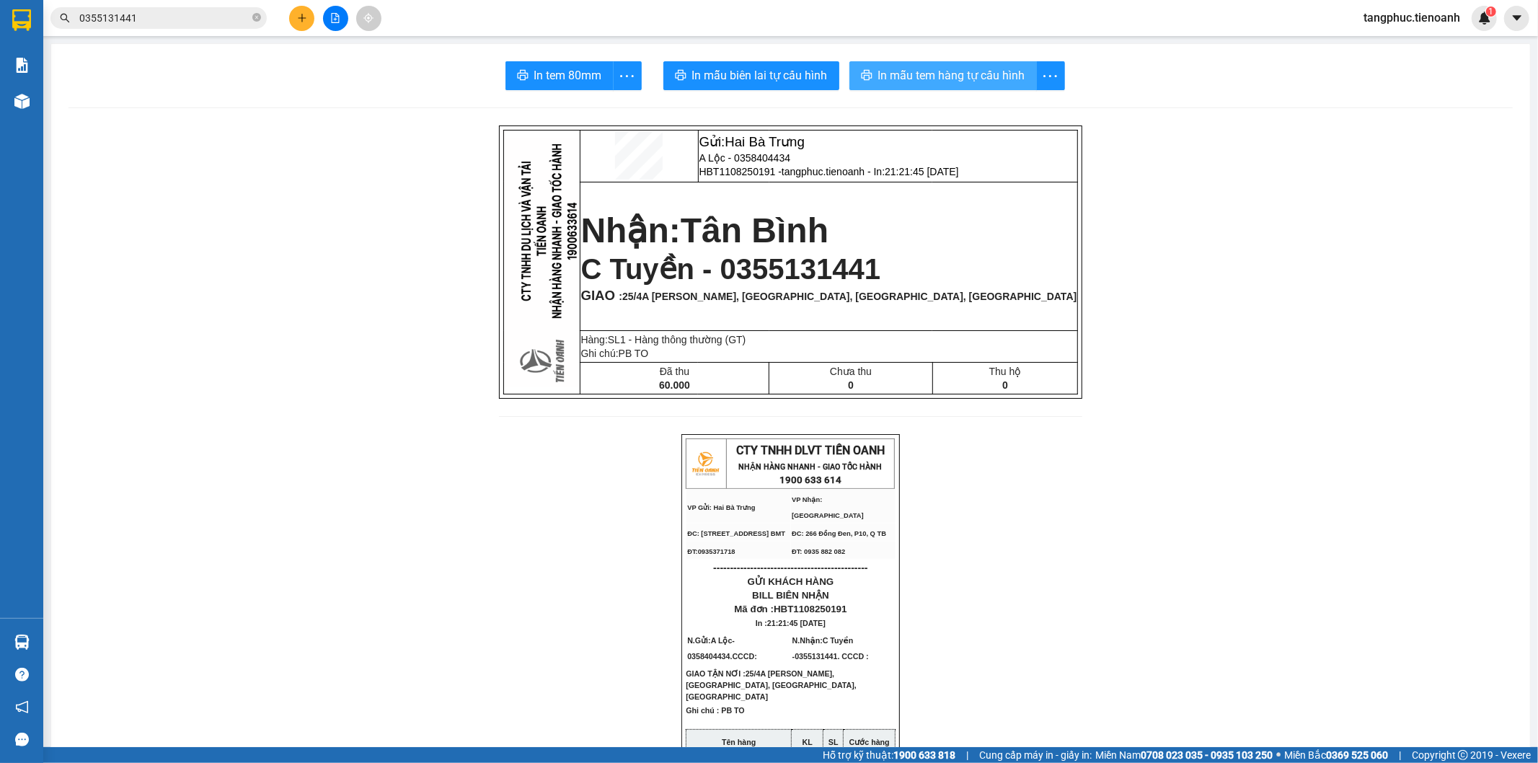
click at [978, 78] on span "In mẫu tem hàng tự cấu hình" at bounding box center [951, 75] width 147 height 18
click at [298, 16] on icon "plus" at bounding box center [302, 18] width 10 height 10
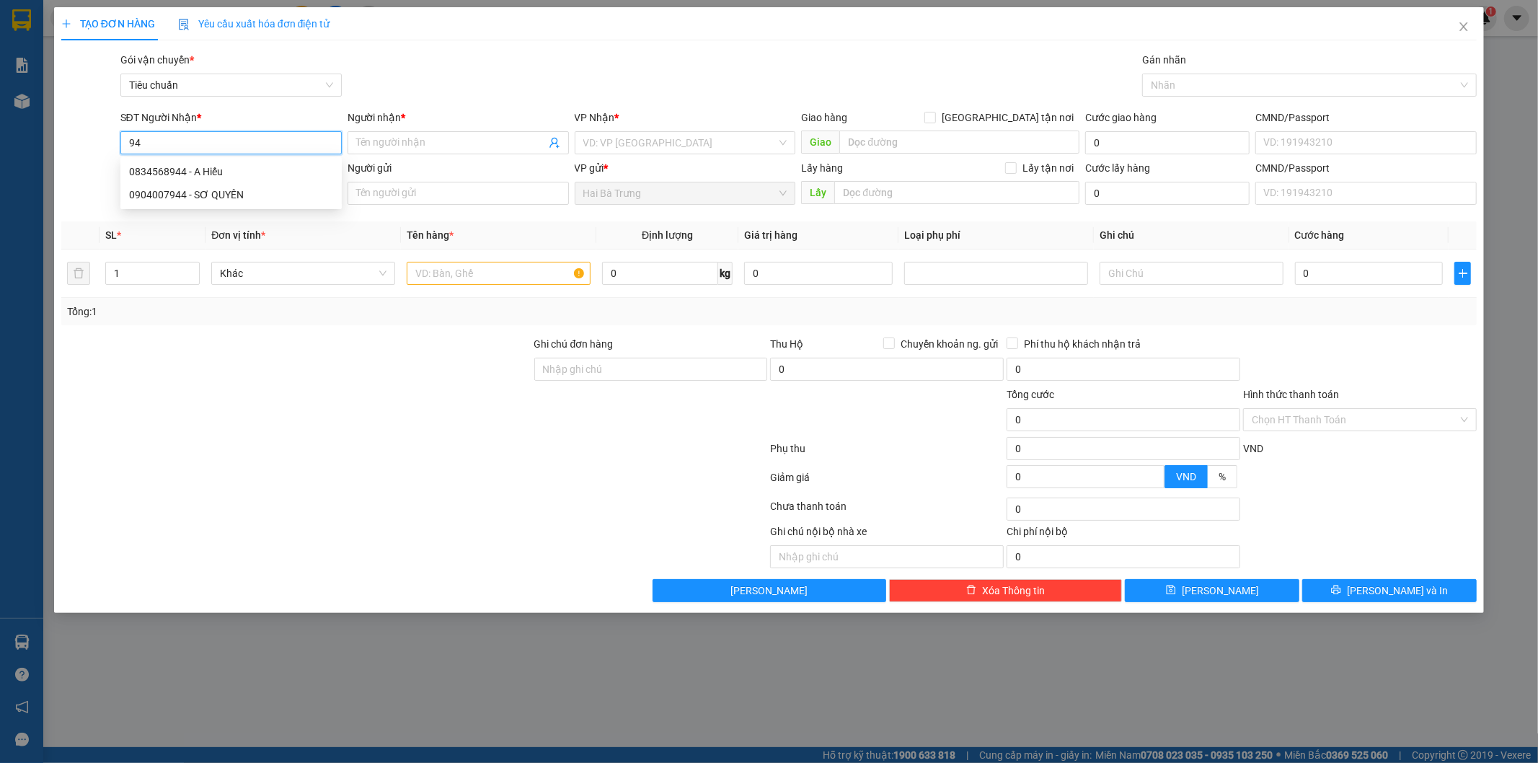
type input "9"
click at [176, 146] on input "SĐT Người Nhận *" at bounding box center [230, 142] width 221 height 23
click at [195, 170] on div "0398319442 - A TÂN" at bounding box center [231, 172] width 204 height 16
type input "0398319442"
type input "A TÂN"
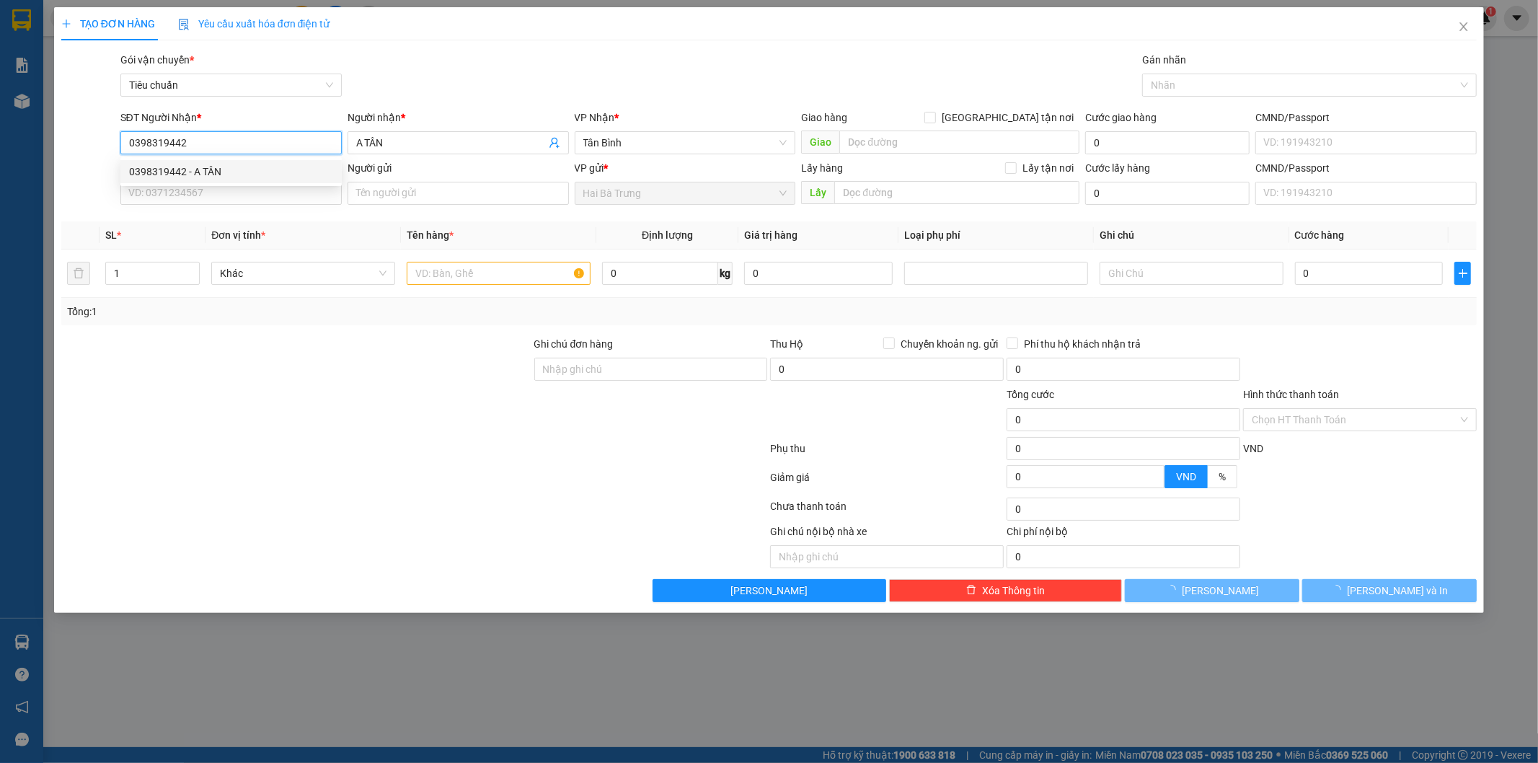
type input "240.000"
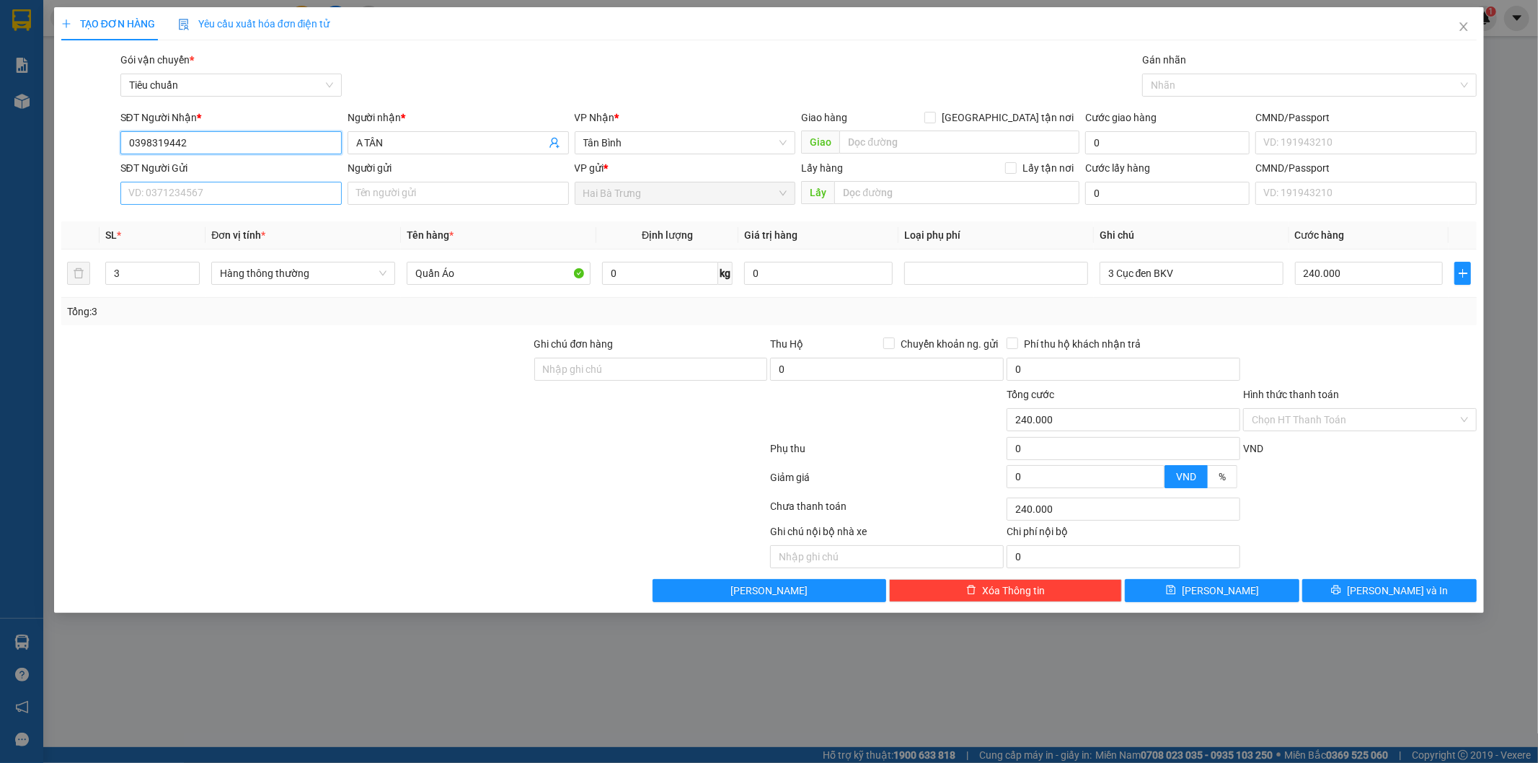
type input "0398319442"
click at [217, 200] on input "SĐT Người Gửi" at bounding box center [230, 193] width 221 height 23
click at [225, 216] on div "0347225874 - C PHƯƠNG" at bounding box center [231, 222] width 204 height 16
type input "0347225874"
type input "C PHƯƠNG"
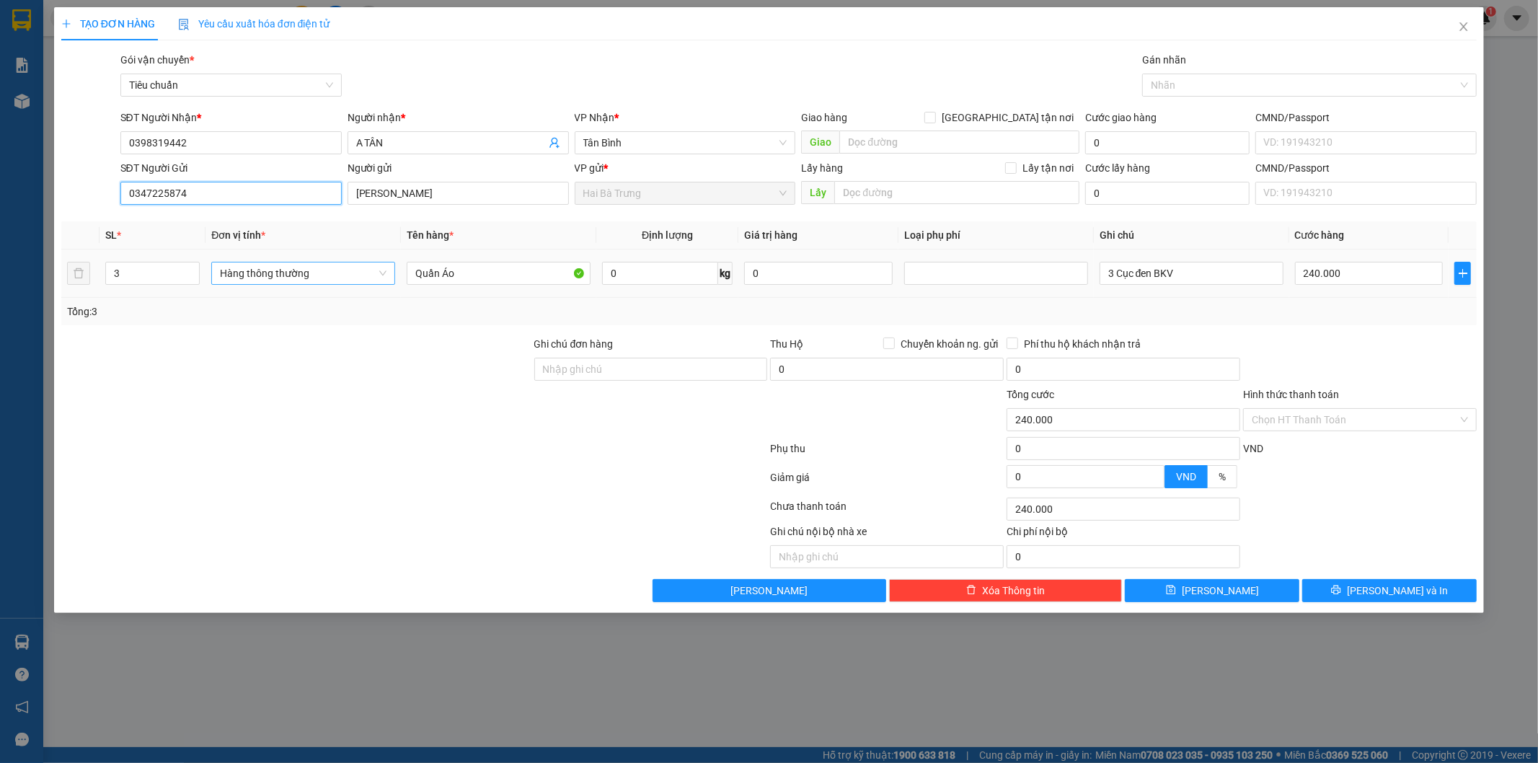
click at [384, 275] on span "Hàng thông thường" at bounding box center [303, 273] width 167 height 22
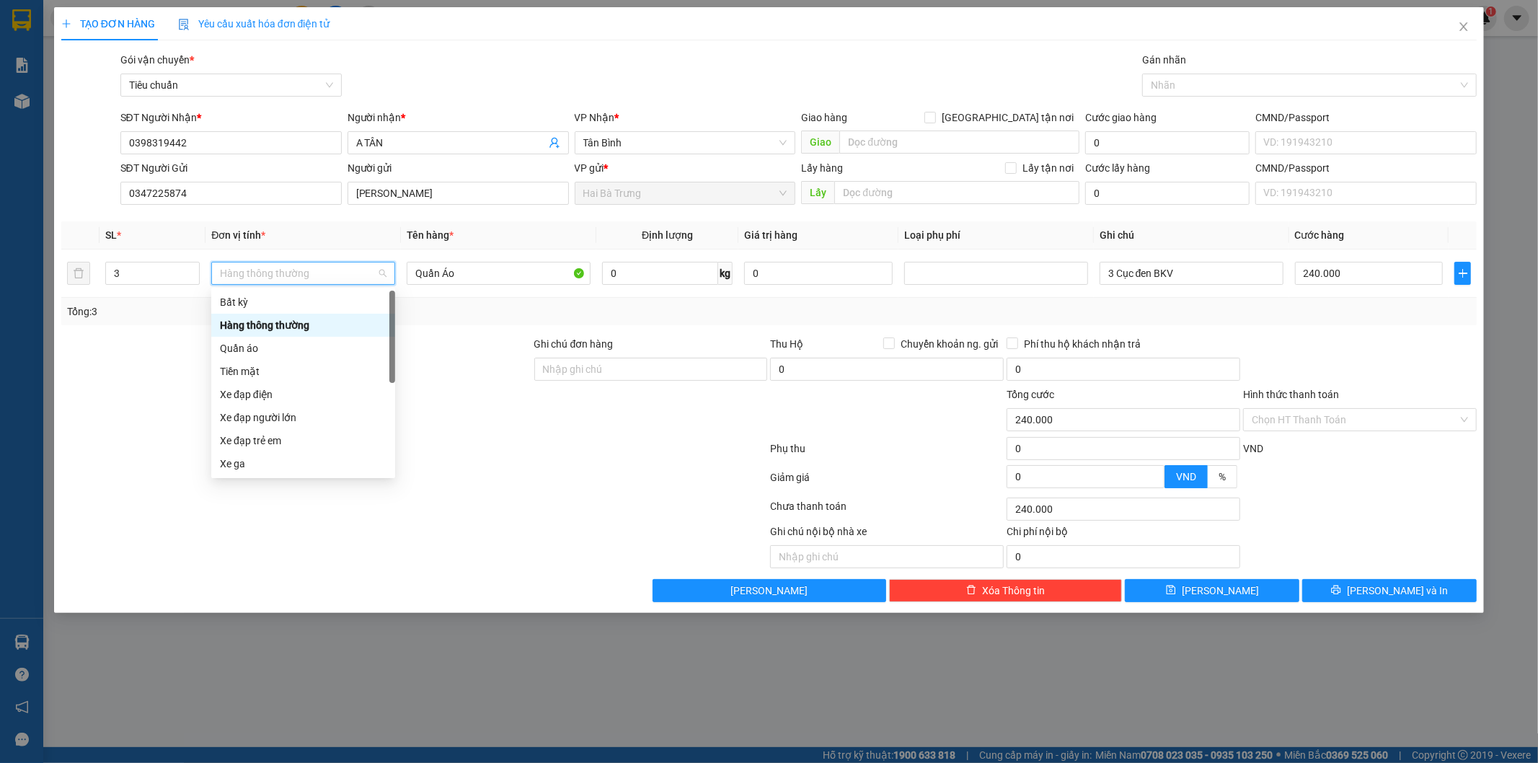
click at [467, 449] on div at bounding box center [414, 451] width 709 height 29
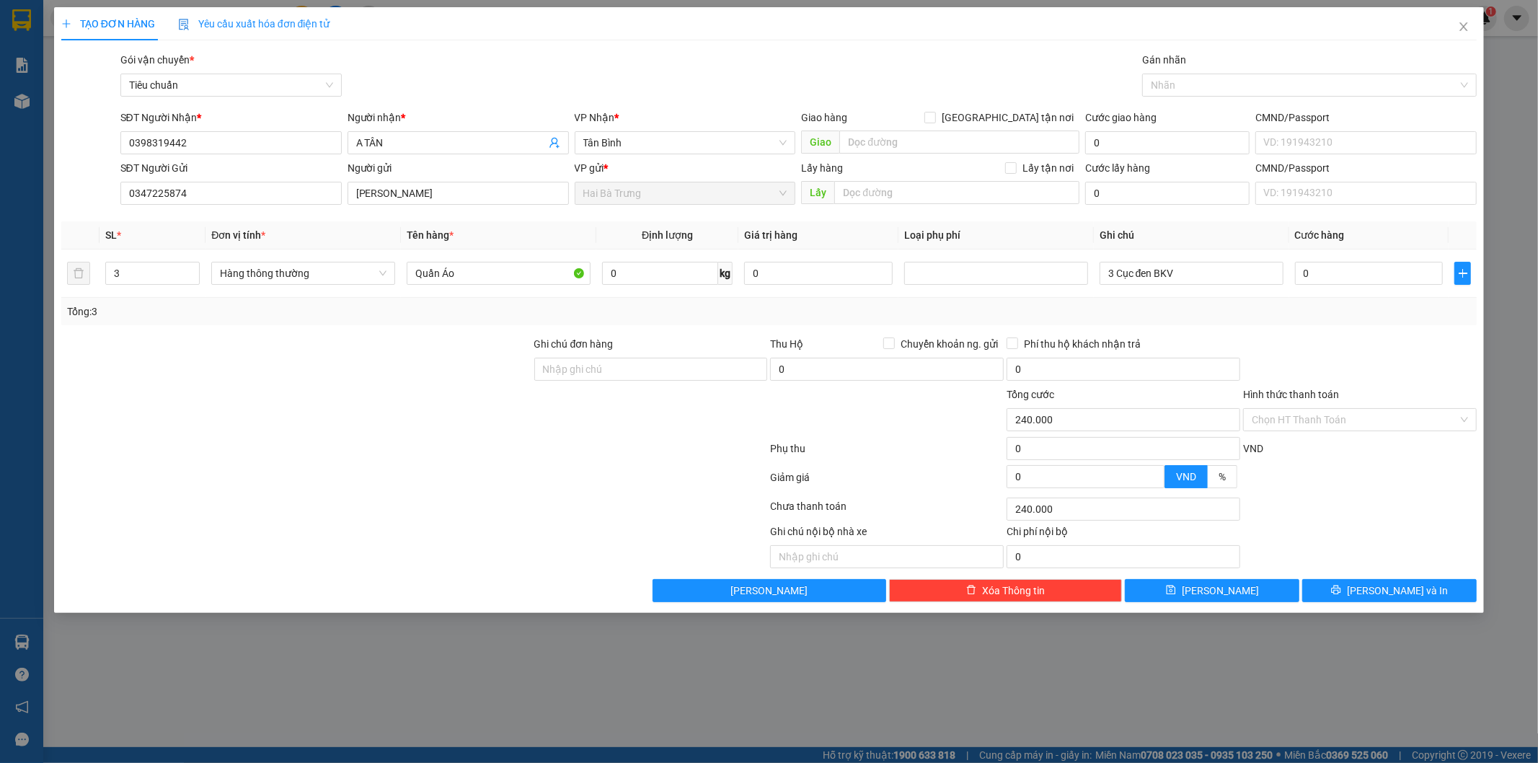
type input "0"
drag, startPoint x: 368, startPoint y: 262, endPoint x: 373, endPoint y: 271, distance: 10.0
click at [373, 271] on span "Hàng thông thường" at bounding box center [303, 273] width 167 height 22
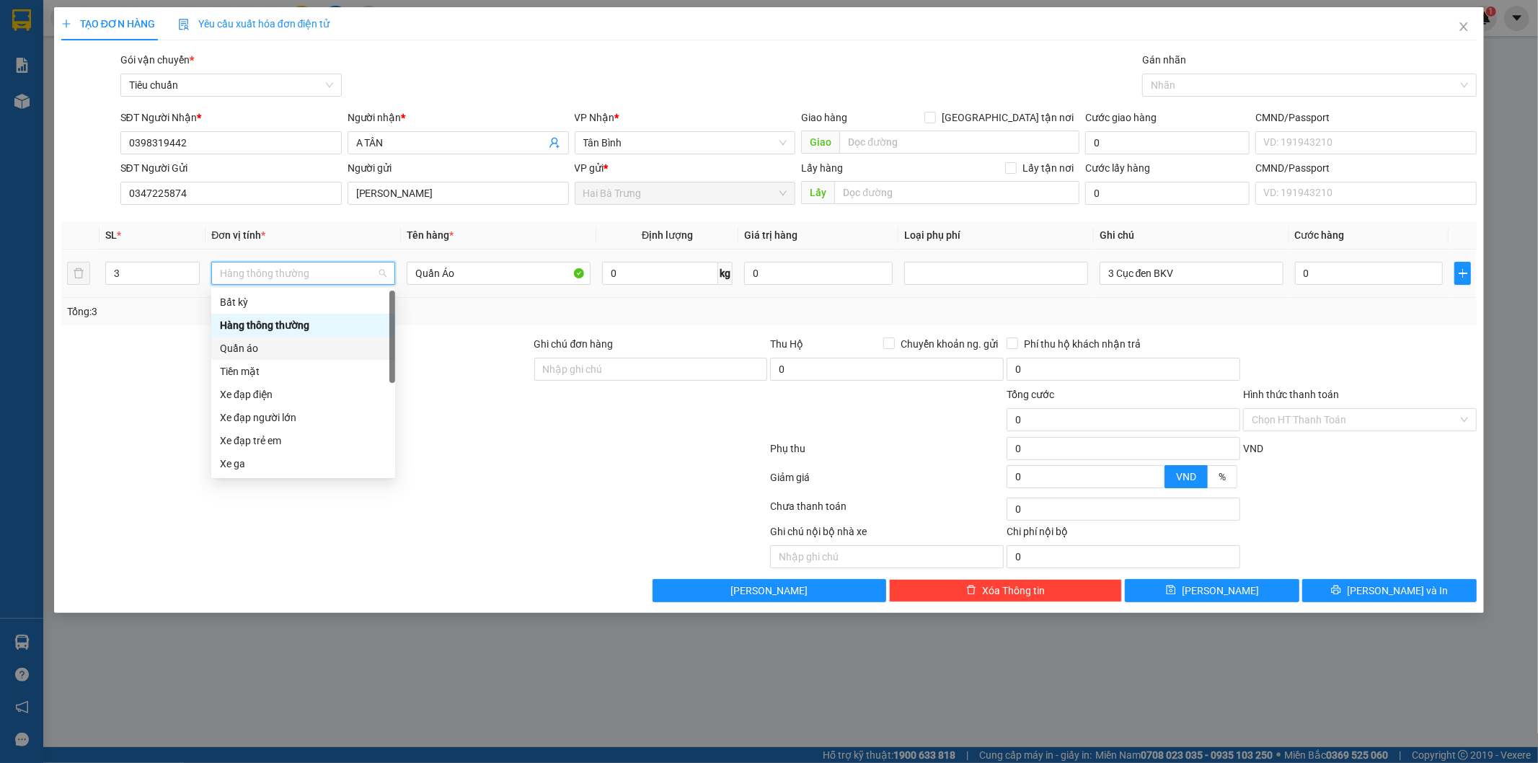
click at [283, 348] on div "Quần áo" at bounding box center [303, 348] width 167 height 16
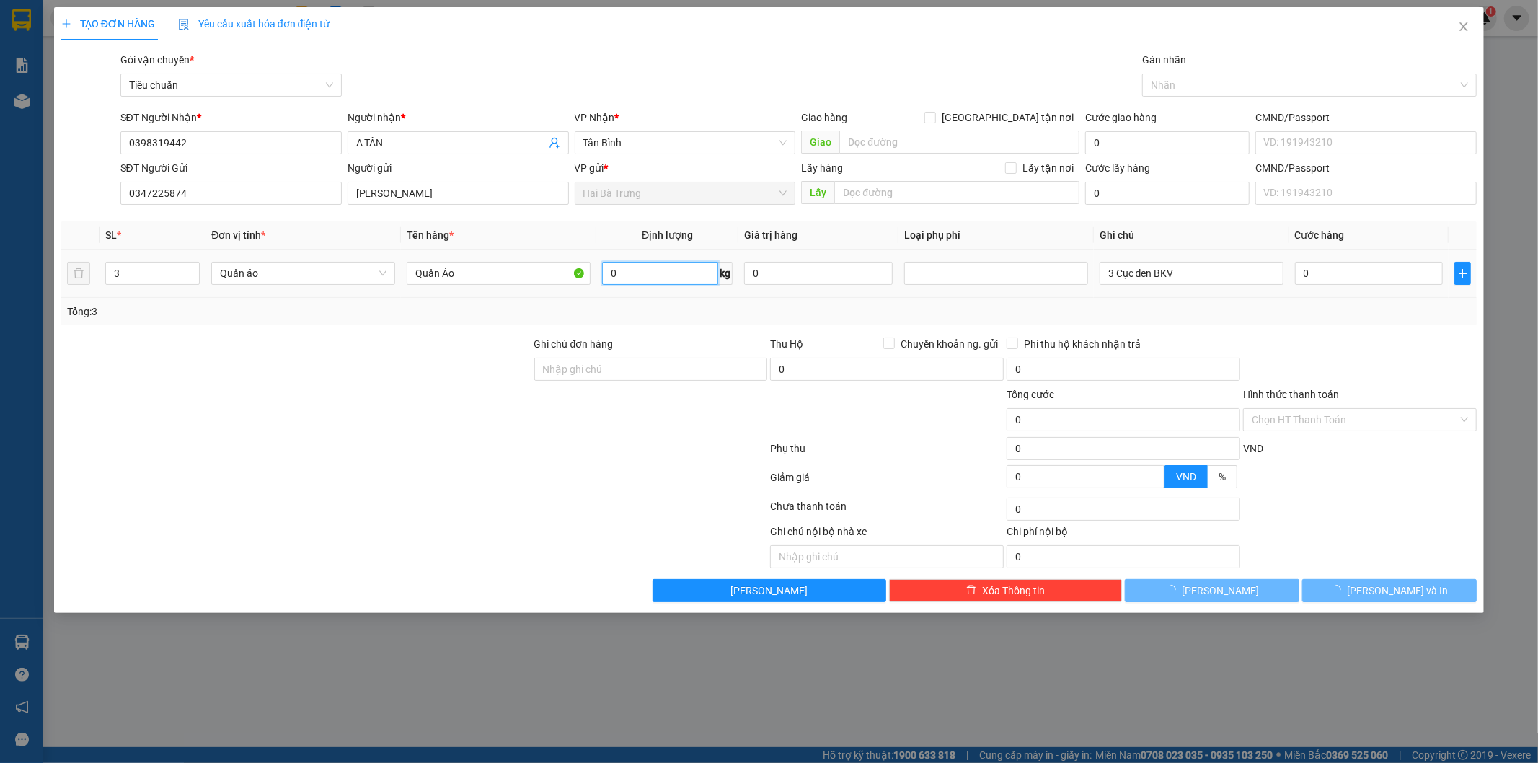
click at [671, 282] on input "0" at bounding box center [660, 273] width 116 height 23
type input "46"
click at [779, 304] on div "Tổng: 3" at bounding box center [769, 312] width 1404 height 16
type input "83.000"
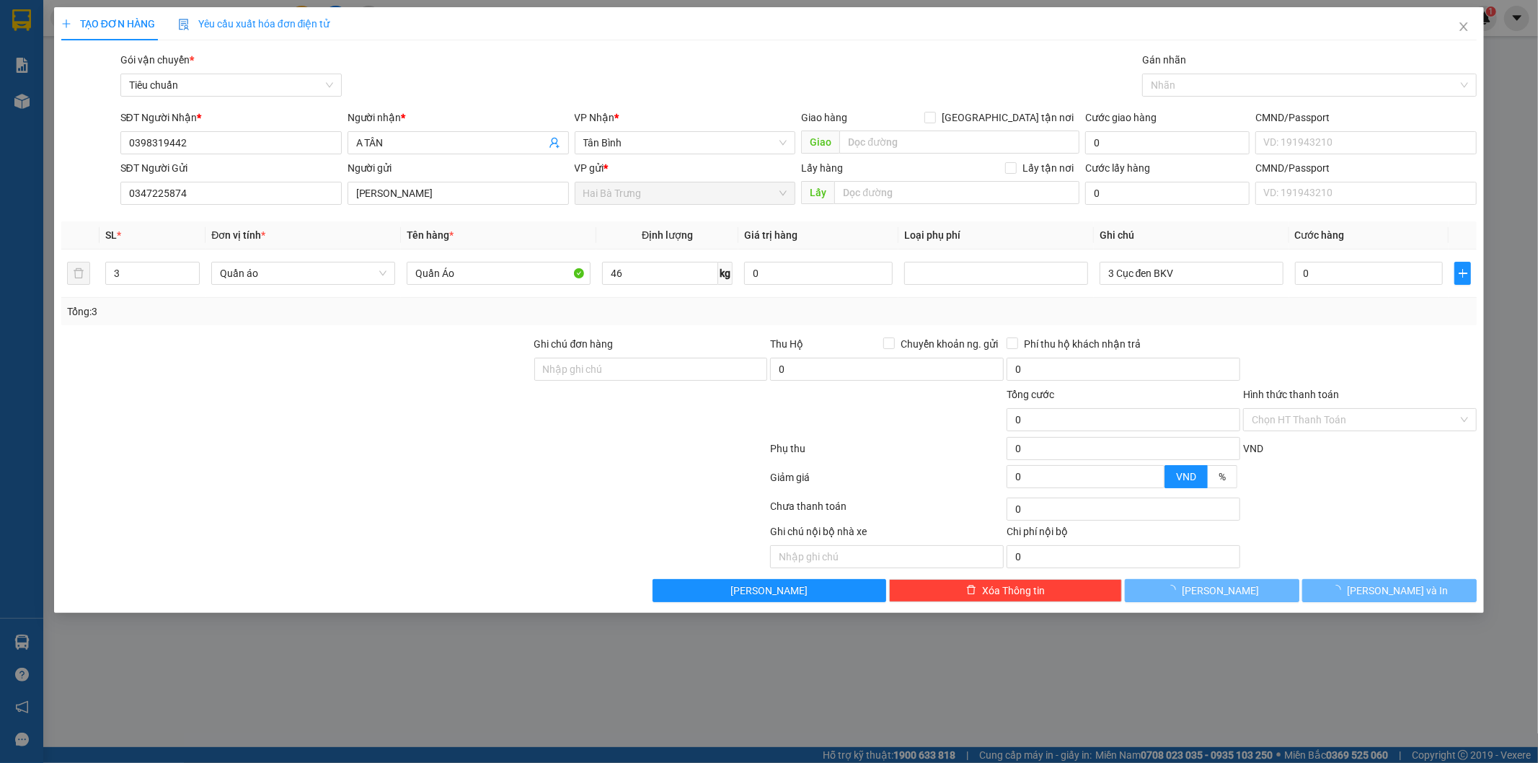
type input "83.000"
click at [1359, 272] on input "83.000" at bounding box center [1369, 273] width 149 height 23
type input "0"
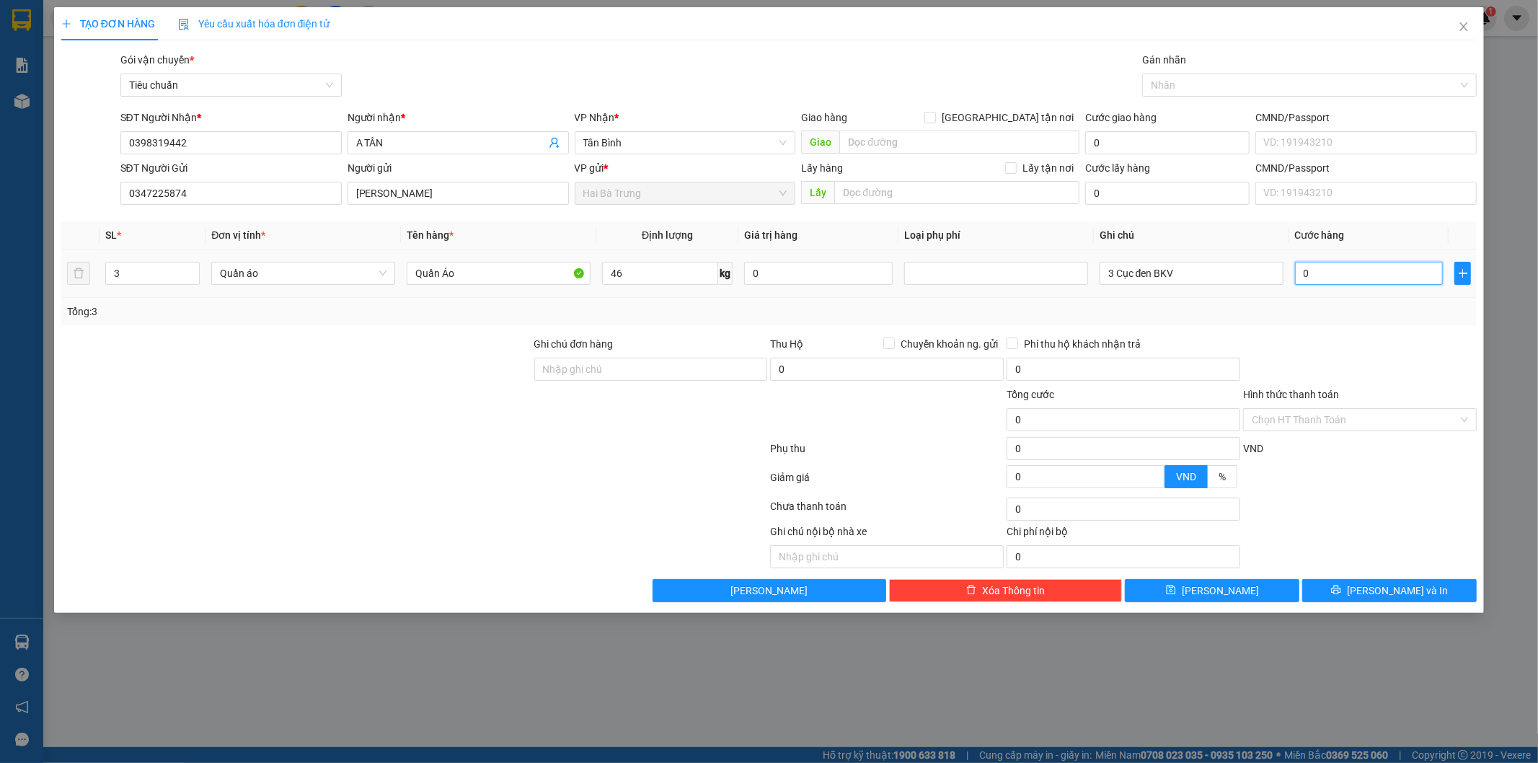
click at [1334, 270] on input "0" at bounding box center [1369, 273] width 149 height 23
type input "9"
type input "09"
type input "90"
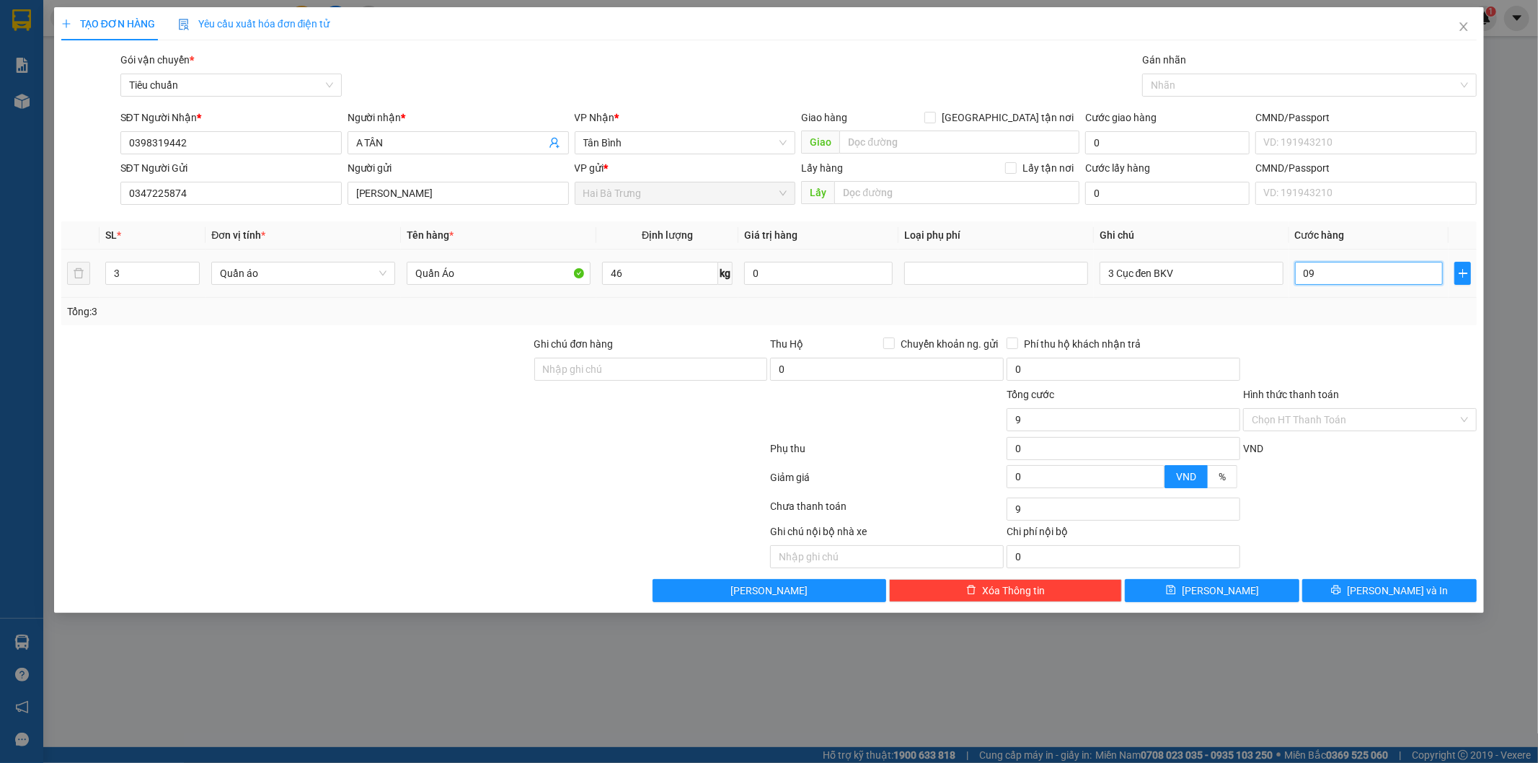
type input "90"
type input "090"
type input "900"
type input "0.900"
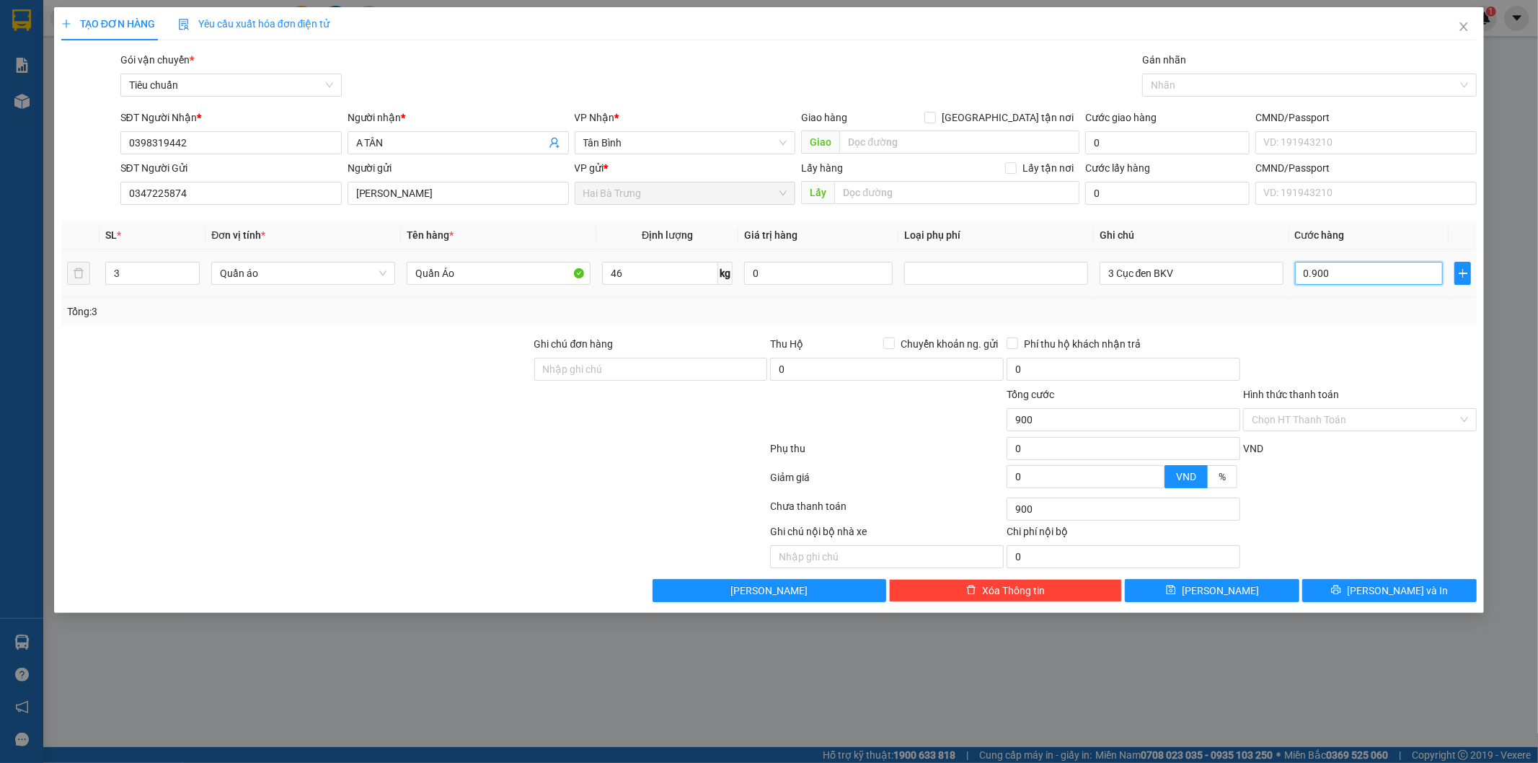
type input "9.000"
type input "09.000"
type input "90.000"
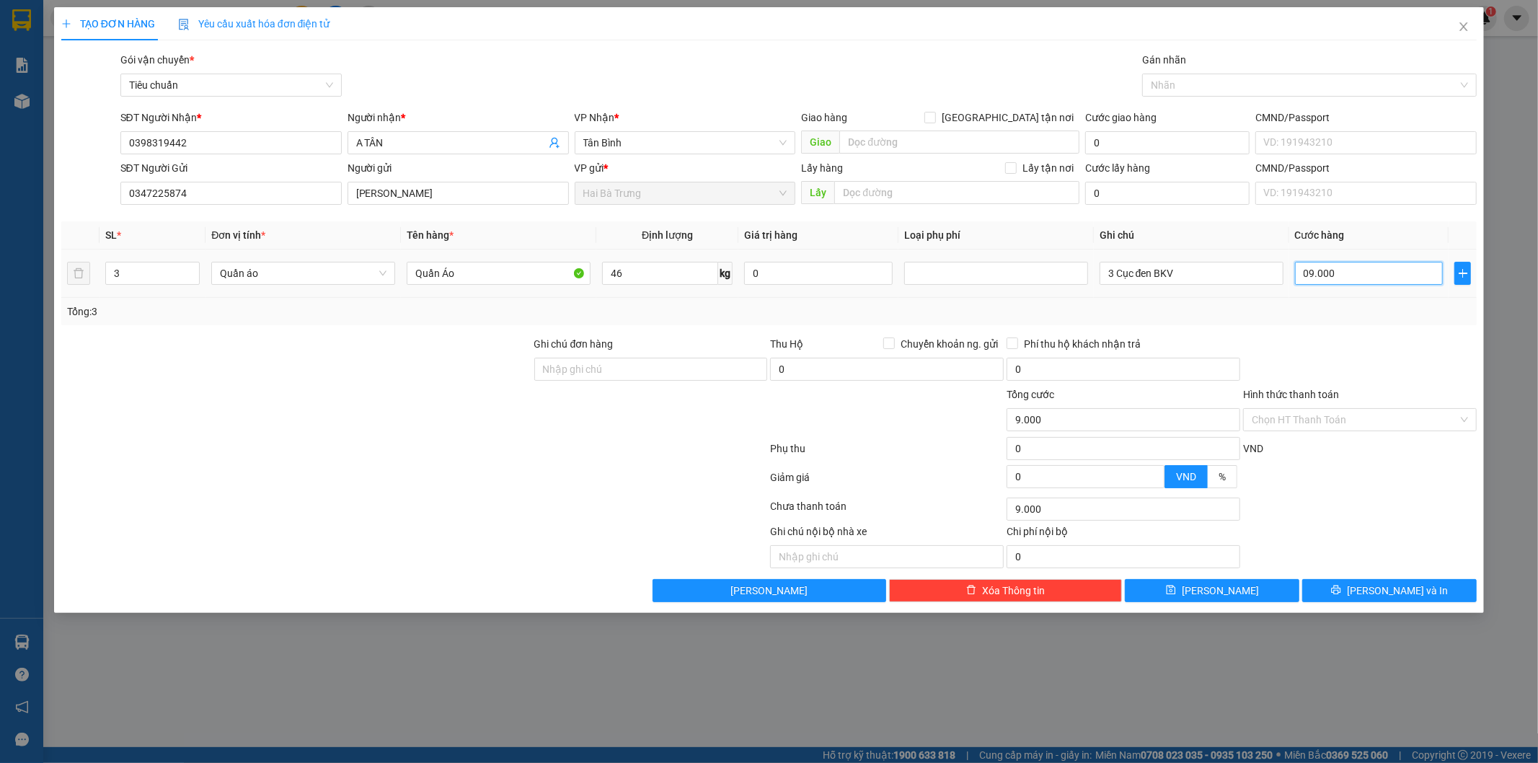
type input "090.000"
type input "0"
type input "090.000*3"
type input "270.000"
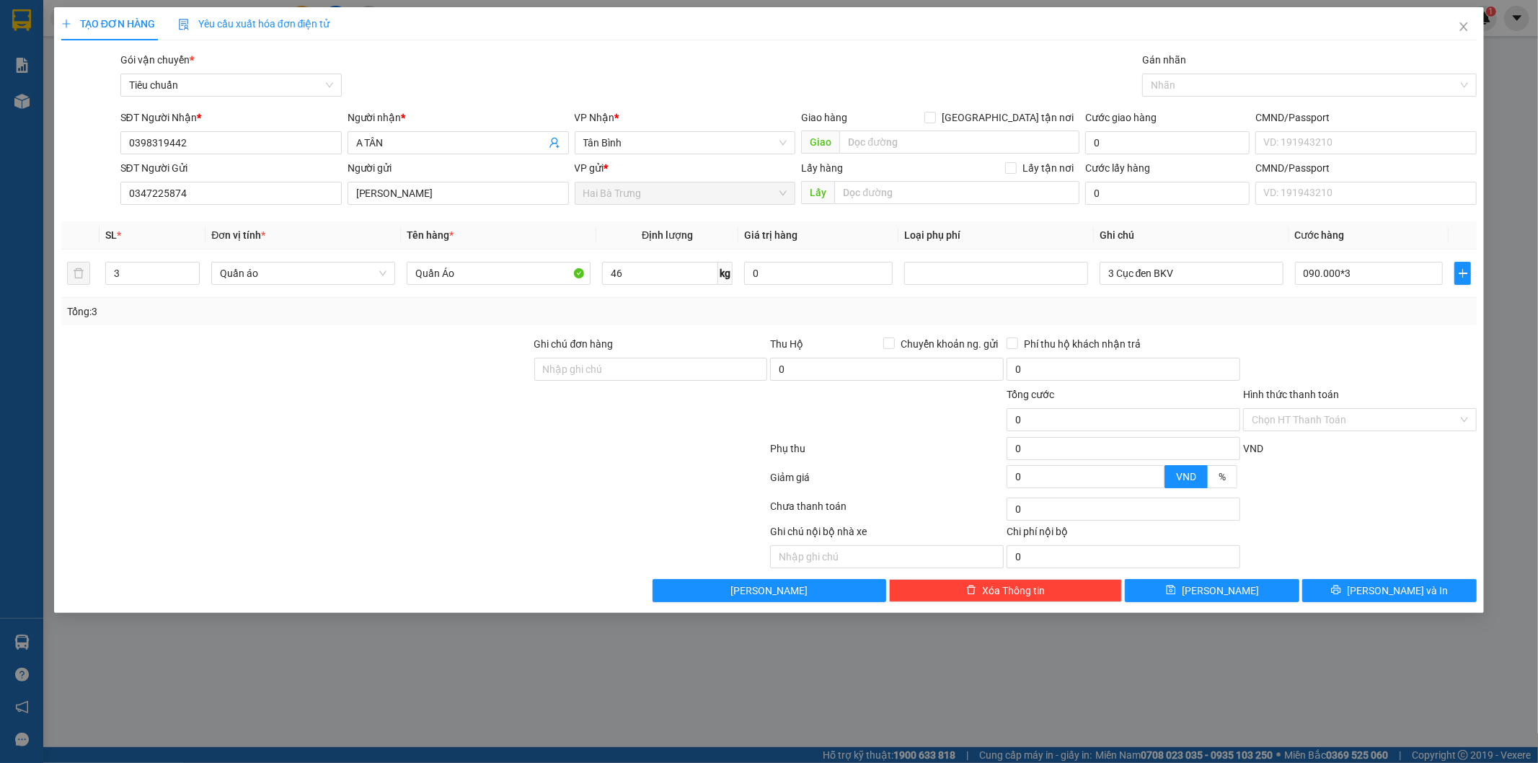
type input "270.000"
click at [1393, 330] on div "Transit Pickup Surcharge Ids Transit Deliver Surcharge Ids Transit Deliver Surc…" at bounding box center [769, 327] width 1416 height 550
click at [1376, 590] on button "Lưu và In" at bounding box center [1389, 590] width 174 height 23
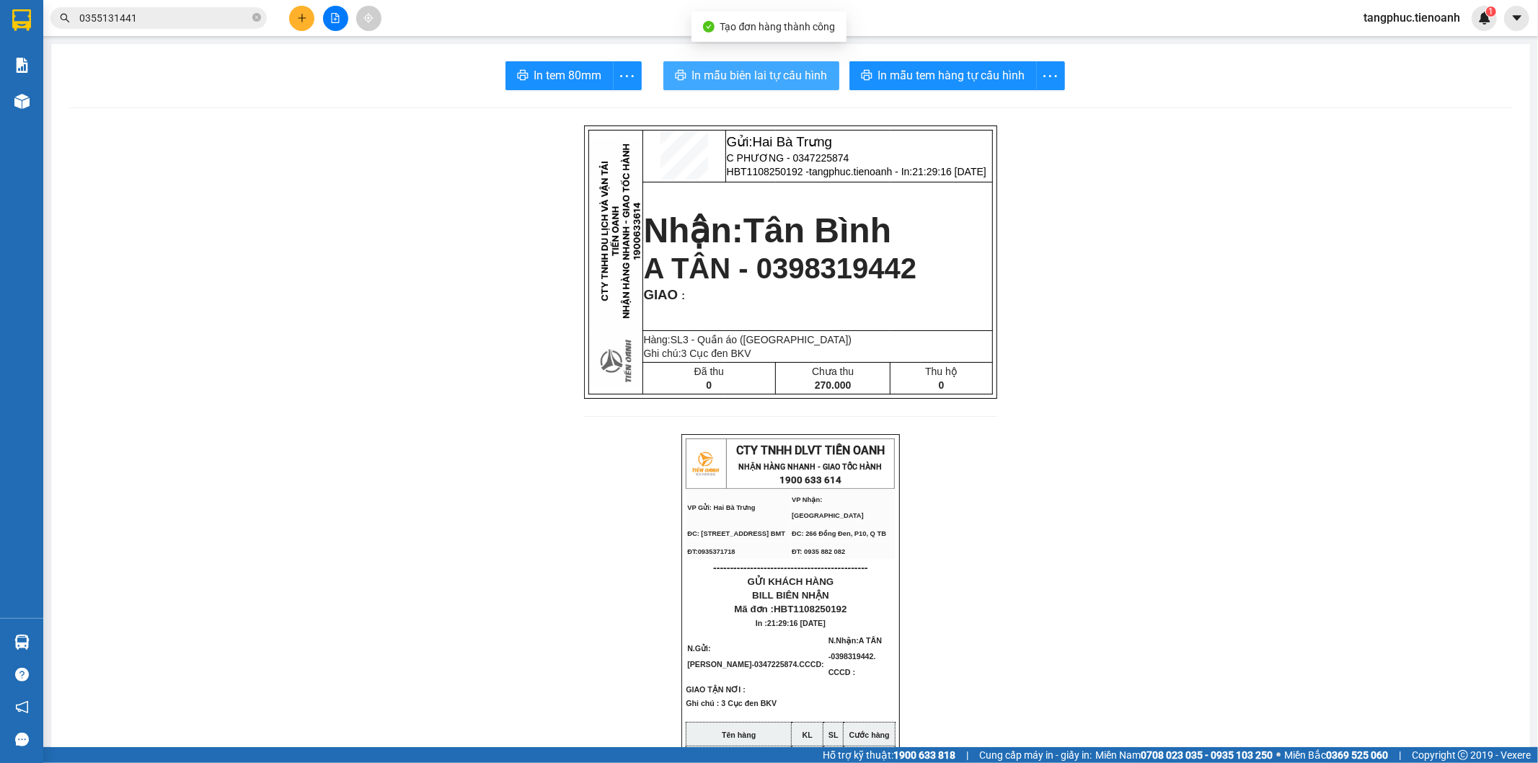
click at [752, 66] on span "In mẫu biên lai tự cấu hình" at bounding box center [760, 75] width 136 height 18
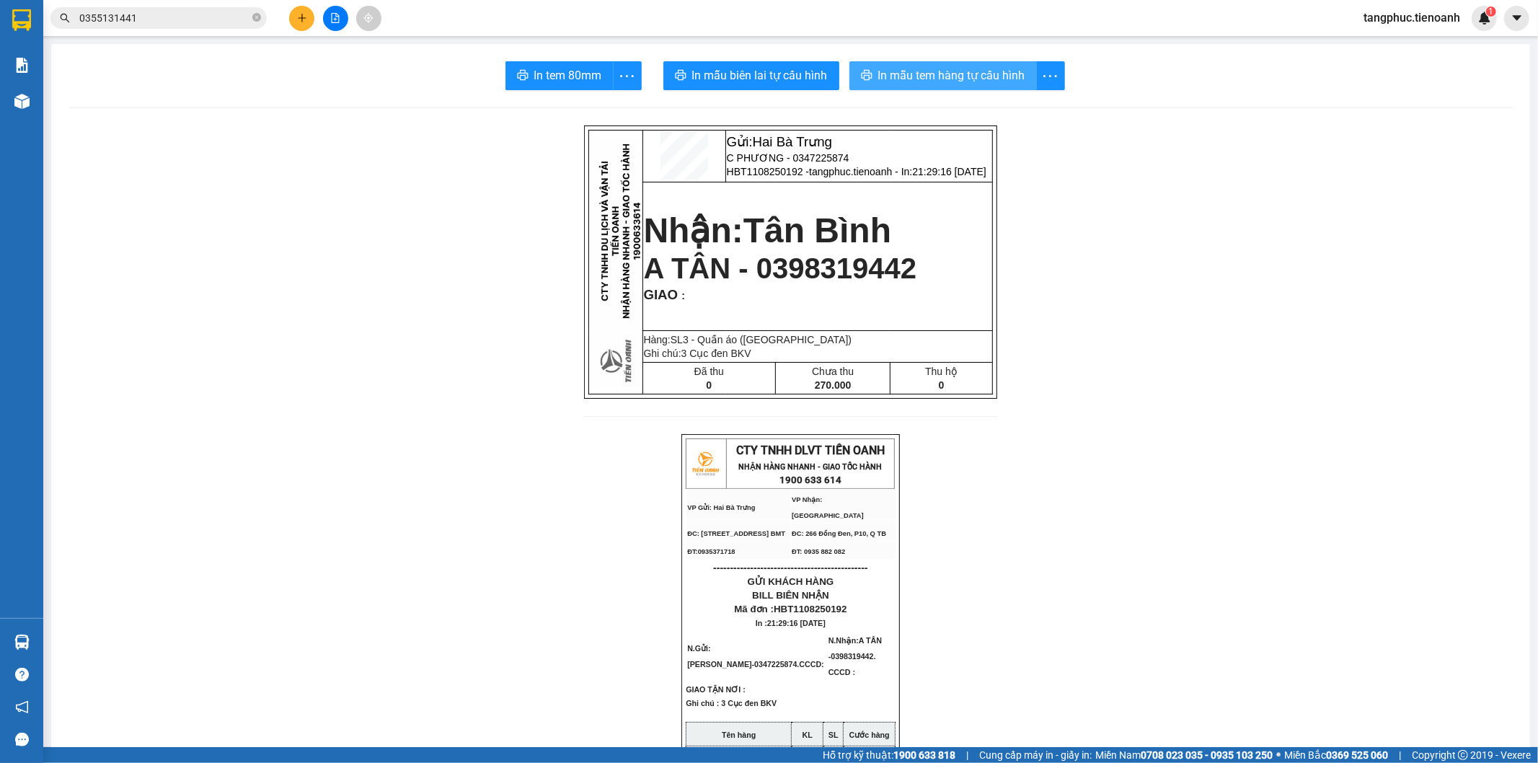
click at [926, 66] on button "In mẫu tem hàng tự cấu hình" at bounding box center [942, 75] width 187 height 29
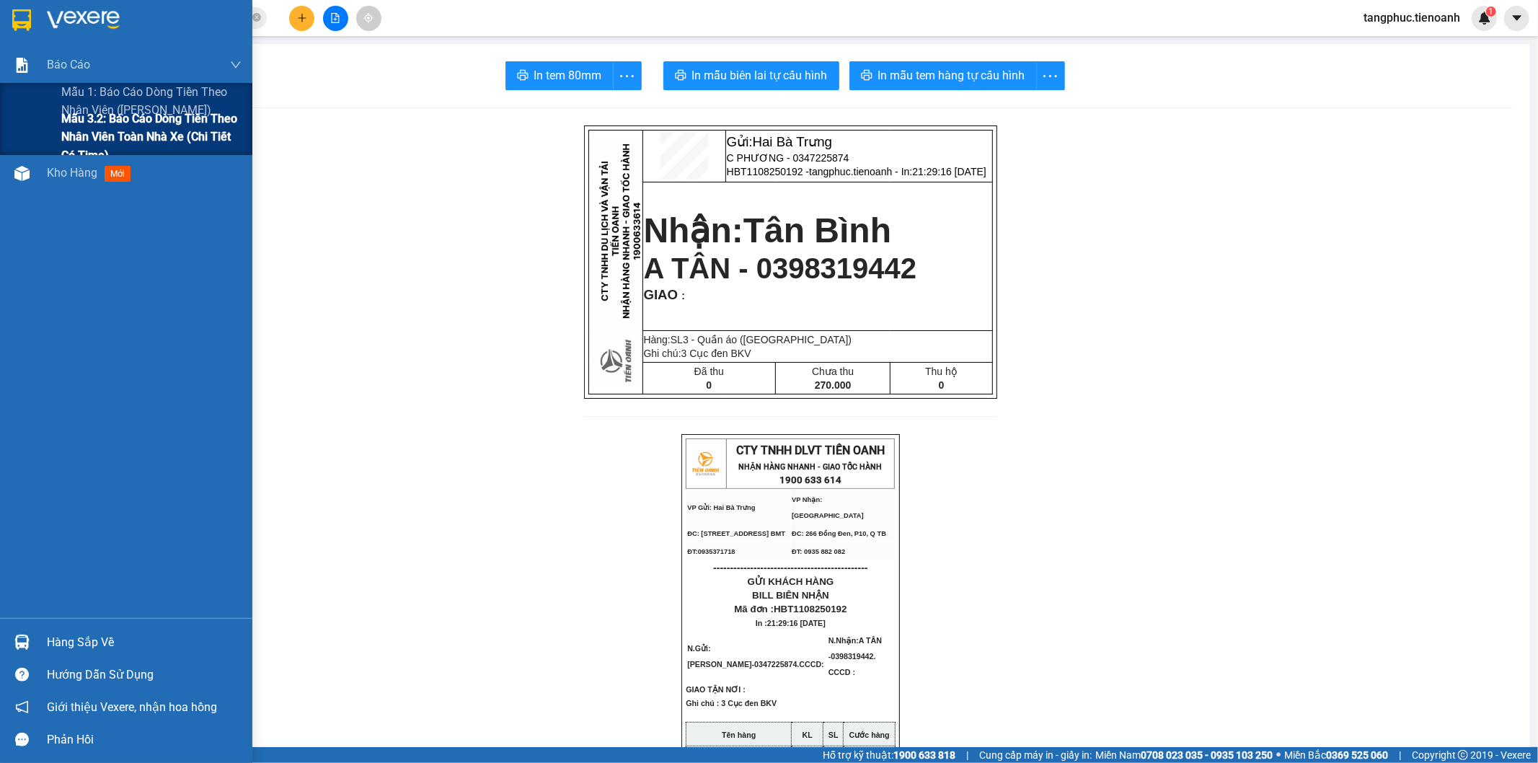
click at [113, 127] on span "Mẫu 3.2: Báo cáo dòng tiền theo nhân viên toàn nhà xe (Chi Tiết Có Time)" at bounding box center [151, 137] width 180 height 54
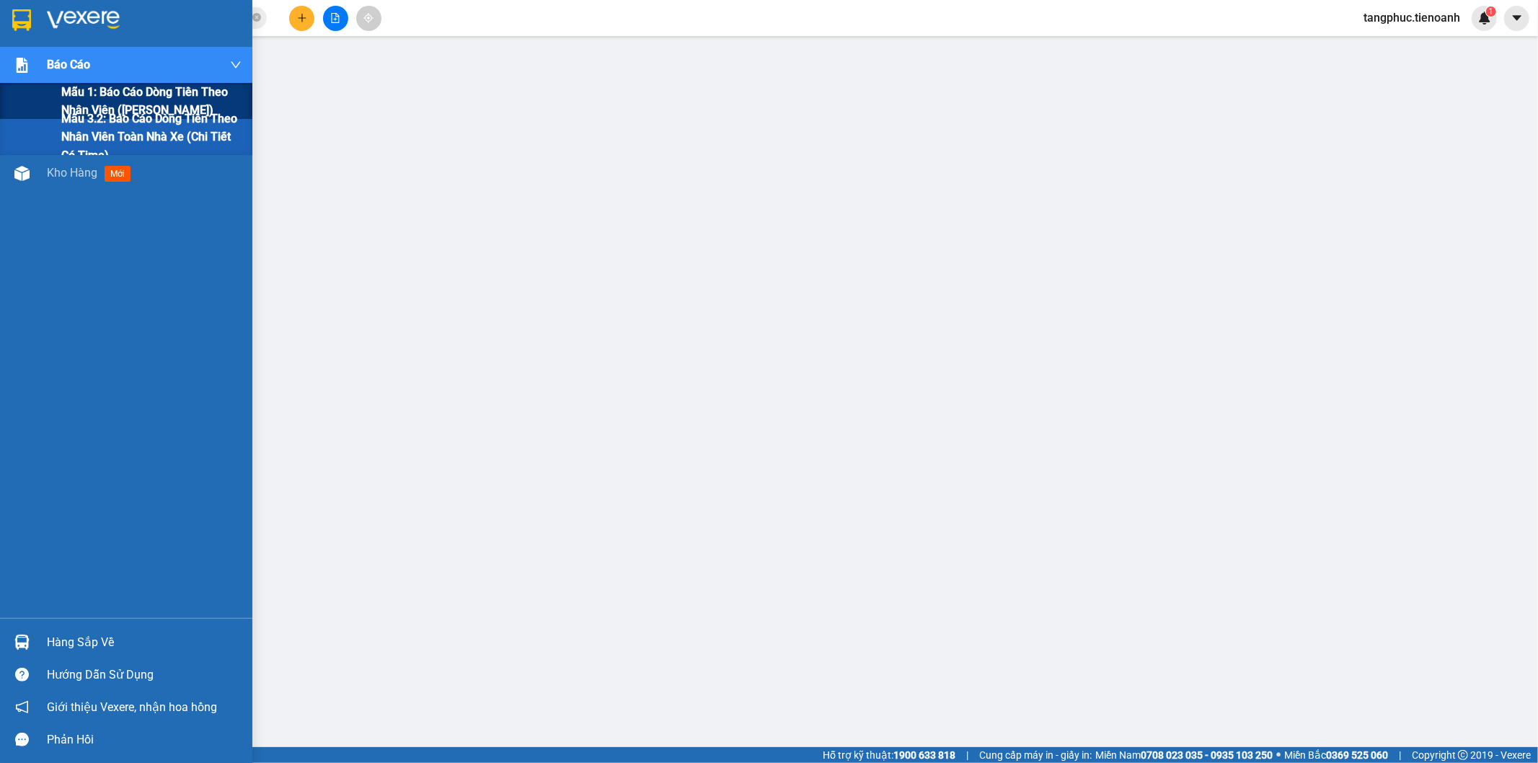
click at [135, 94] on span "Mẫu 1: Báo cáo dòng tiền theo nhân viên (Nhân Viên)" at bounding box center [151, 101] width 180 height 36
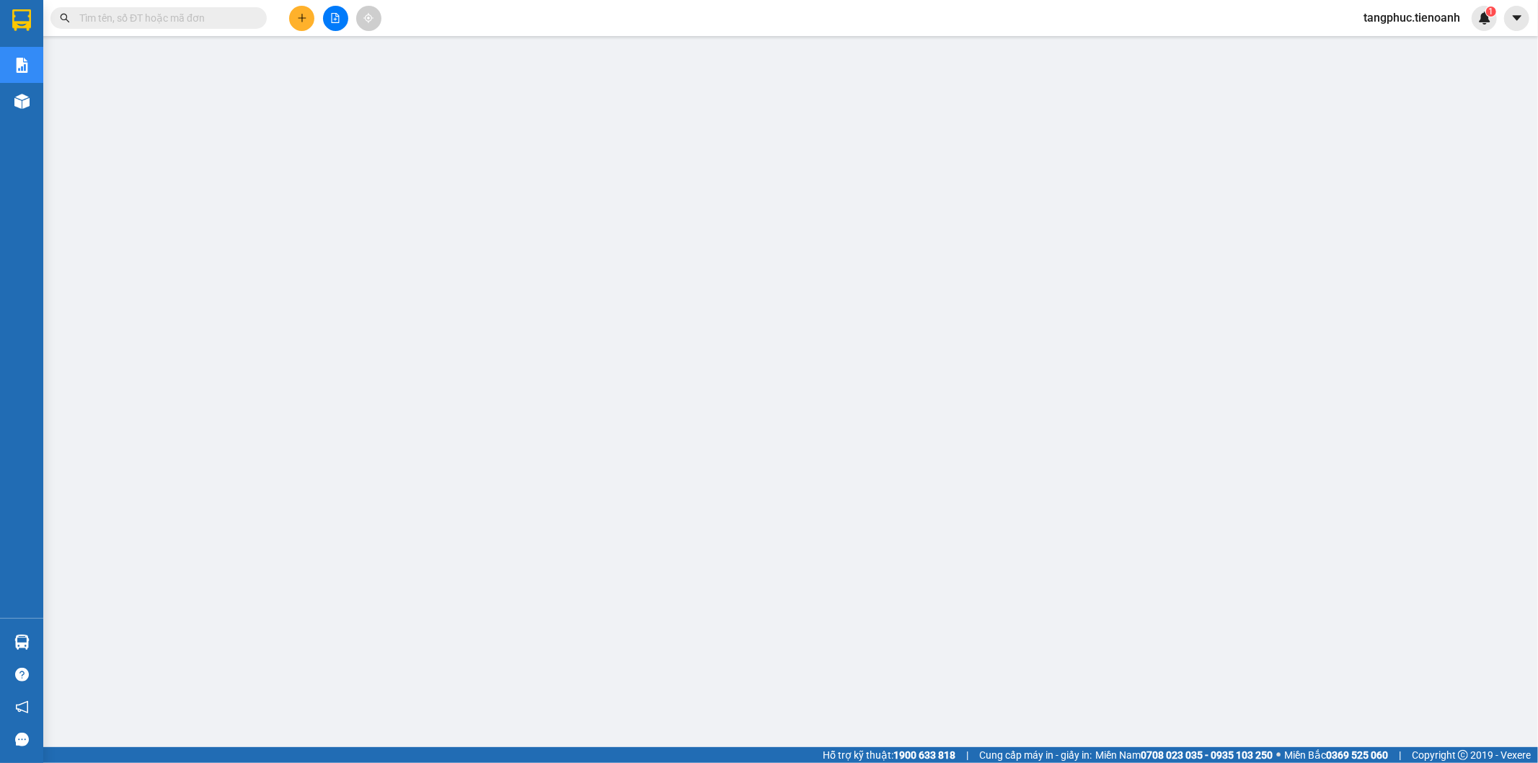
click at [1414, 17] on span "tangphuc.tienoanh" at bounding box center [1412, 18] width 120 height 18
click at [149, 13] on input "text" at bounding box center [164, 18] width 170 height 16
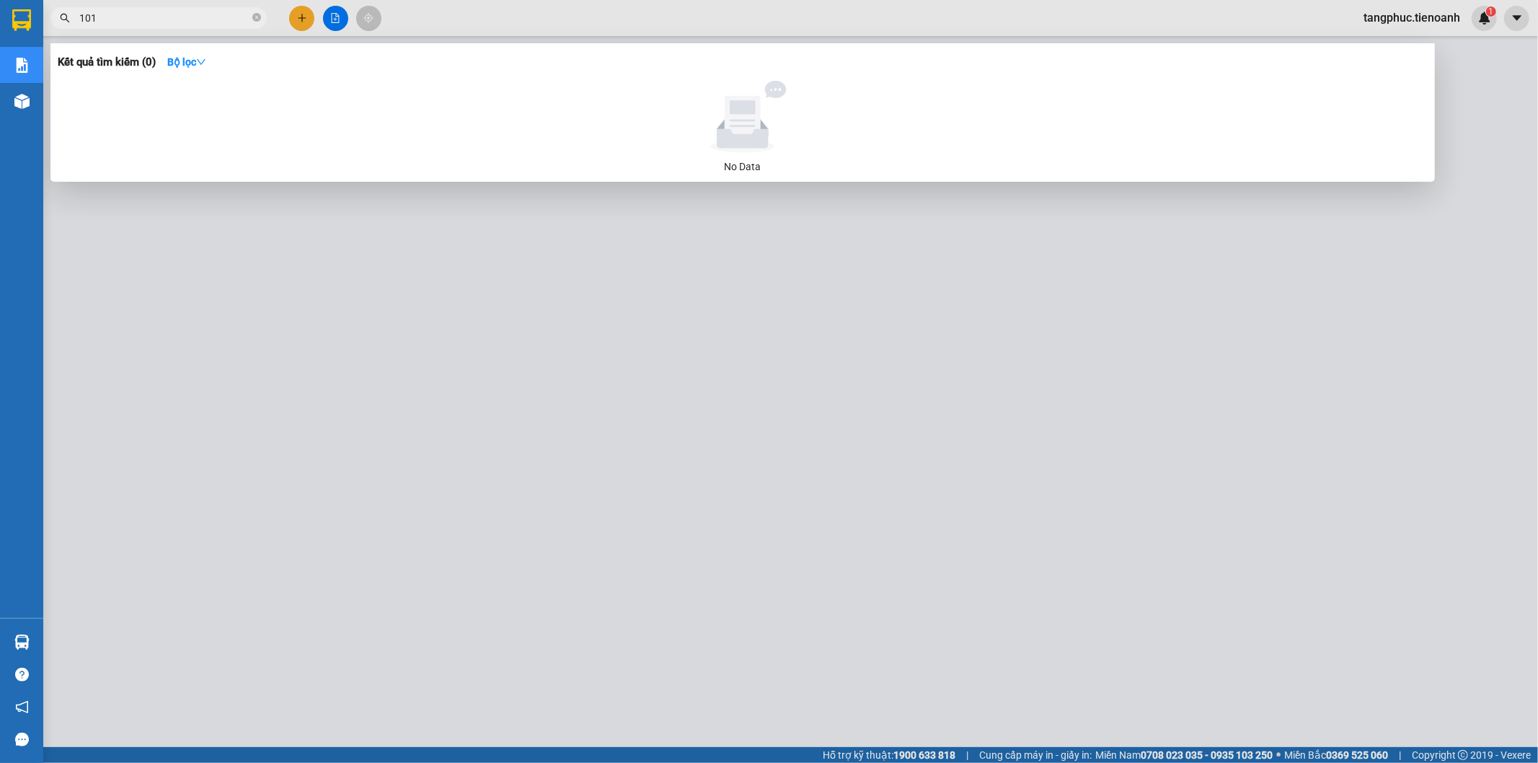
type input "1010"
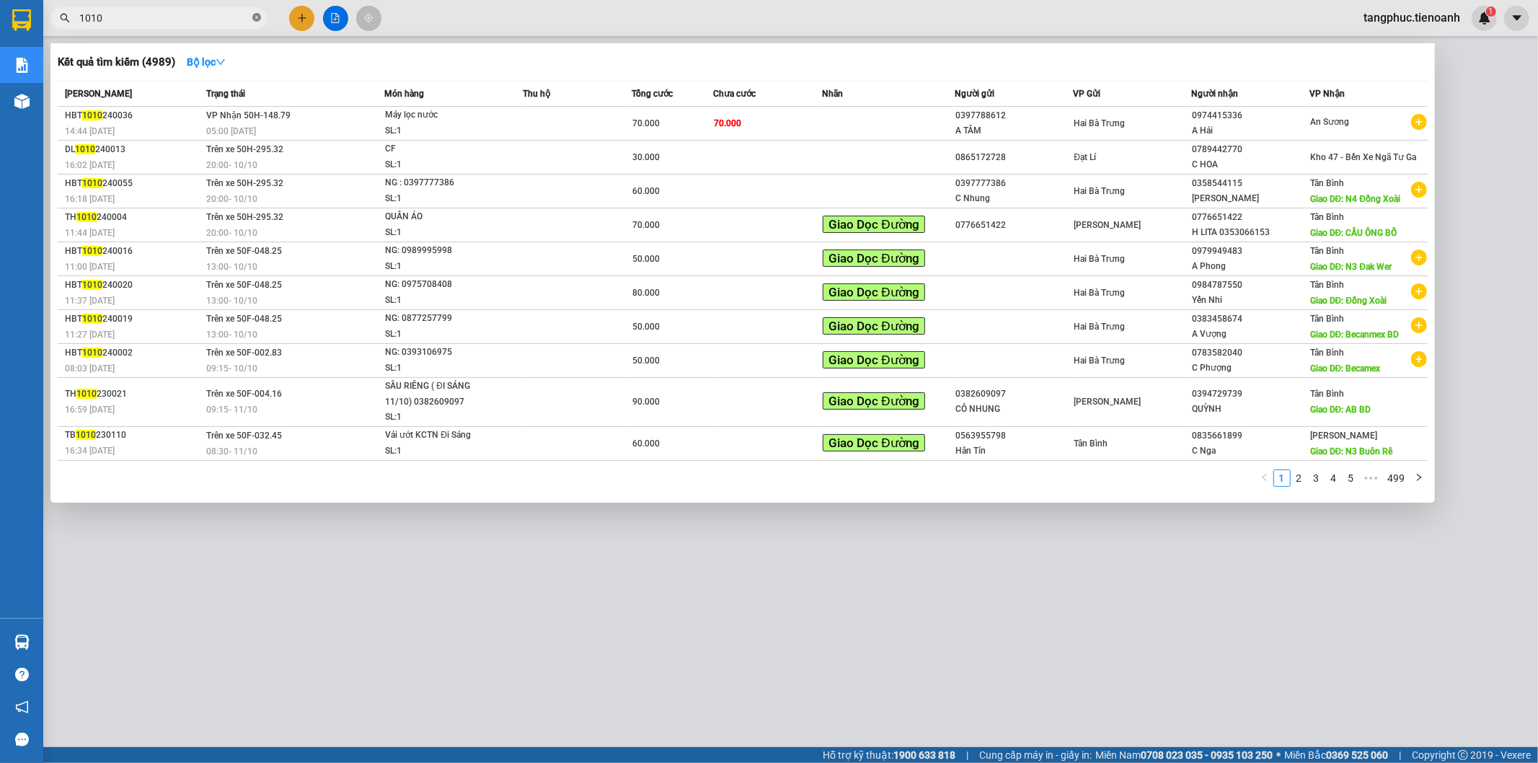
click at [256, 18] on icon "close-circle" at bounding box center [256, 17] width 9 height 9
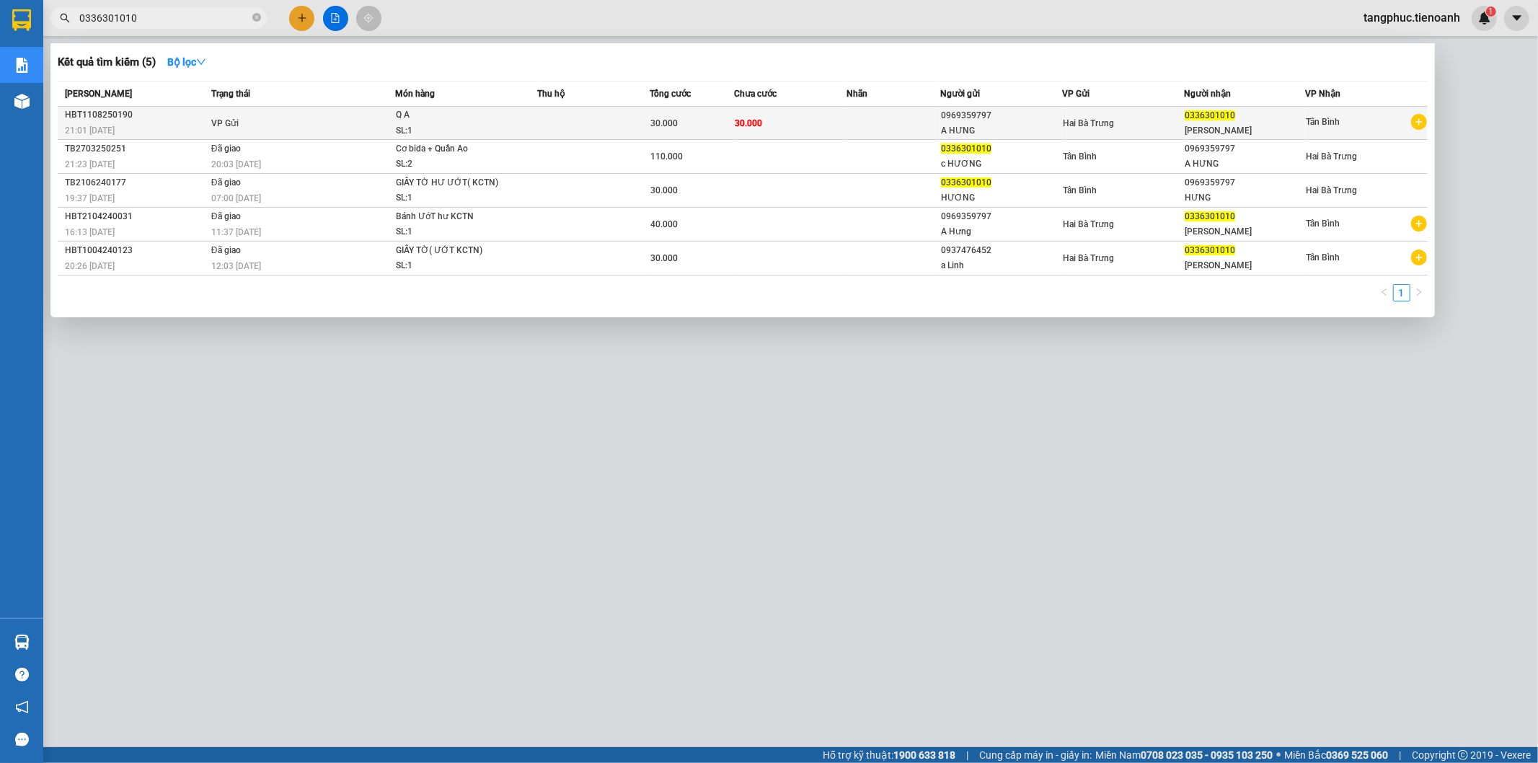
type input "0336301010"
click at [715, 120] on div "30.000" at bounding box center [691, 123] width 83 height 16
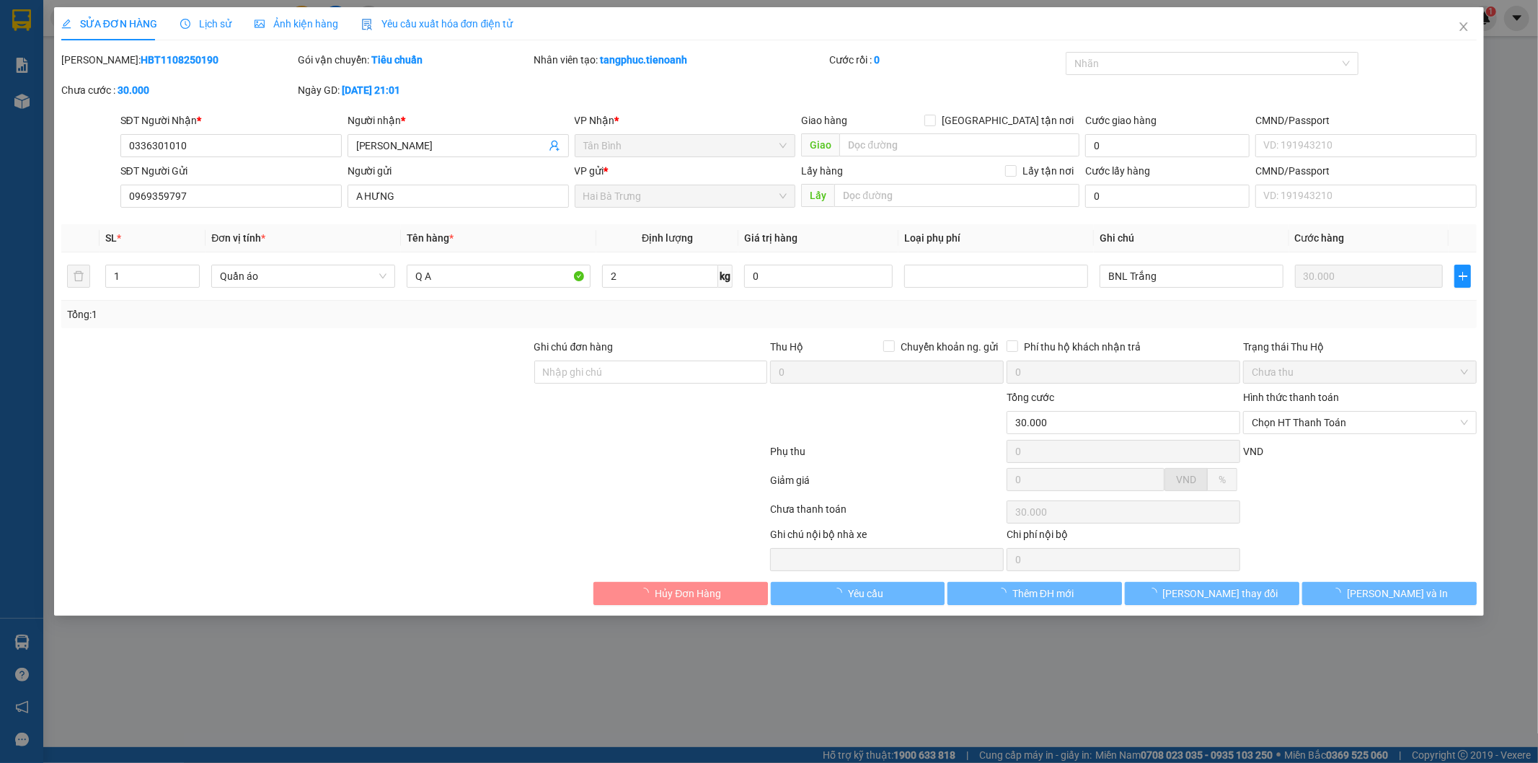
type input "0336301010"
type input "0969359797"
type input "30.000"
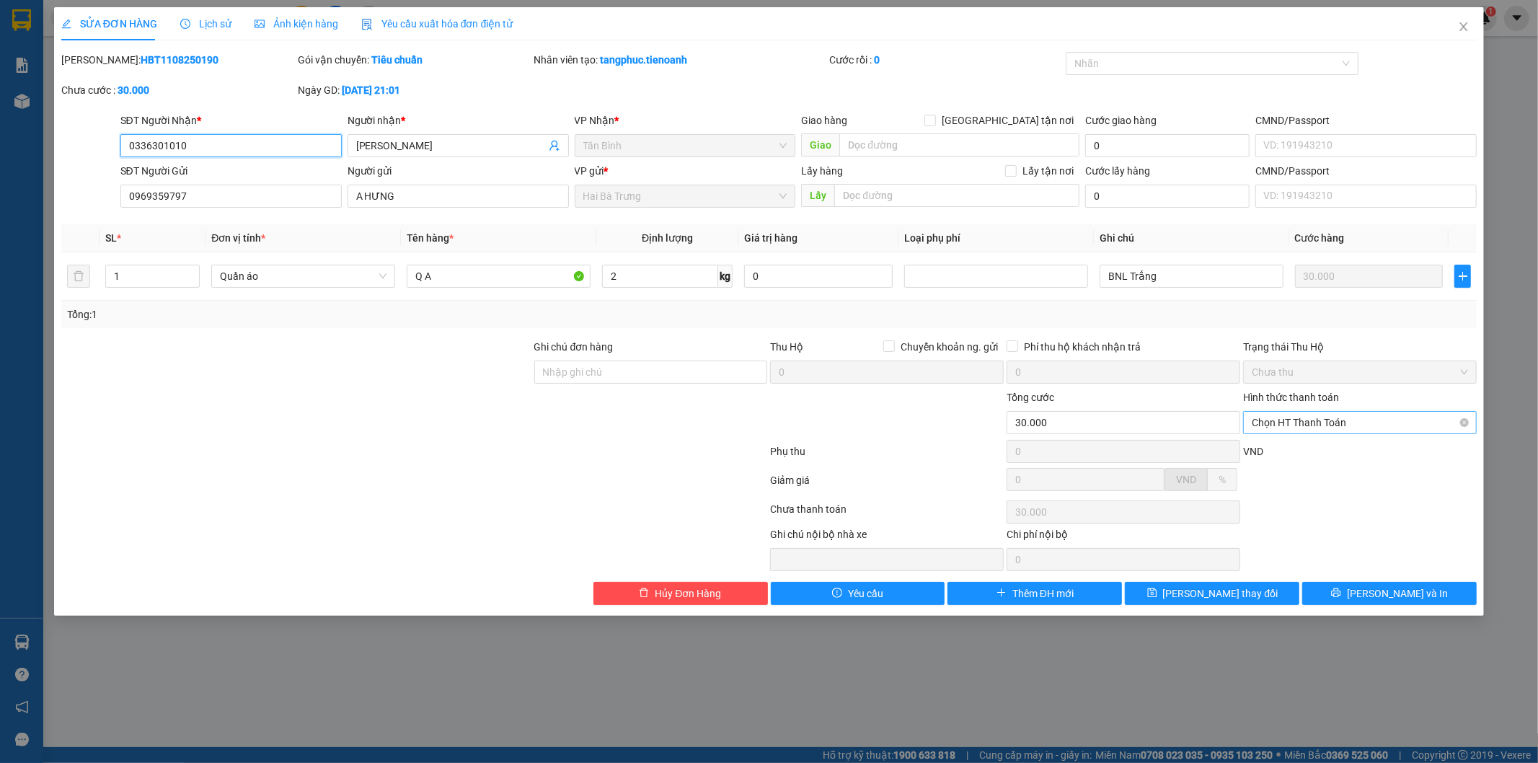
click at [1361, 420] on span "Chọn HT Thanh Toán" at bounding box center [1360, 423] width 216 height 22
click at [1341, 450] on div "Tại văn phòng" at bounding box center [1360, 451] width 216 height 16
type input "0"
click at [1244, 591] on span "[PERSON_NAME] thay đổi" at bounding box center [1220, 593] width 115 height 16
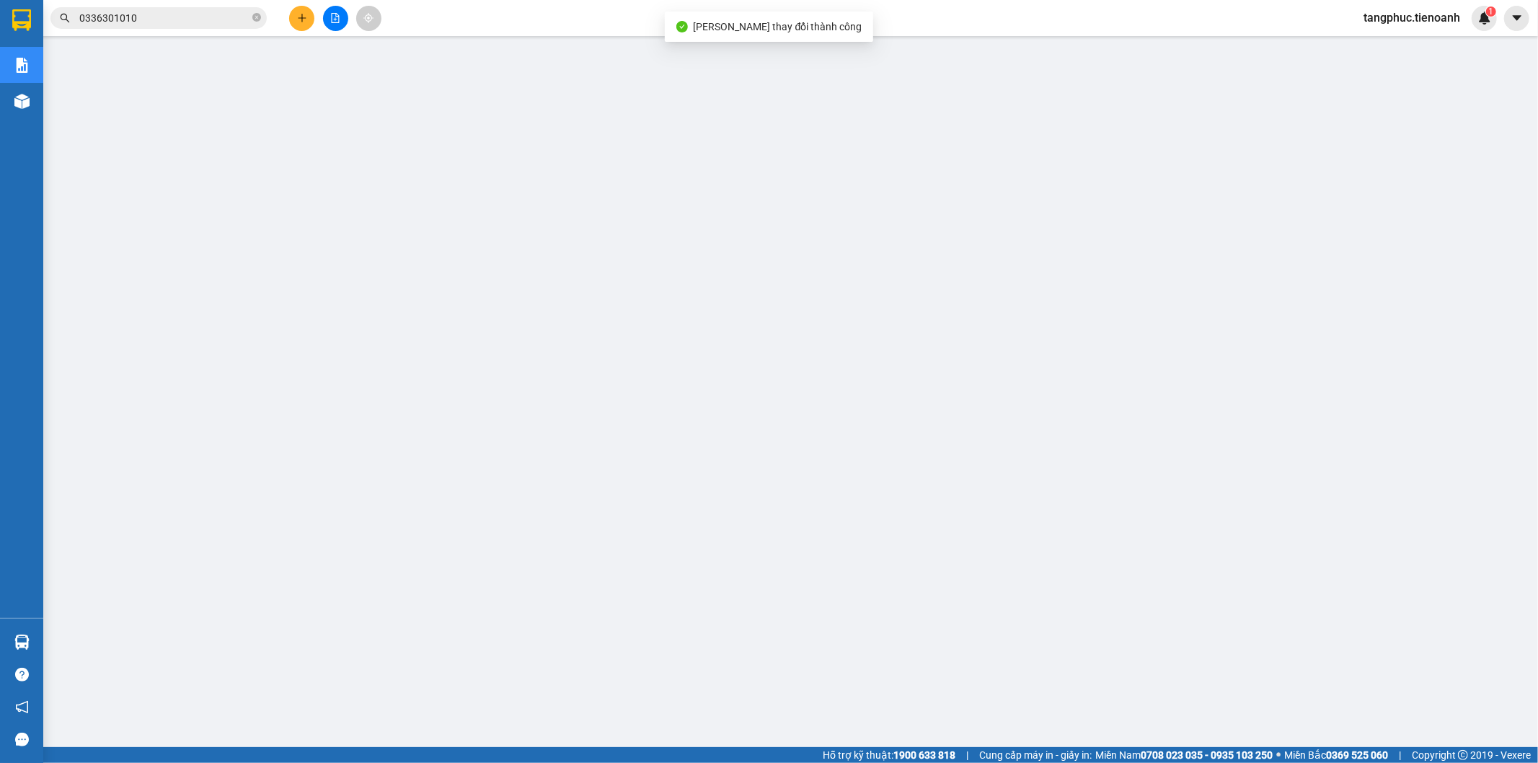
click at [195, 27] on span "0336301010" at bounding box center [158, 18] width 216 height 22
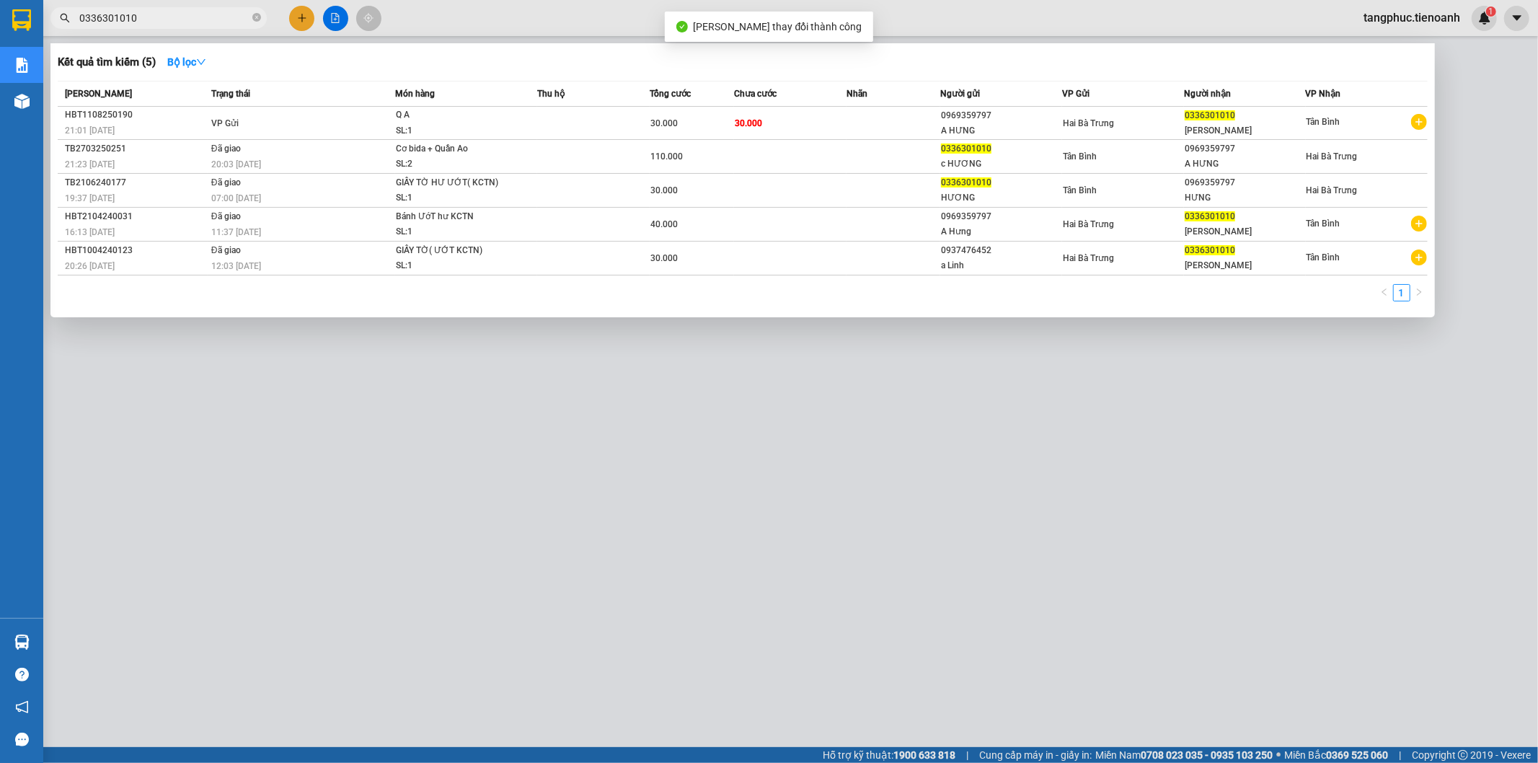
click at [191, 16] on input "0336301010" at bounding box center [164, 18] width 170 height 16
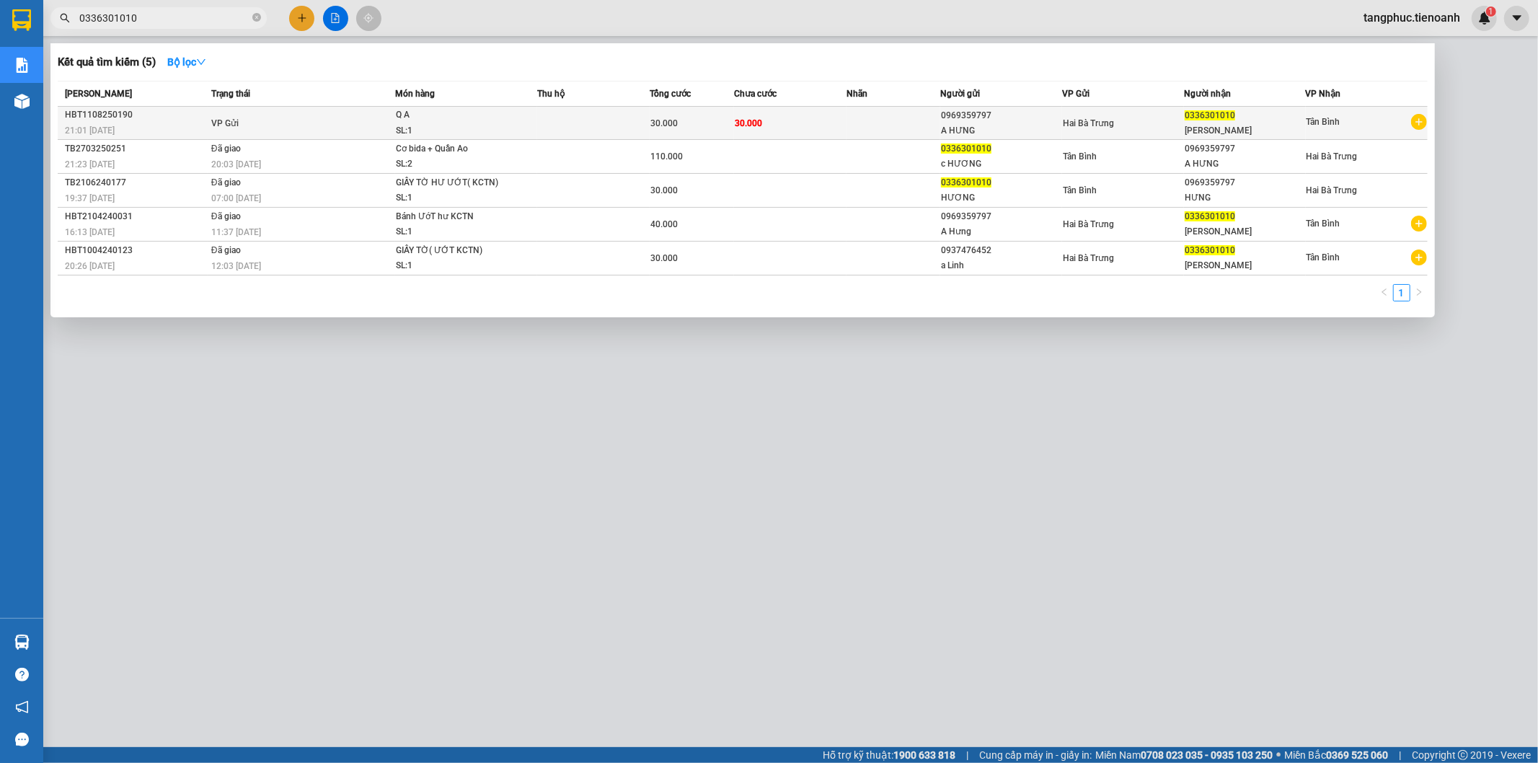
click at [701, 127] on div "30.000" at bounding box center [691, 123] width 83 height 16
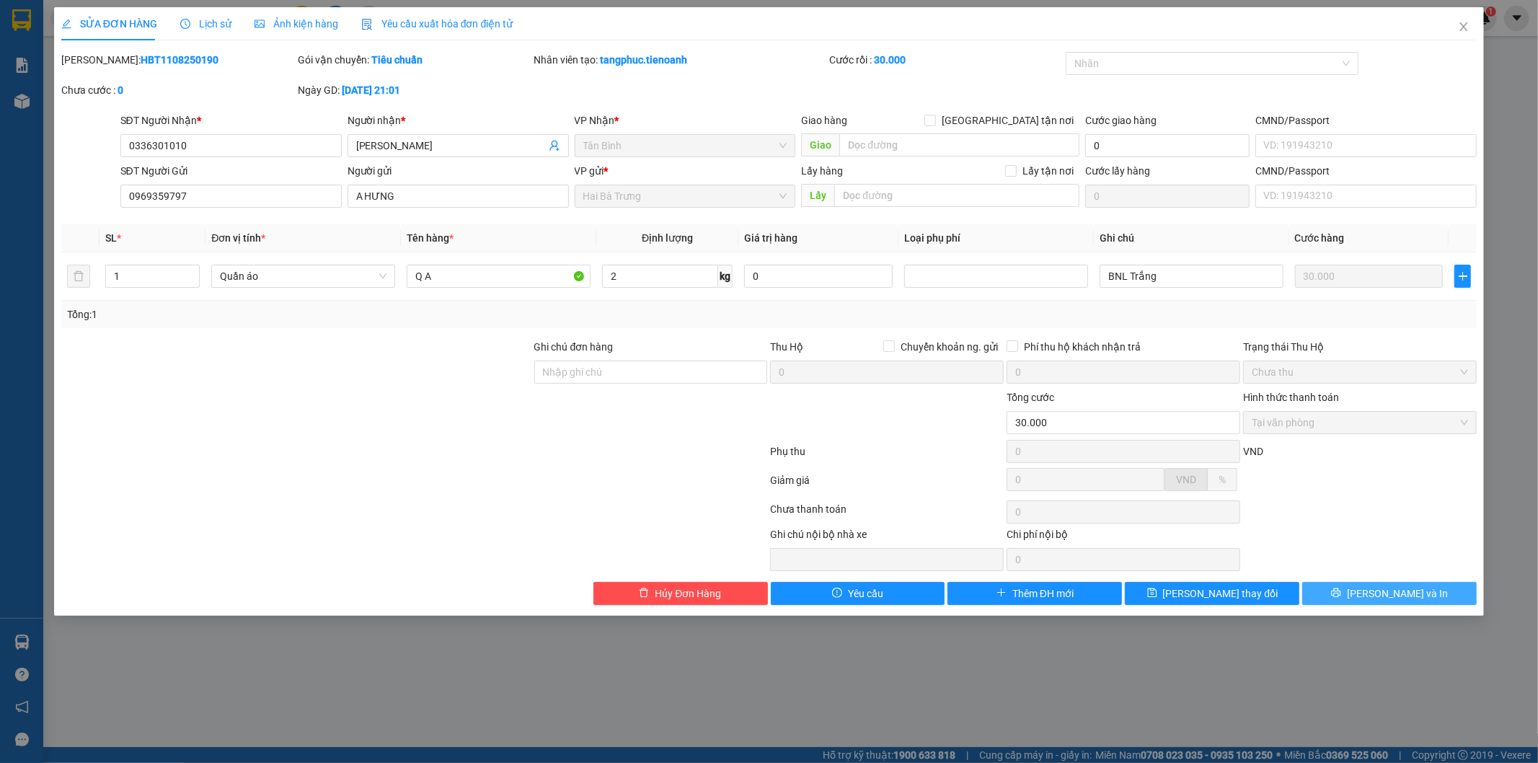
click at [1368, 583] on button "Lưu và In" at bounding box center [1389, 593] width 174 height 23
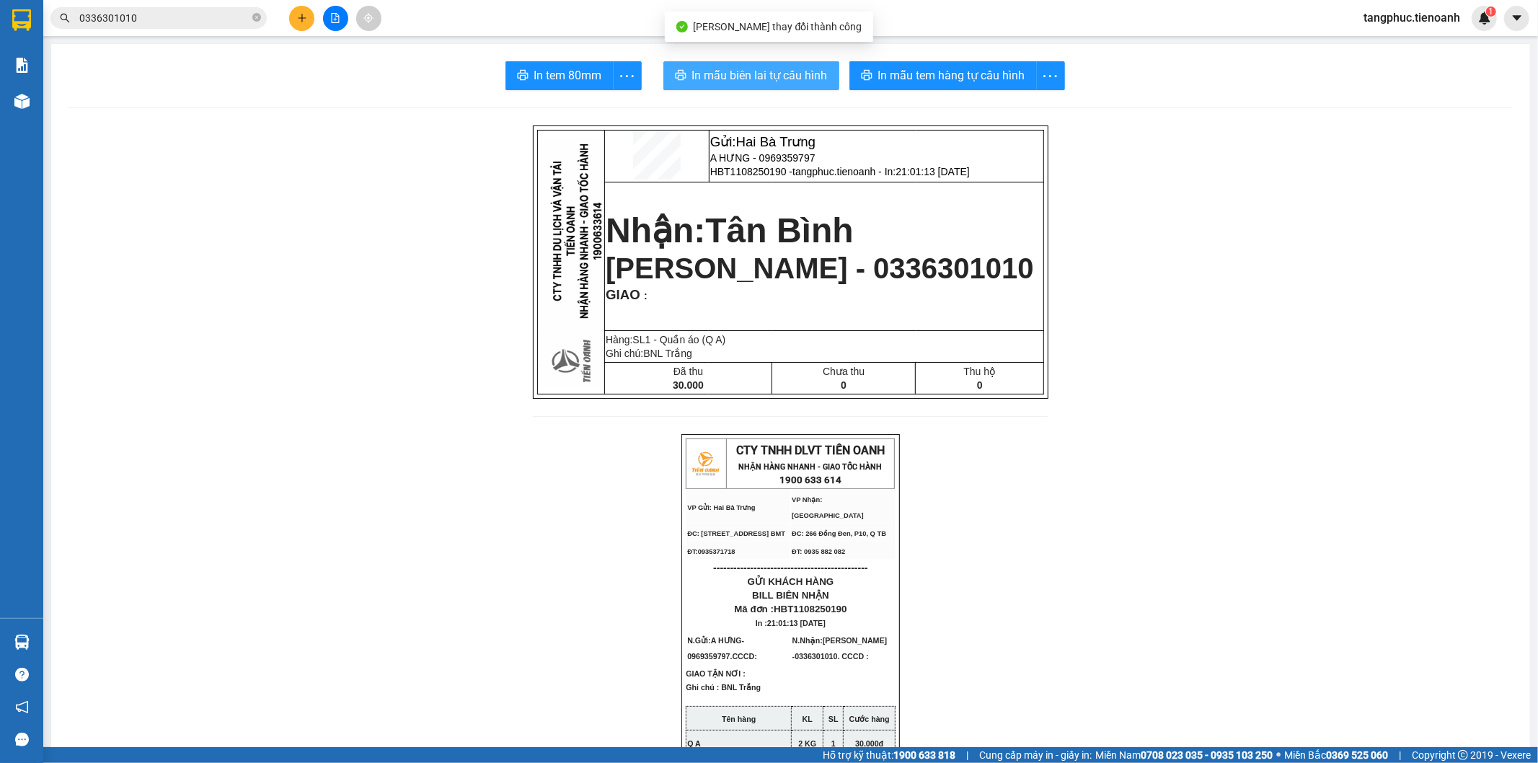
click at [779, 75] on span "In mẫu biên lai tự cấu hình" at bounding box center [760, 75] width 136 height 18
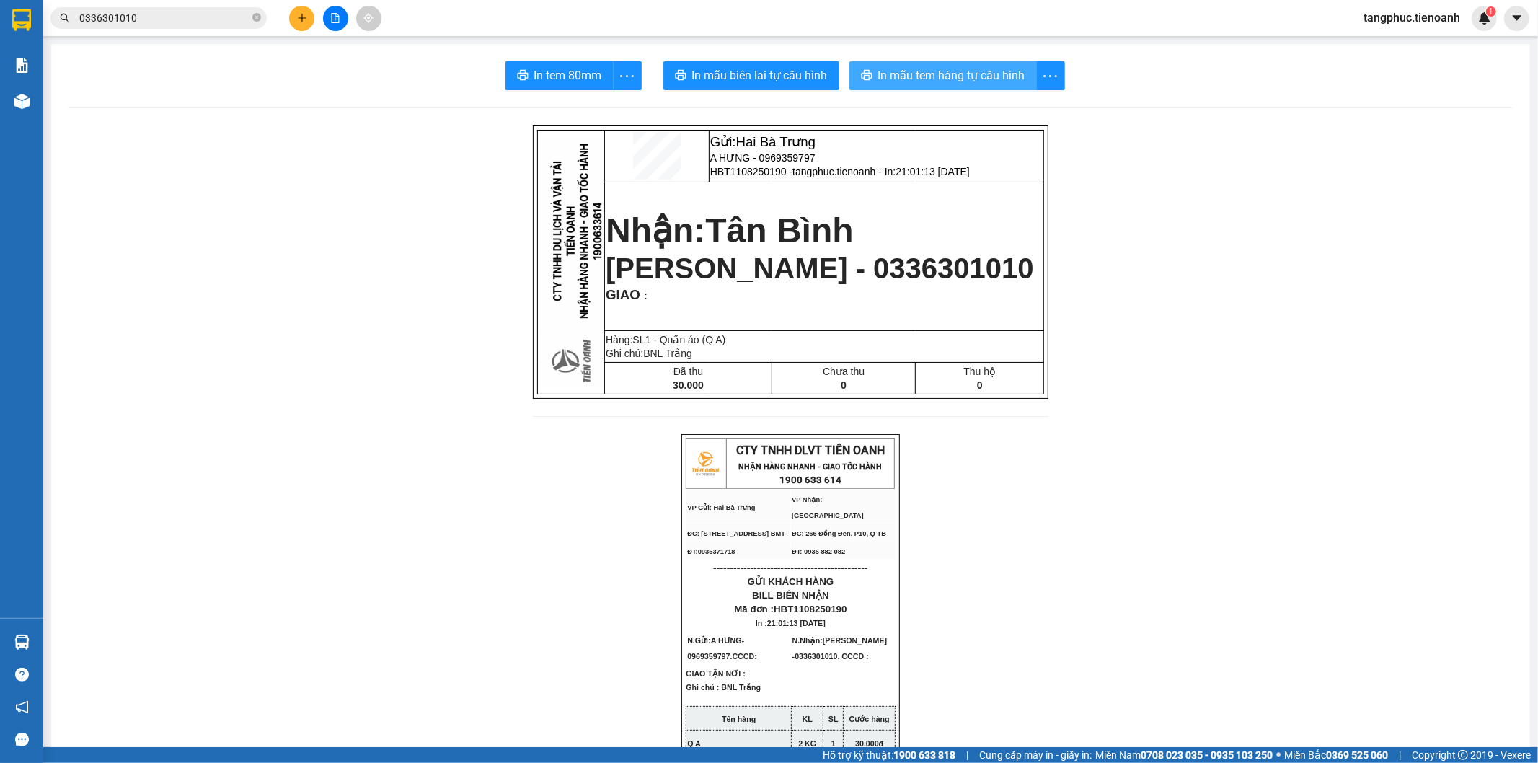
click at [933, 83] on span "In mẫu tem hàng tự cấu hình" at bounding box center [951, 75] width 147 height 18
click at [1395, 17] on span "tangphuc.tienoanh" at bounding box center [1412, 18] width 120 height 18
click at [1395, 48] on span "Đăng xuất" at bounding box center [1418, 45] width 90 height 16
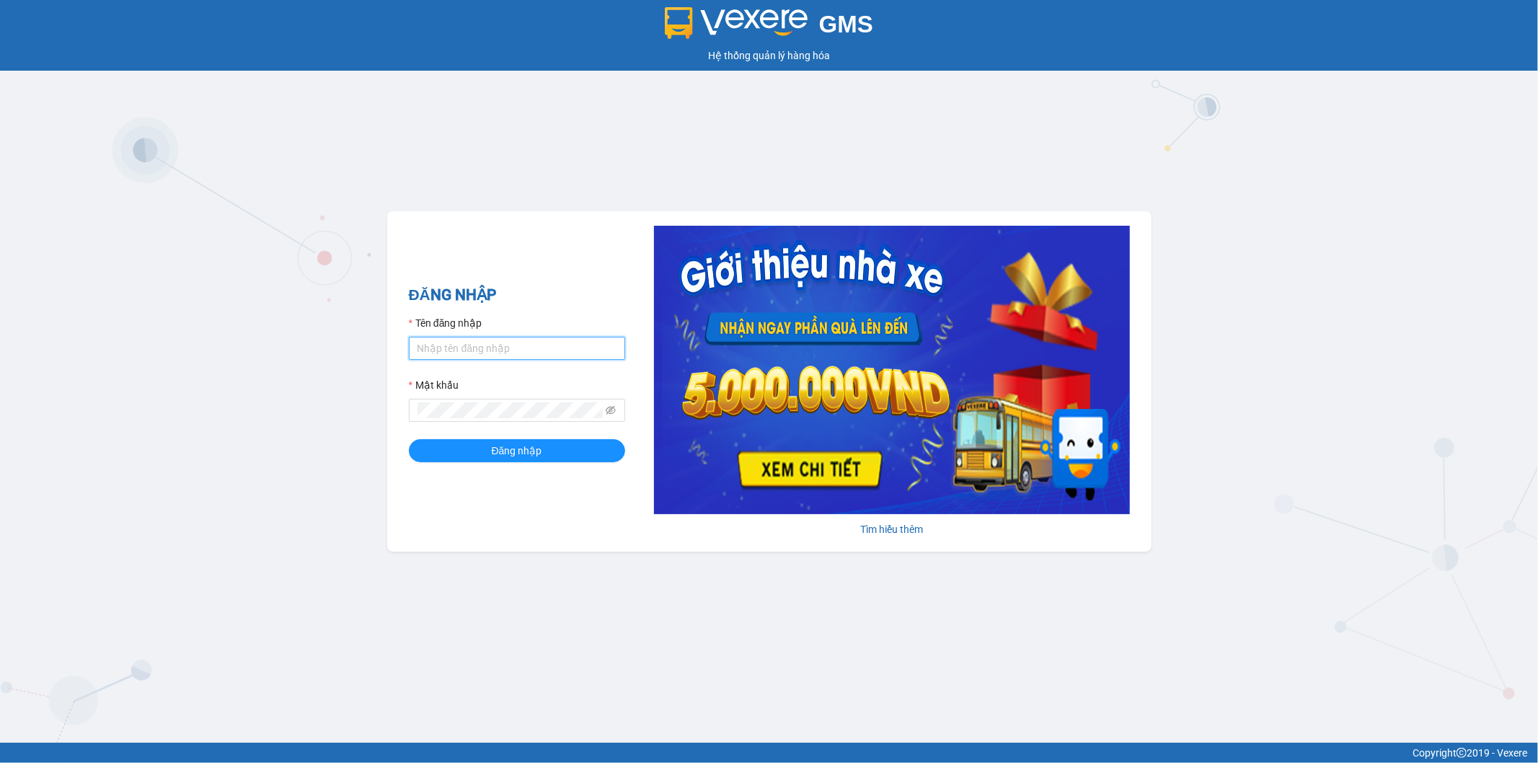
click at [535, 349] on input "Tên đăng nhập" at bounding box center [517, 348] width 216 height 23
type input "duchai.tienoanh"
click at [457, 427] on form "Tên đăng nhập duchai.tienoanh Mật khẩu Đăng nhập" at bounding box center [517, 388] width 216 height 147
click at [409, 439] on button "Đăng nhập" at bounding box center [517, 450] width 216 height 23
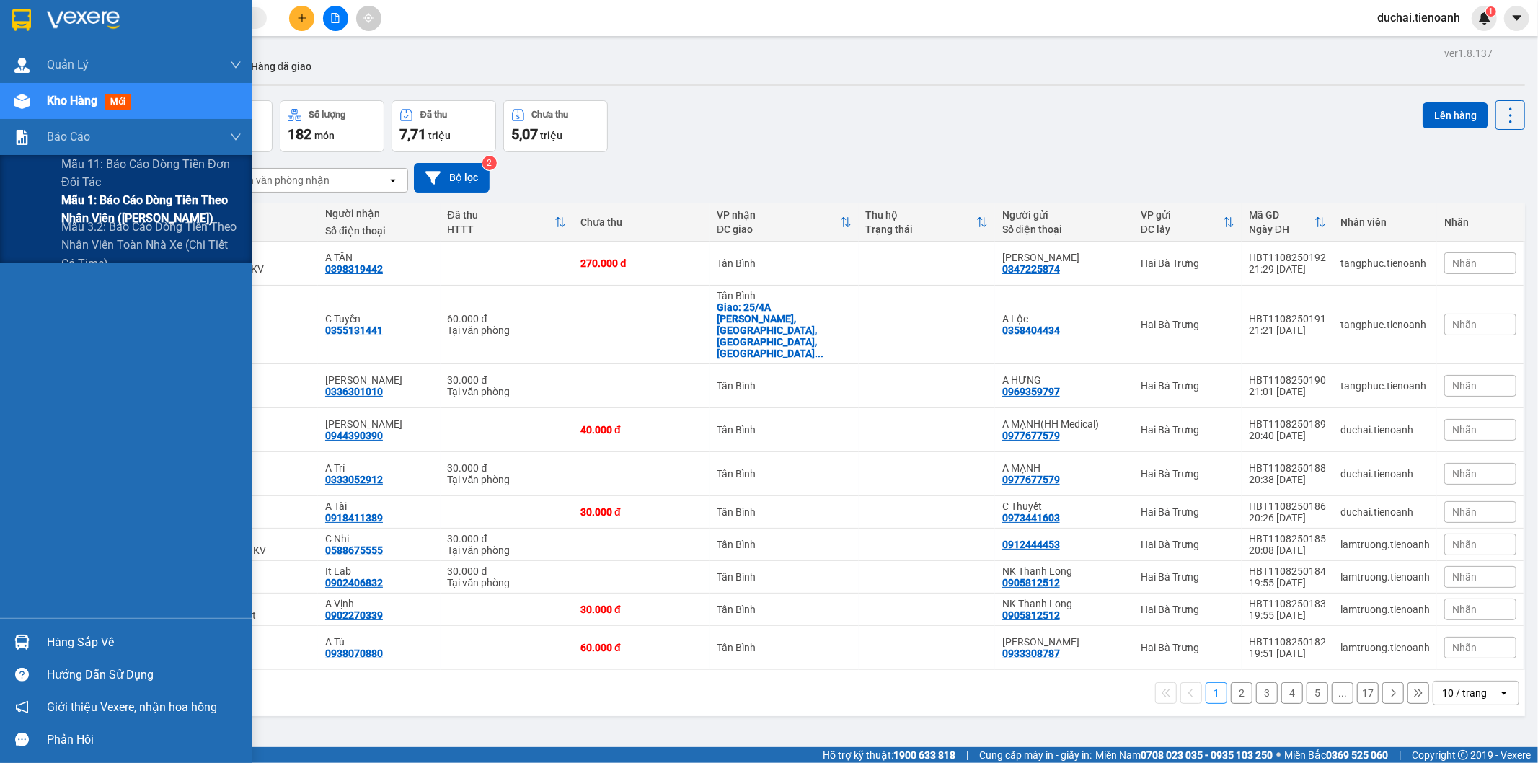
click at [69, 211] on span "Mẫu 1: Báo cáo dòng tiền theo nhân viên ([PERSON_NAME])" at bounding box center [151, 209] width 180 height 36
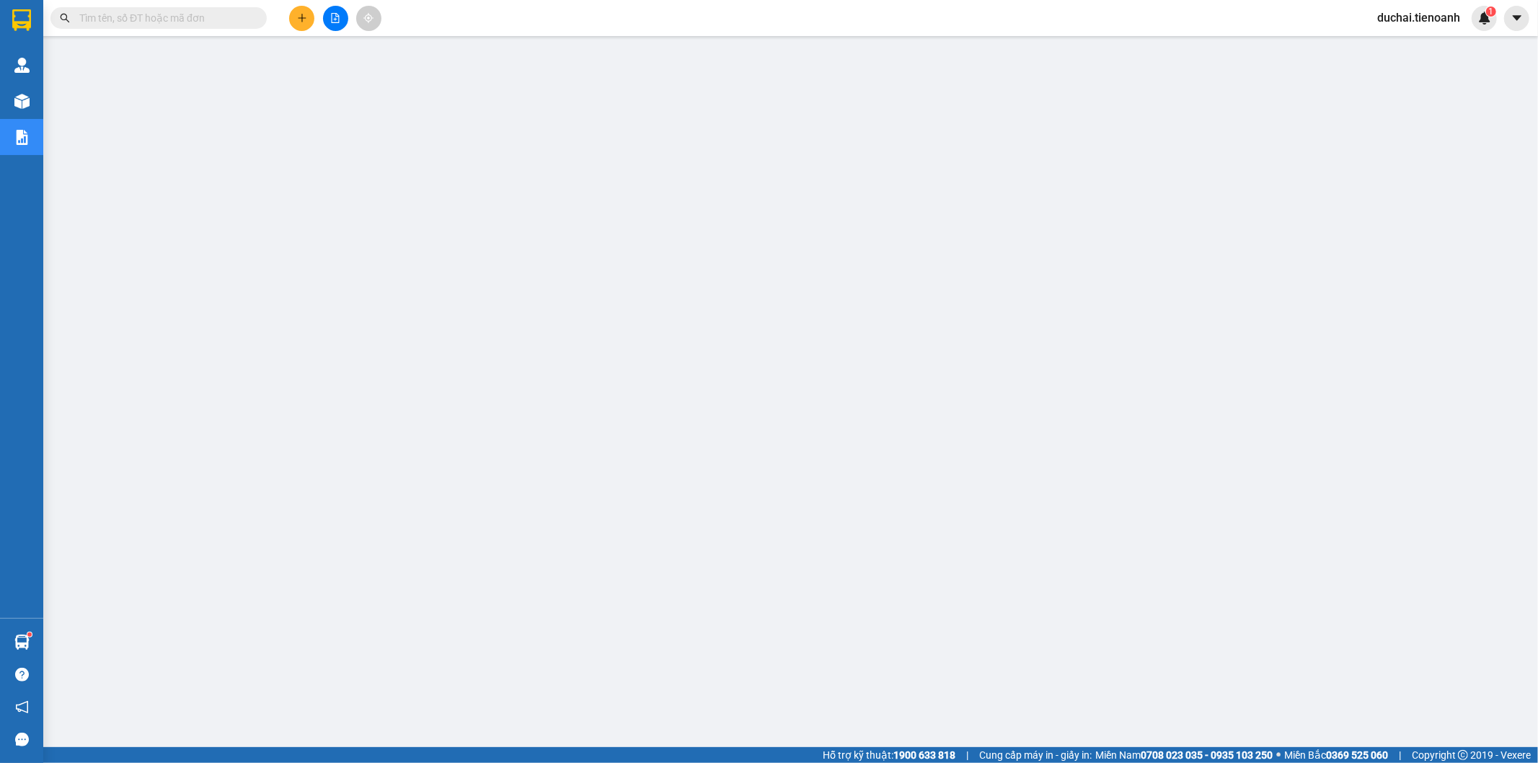
click at [1426, 19] on span "duchai.tienoanh" at bounding box center [1418, 18] width 106 height 18
click at [1423, 42] on span "Đăng xuất" at bounding box center [1425, 45] width 75 height 16
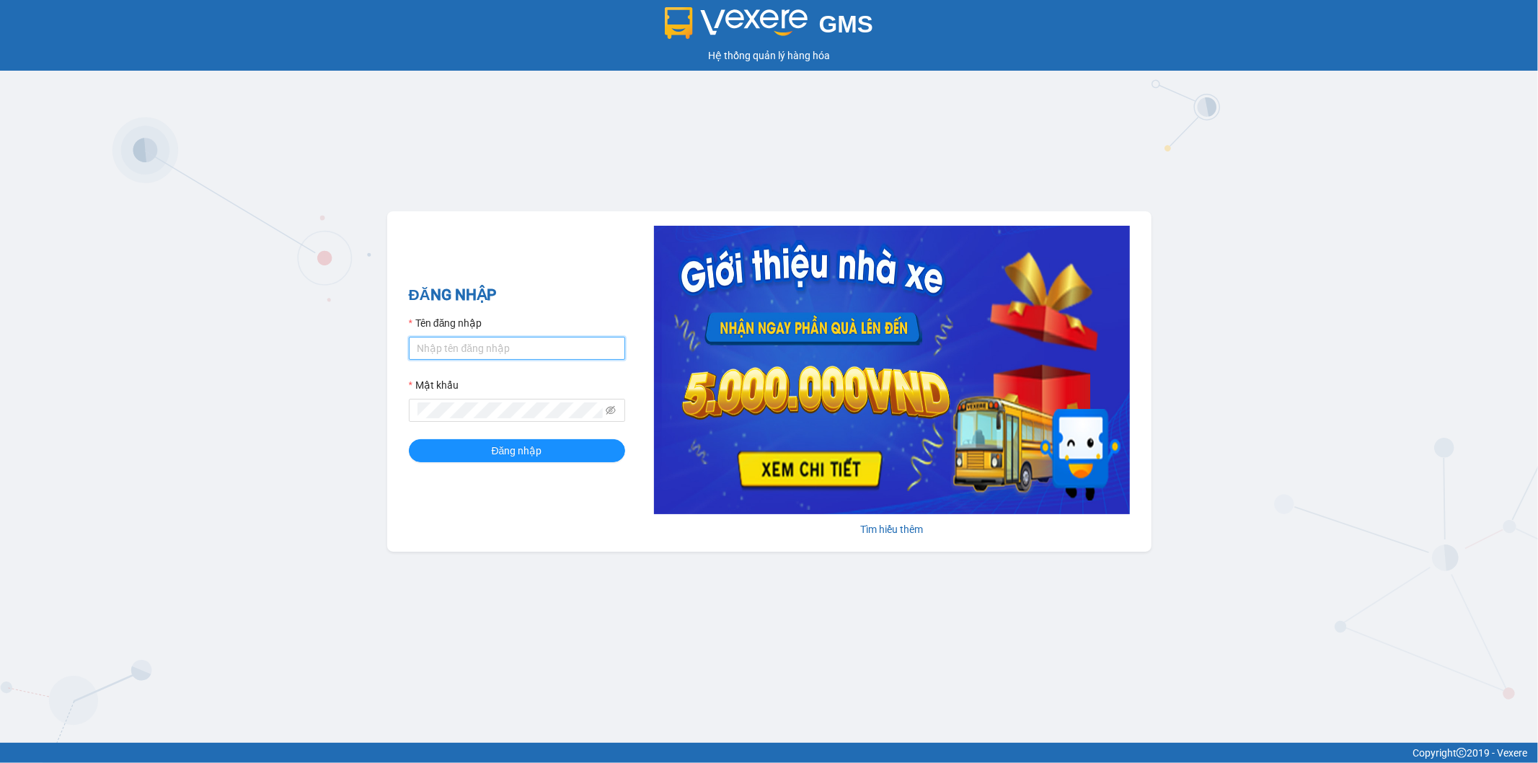
click at [492, 345] on input "Tên đăng nhập" at bounding box center [517, 348] width 216 height 23
click at [466, 349] on input "Tên đăng nhập" at bounding box center [517, 348] width 216 height 23
click at [409, 439] on button "Đăng nhập" at bounding box center [517, 450] width 216 height 23
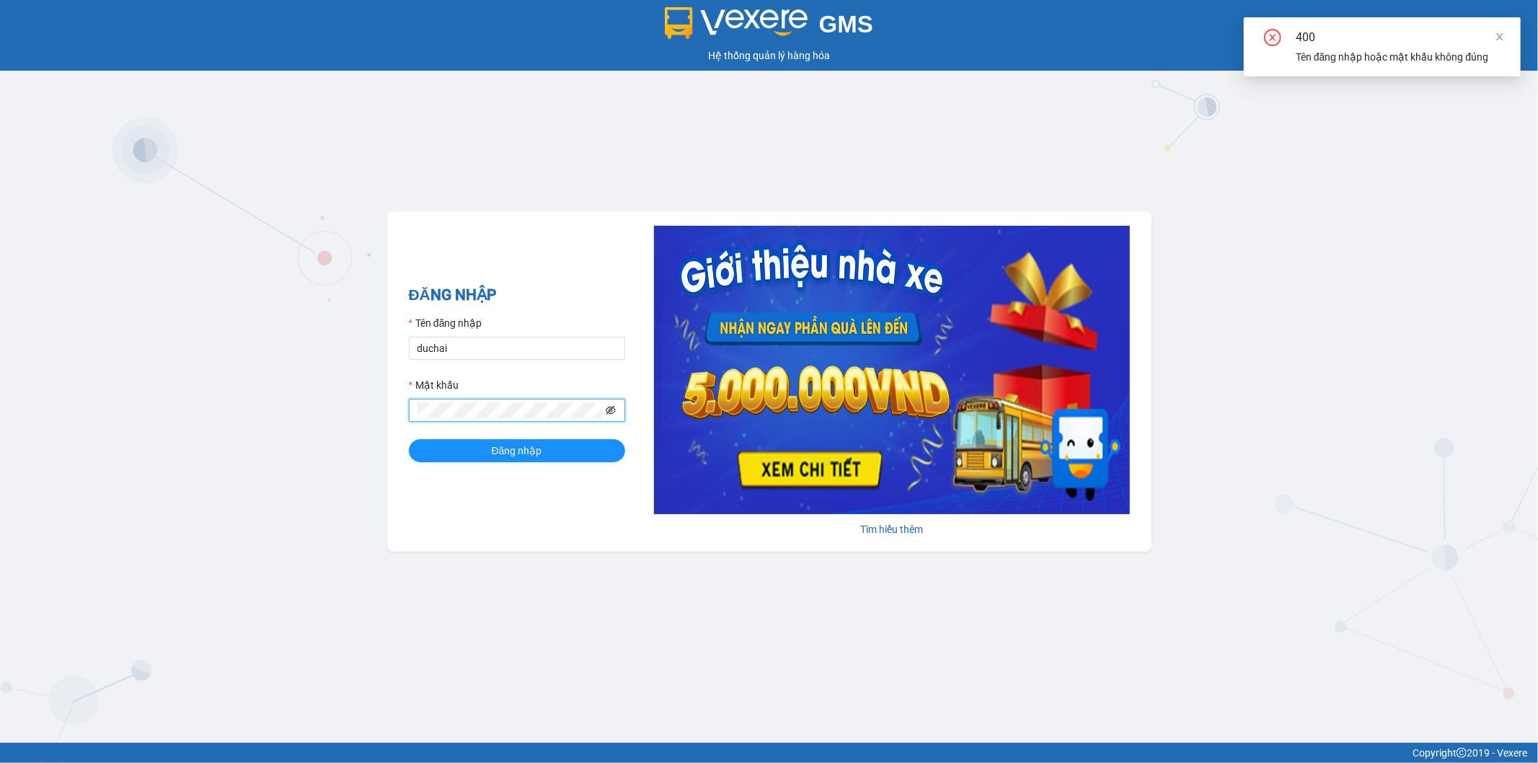
click at [614, 415] on icon "eye-invisible" at bounding box center [611, 410] width 10 height 10
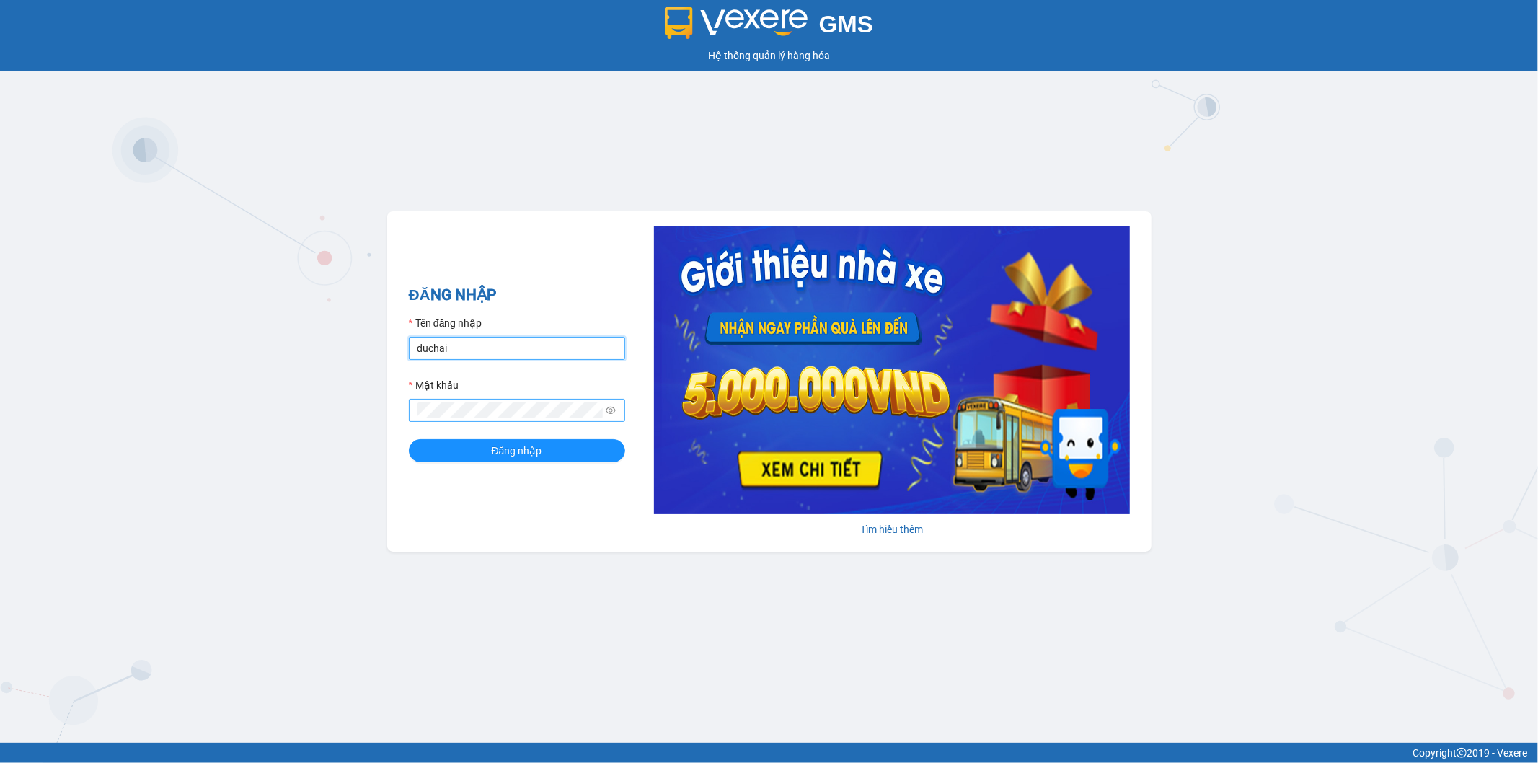
click at [477, 342] on input "duchai" at bounding box center [517, 348] width 216 height 23
type input "duchai.tienoanh"
click at [485, 462] on button "Đăng nhập" at bounding box center [517, 450] width 216 height 23
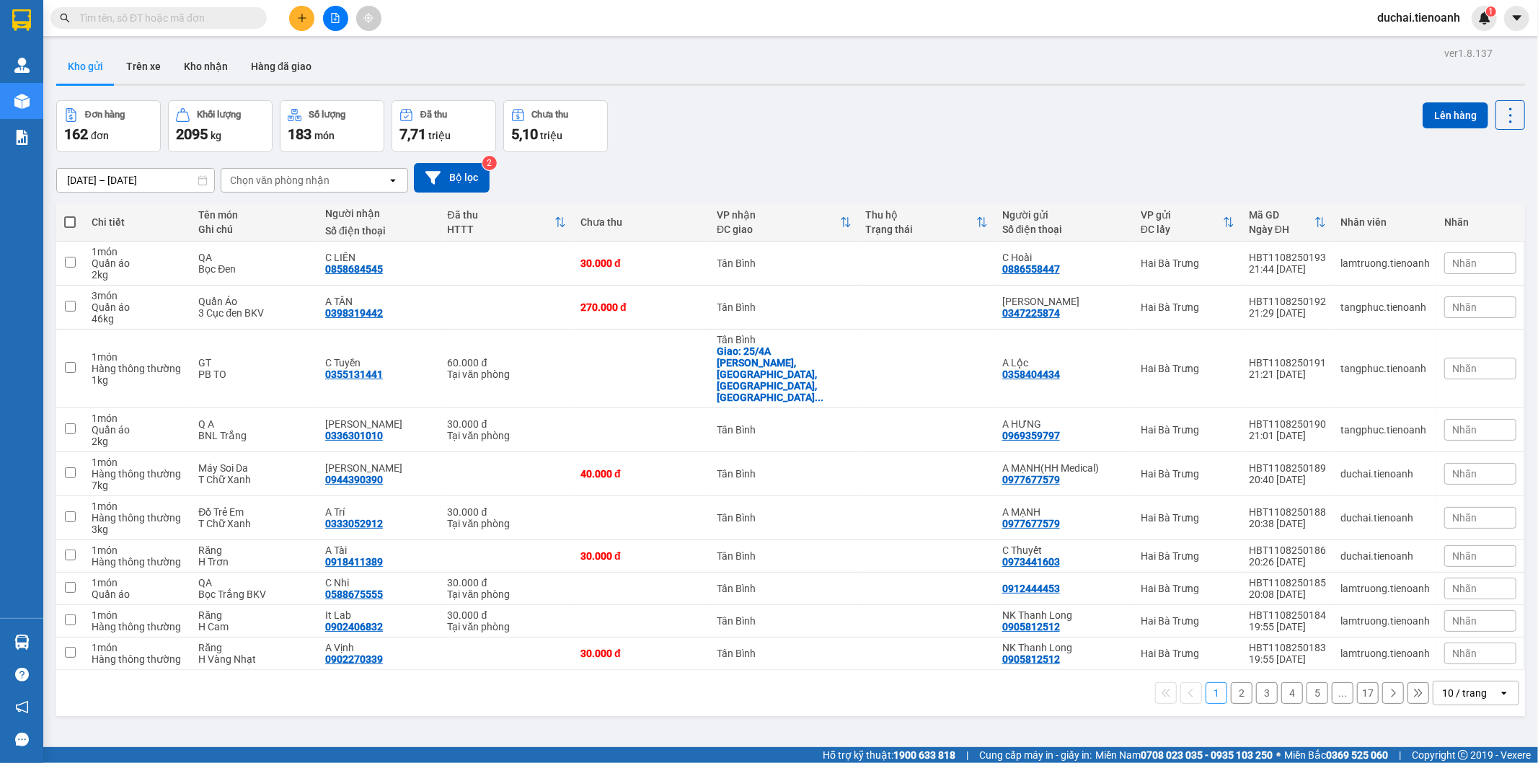
click at [1465, 686] on div "10 / trang" at bounding box center [1464, 693] width 45 height 14
click at [1440, 630] on span "100 / trang" at bounding box center [1458, 628] width 52 height 14
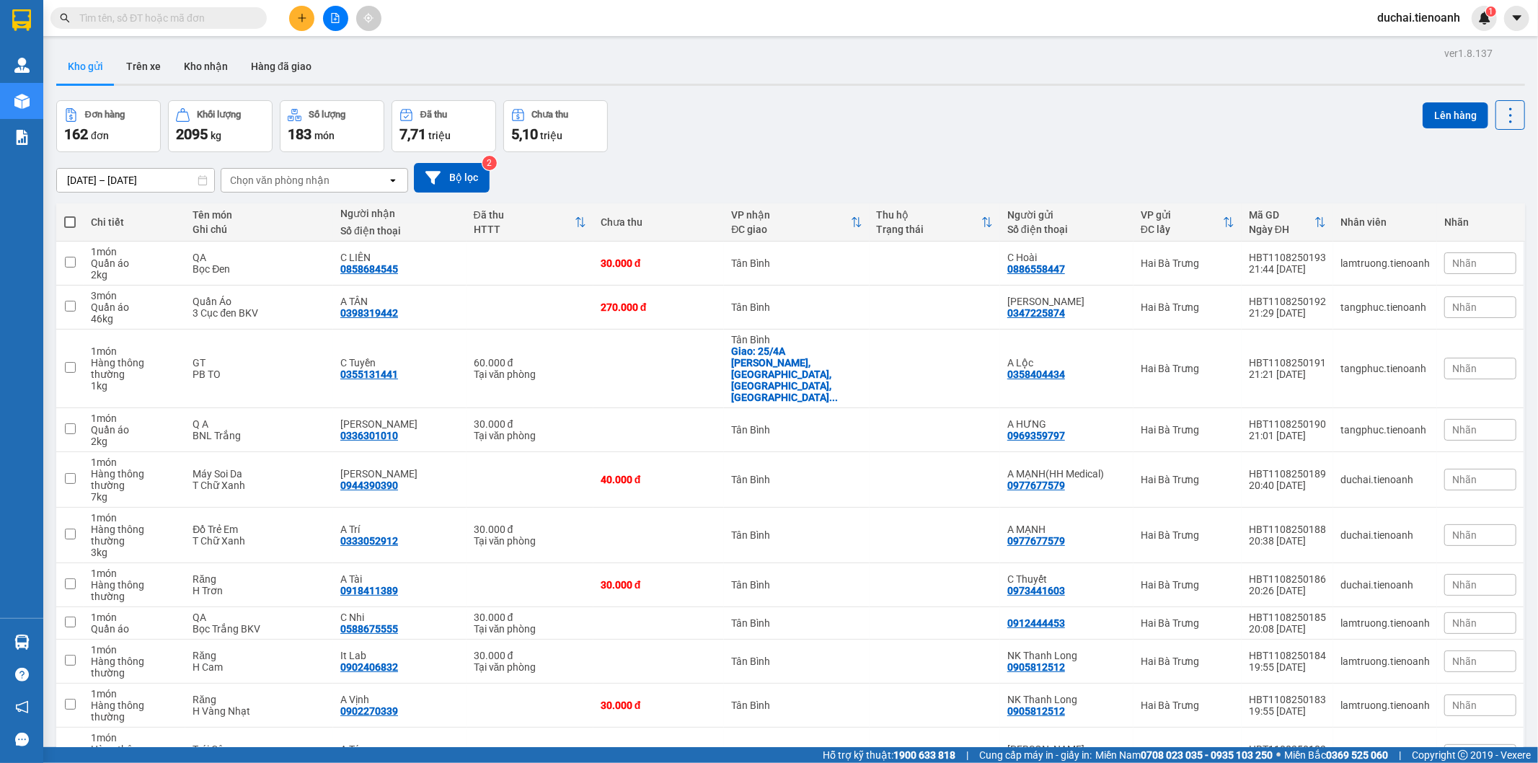
click at [108, 124] on div "162 đơn" at bounding box center [108, 134] width 89 height 20
click at [278, 187] on div "Chọn văn phòng nhận" at bounding box center [279, 180] width 99 height 14
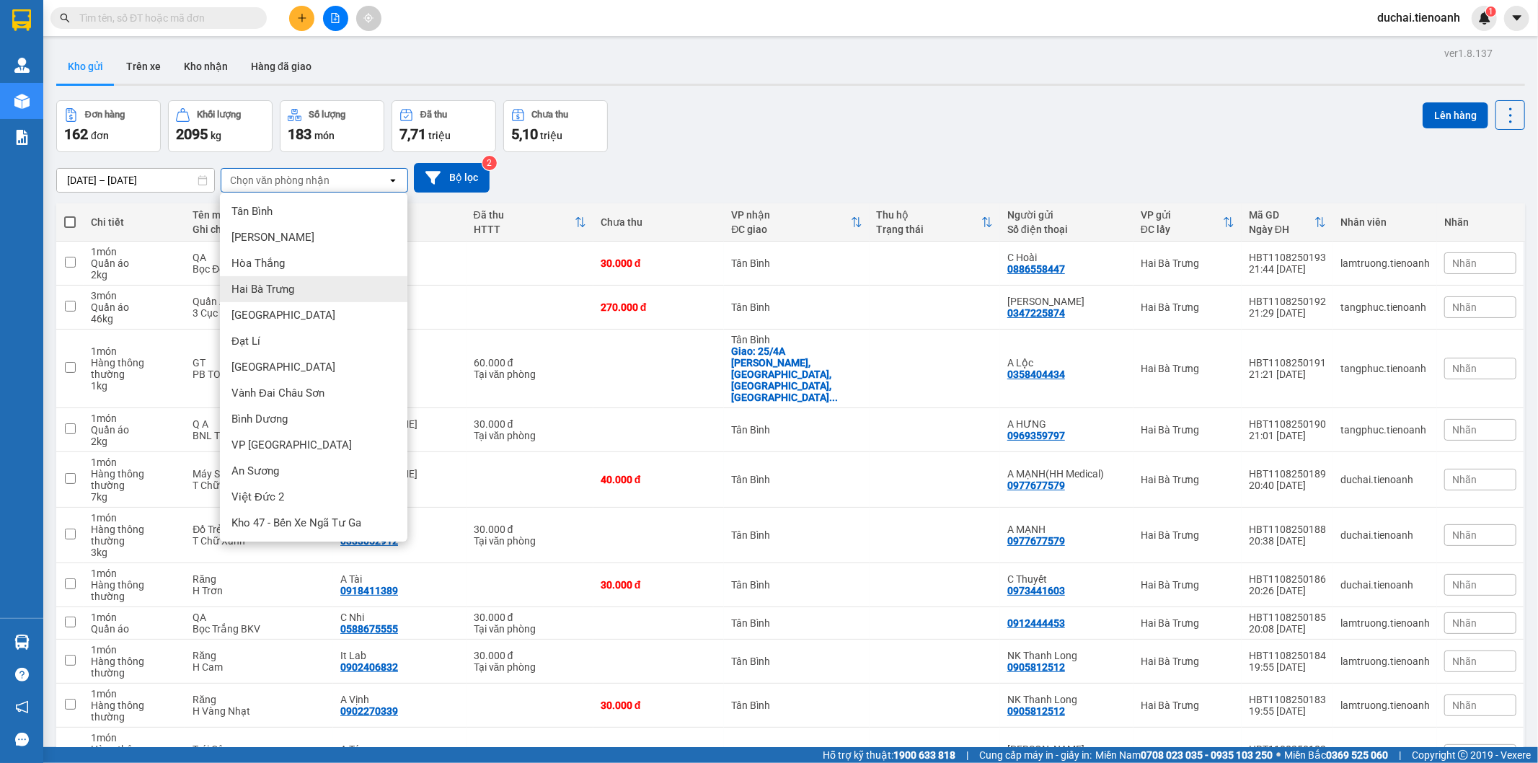
click at [278, 278] on div "Hai Bà Trưng" at bounding box center [313, 289] width 187 height 26
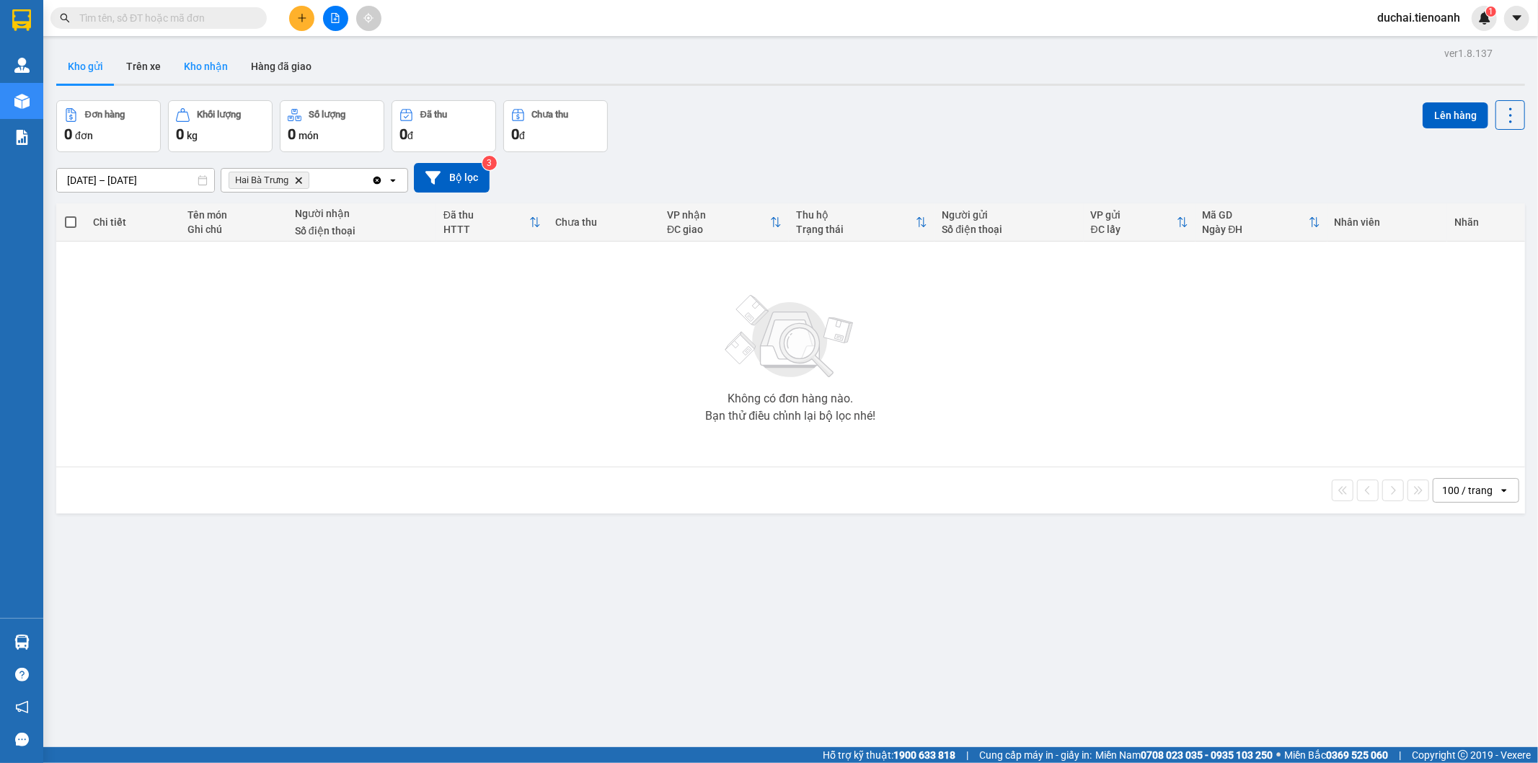
click at [218, 67] on button "Kho nhận" at bounding box center [205, 66] width 67 height 35
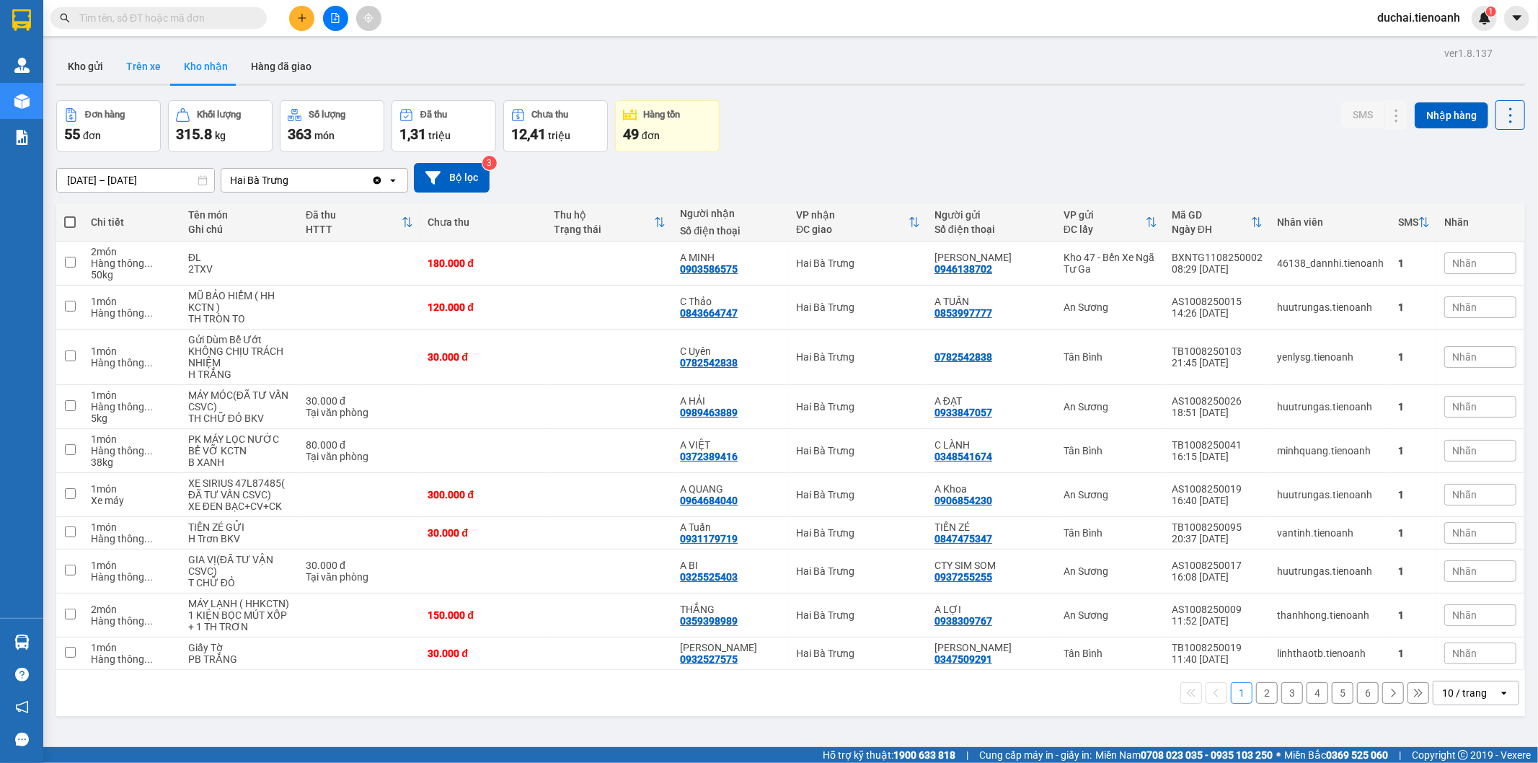
click at [154, 62] on button "Trên xe" at bounding box center [144, 66] width 58 height 35
type input "[DATE] – [DATE]"
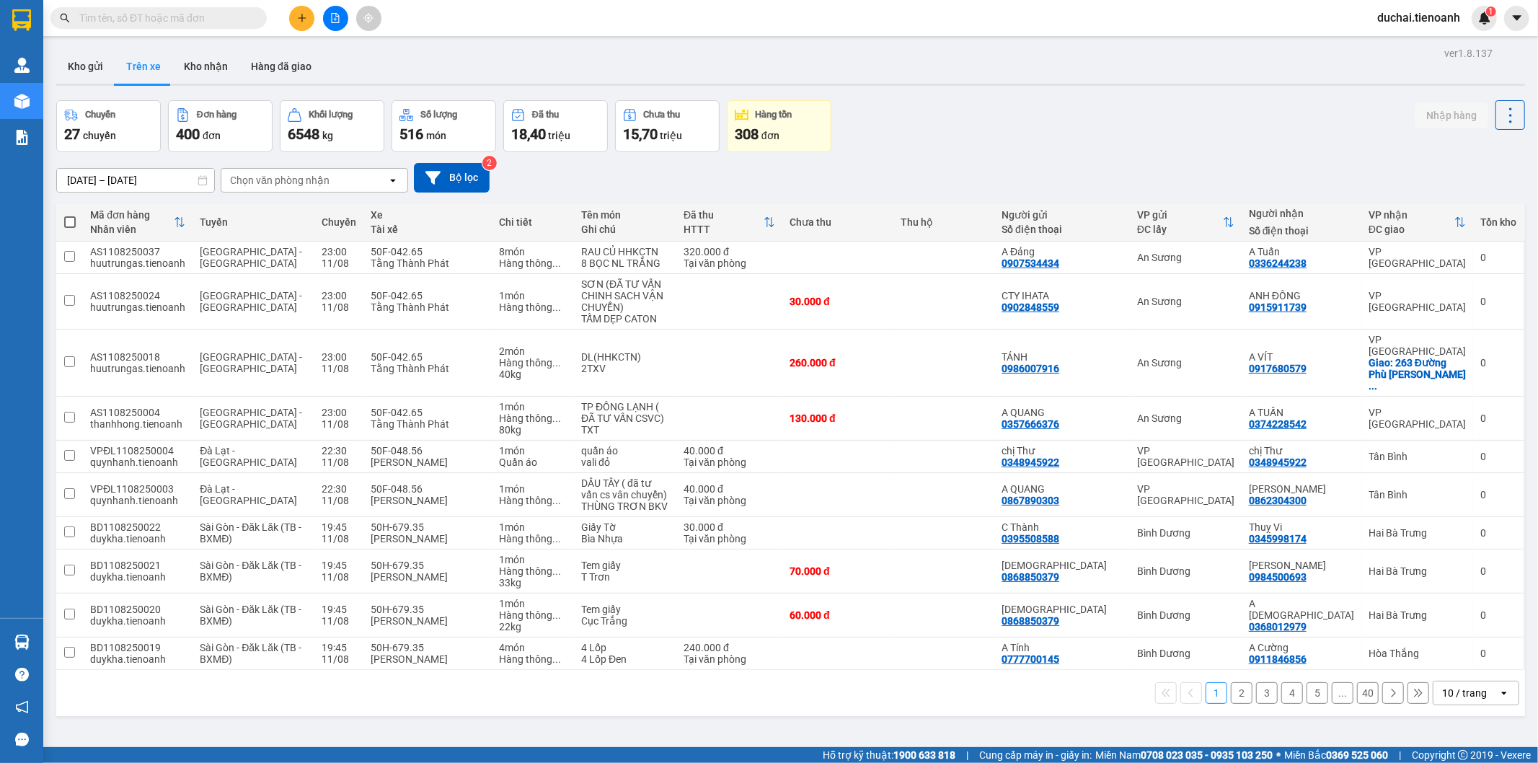
click at [1482, 681] on div "10 / trang" at bounding box center [1465, 692] width 65 height 23
click at [1449, 634] on span "100 / trang" at bounding box center [1458, 639] width 52 height 14
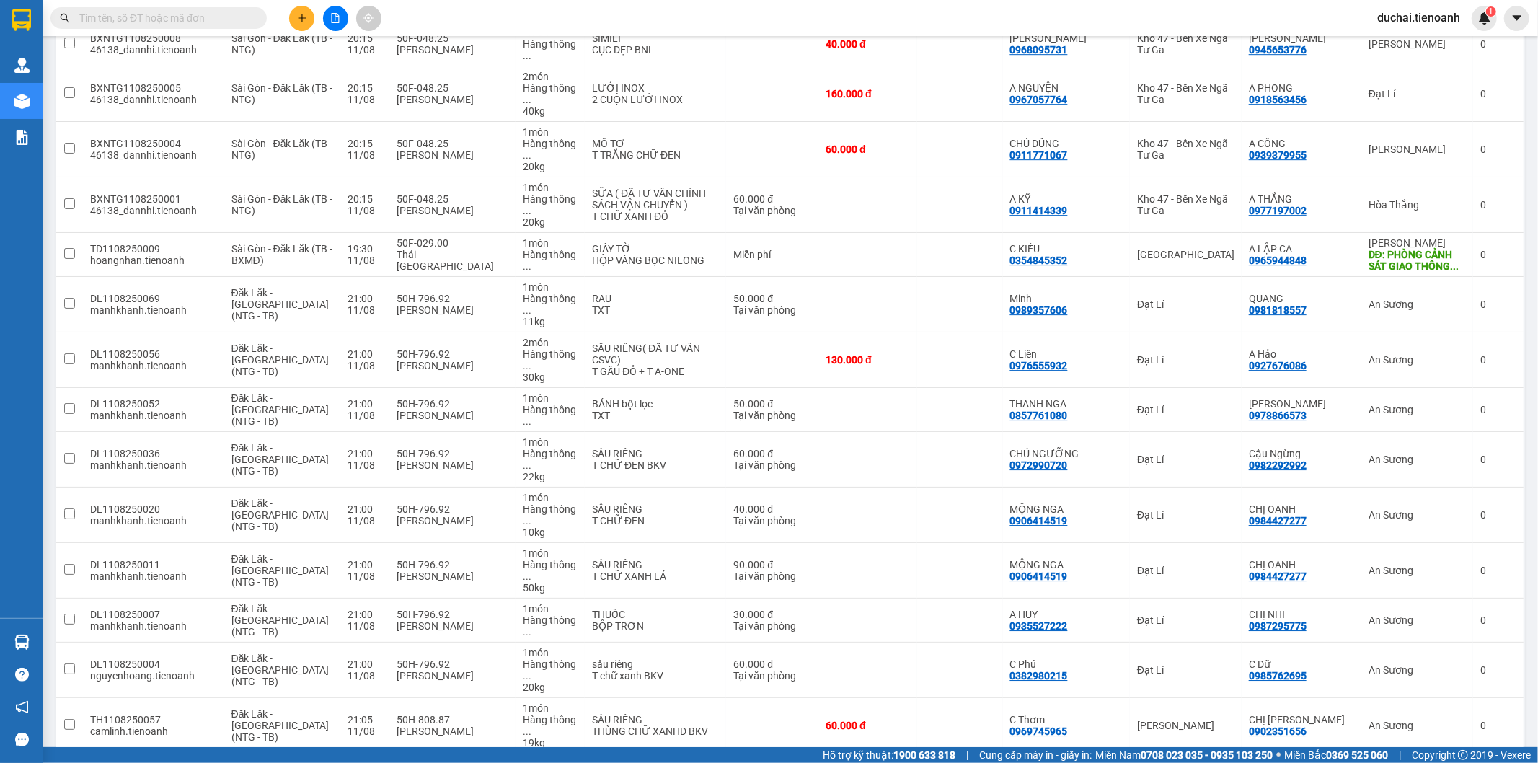
scroll to position [3809, 0]
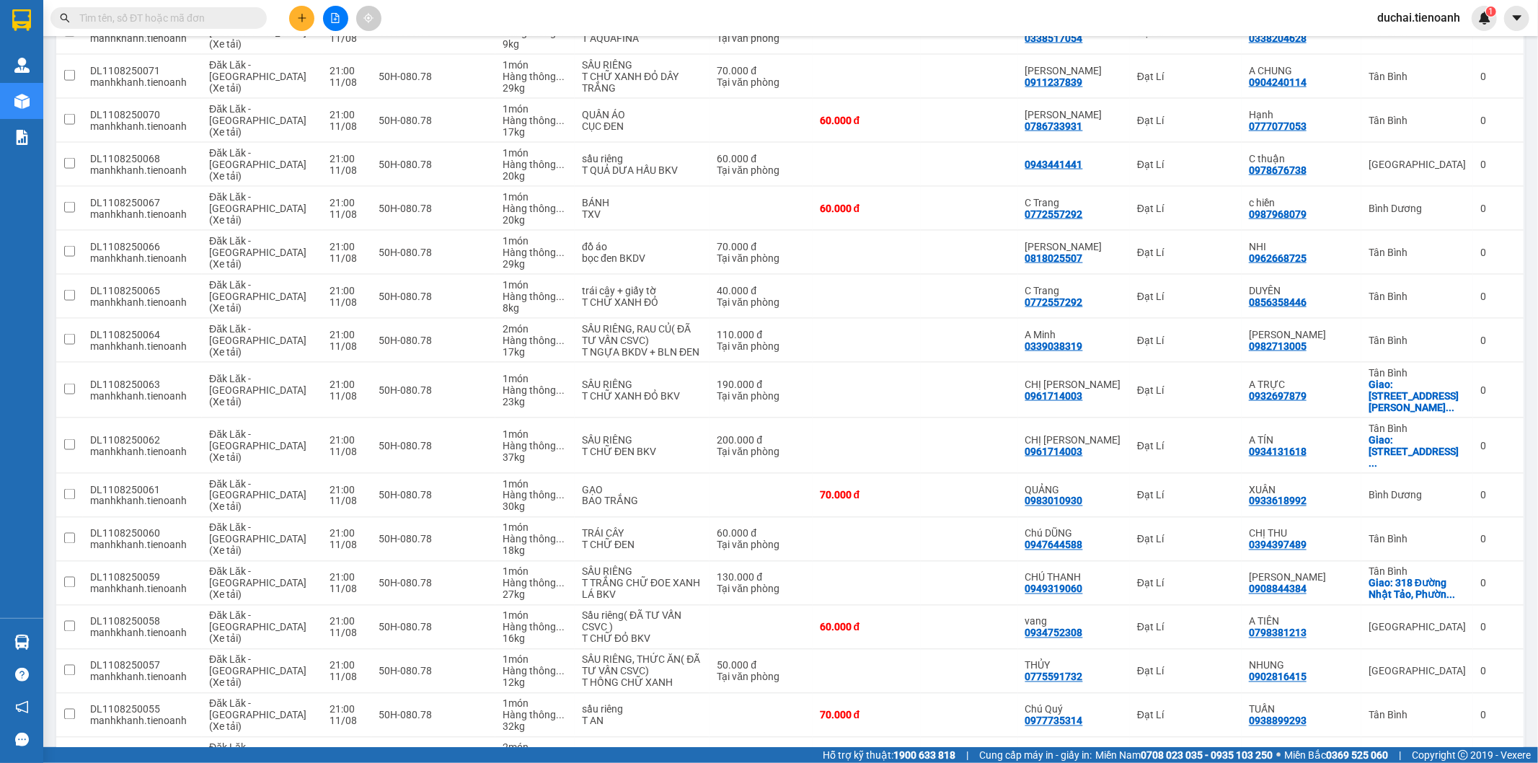
scroll to position [0, 0]
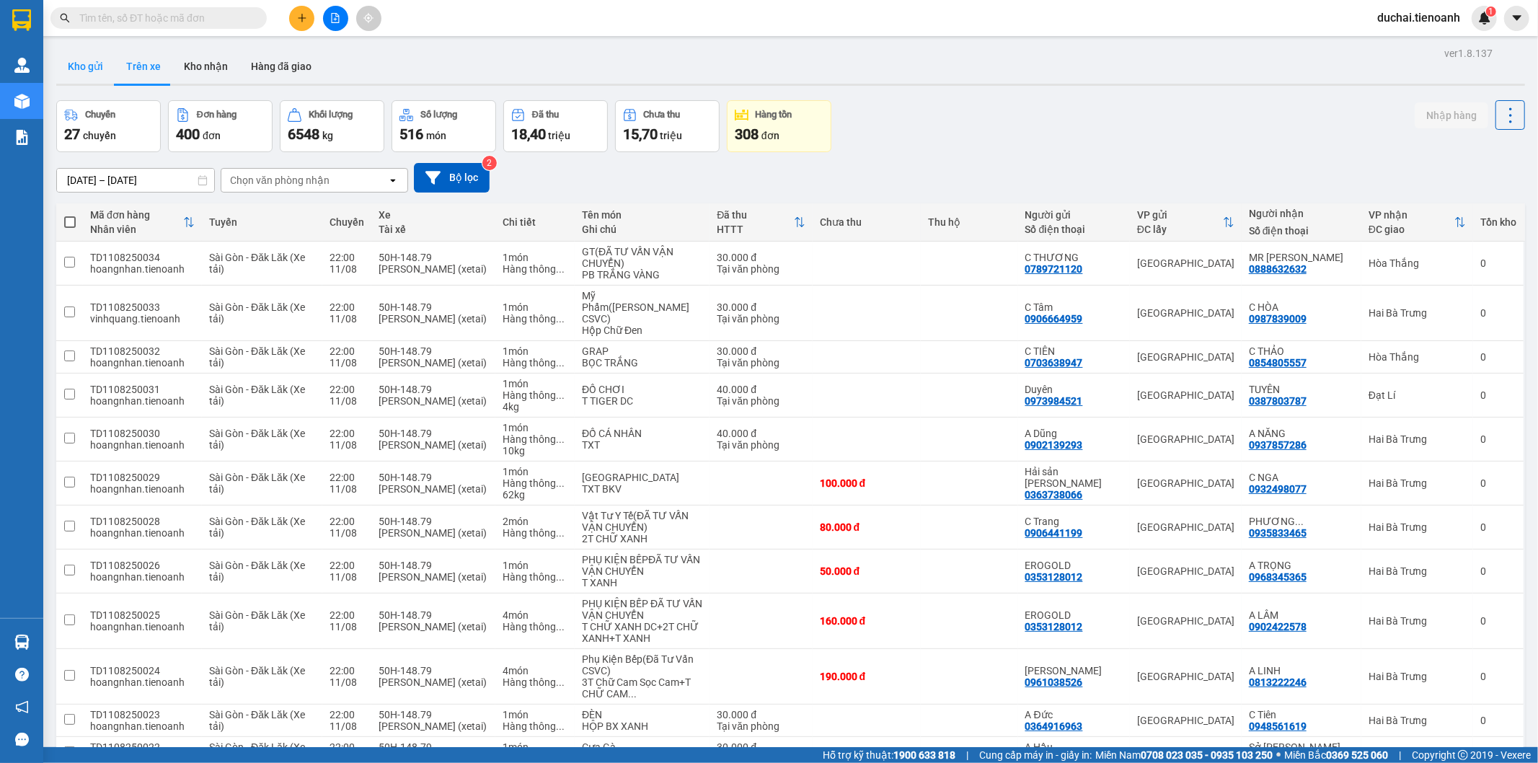
click at [84, 66] on button "Kho gửi" at bounding box center [85, 66] width 58 height 35
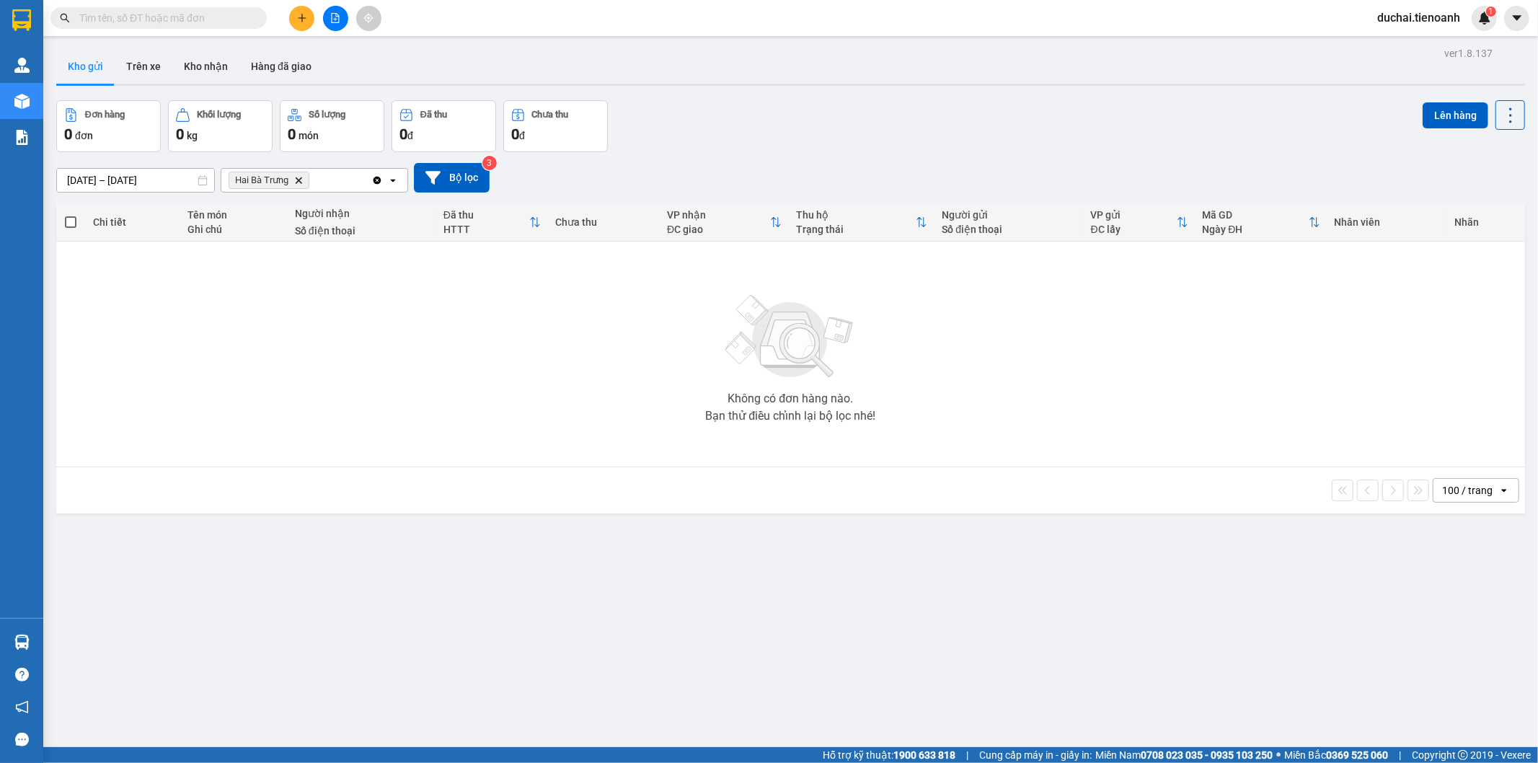
click at [297, 177] on icon "Hai Bà Trưng , close by backspace" at bounding box center [299, 180] width 6 height 6
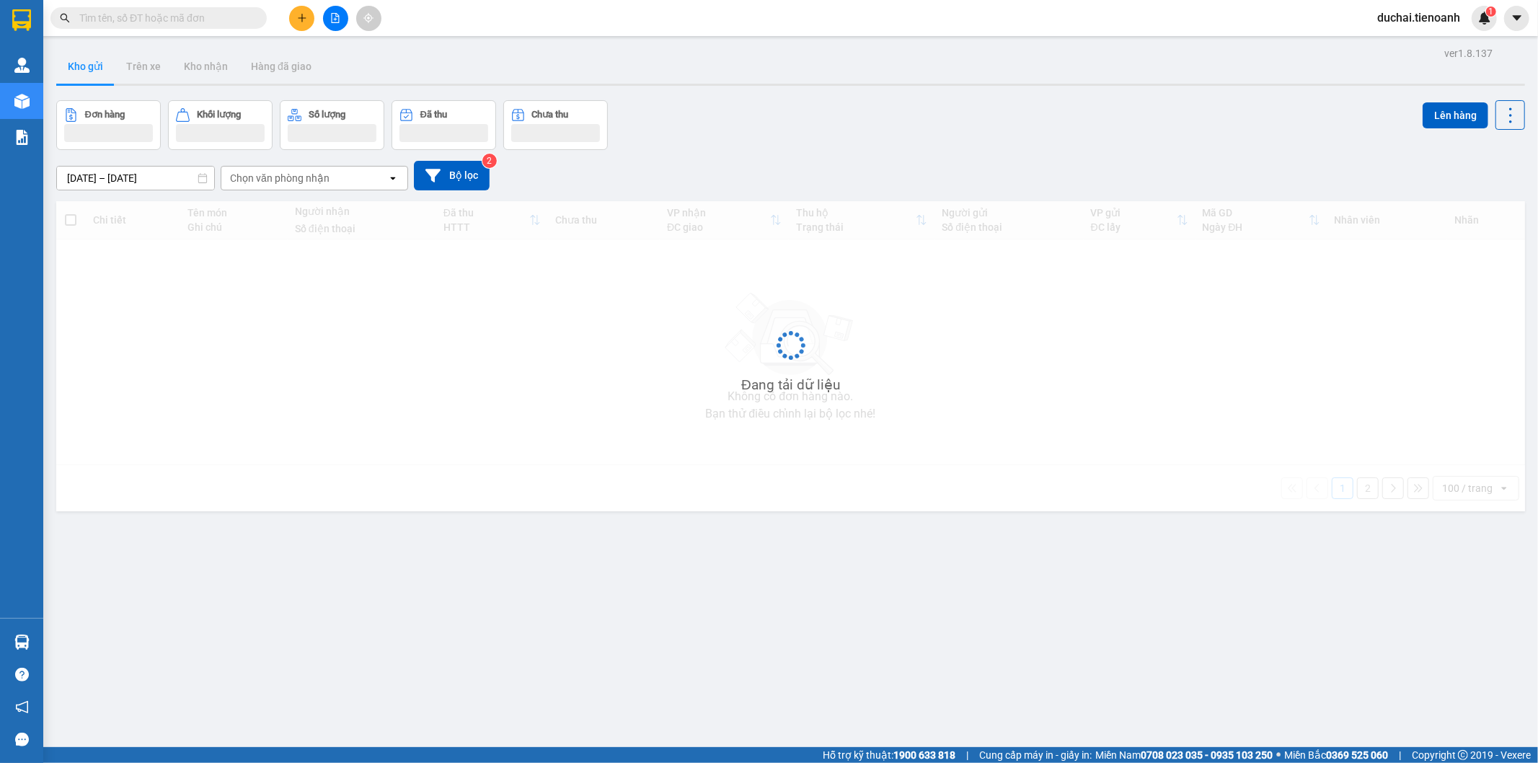
click at [309, 185] on div "Chọn văn phòng nhận" at bounding box center [279, 178] width 99 height 14
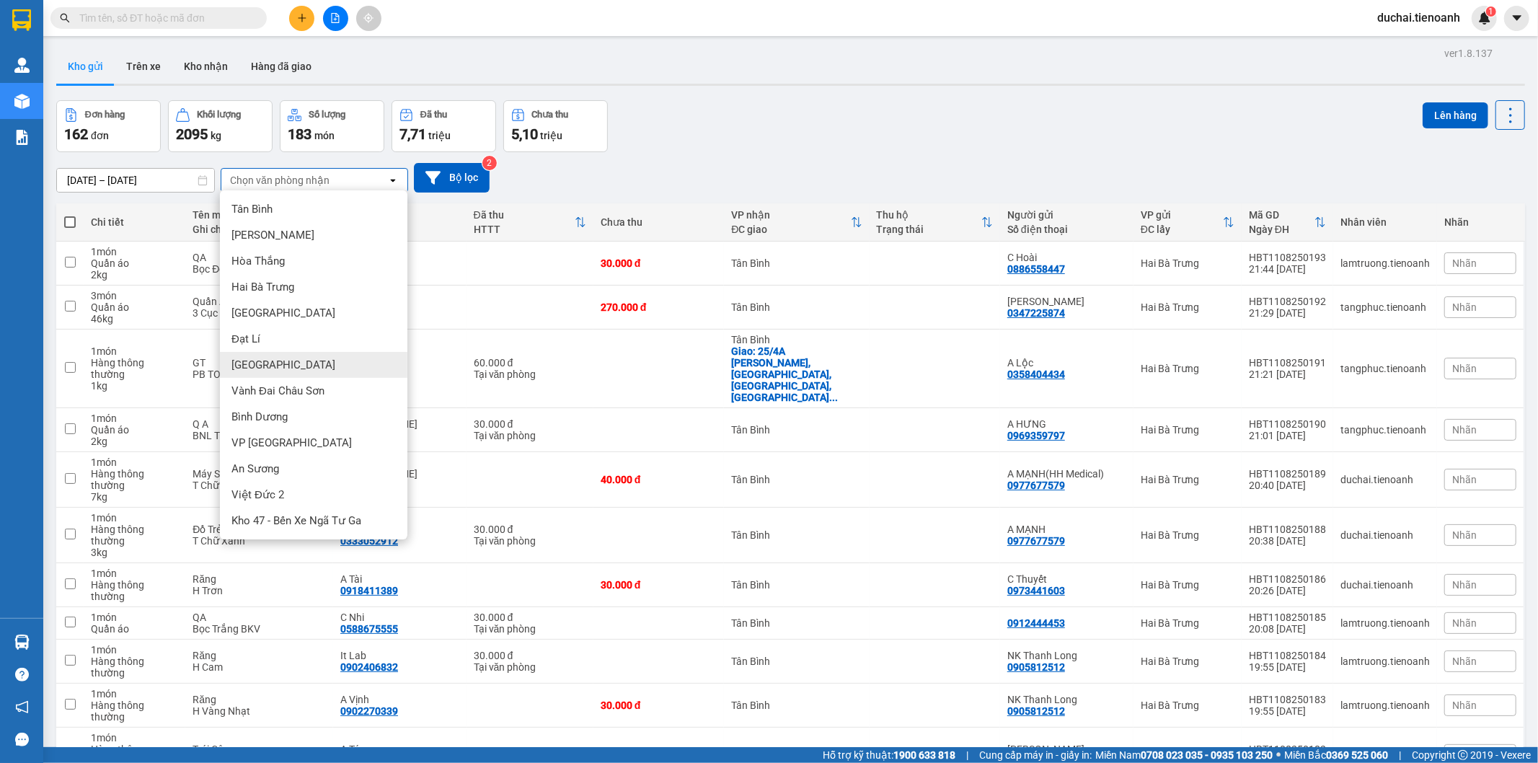
click at [281, 369] on div "[GEOGRAPHIC_DATA]" at bounding box center [313, 365] width 187 height 26
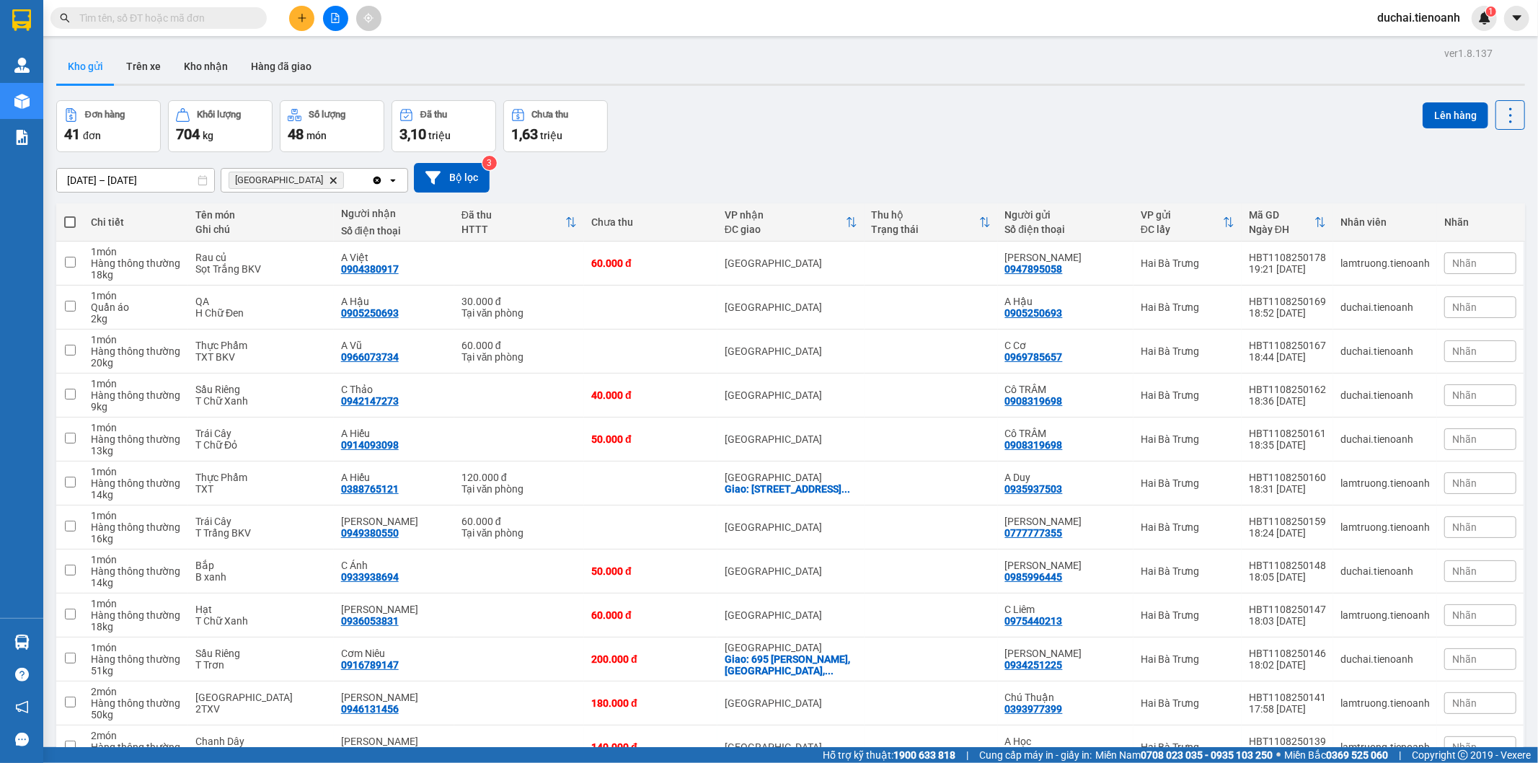
click at [329, 177] on icon "Delete" at bounding box center [333, 180] width 9 height 9
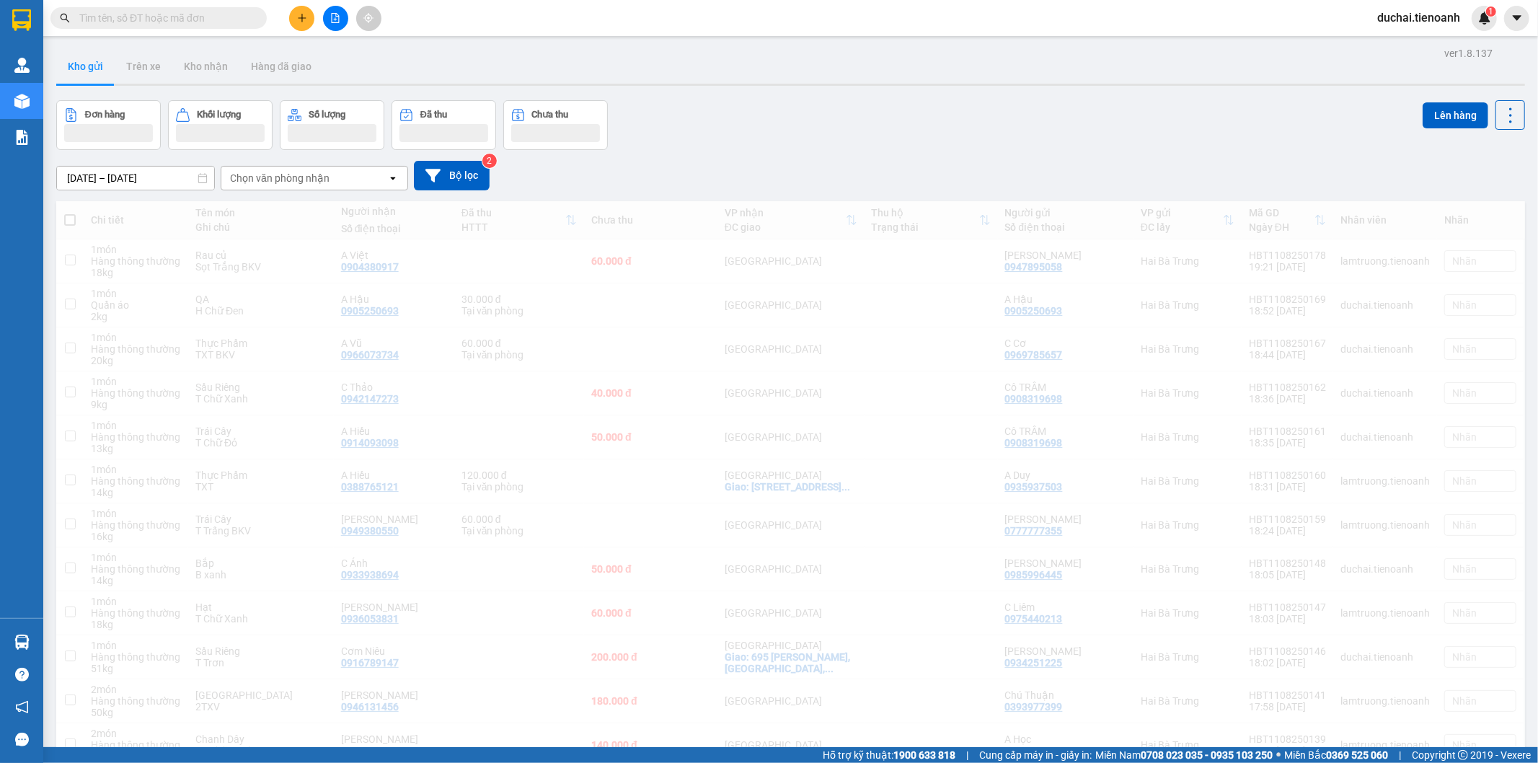
click at [294, 181] on div "Chọn văn phòng nhận" at bounding box center [279, 178] width 99 height 14
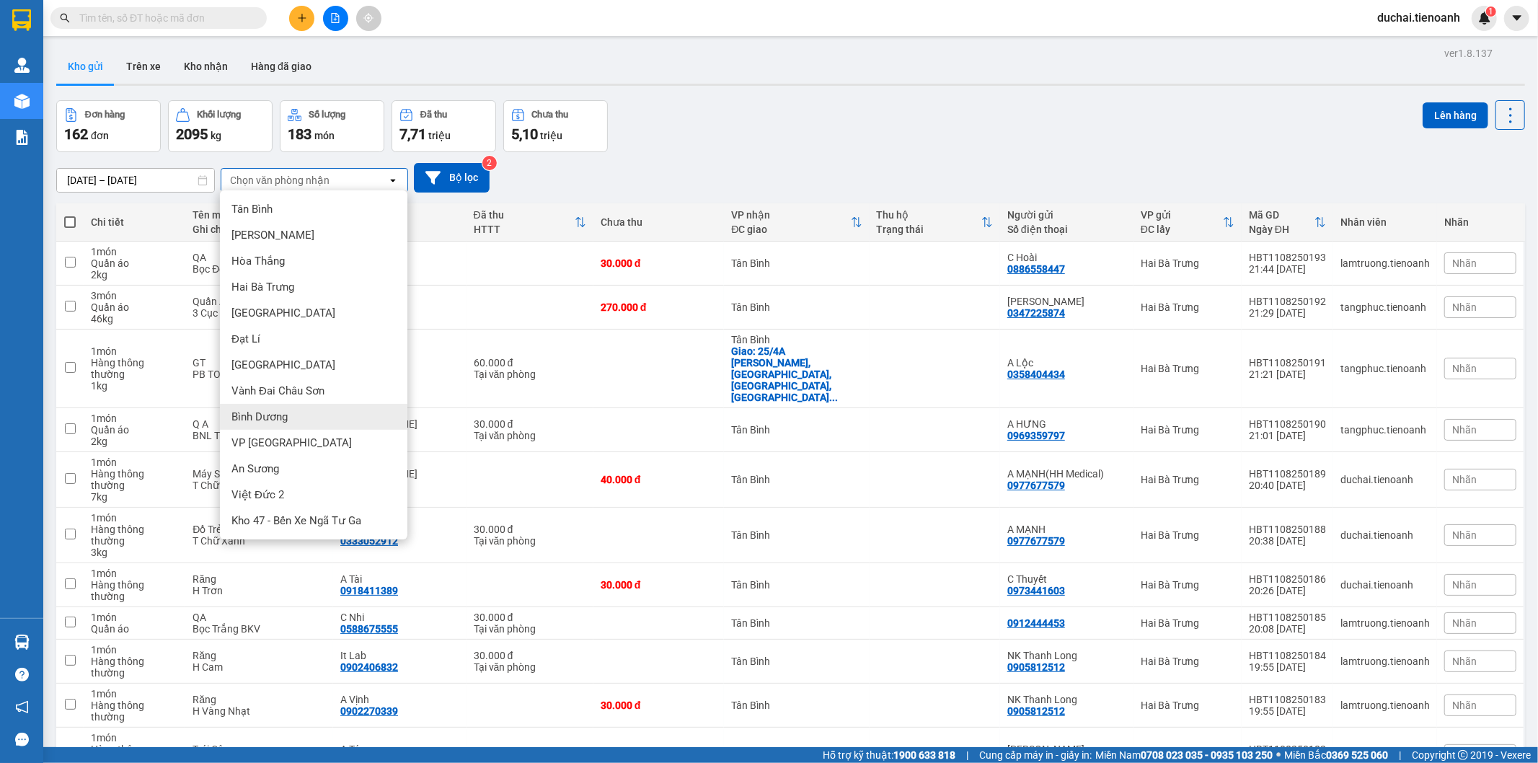
click at [283, 409] on span "Bình Dương" at bounding box center [259, 416] width 56 height 14
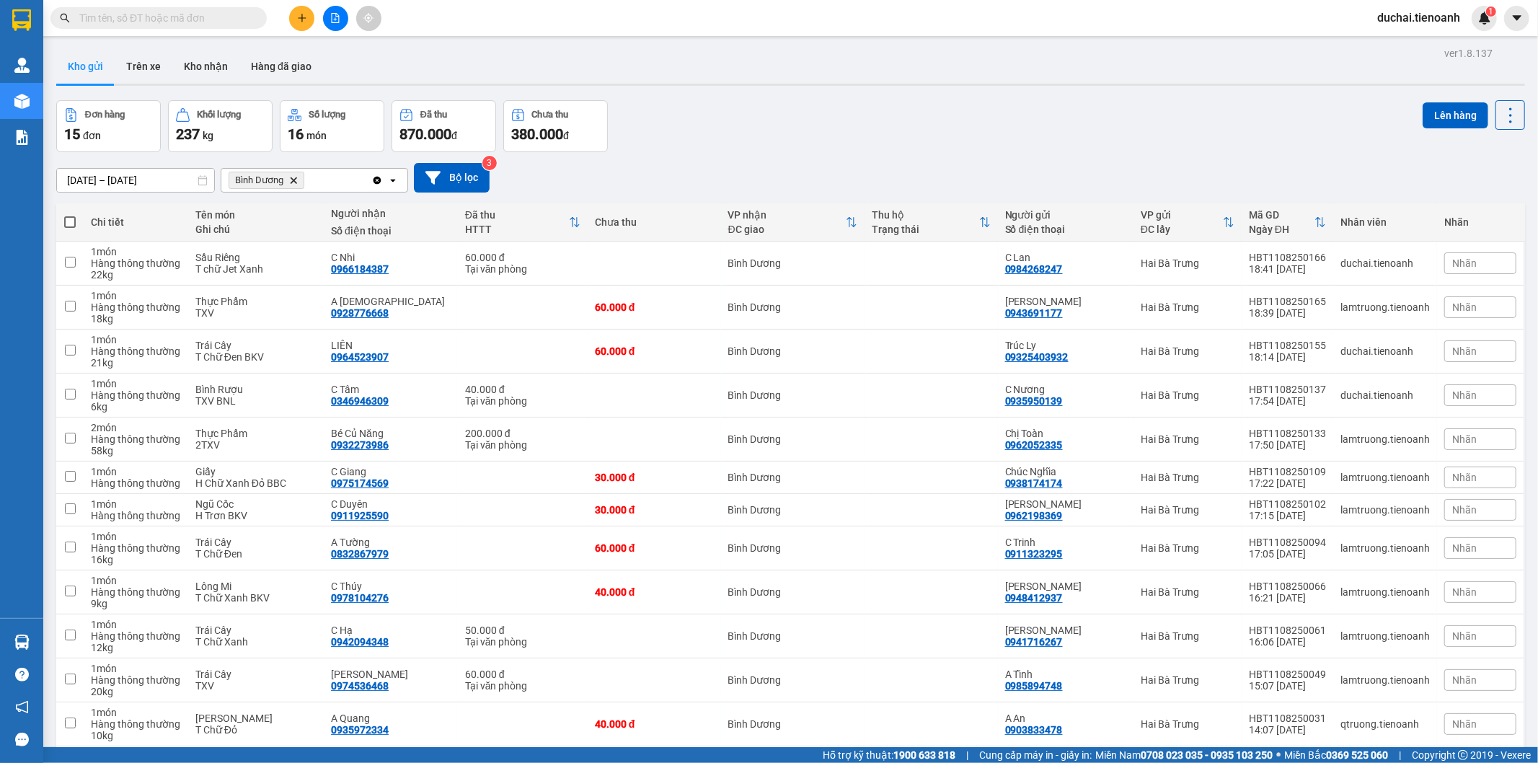
click at [292, 178] on icon "Bình Dương, close by backspace" at bounding box center [294, 180] width 6 height 6
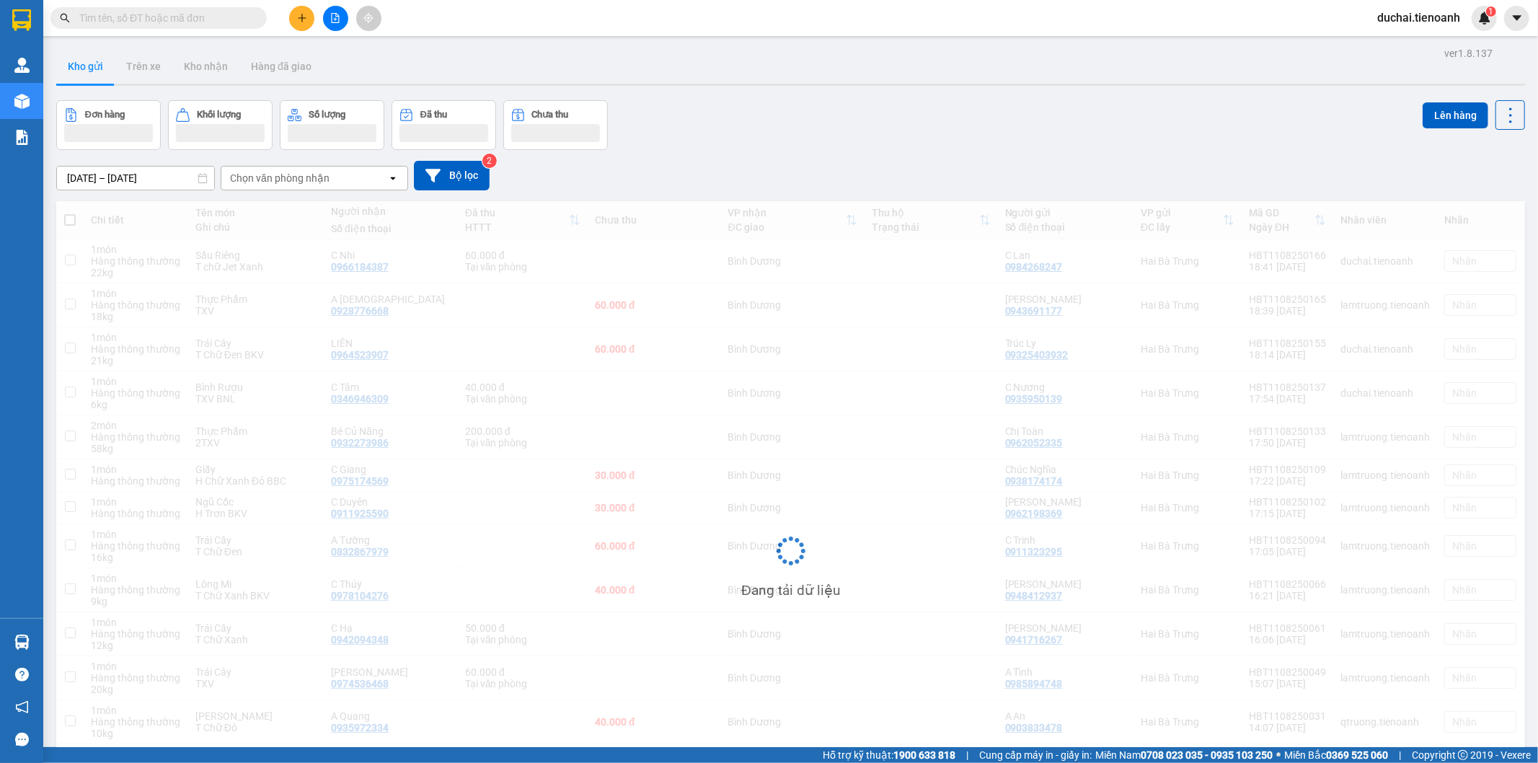
click at [288, 184] on div "Chọn văn phòng nhận" at bounding box center [279, 178] width 99 height 14
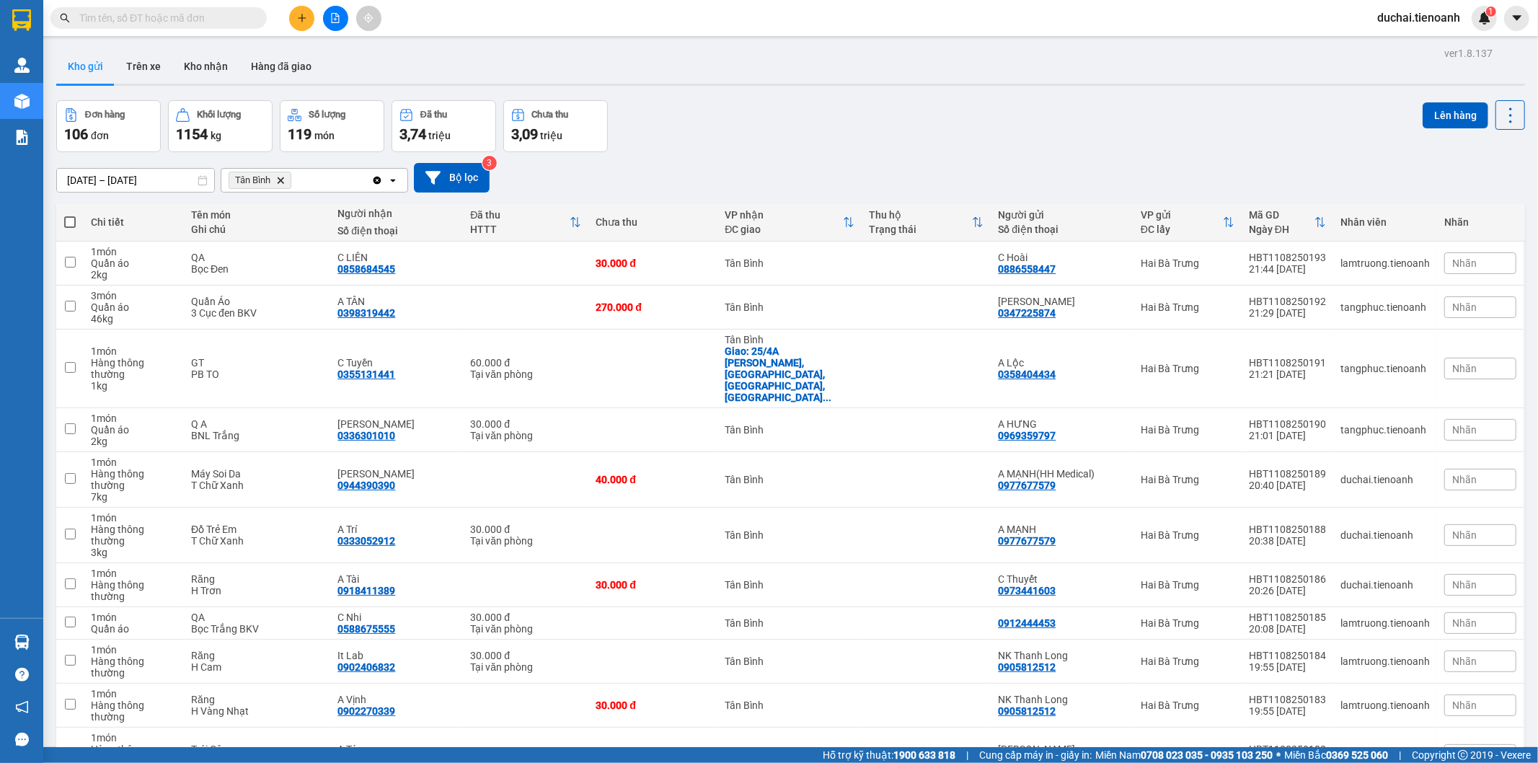
click at [378, 181] on icon "Clear all" at bounding box center [377, 180] width 8 height 8
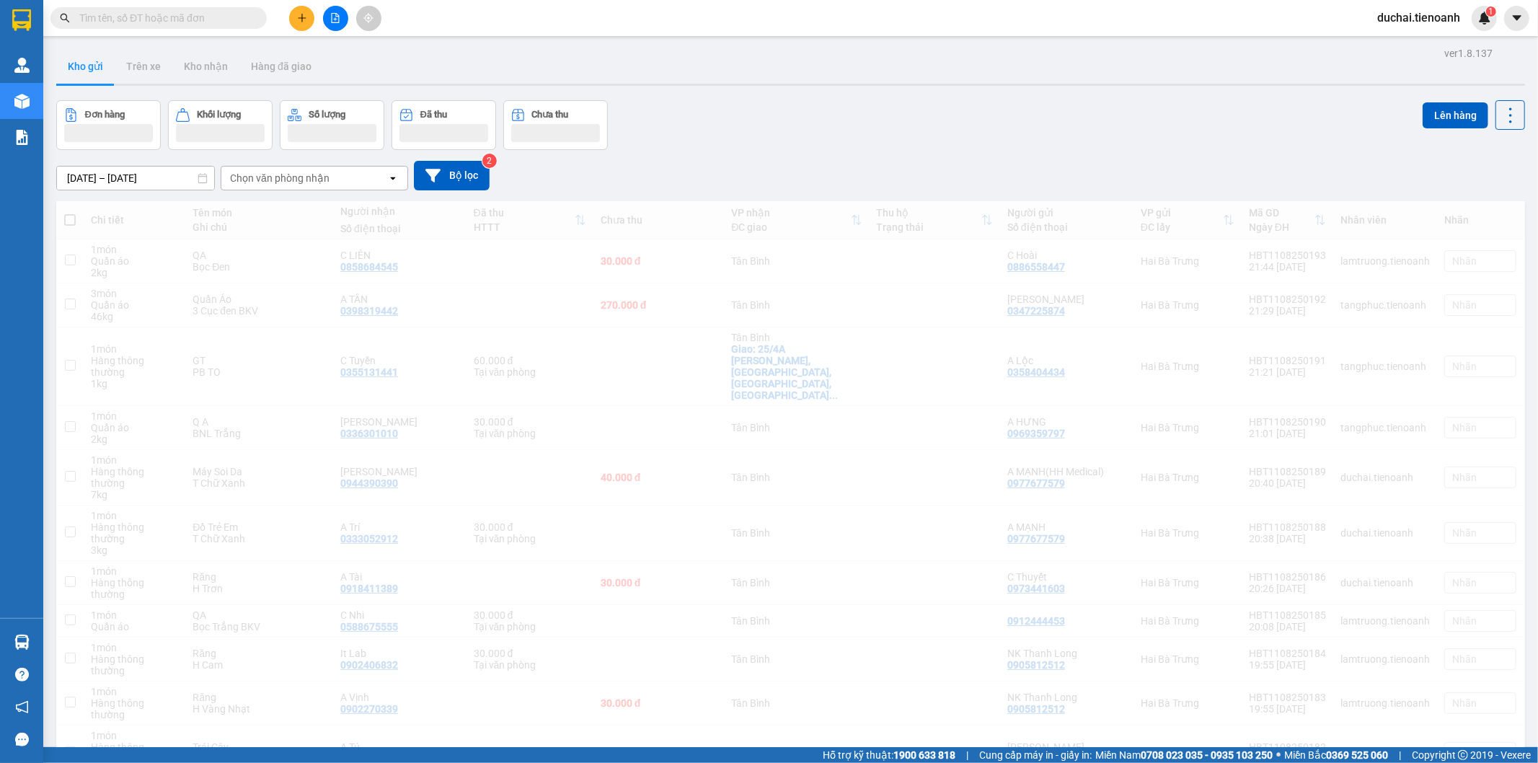
click at [340, 181] on div "Chọn văn phòng nhận" at bounding box center [304, 178] width 166 height 23
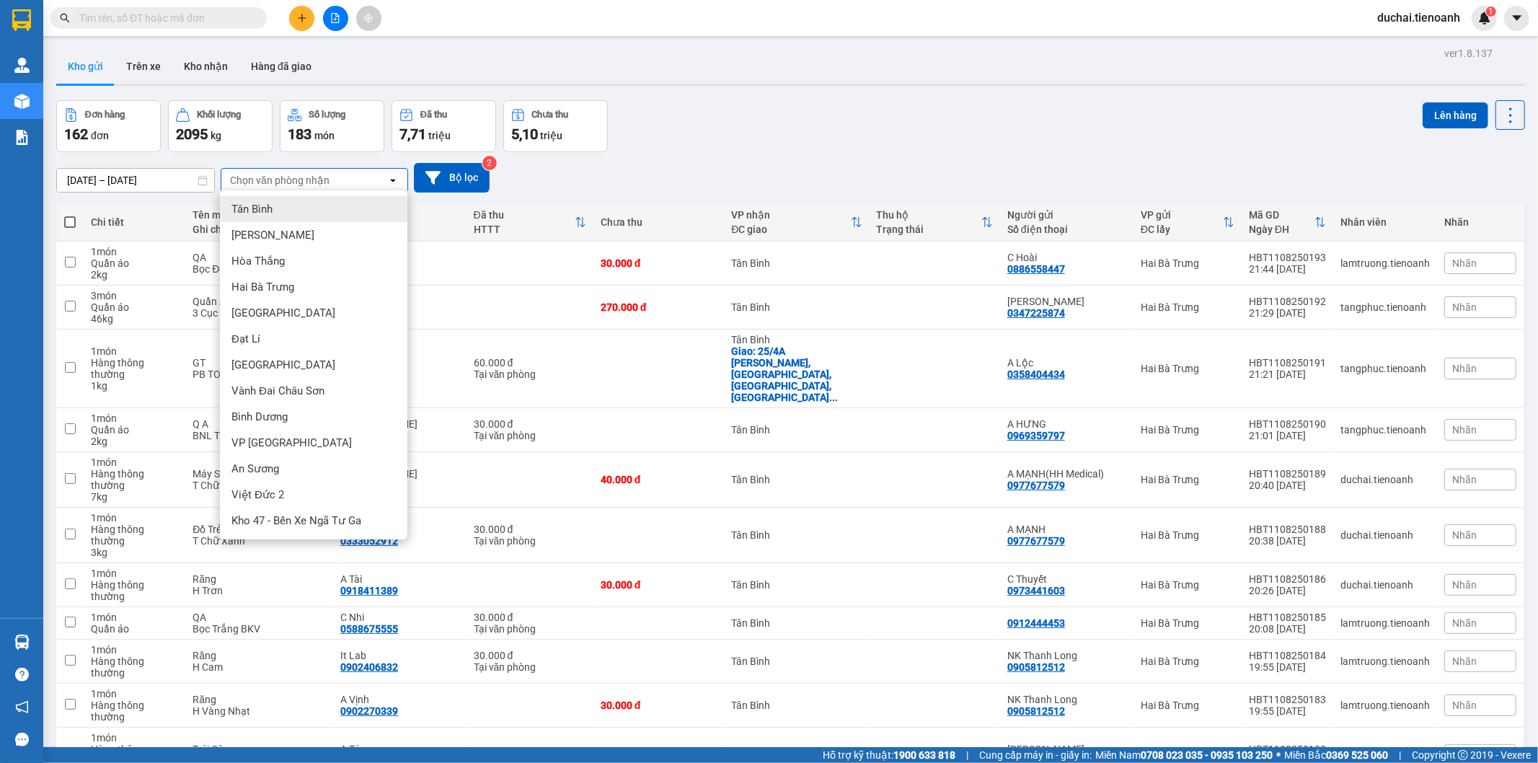
click at [273, 212] on span "Tân Bình" at bounding box center [251, 209] width 41 height 14
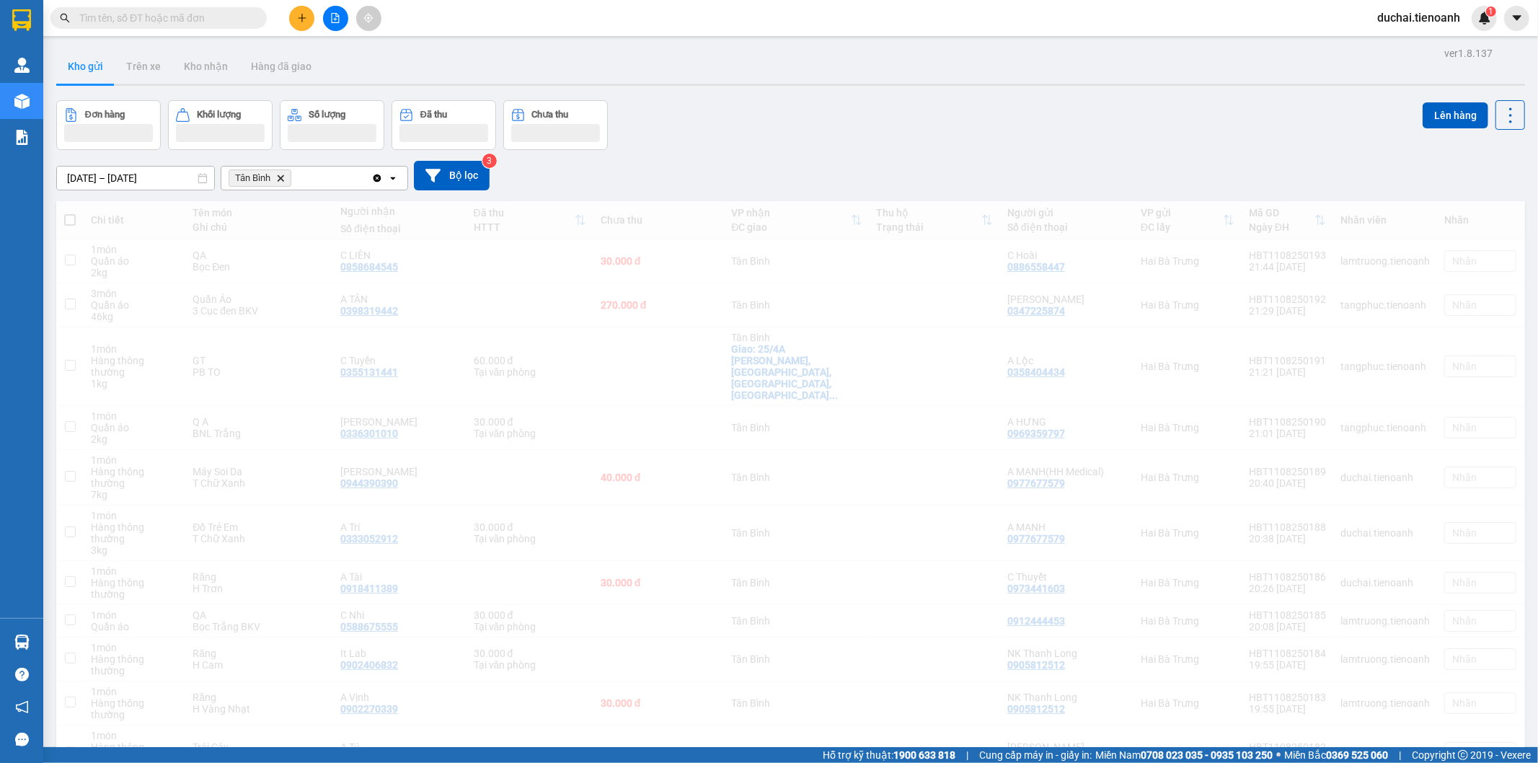
click at [307, 177] on div "Tân Bình Delete" at bounding box center [296, 178] width 150 height 23
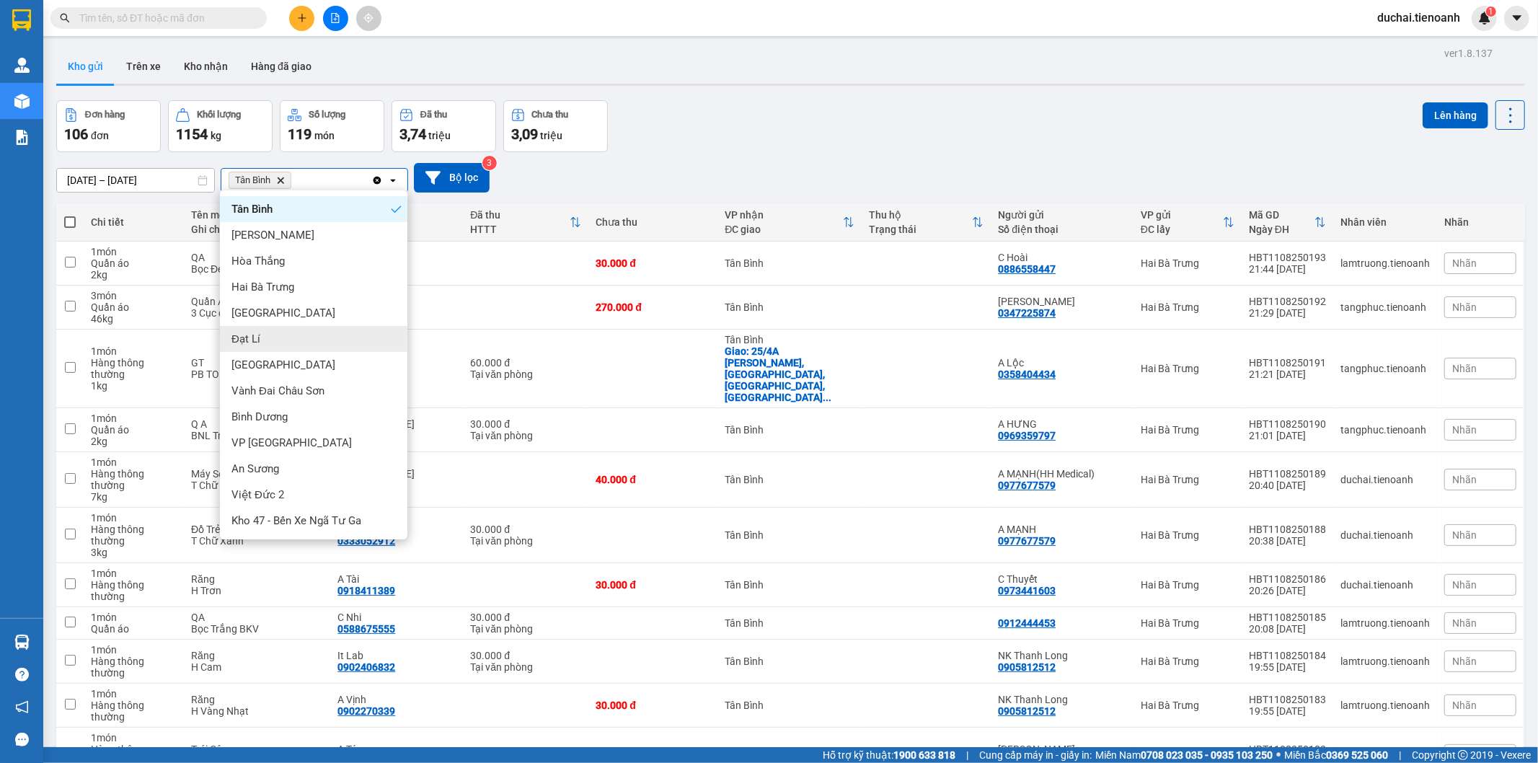
drag, startPoint x: 269, startPoint y: 349, endPoint x: 341, endPoint y: 229, distance: 140.3
click at [270, 363] on span "Thủ Đức" at bounding box center [283, 365] width 104 height 14
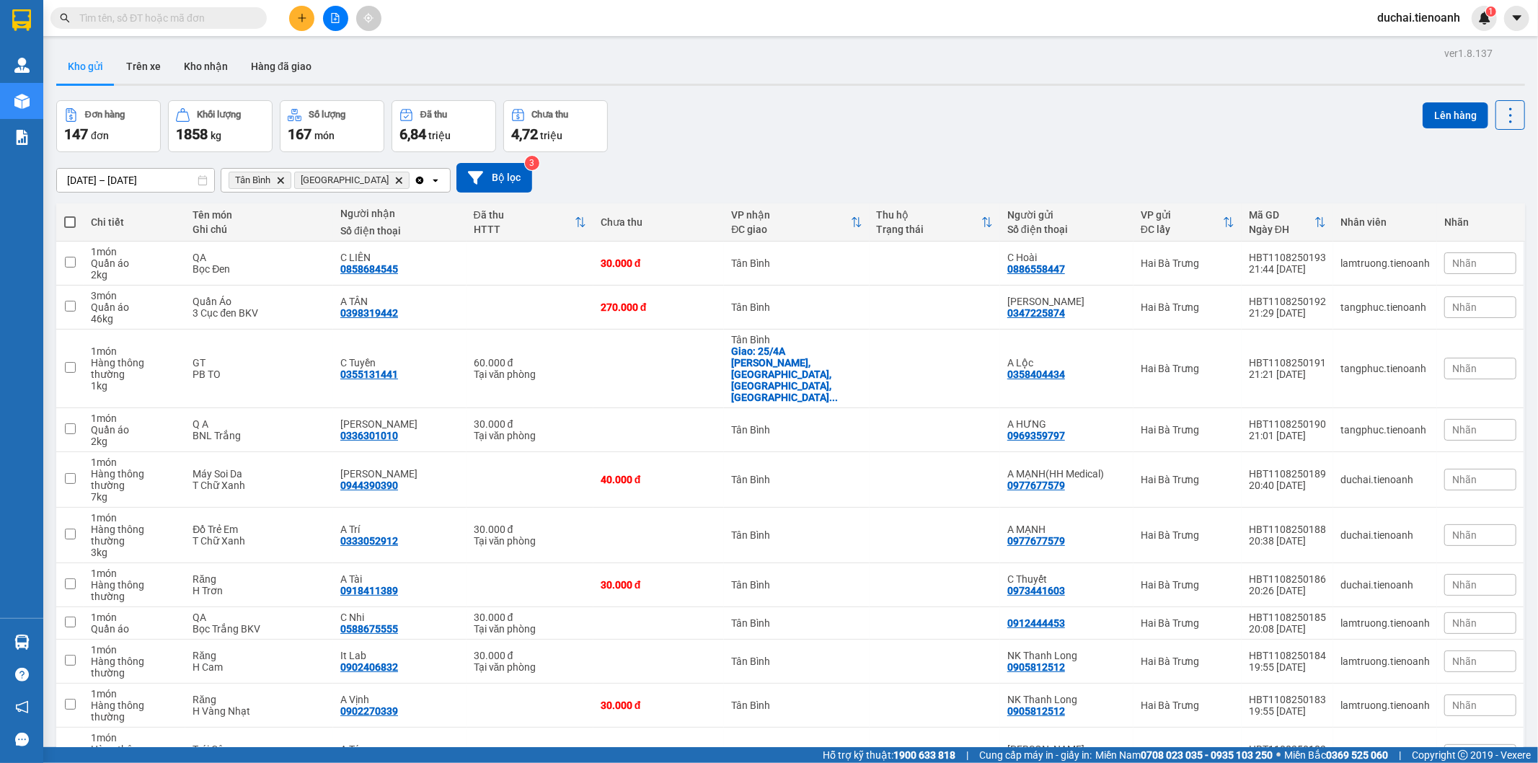
click at [359, 177] on div "Tân Bình Delete Thủ Đức Delete" at bounding box center [317, 180] width 192 height 23
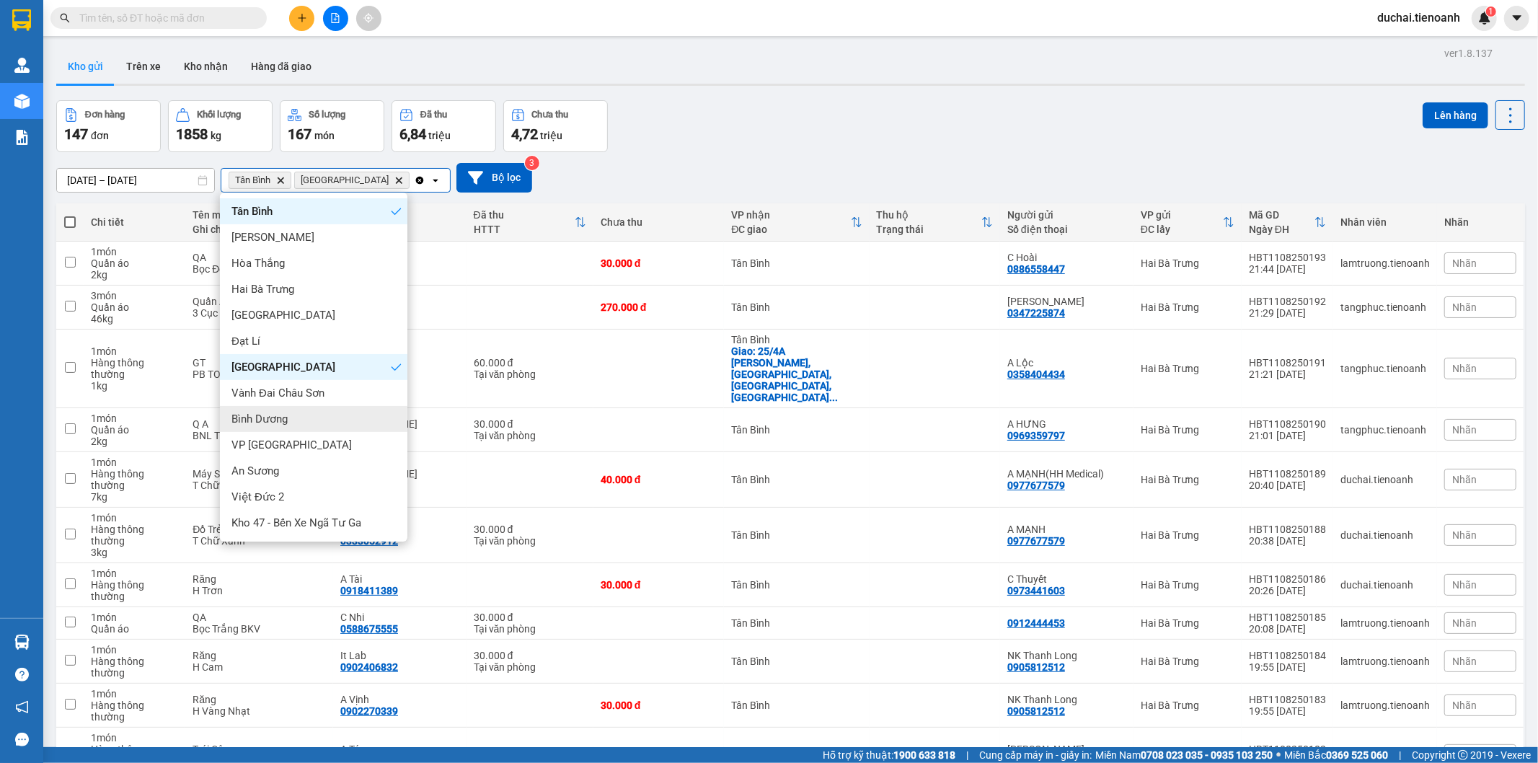
click at [278, 420] on span "Bình Dương" at bounding box center [259, 419] width 56 height 14
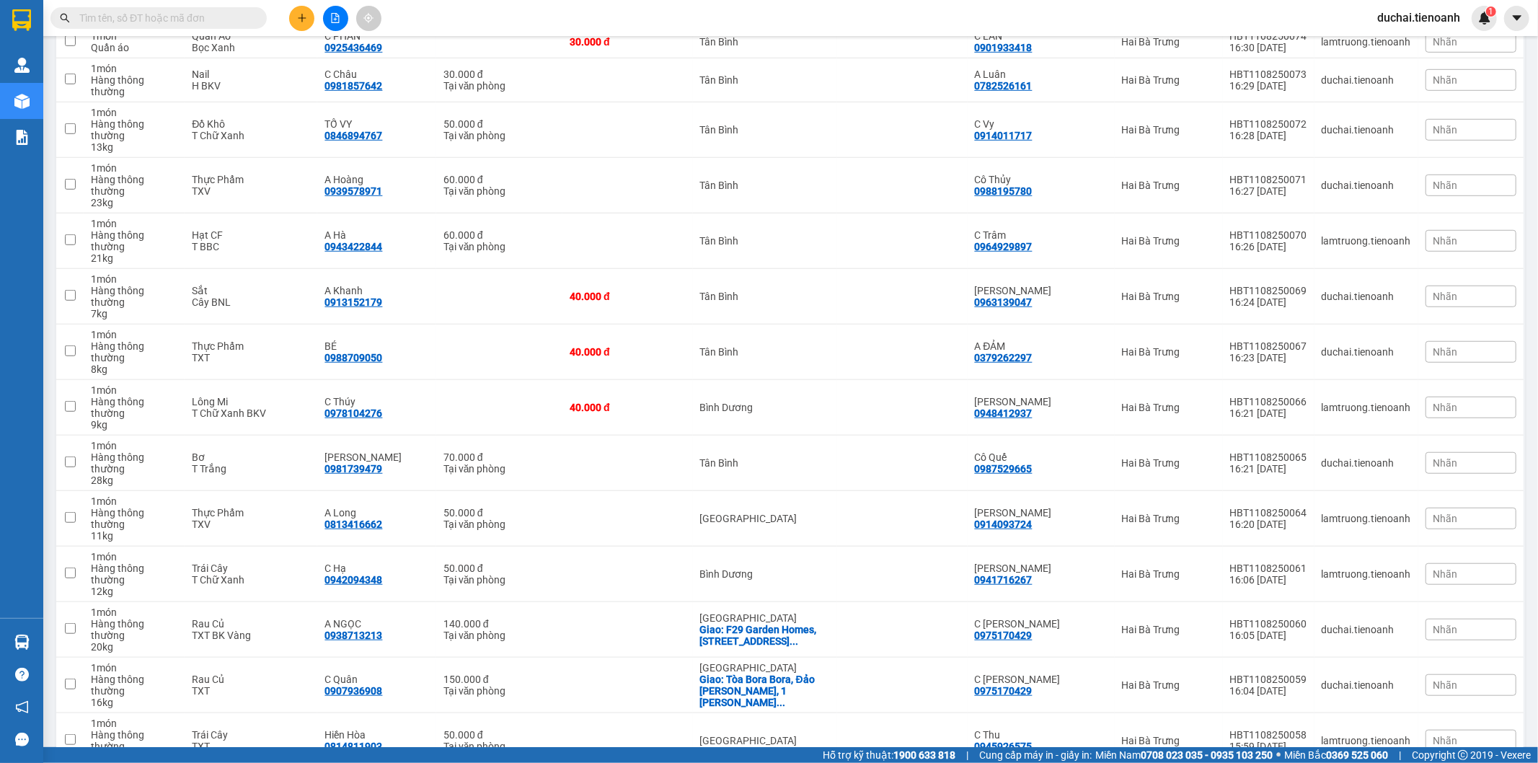
scroll to position [534, 0]
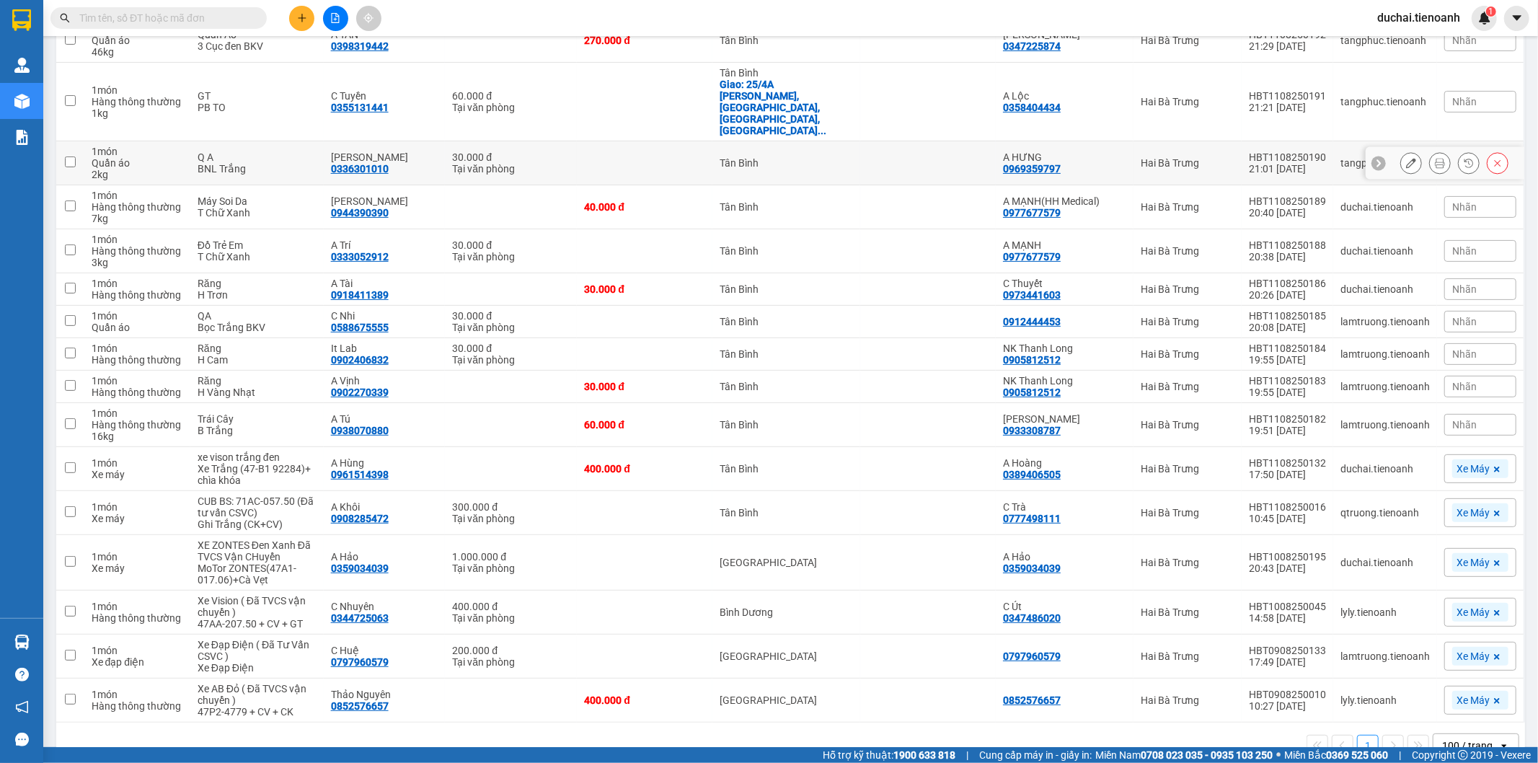
scroll to position [268, 0]
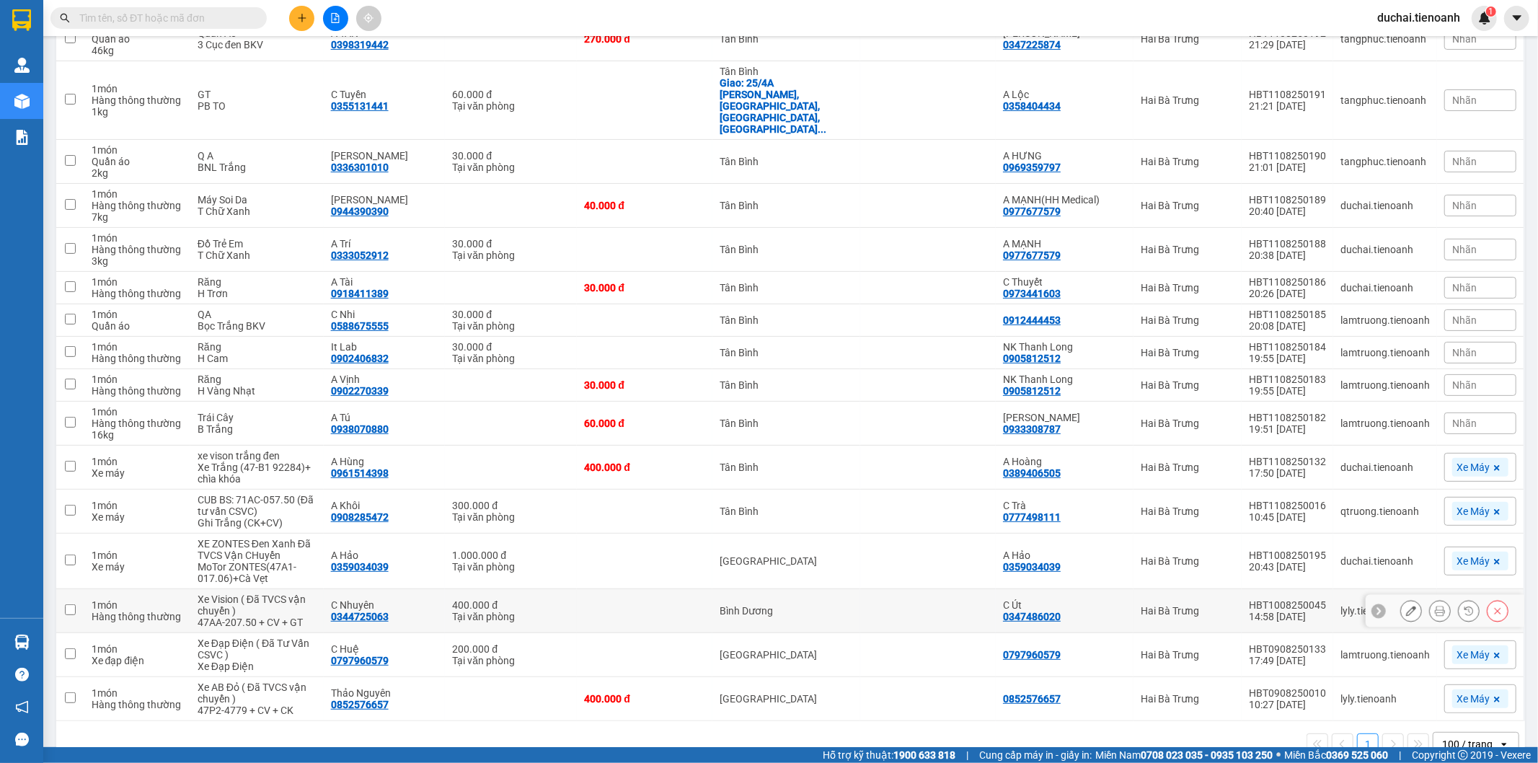
click at [362, 611] on div "0344725063" at bounding box center [360, 617] width 58 height 12
copy div "0344725063"
click at [209, 18] on input "text" at bounding box center [164, 18] width 170 height 16
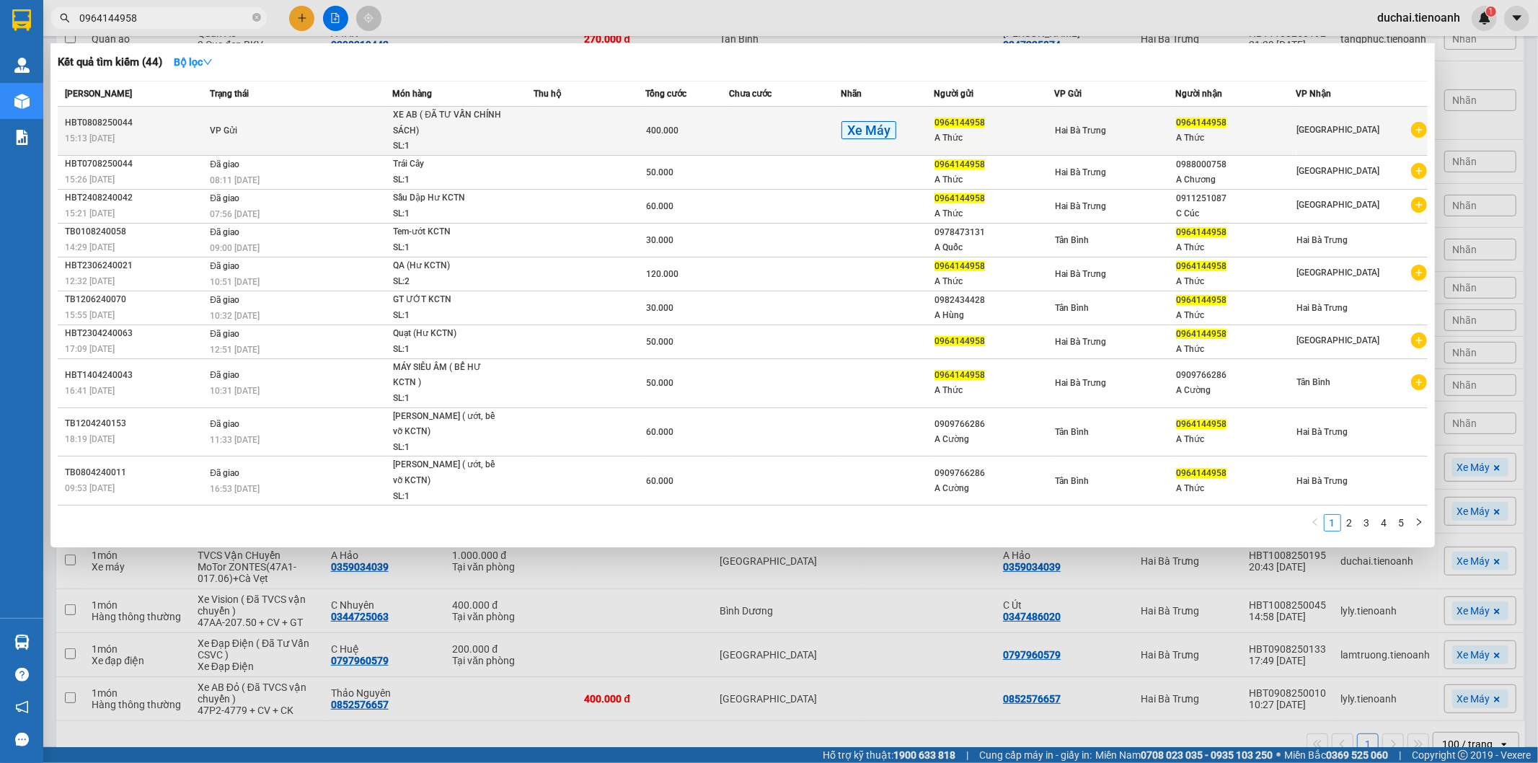
type input "0964144958"
click at [678, 110] on td "400.000" at bounding box center [687, 131] width 84 height 49
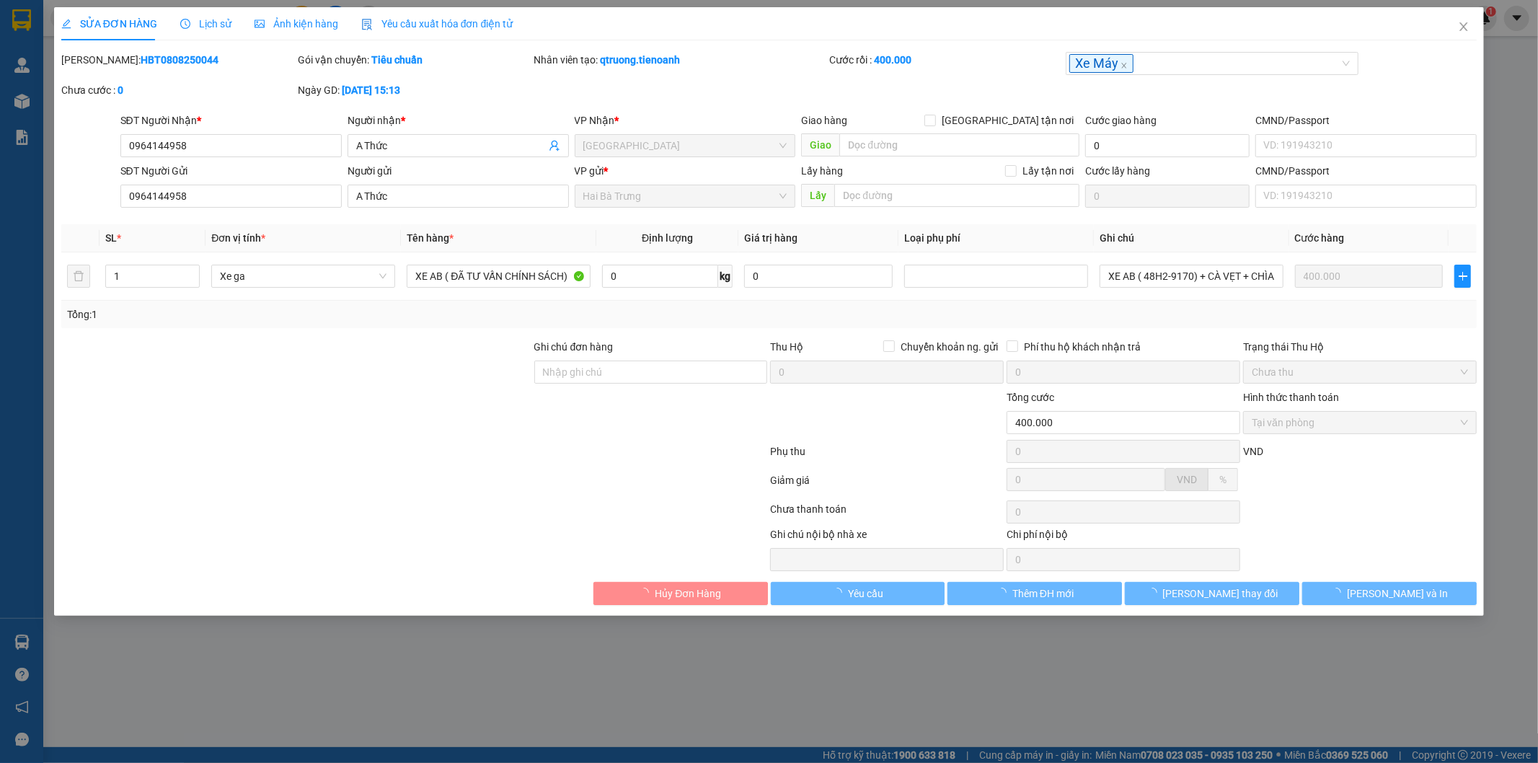
type input "0964144958"
type input "A Thức"
type input "0964144958"
type input "A Thức"
type input "400.000"
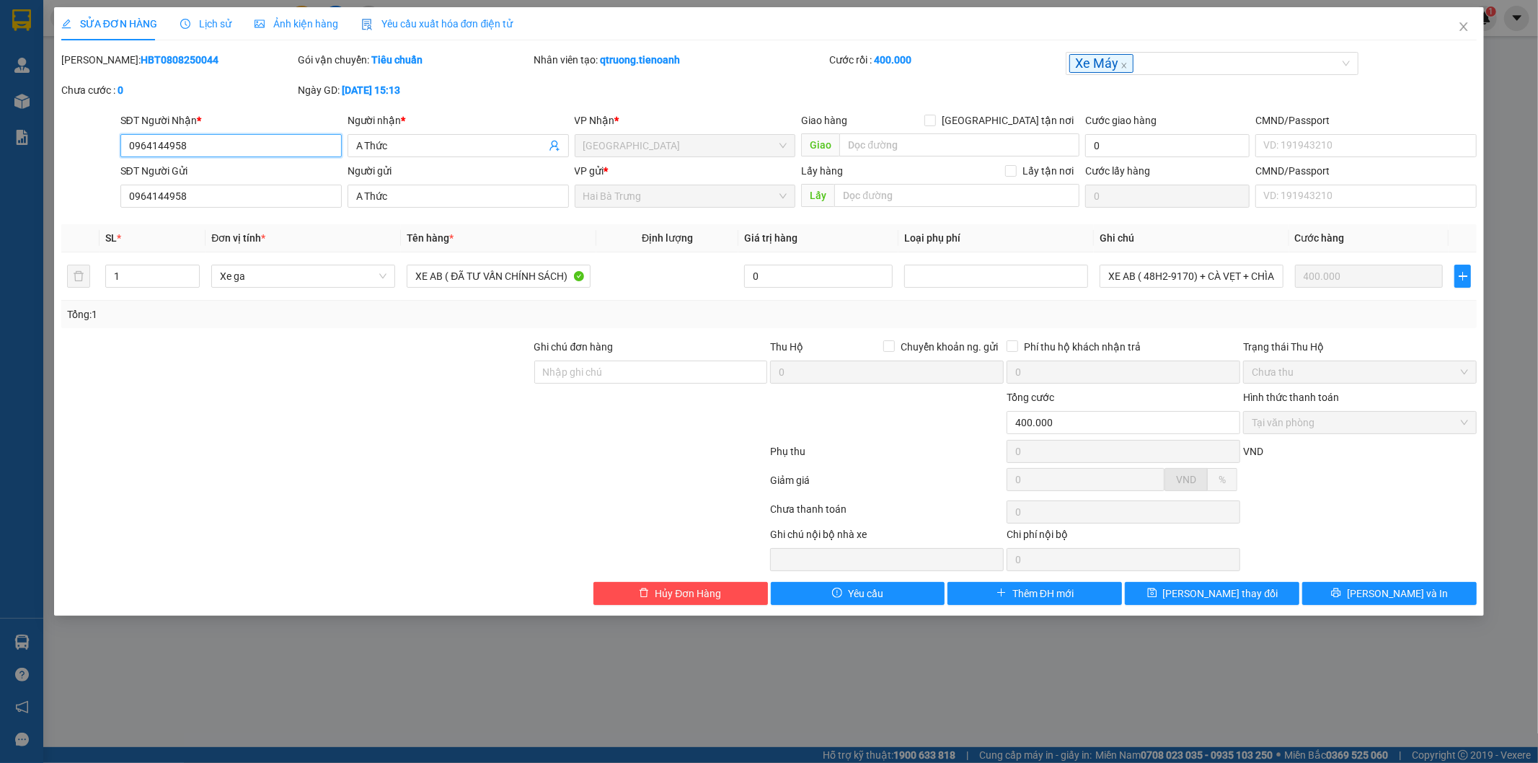
click at [185, 154] on input "0964144958" at bounding box center [230, 145] width 221 height 23
click at [1459, 25] on icon "close" at bounding box center [1464, 27] width 12 height 12
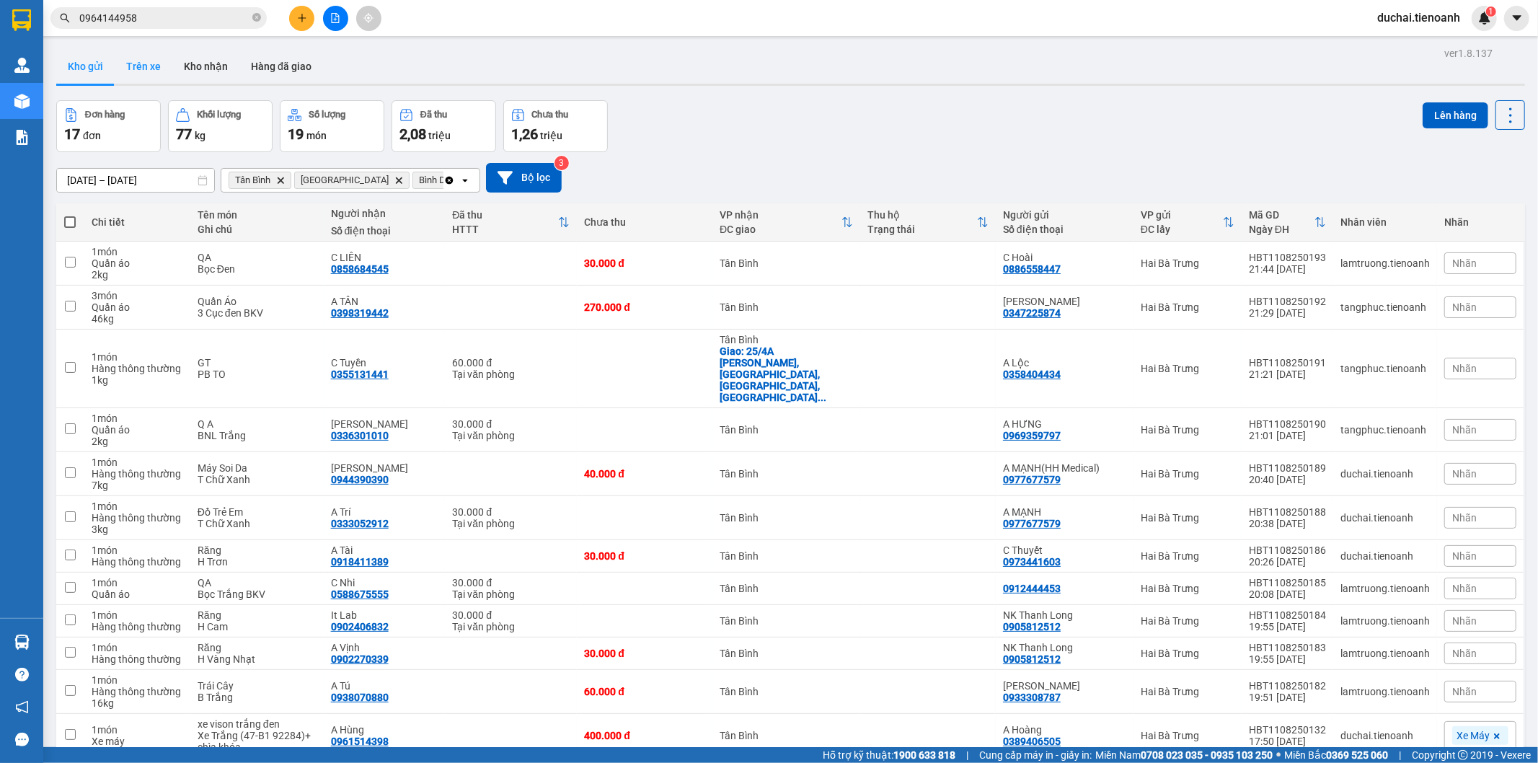
click at [142, 71] on button "Trên xe" at bounding box center [144, 66] width 58 height 35
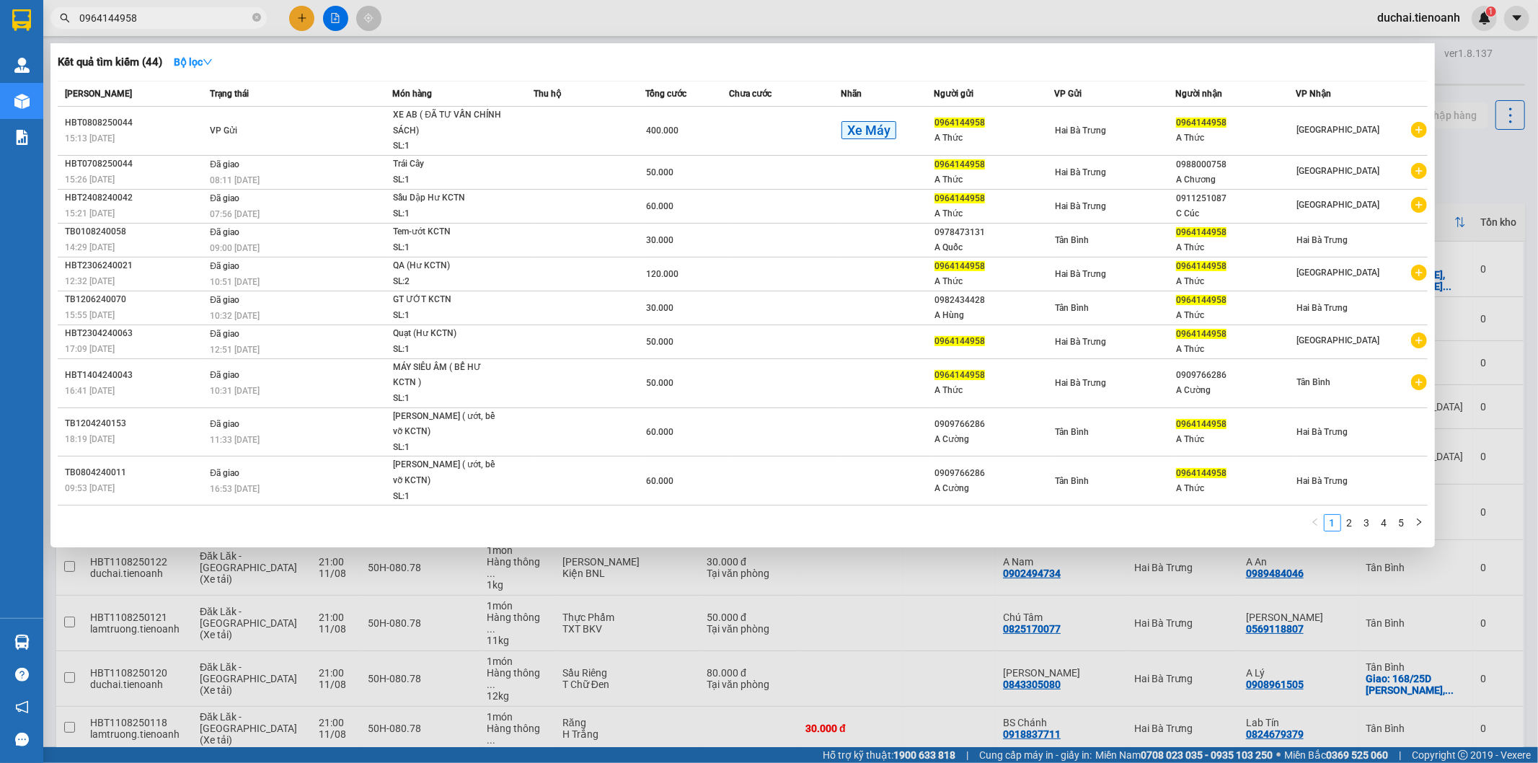
click at [1500, 116] on div at bounding box center [769, 381] width 1538 height 763
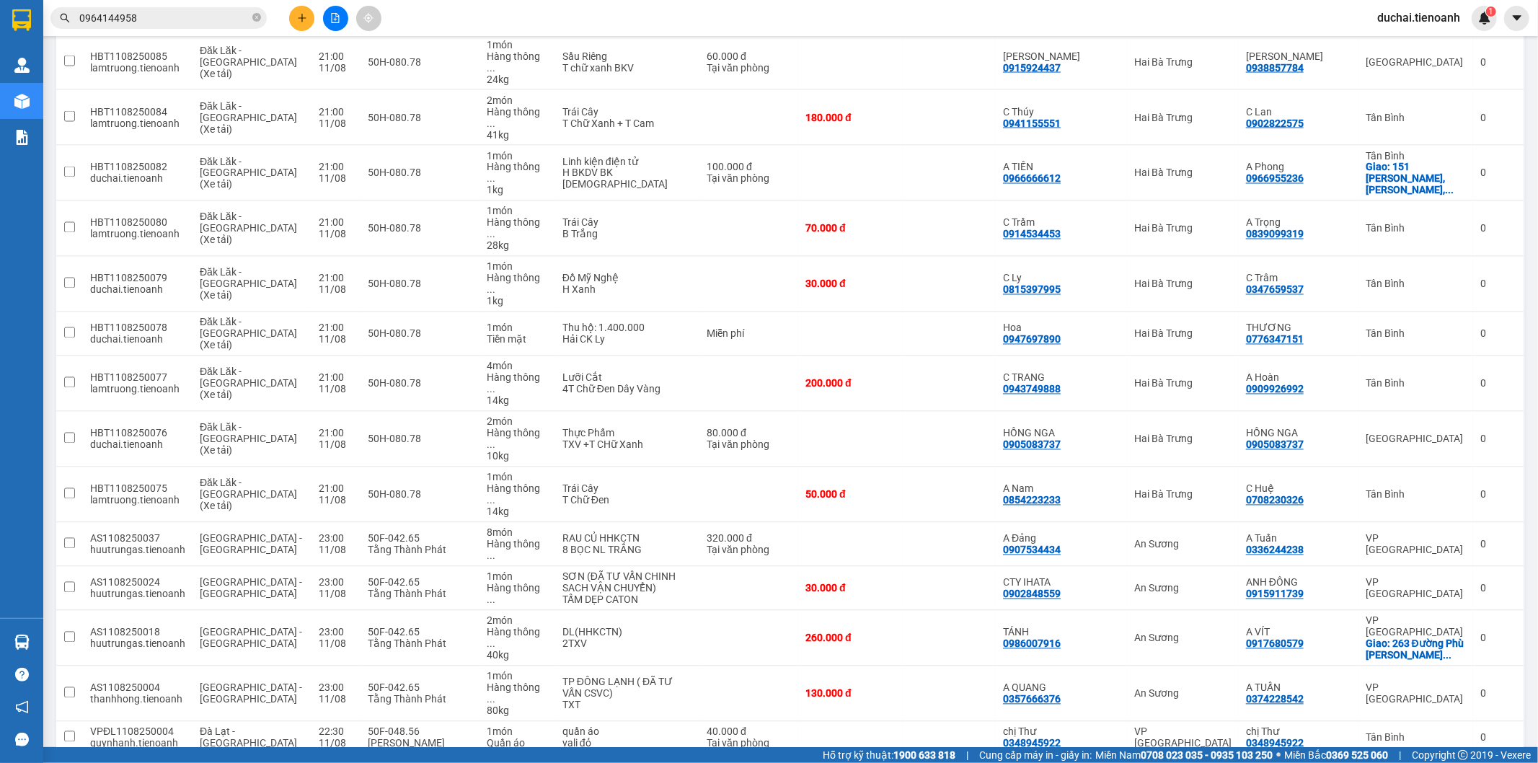
scroll to position [3671, 0]
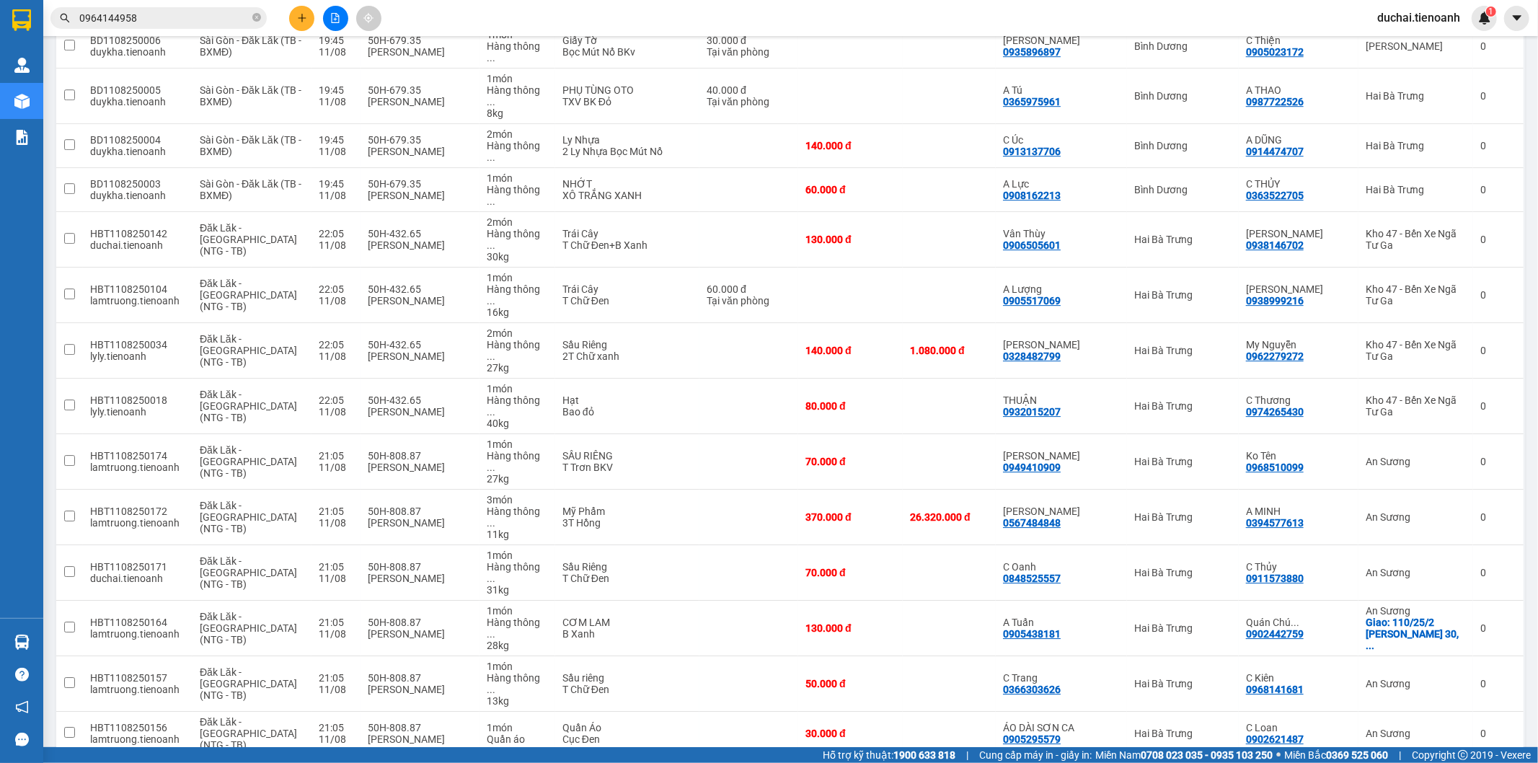
drag, startPoint x: 1452, startPoint y: 707, endPoint x: 1448, endPoint y: 699, distance: 9.0
click at [1451, 686] on span "100 / trang" at bounding box center [1459, 680] width 55 height 14
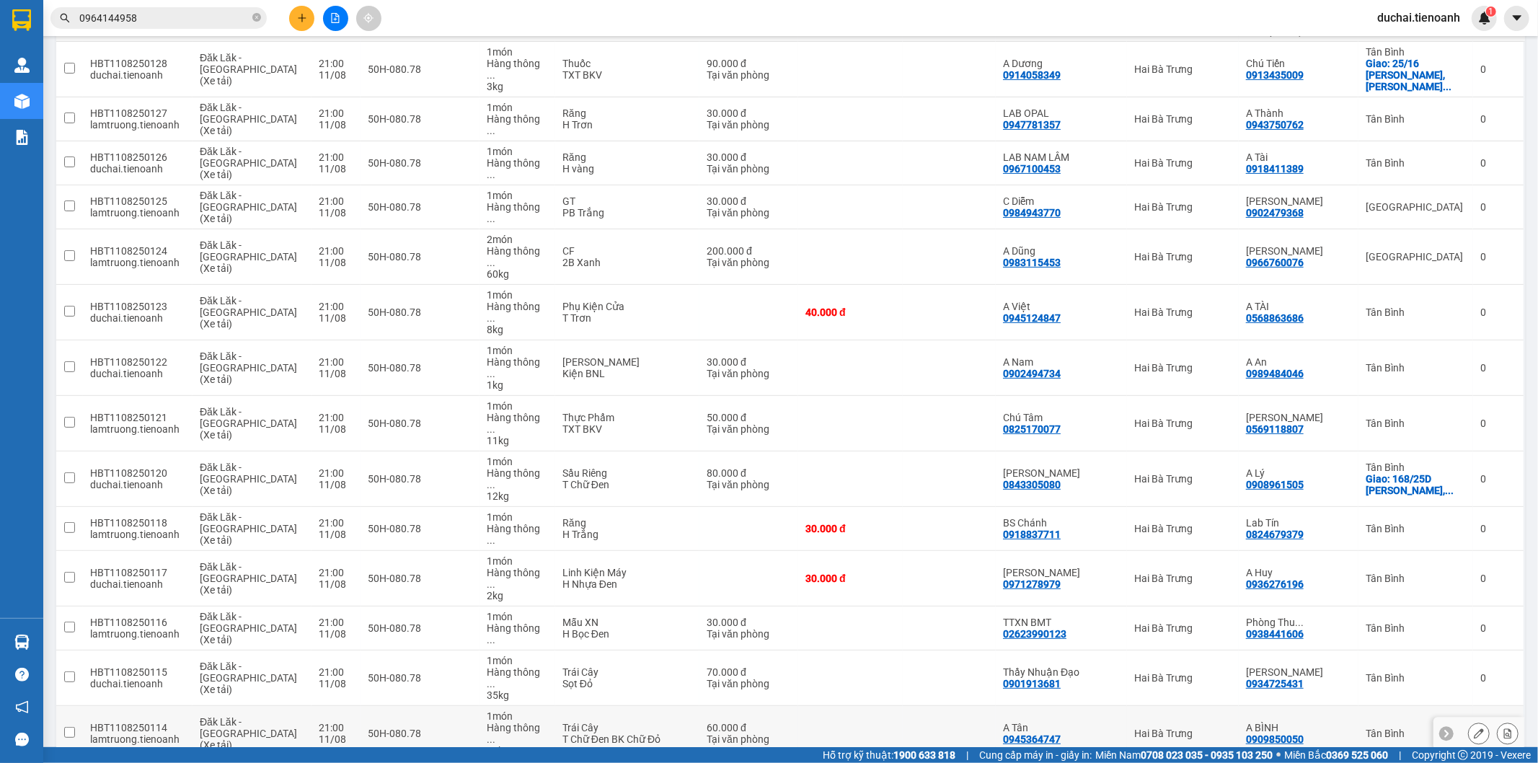
scroll to position [0, 0]
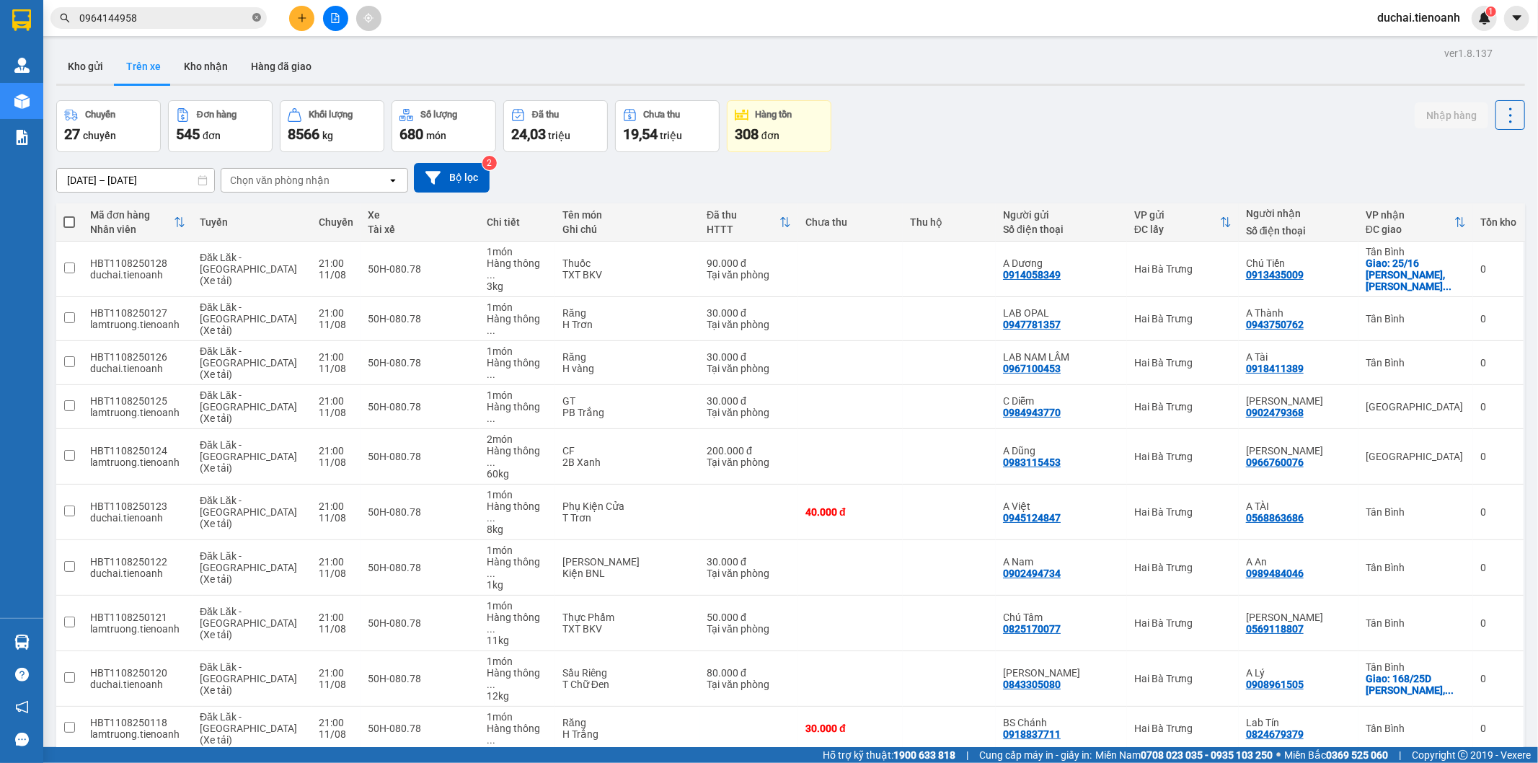
click at [254, 17] on icon "close-circle" at bounding box center [256, 17] width 9 height 9
click at [81, 67] on button "Kho gửi" at bounding box center [85, 66] width 58 height 35
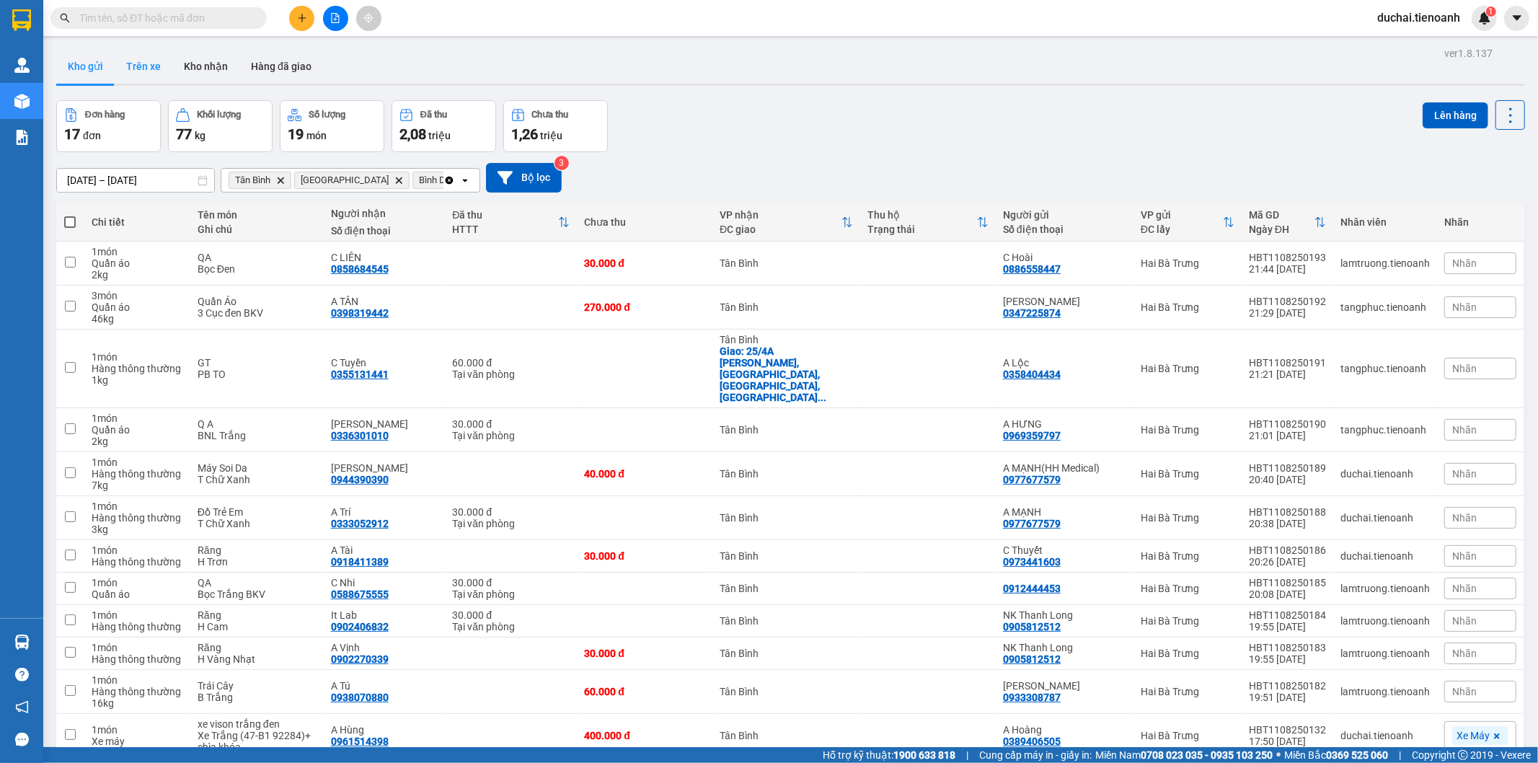
click at [160, 79] on button "Trên xe" at bounding box center [144, 66] width 58 height 35
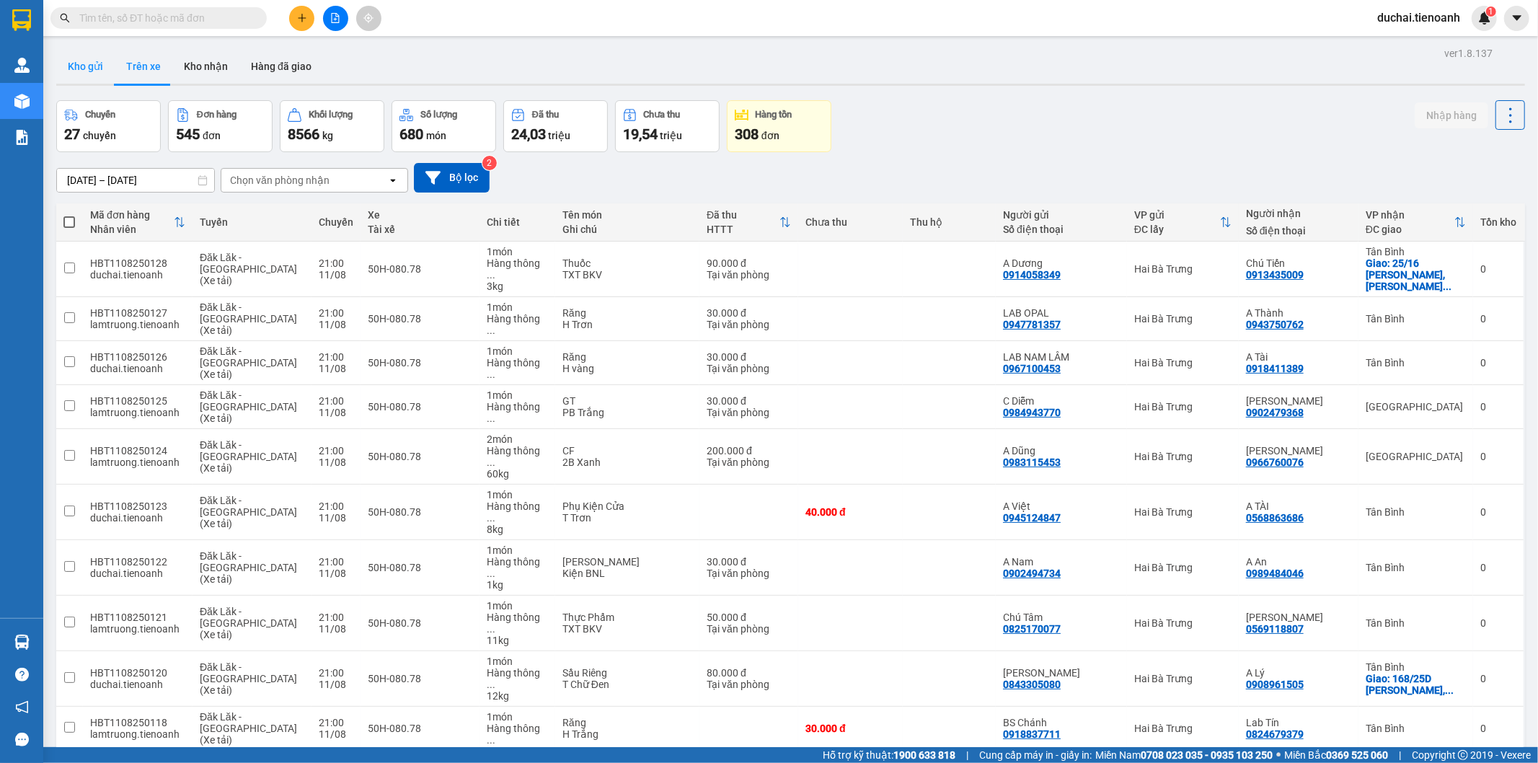
click at [88, 75] on button "Kho gửi" at bounding box center [85, 66] width 58 height 35
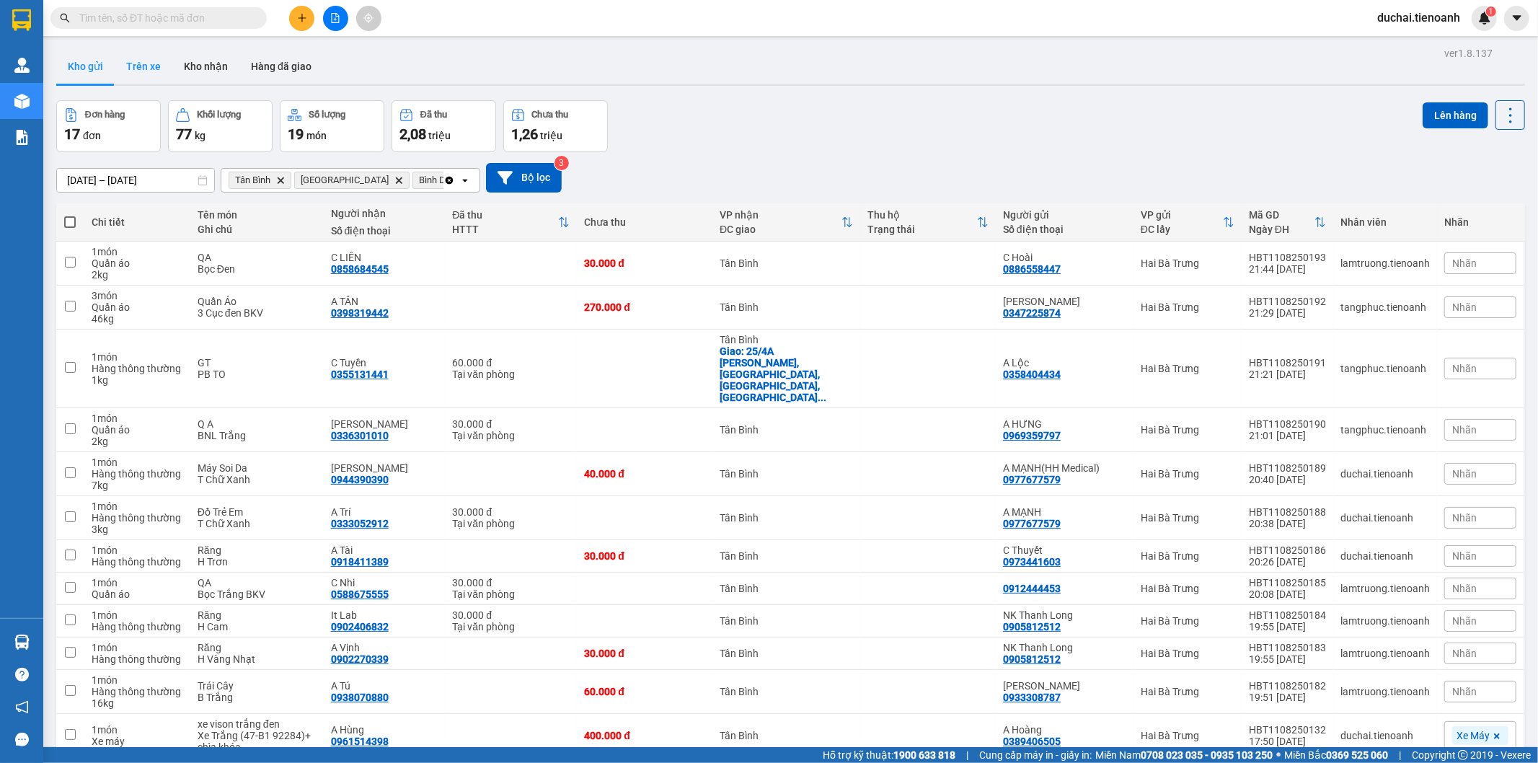
click at [164, 63] on button "Trên xe" at bounding box center [144, 66] width 58 height 35
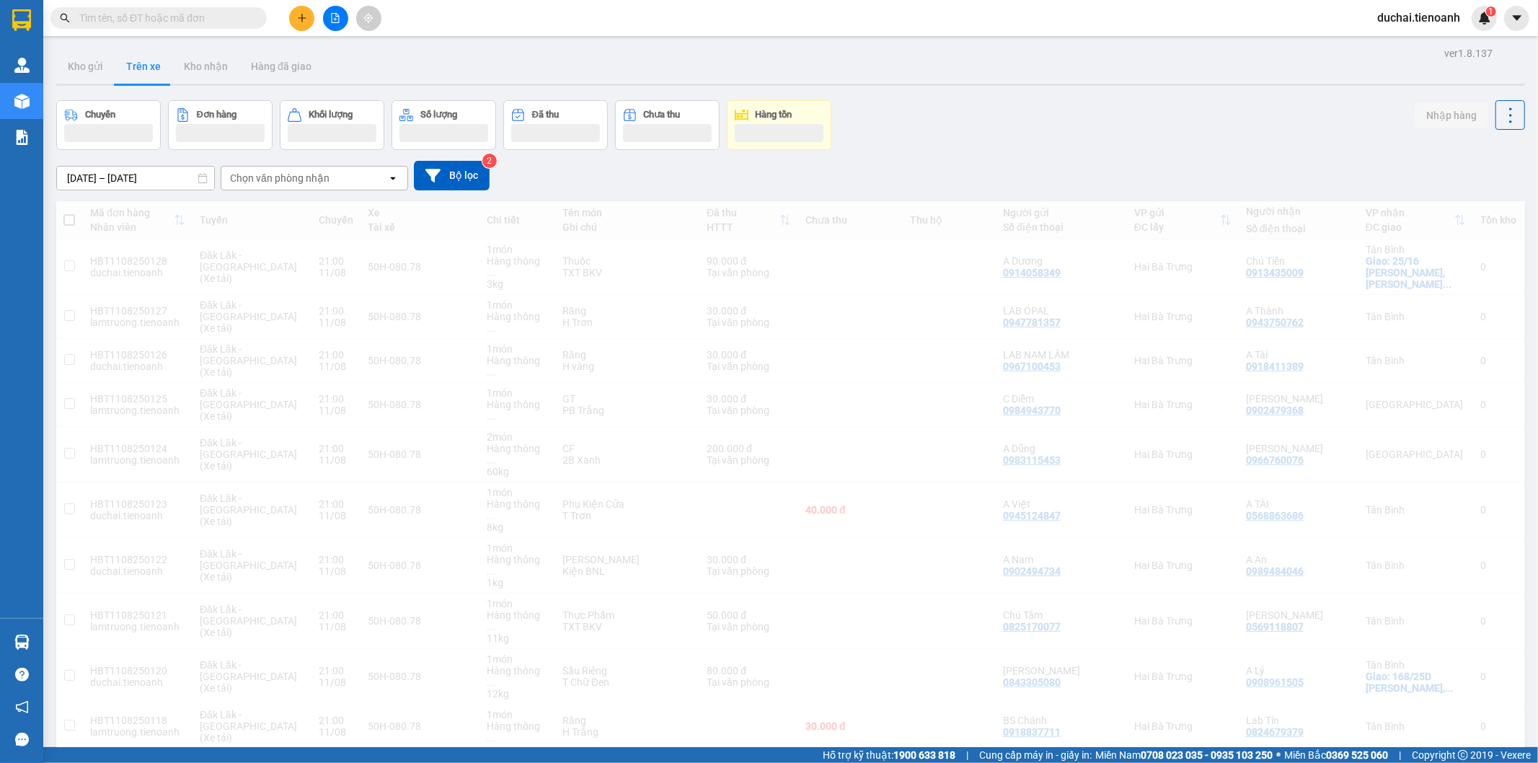
click at [340, 174] on div "Chọn văn phòng nhận" at bounding box center [304, 178] width 166 height 23
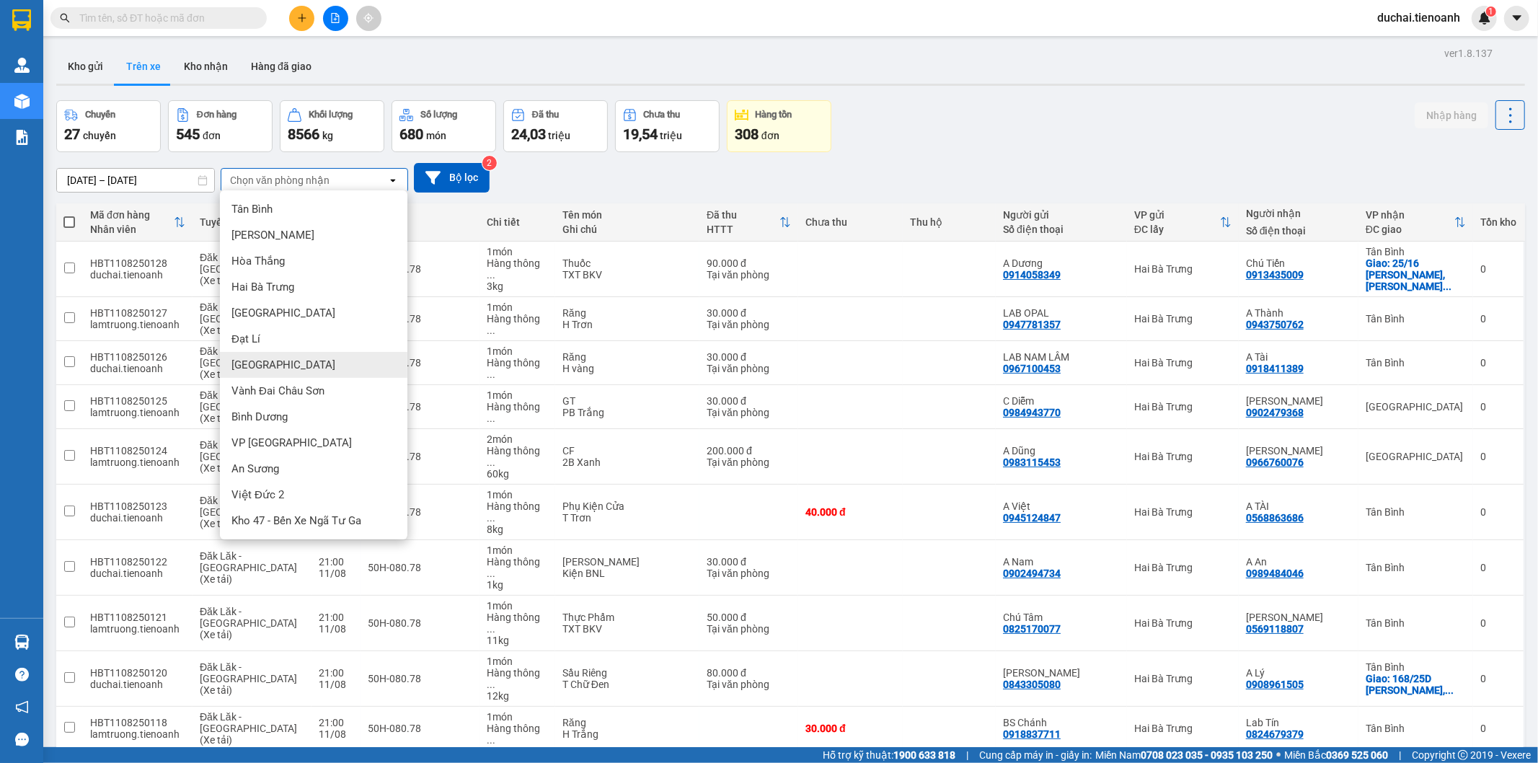
click at [293, 362] on div "[GEOGRAPHIC_DATA]" at bounding box center [313, 365] width 187 height 26
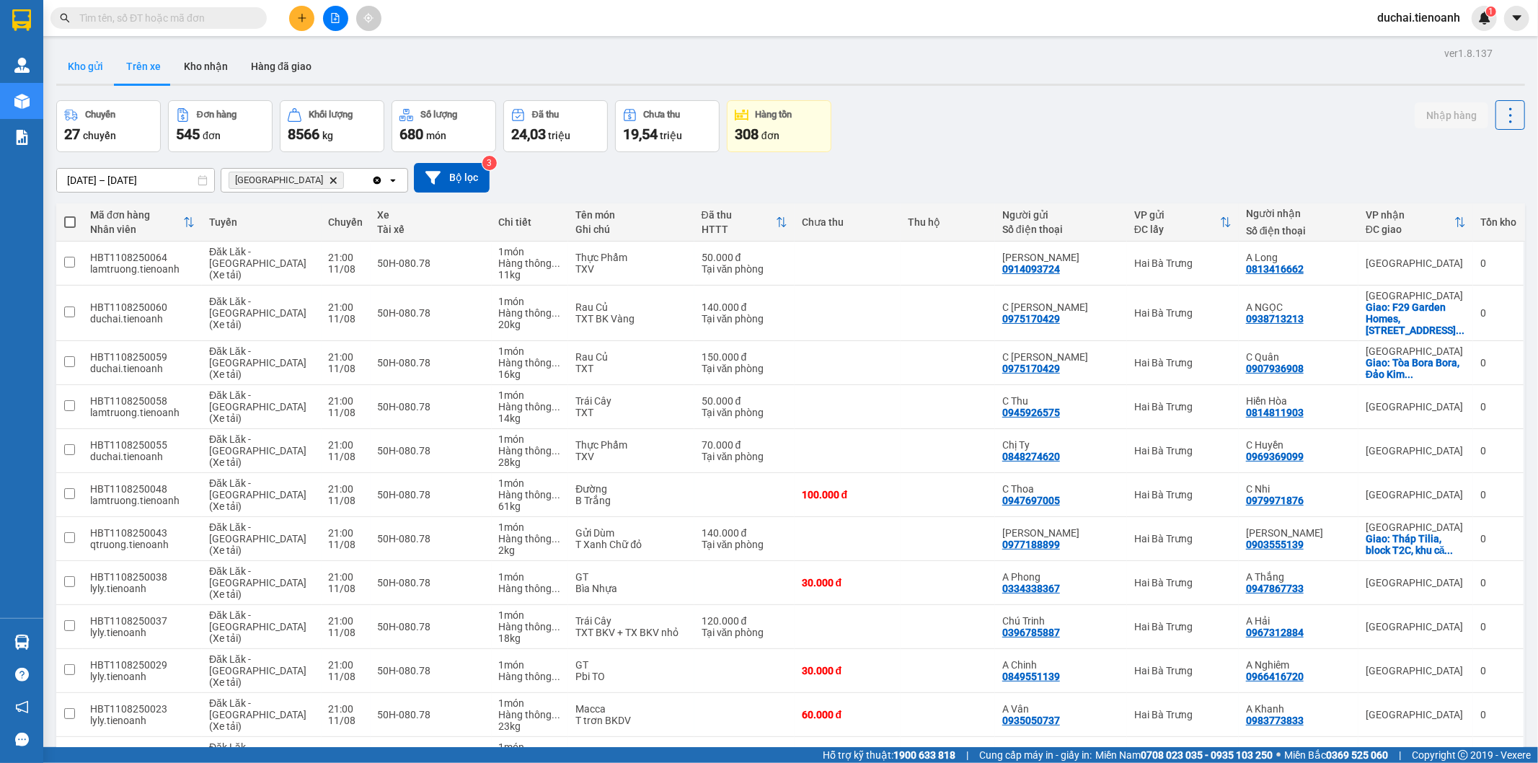
click at [89, 68] on button "Kho gửi" at bounding box center [85, 66] width 58 height 35
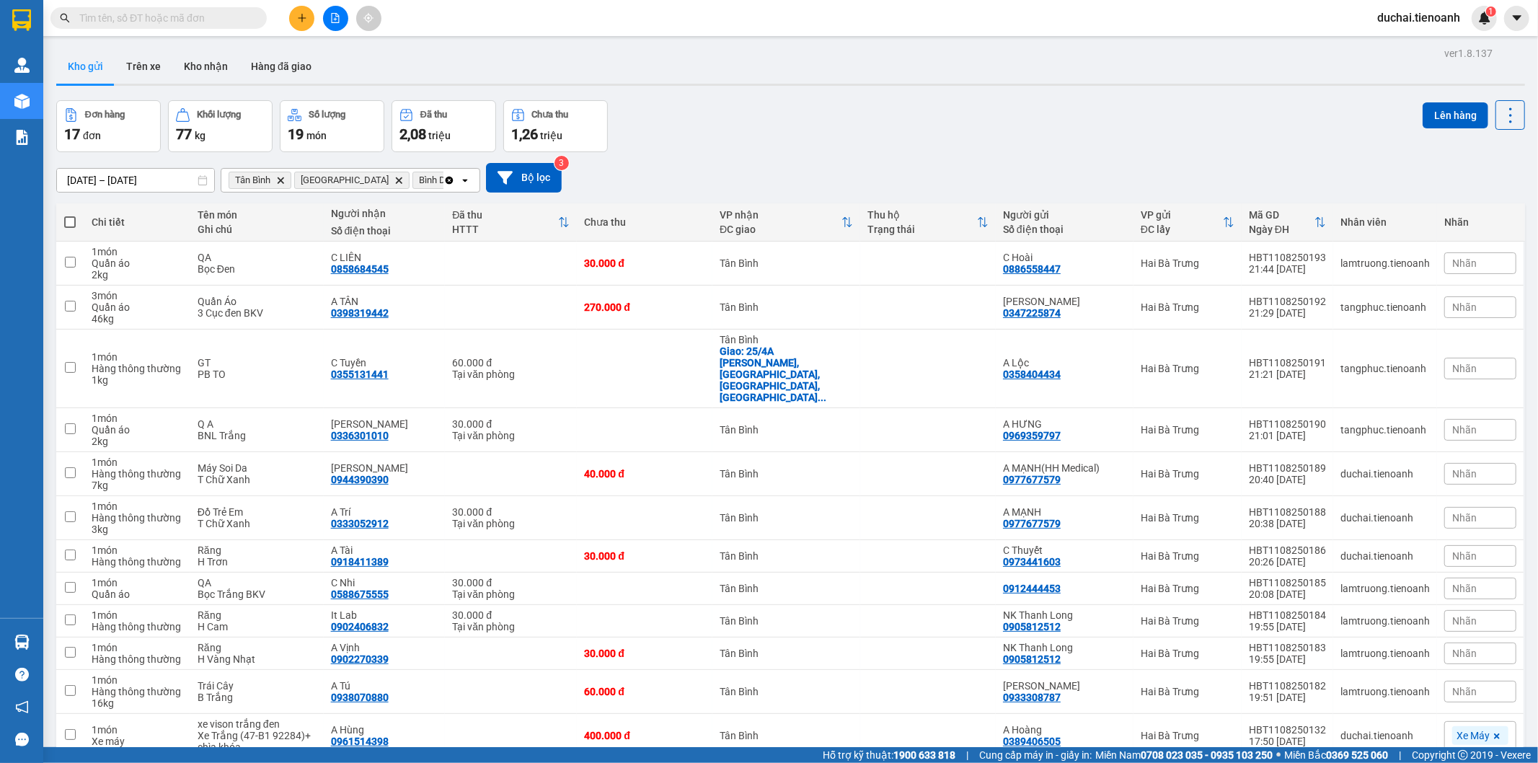
click at [285, 178] on icon "Delete" at bounding box center [280, 180] width 9 height 9
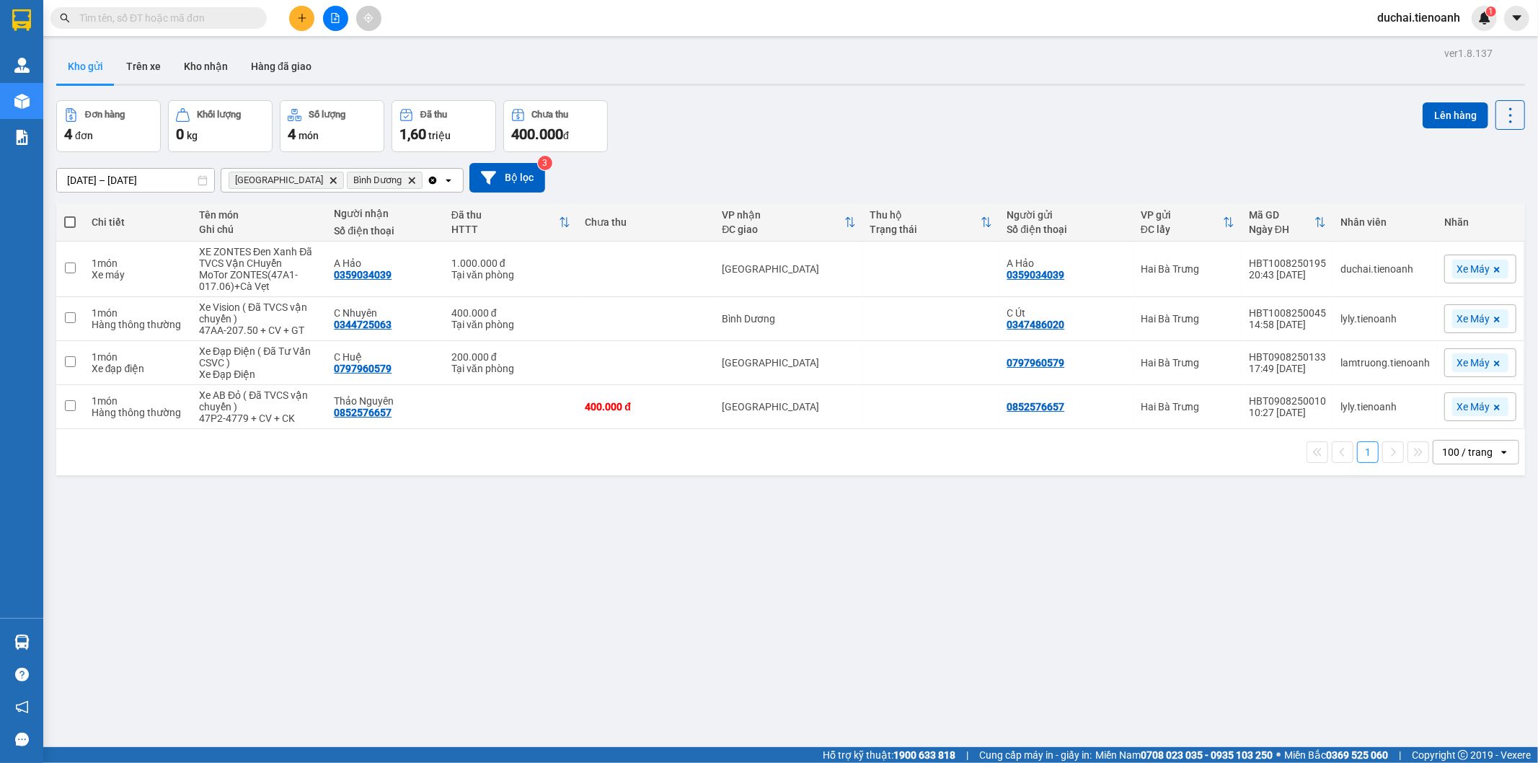
click at [407, 179] on icon "Delete" at bounding box center [411, 180] width 9 height 9
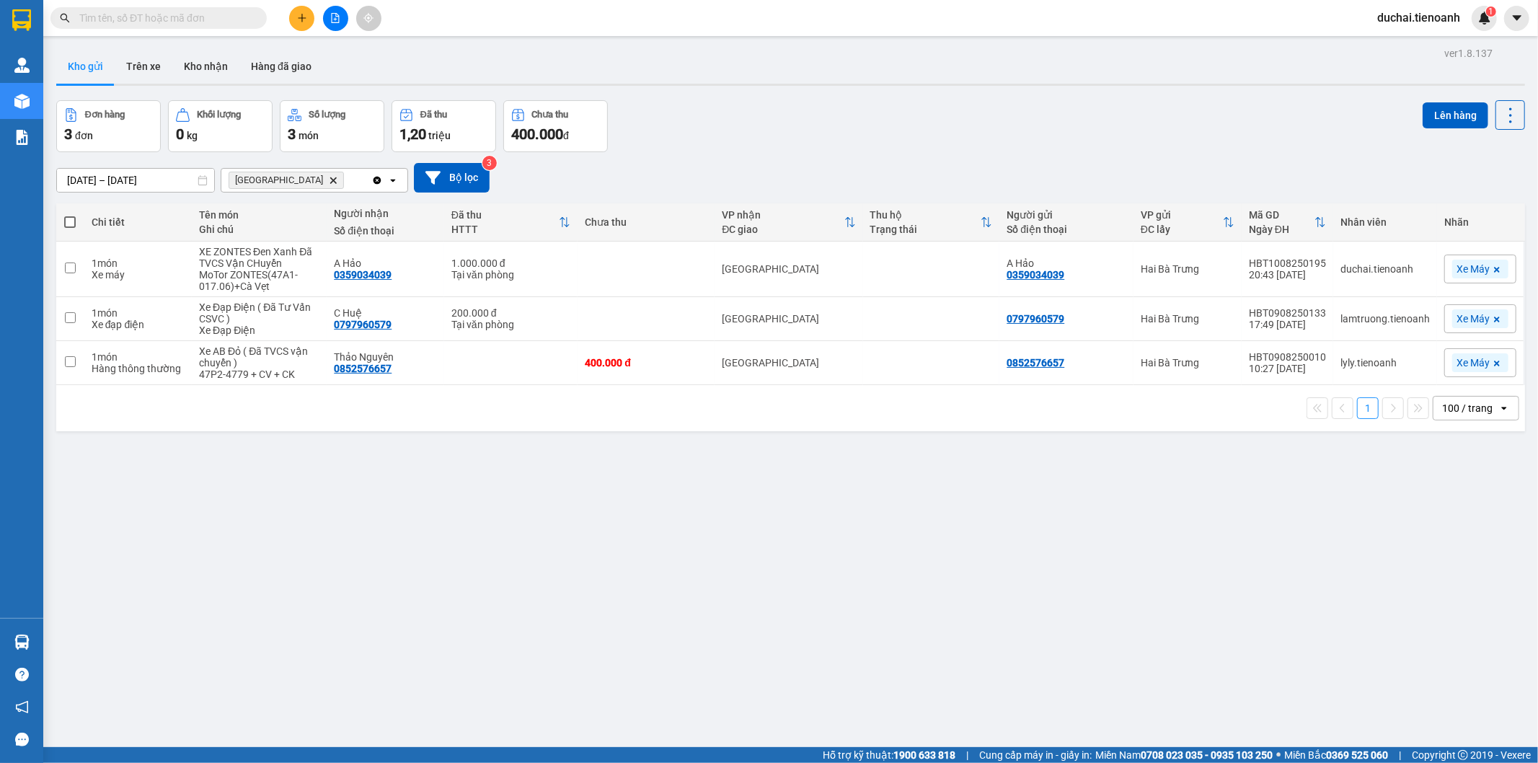
click at [330, 181] on icon "Thủ Đức, close by backspace" at bounding box center [333, 180] width 6 height 6
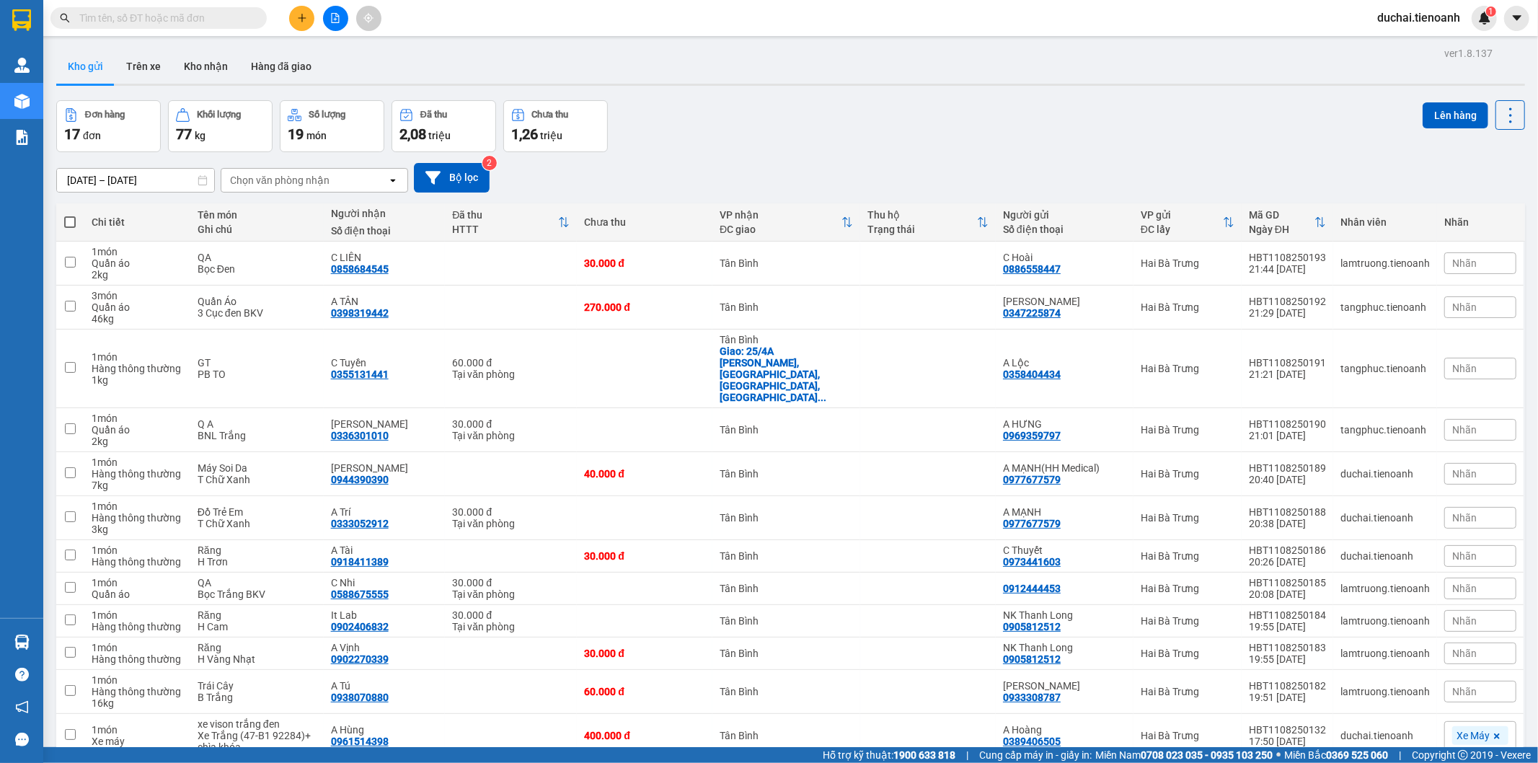
click at [120, 179] on input "[DATE] – [DATE]" at bounding box center [135, 180] width 157 height 23
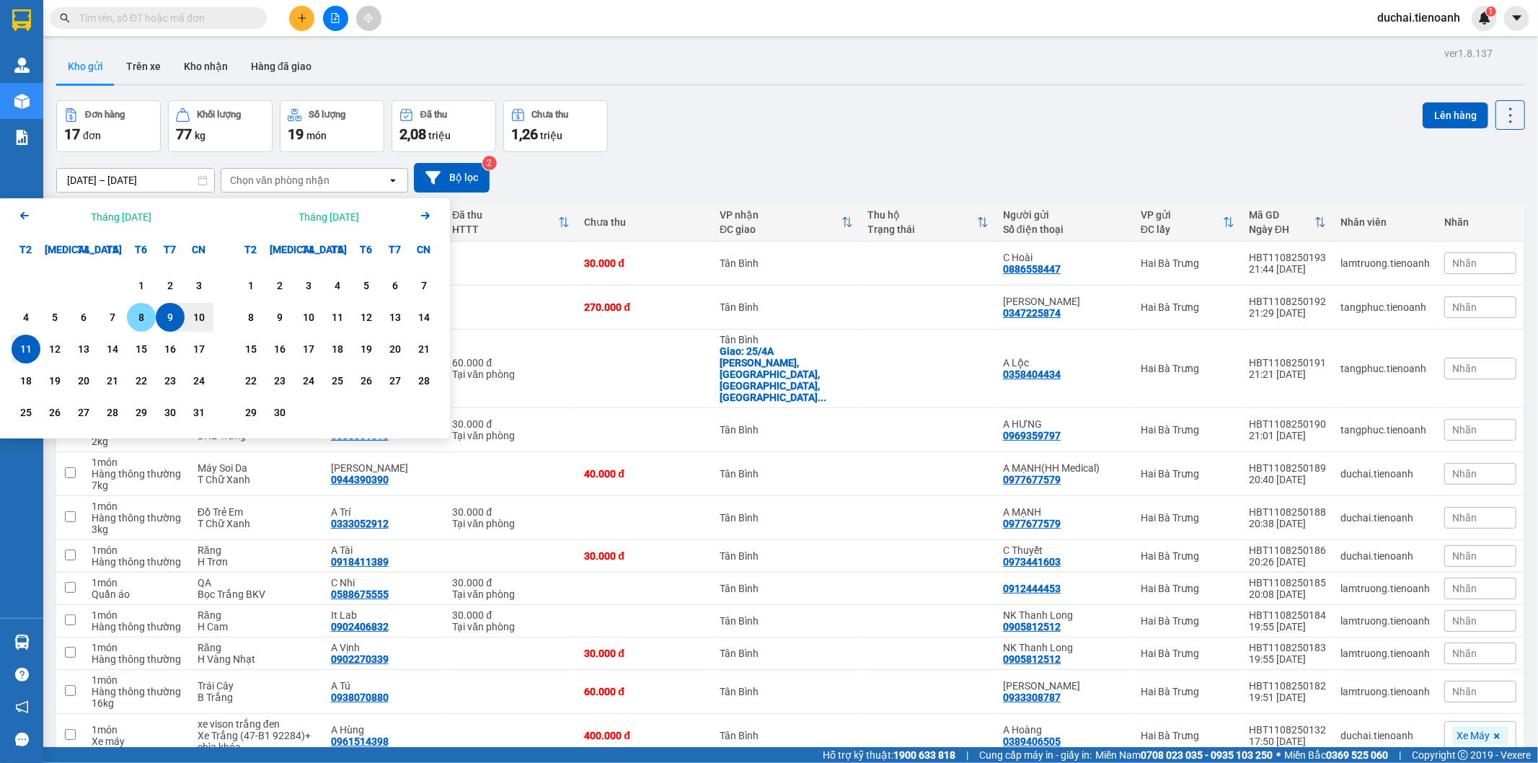
click at [134, 317] on div "8" at bounding box center [141, 317] width 20 height 17
type input "08/08/2025 – / /"
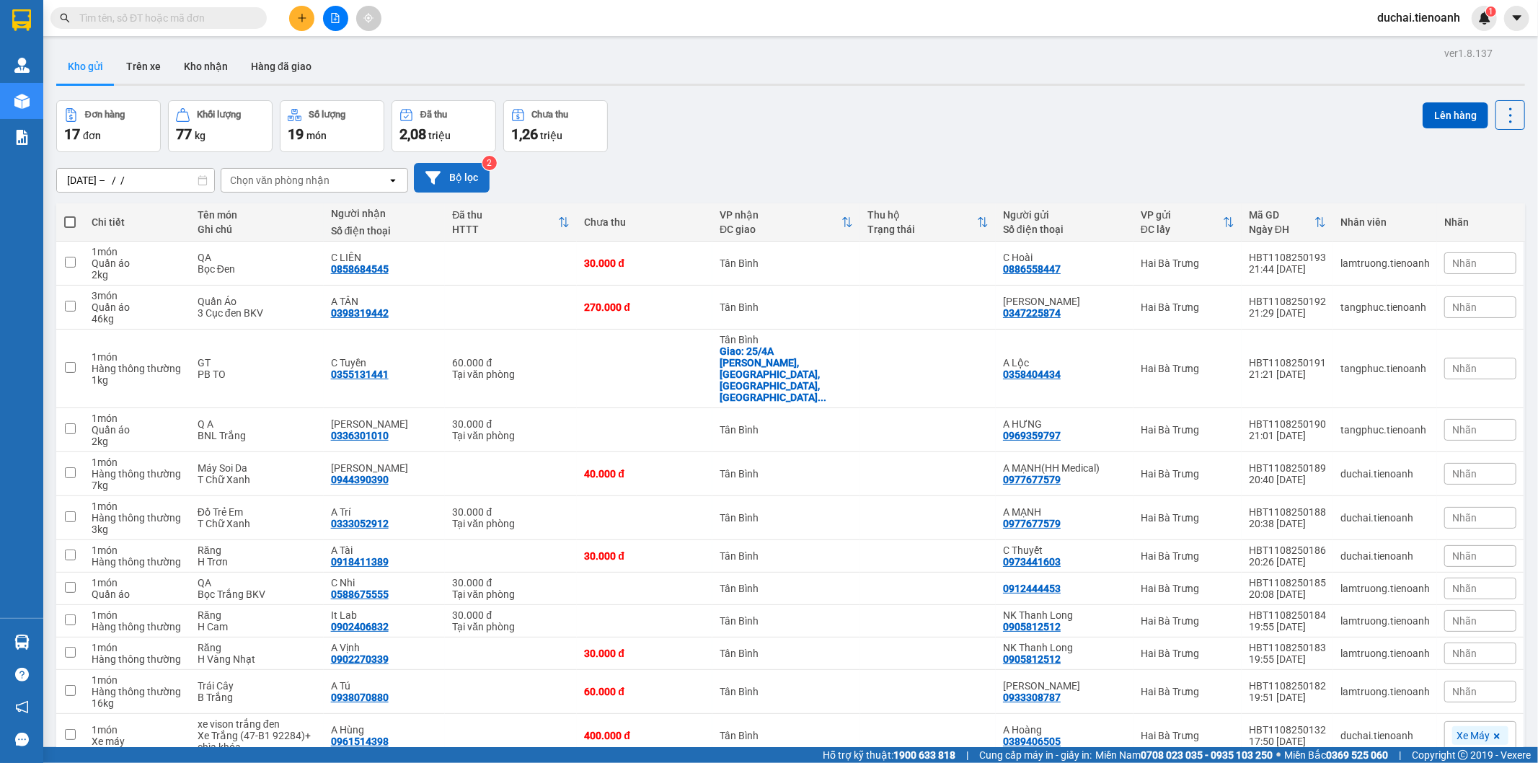
click at [452, 175] on button "Bộ lọc" at bounding box center [452, 178] width 76 height 30
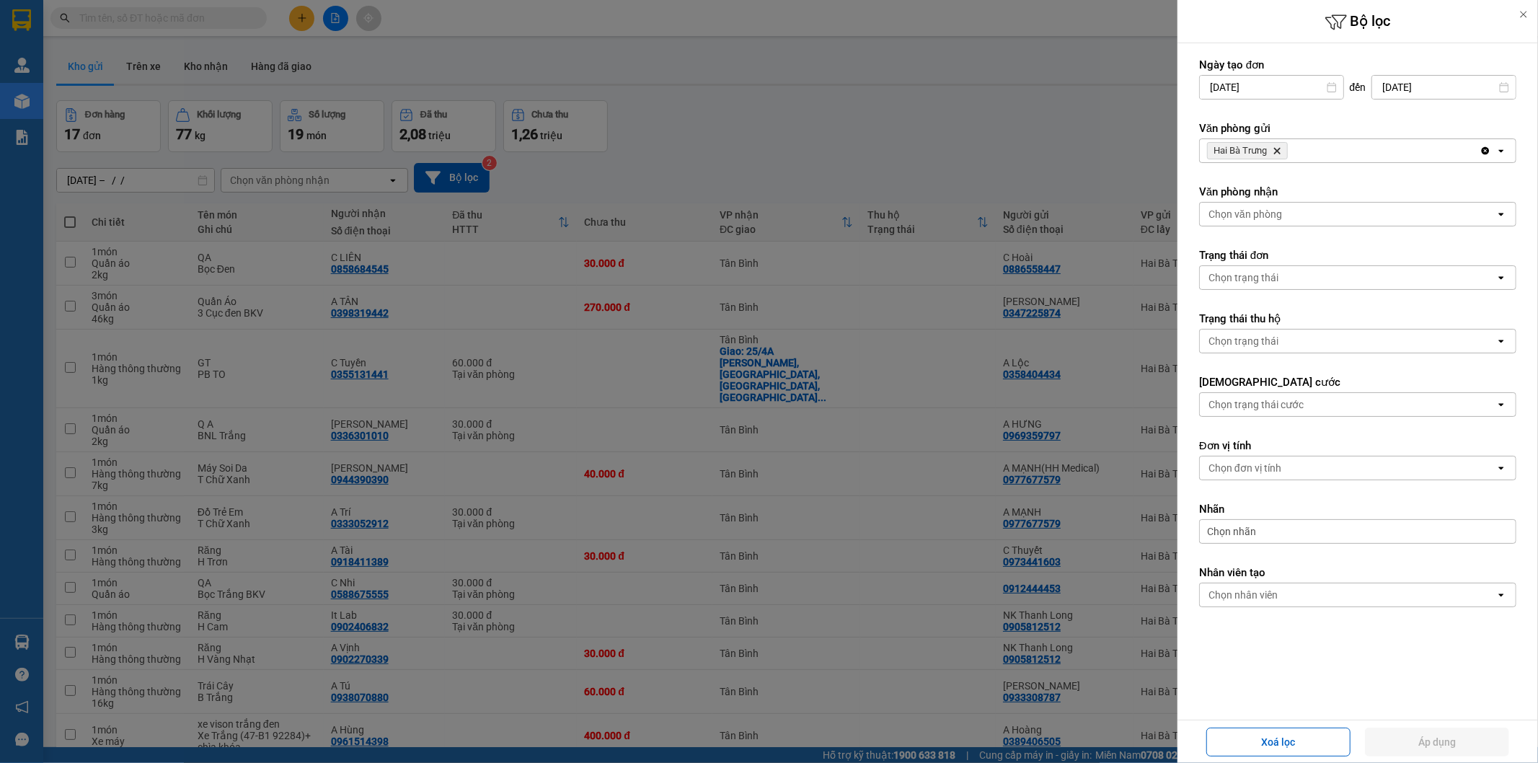
click at [1220, 84] on input "09/08/2025" at bounding box center [1271, 87] width 143 height 23
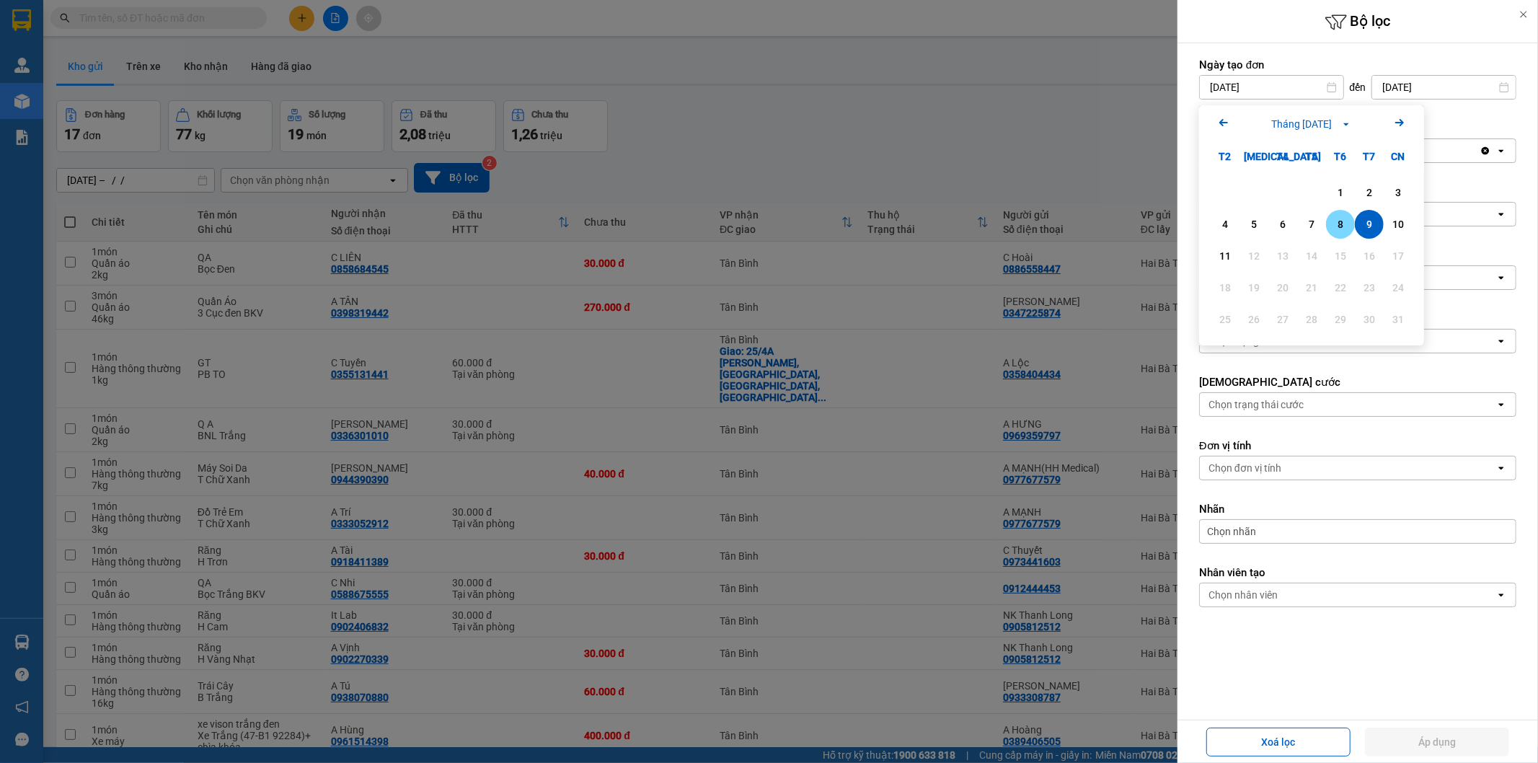
click at [1339, 217] on div "8" at bounding box center [1340, 224] width 20 height 17
type input "08/08/2025"
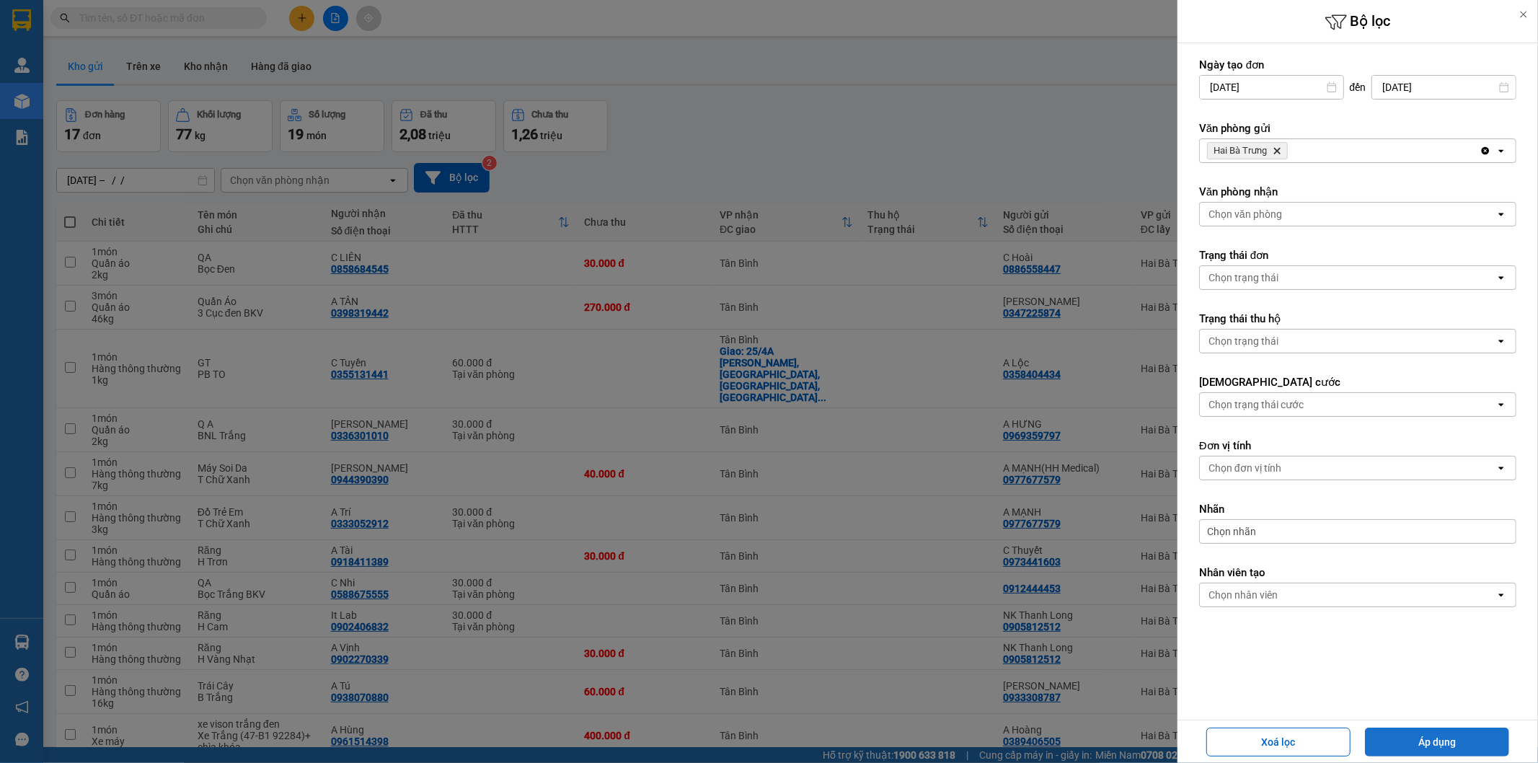
click at [1440, 730] on button "Áp dụng" at bounding box center [1437, 741] width 144 height 29
type input "08/08/2025 – 11/08/2025"
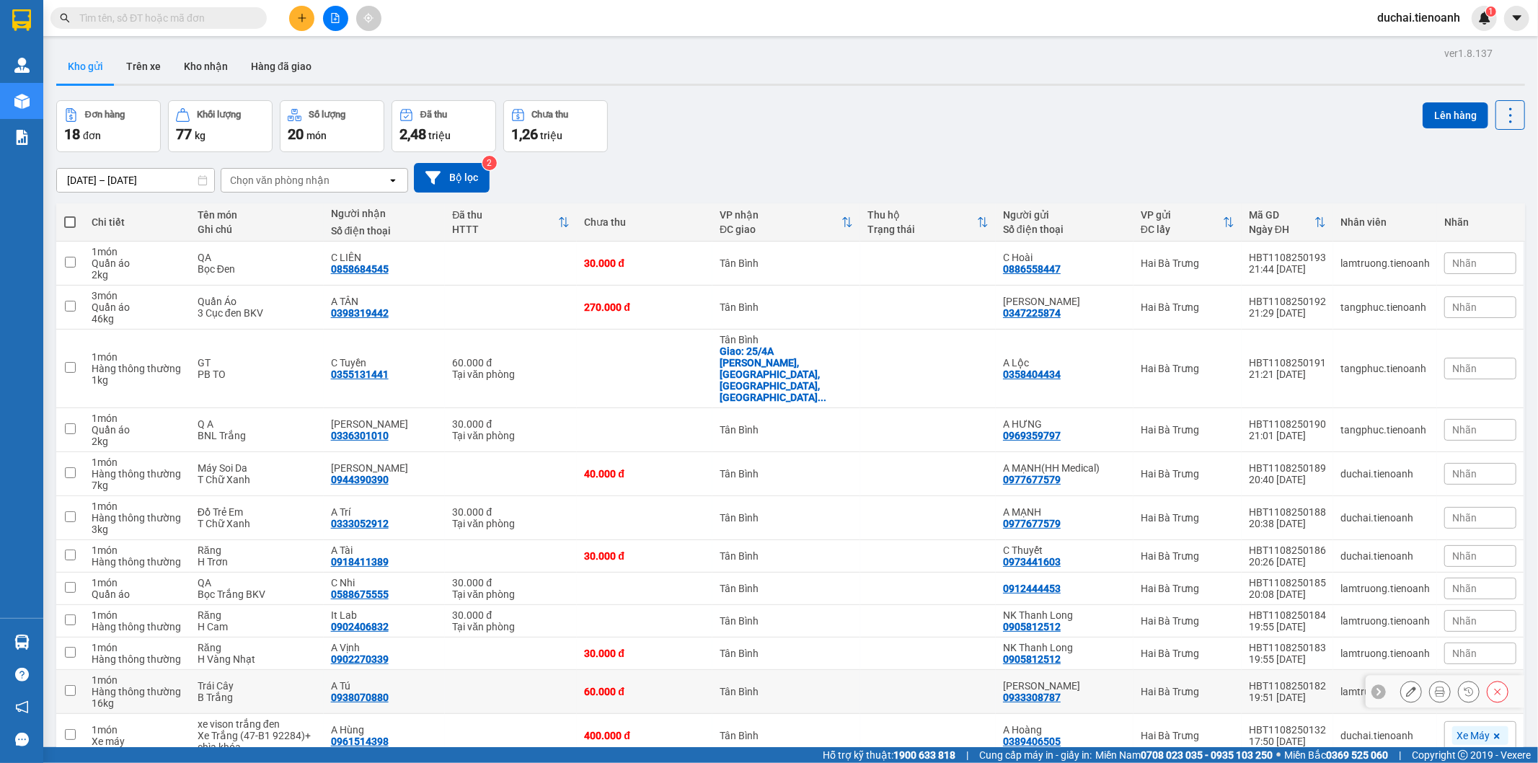
scroll to position [323, 0]
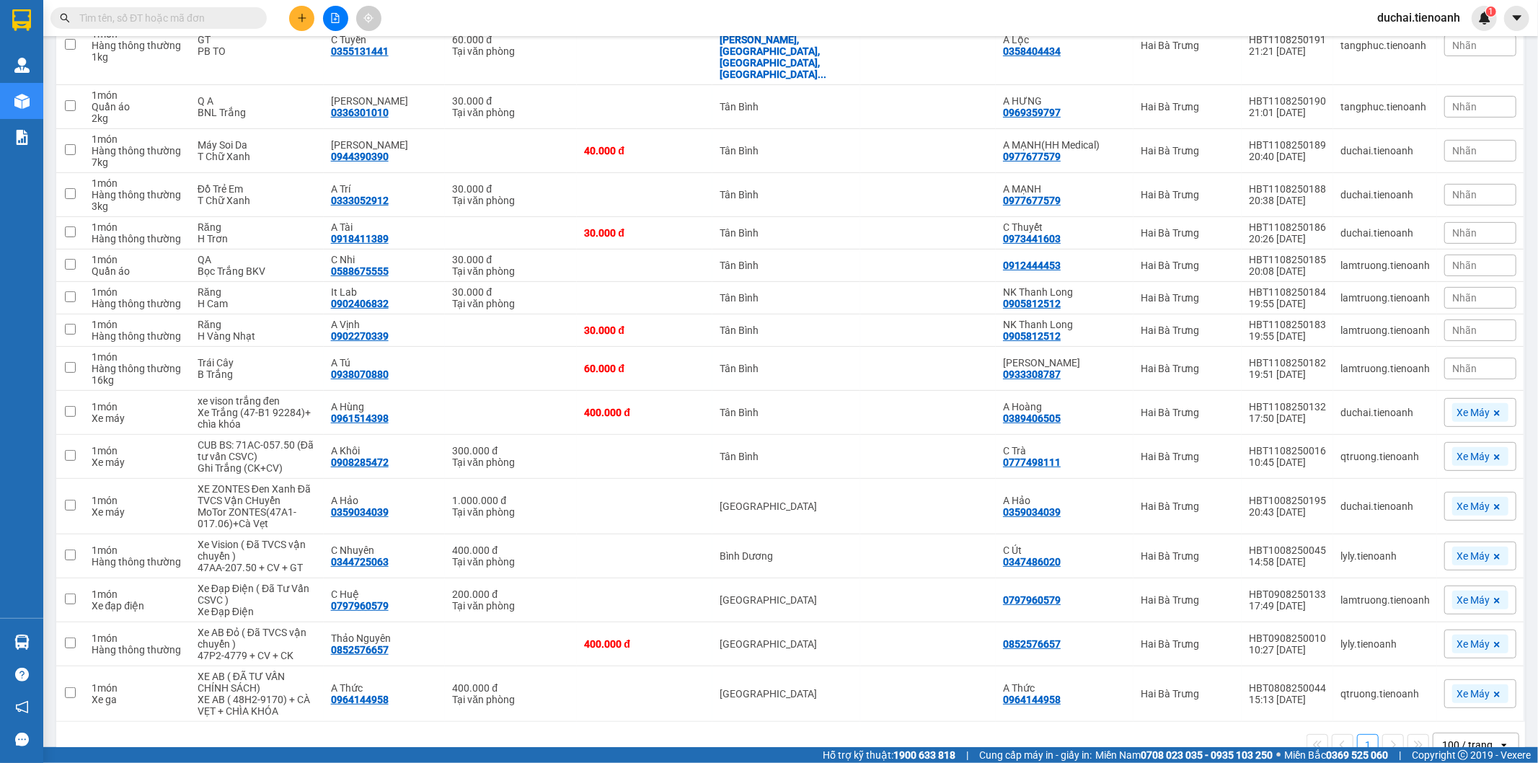
click at [1436, 13] on span "duchai.tienoanh" at bounding box center [1418, 18] width 106 height 18
click at [1404, 44] on span "Đăng xuất" at bounding box center [1425, 45] width 75 height 16
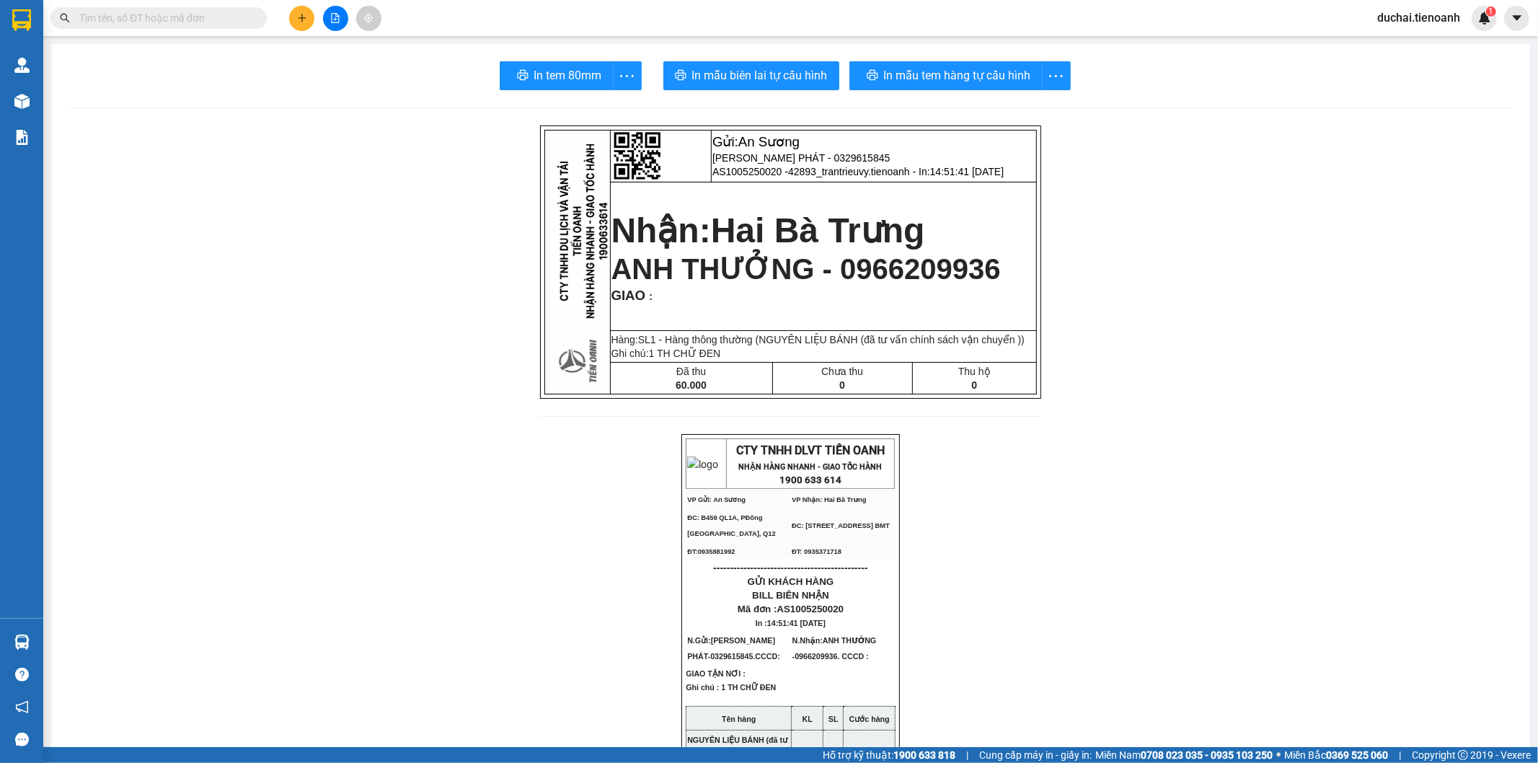
click at [166, 15] on input "text" at bounding box center [164, 18] width 170 height 16
paste input "0964144958"
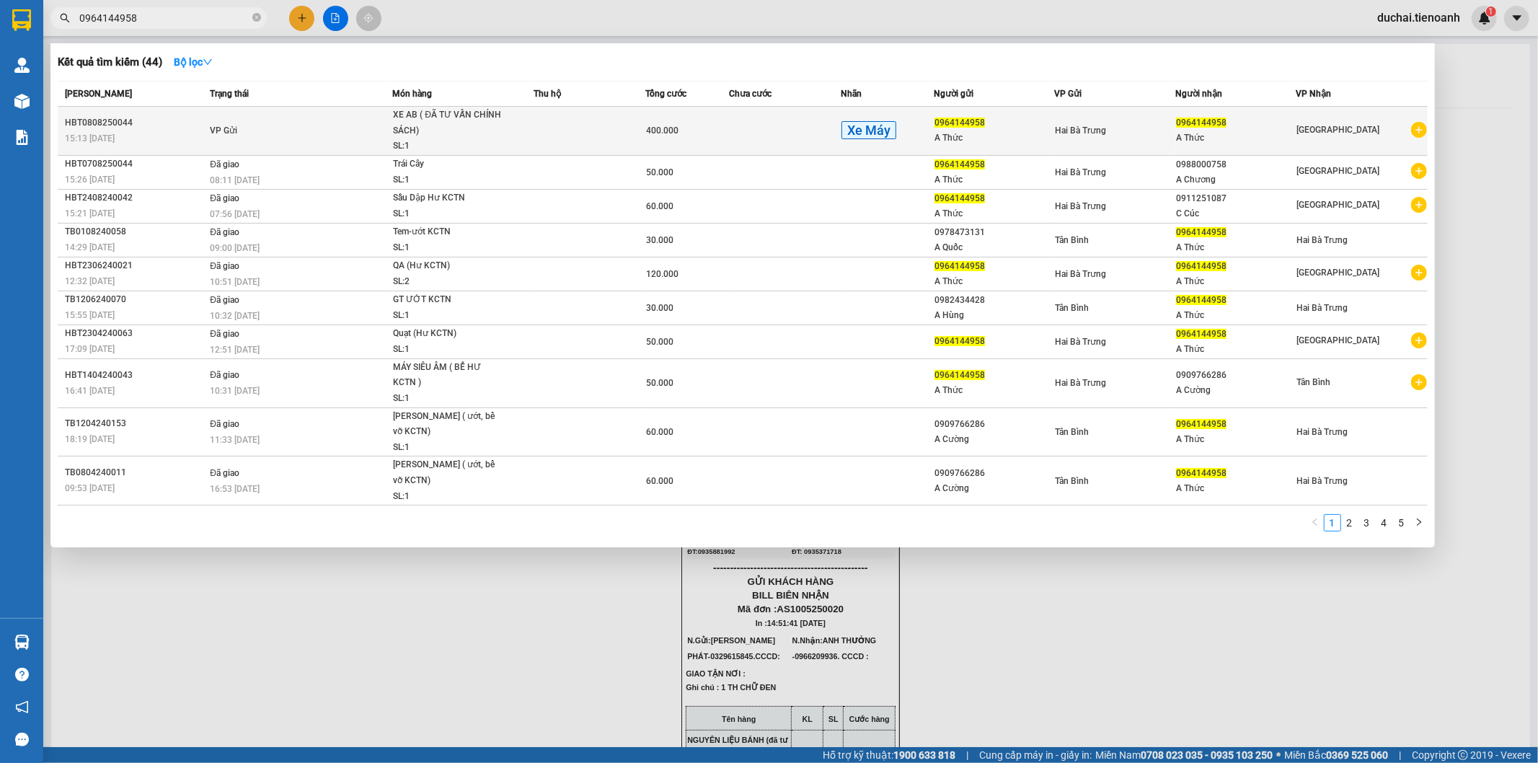
type input "0964144958"
click at [575, 134] on td at bounding box center [589, 131] width 112 height 49
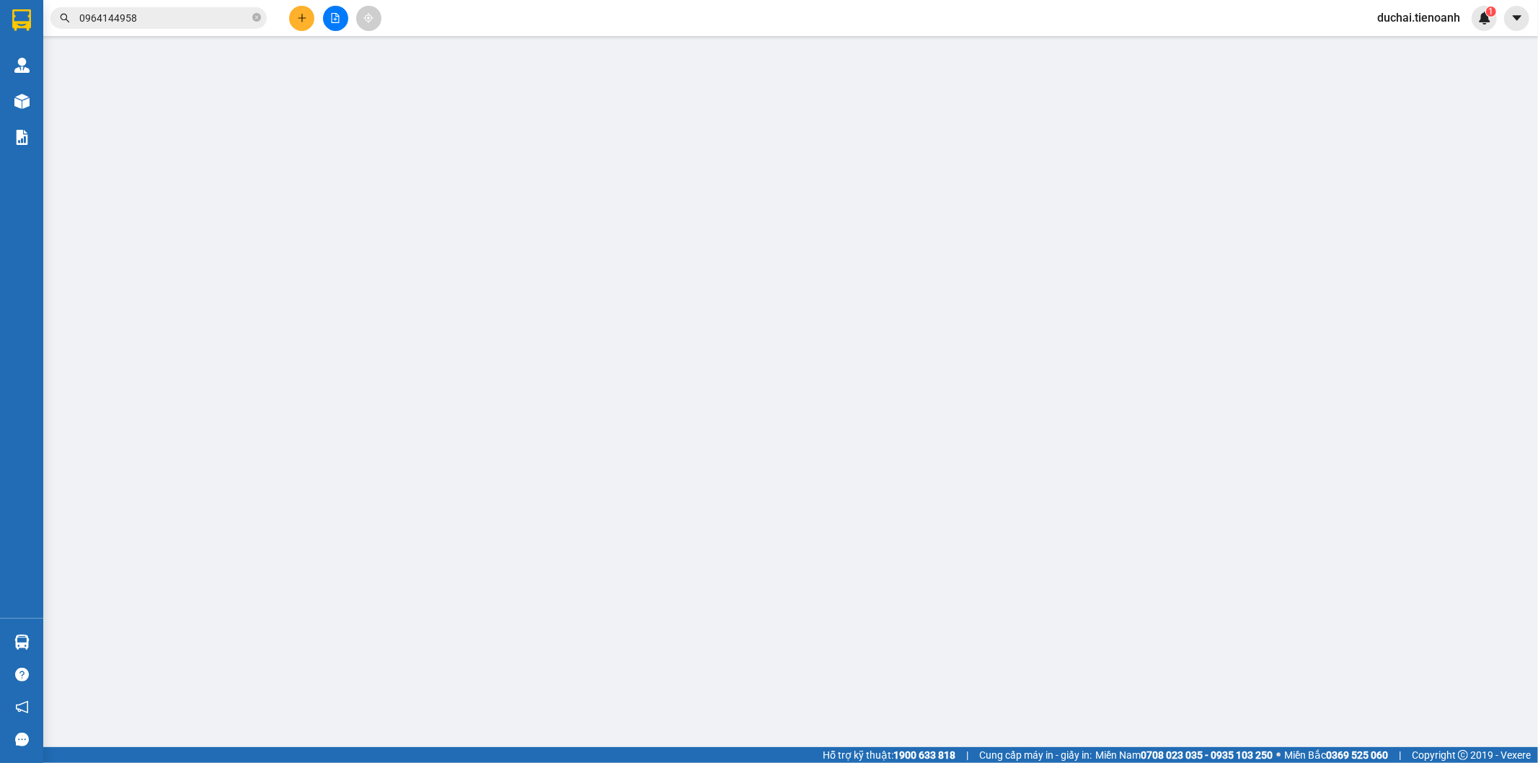
type input "0964144958"
type input "A Thức"
type input "0964144958"
type input "A Thức"
type input "400.000"
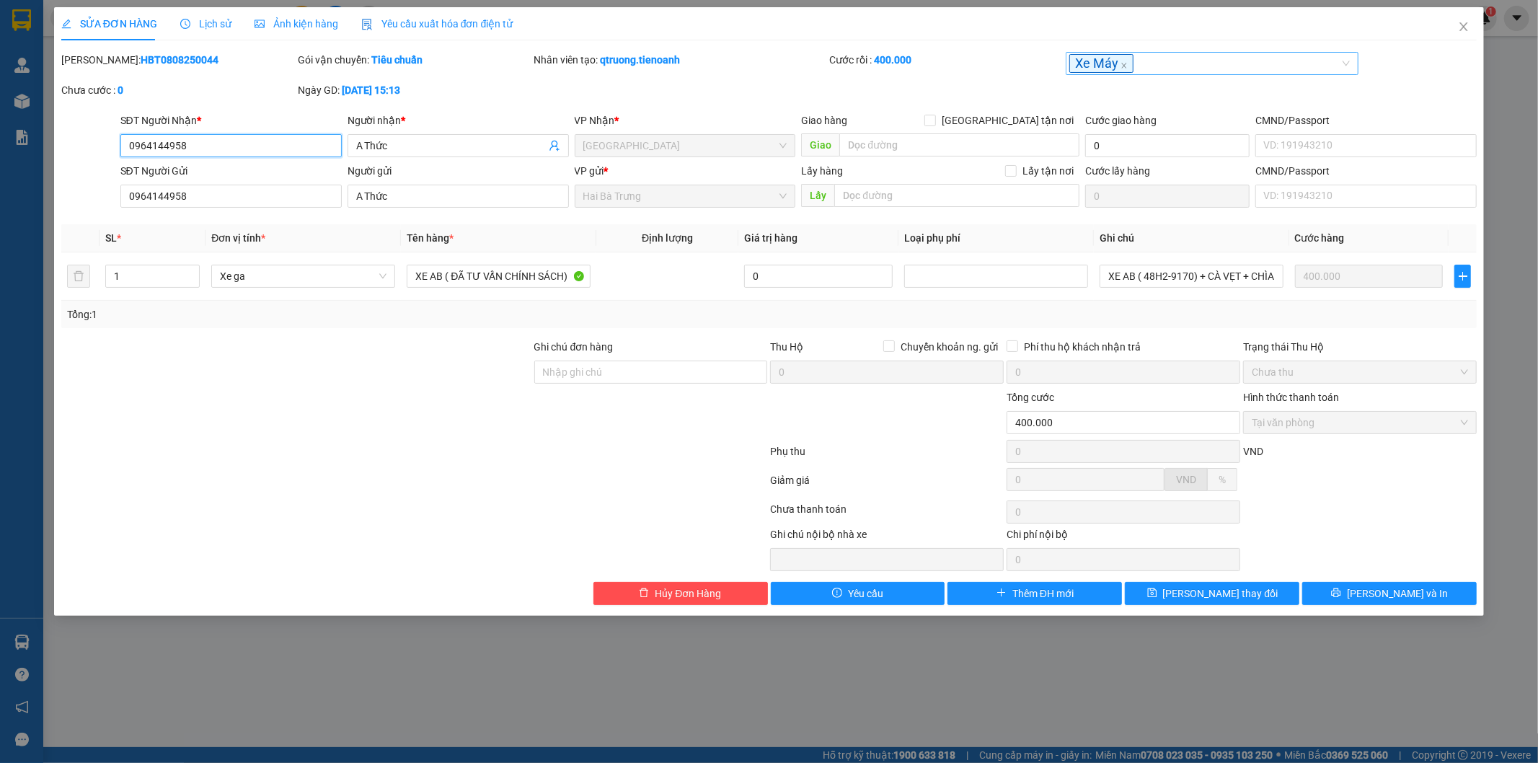
click at [1141, 68] on div "Xe Máy" at bounding box center [1204, 63] width 271 height 18
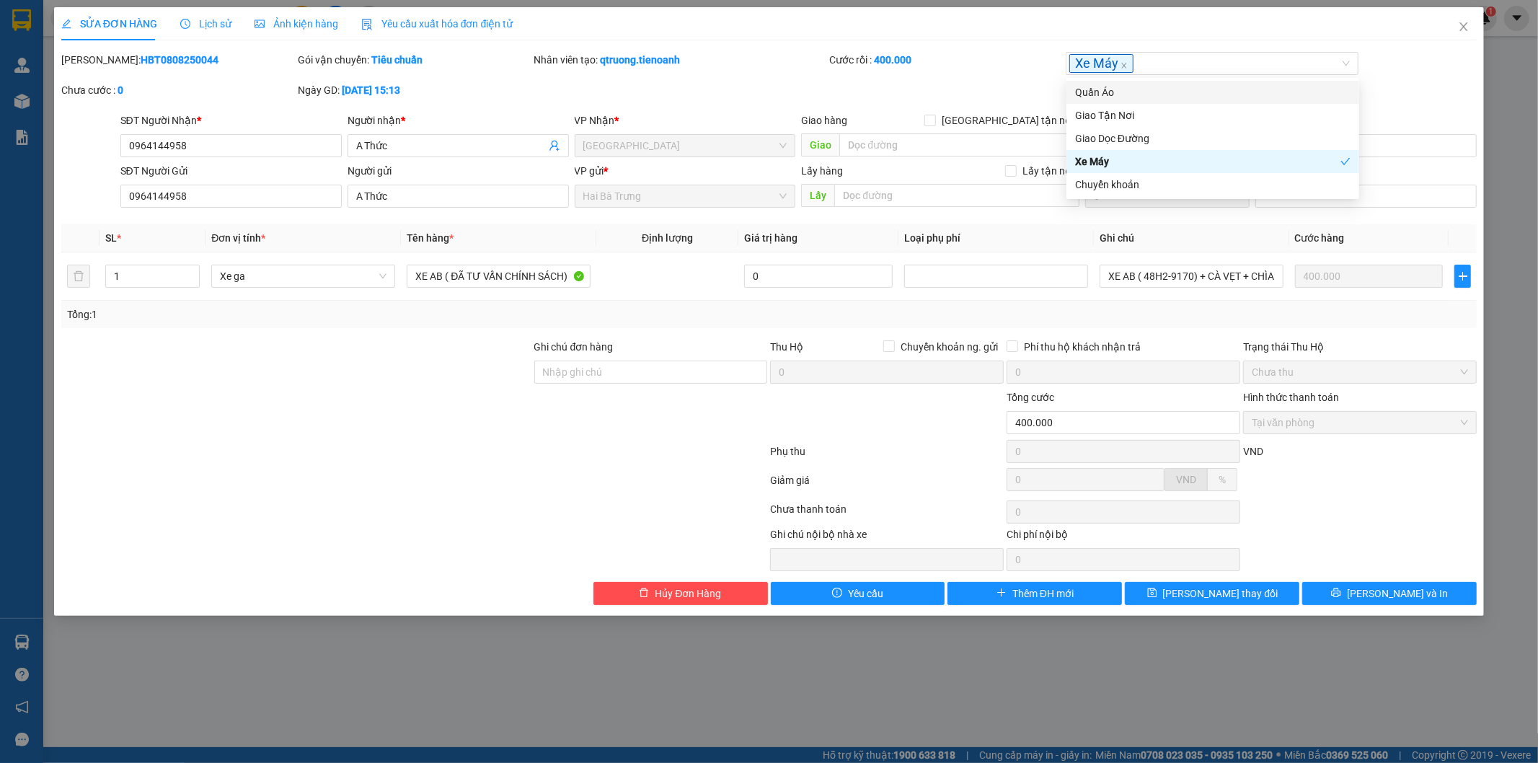
click at [957, 73] on div "Cước rồi : 400.000" at bounding box center [946, 67] width 236 height 30
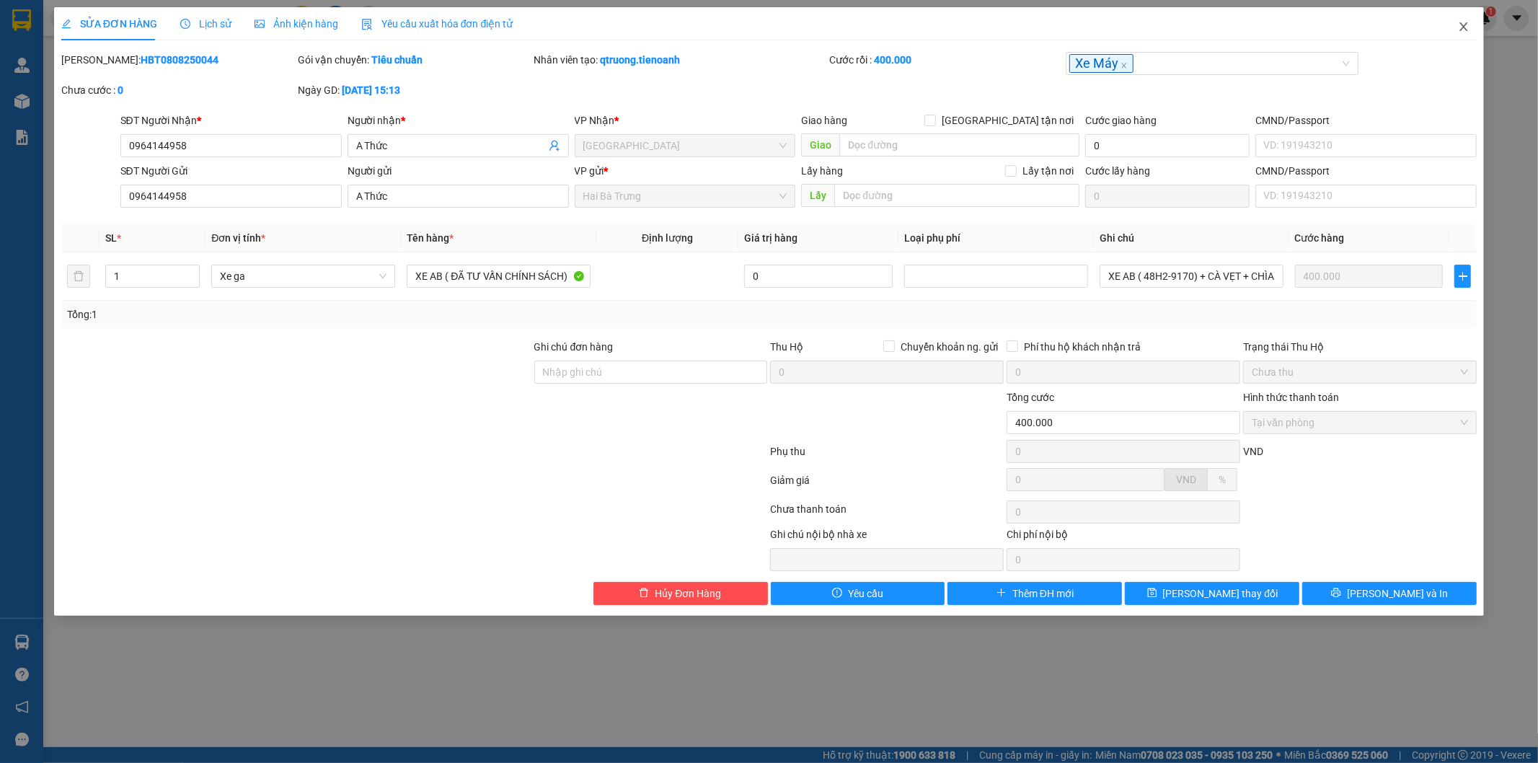
click at [1455, 26] on span "Close" at bounding box center [1463, 27] width 40 height 40
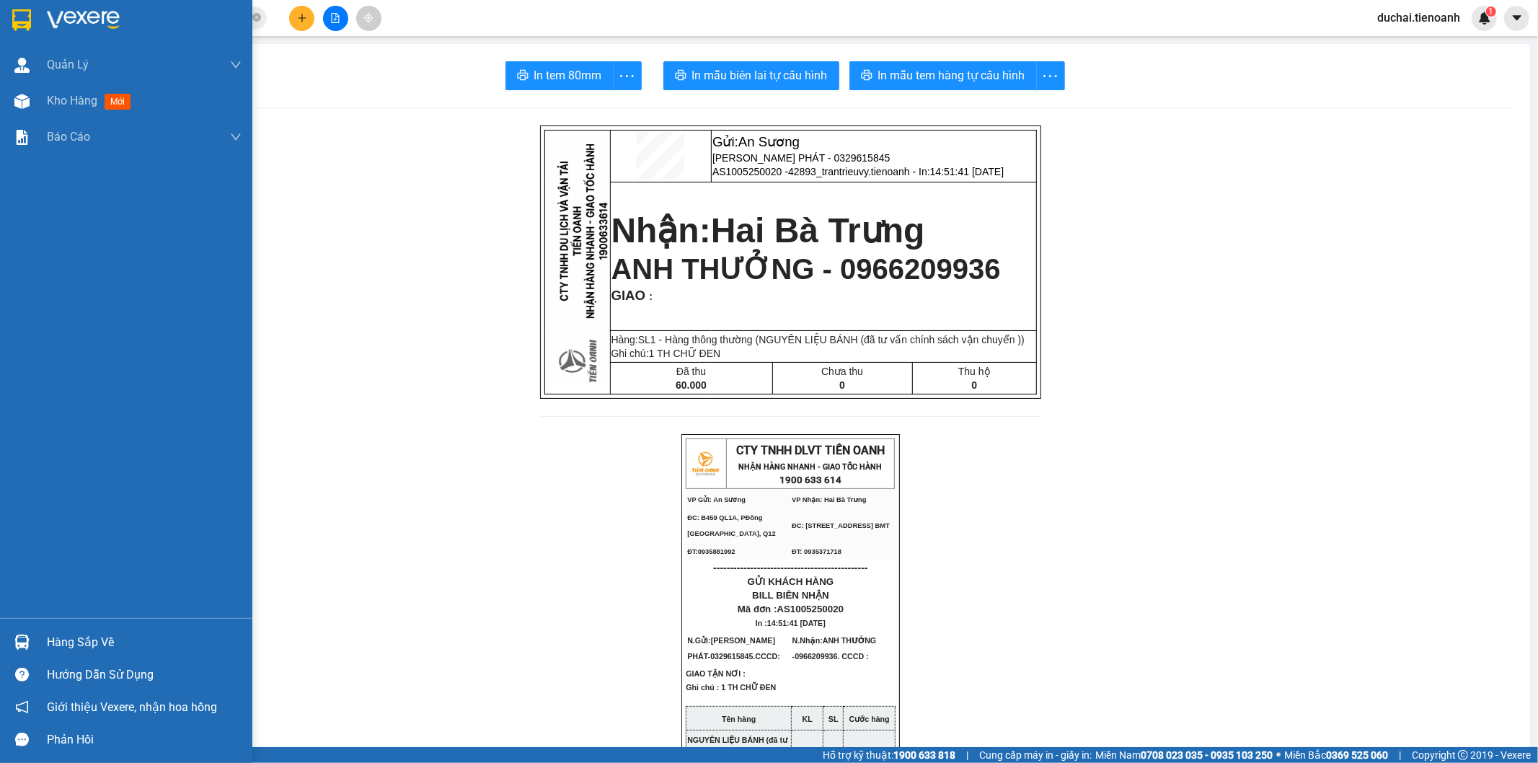
click at [47, 19] on img at bounding box center [83, 20] width 73 height 22
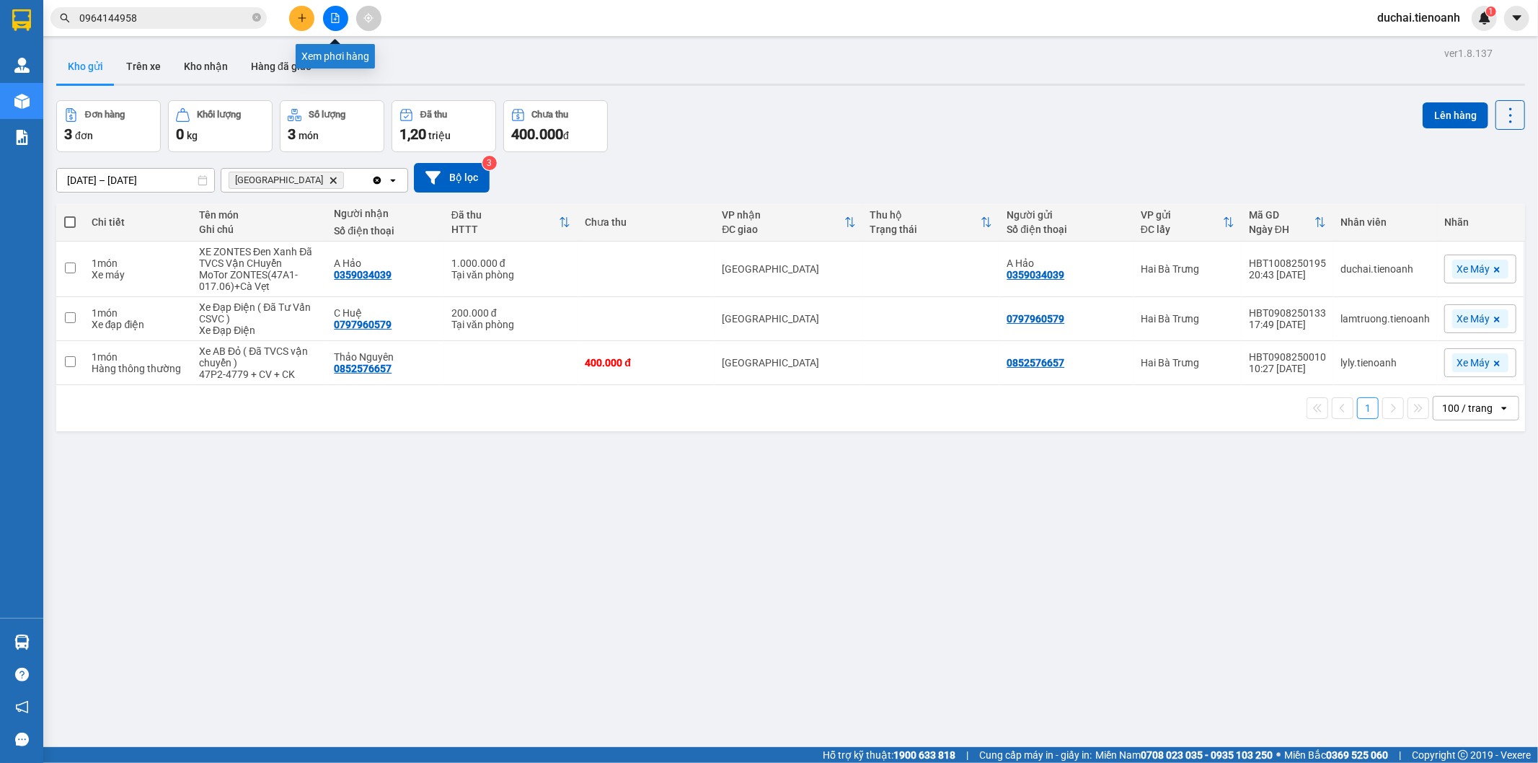
click at [332, 22] on icon "file-add" at bounding box center [335, 18] width 10 height 10
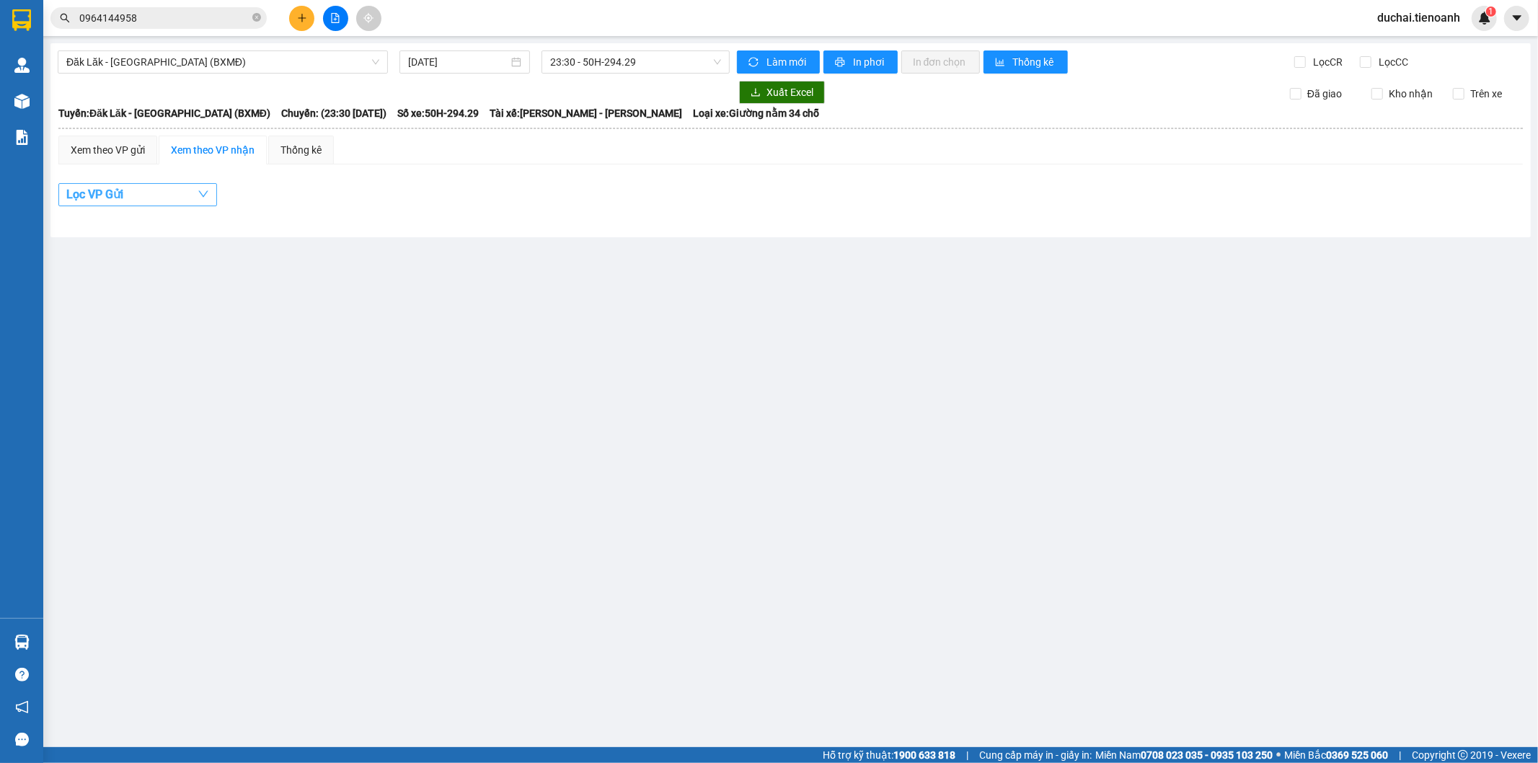
click at [161, 196] on button "Lọc VP Gửi" at bounding box center [137, 194] width 159 height 23
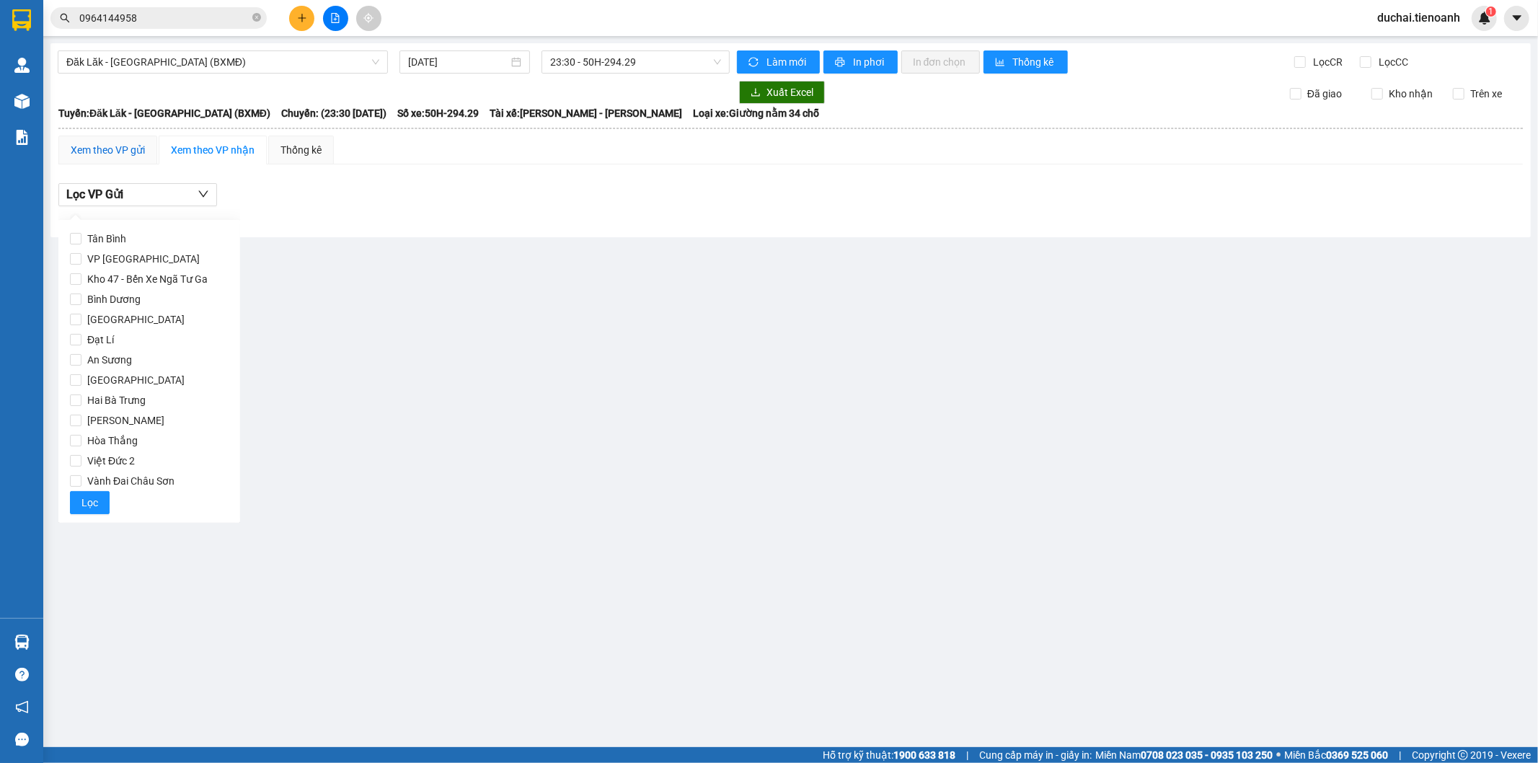
click at [121, 150] on div "Xem theo VP gửi" at bounding box center [108, 150] width 74 height 16
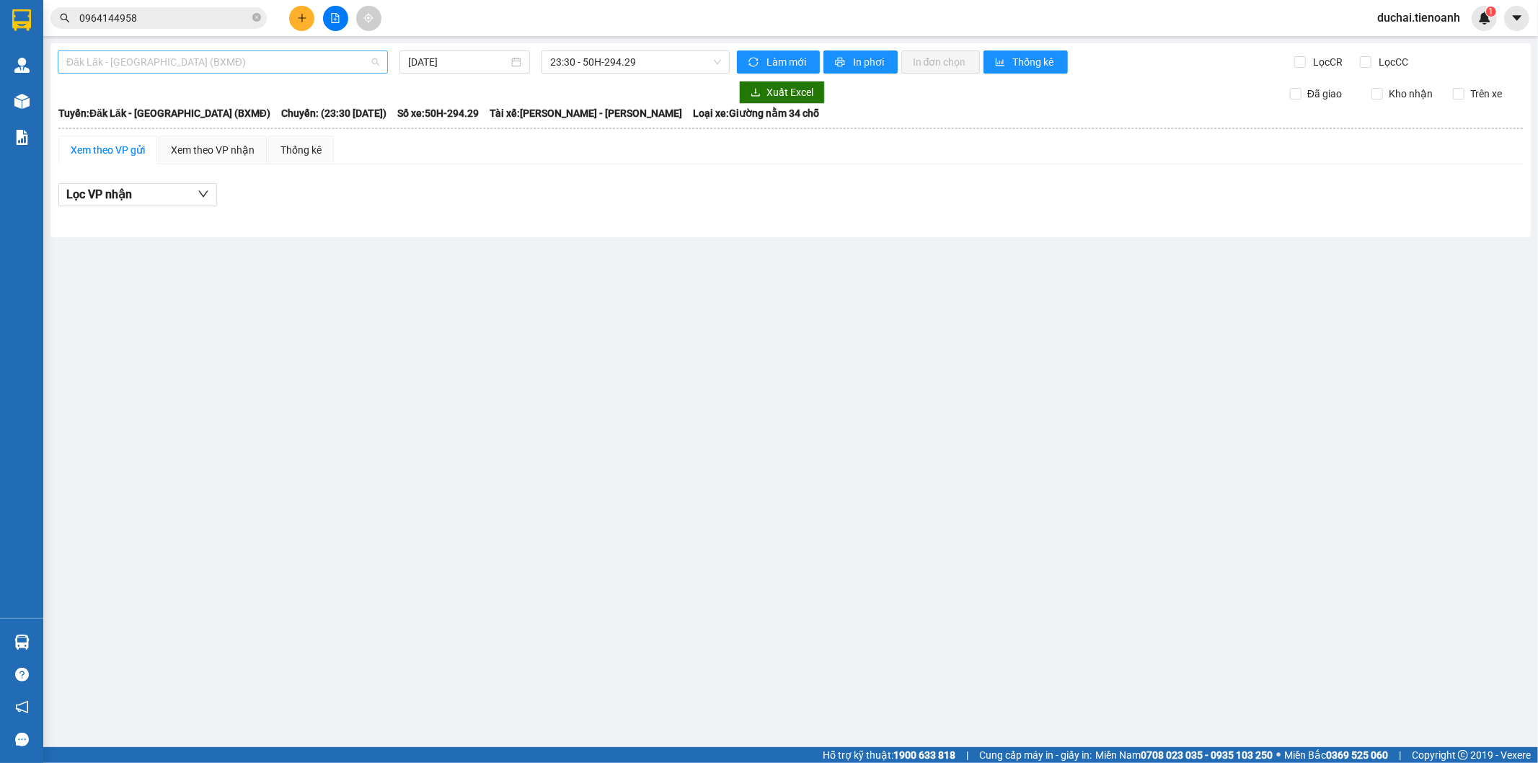
click at [214, 72] on span "Đăk Lăk - Sài Gòn (BXMĐ)" at bounding box center [222, 62] width 313 height 22
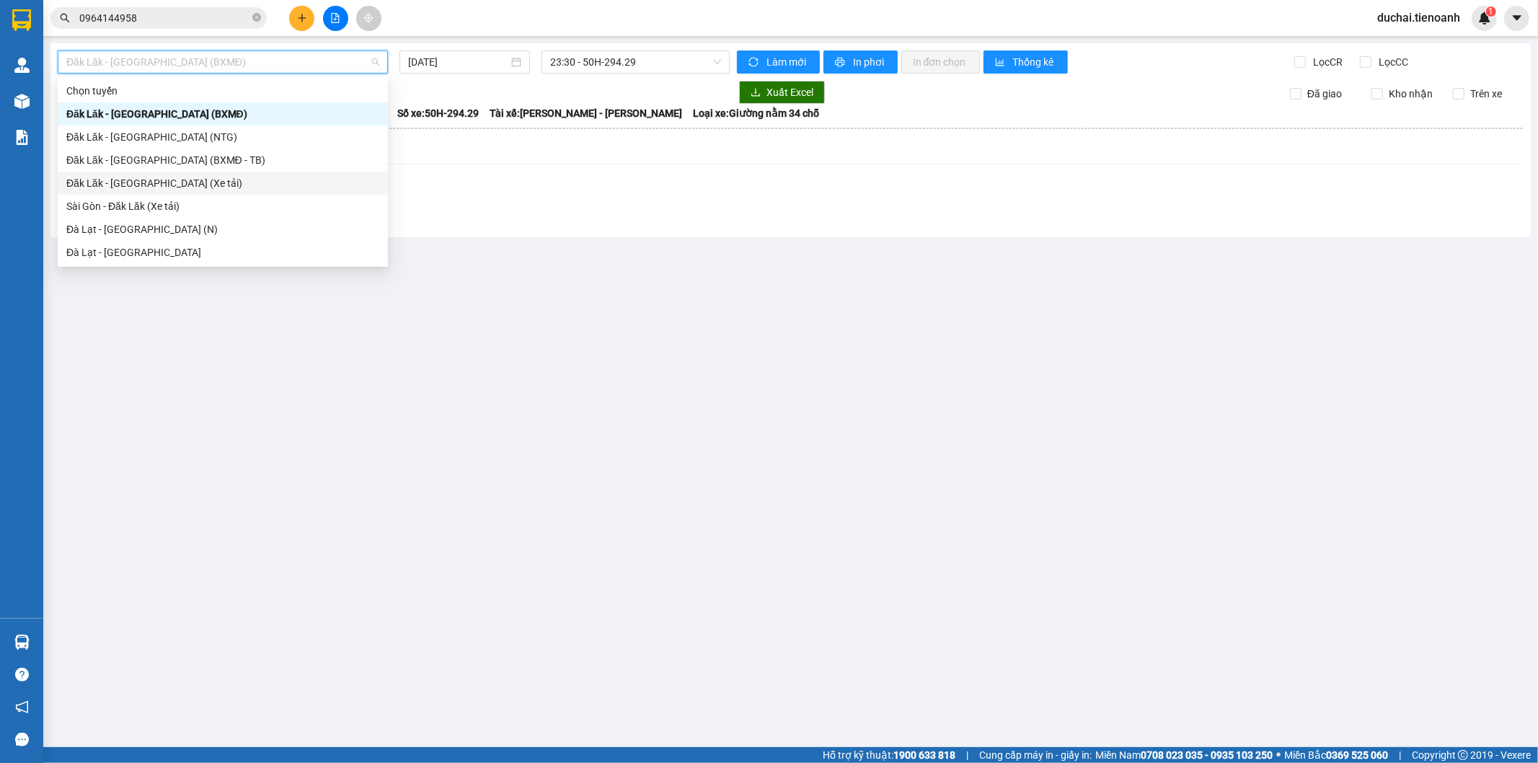
click at [191, 183] on div "Đăk Lăk - Sài Gòn (Xe tải)" at bounding box center [222, 183] width 313 height 16
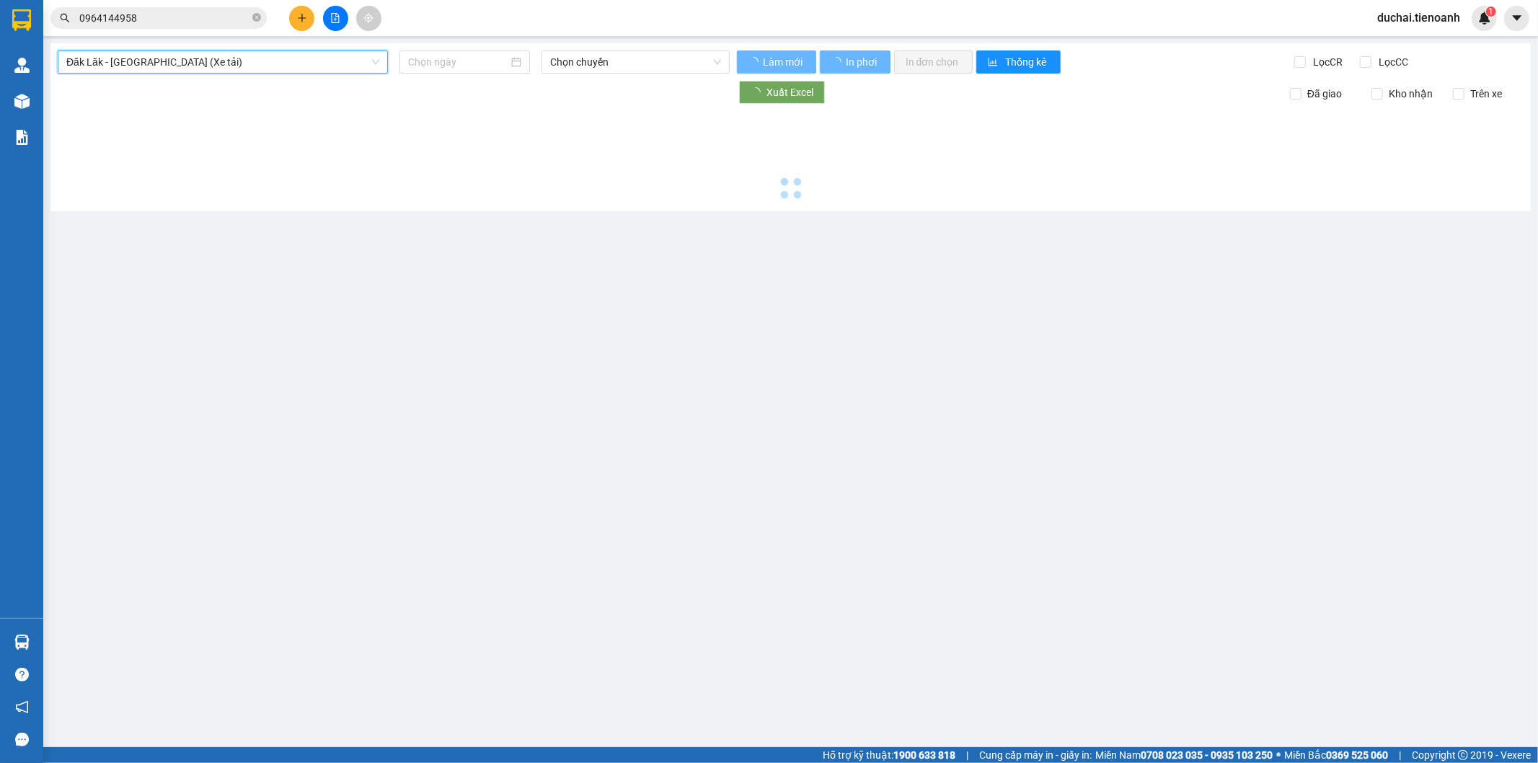
type input "11/08/2025"
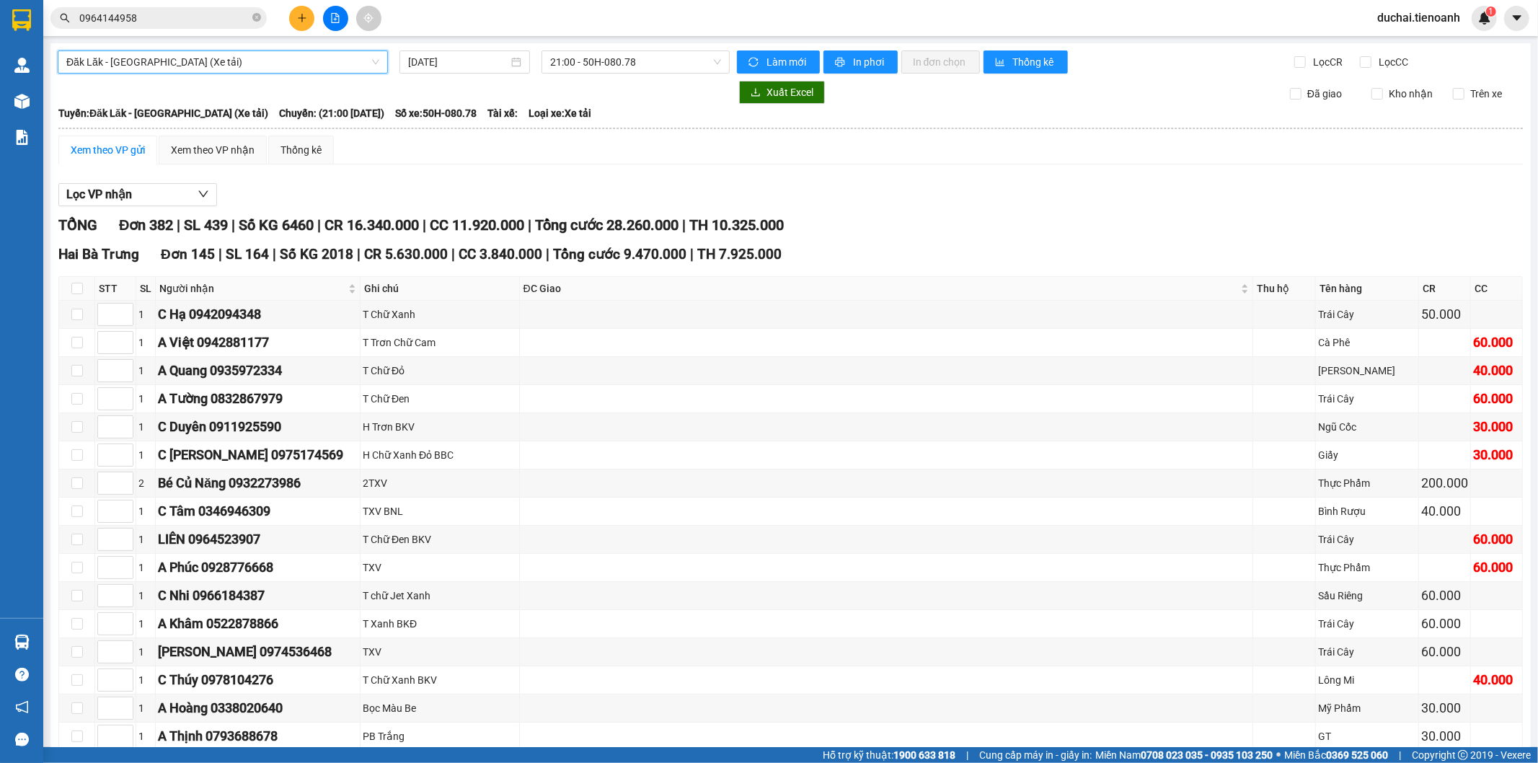
click at [184, 18] on input "0964144958" at bounding box center [164, 18] width 170 height 16
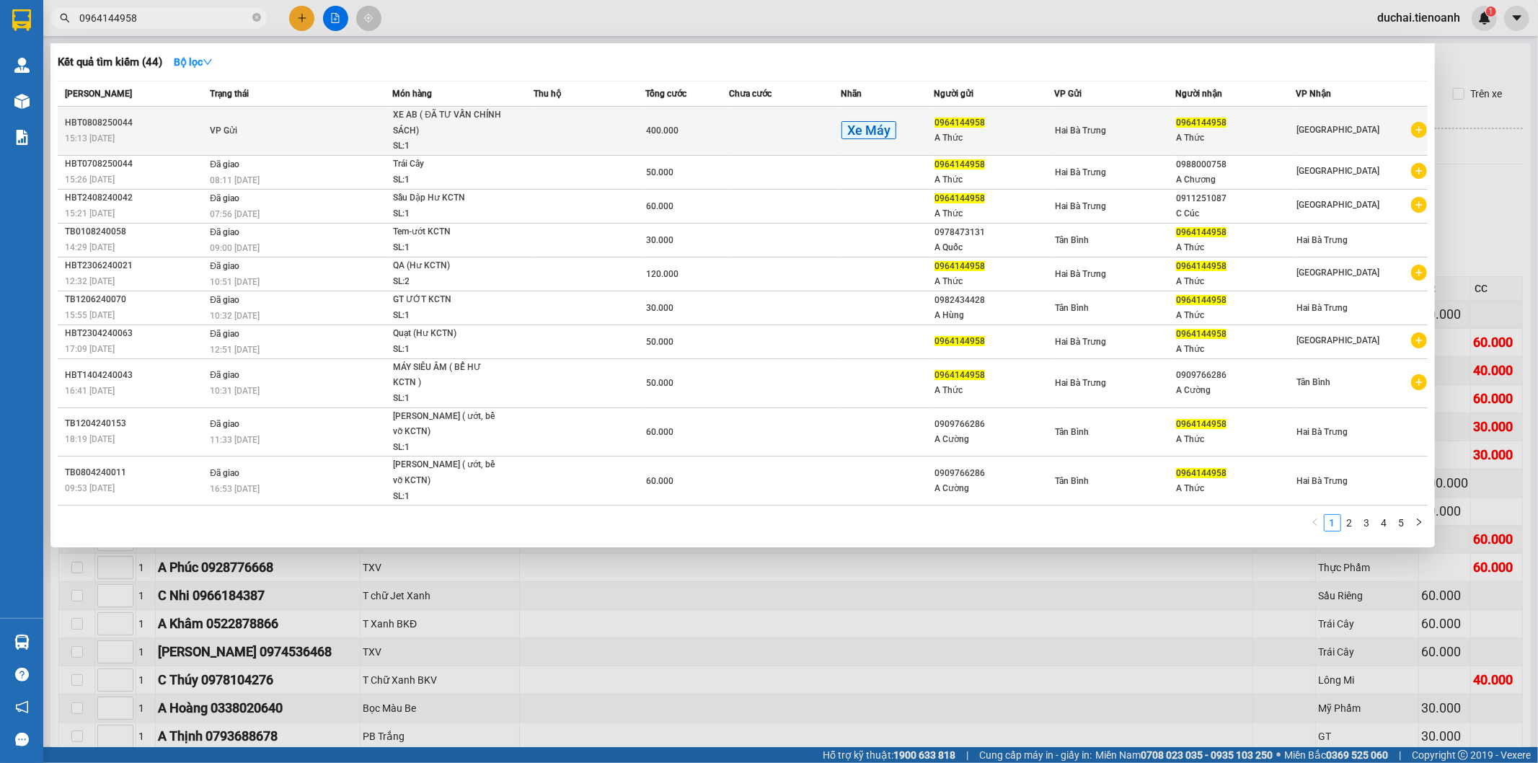
click at [459, 118] on div "XE AB ( ĐÃ TƯ VẤN CHÍNH SÁCH)" at bounding box center [447, 122] width 108 height 31
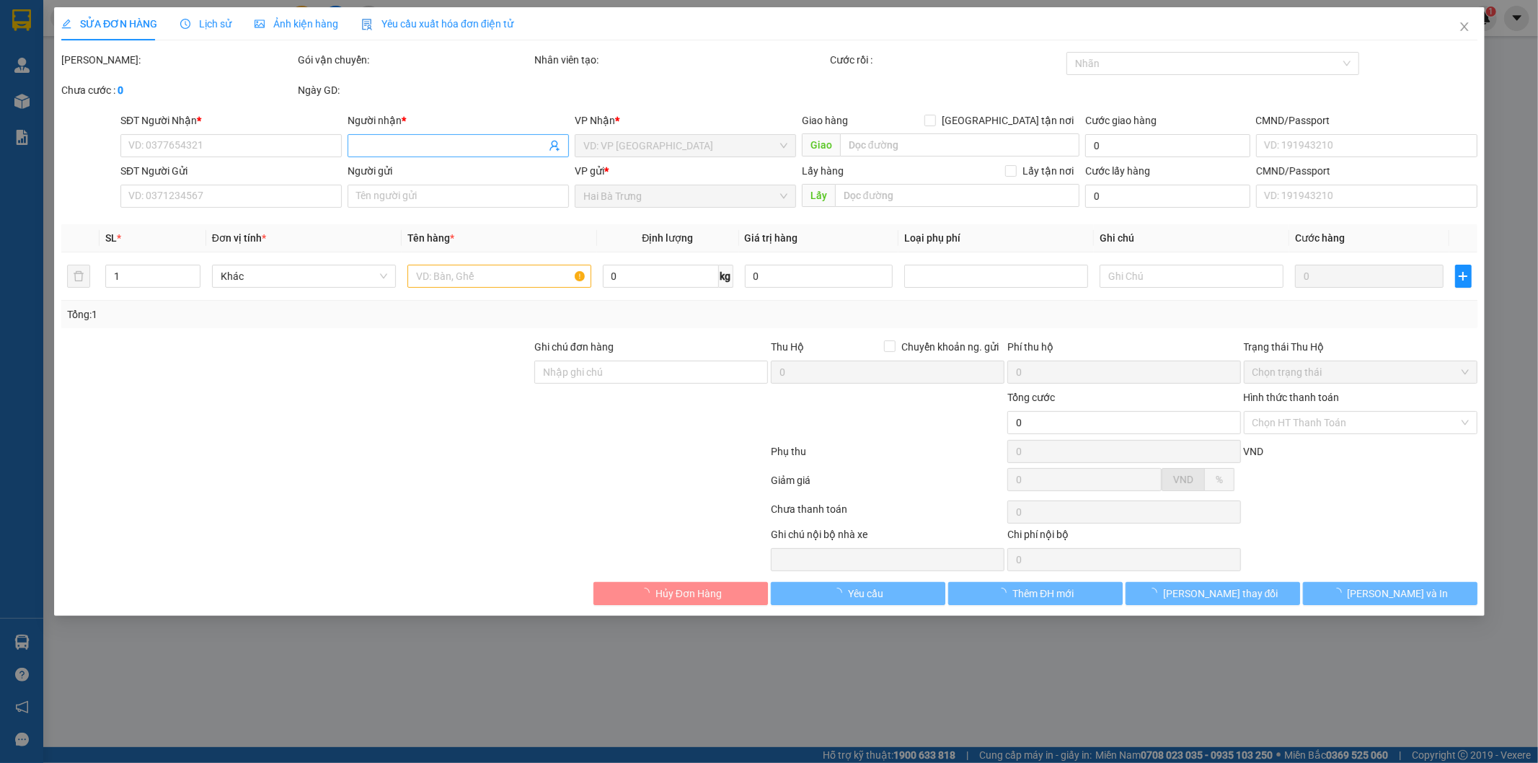
type input "0964144958"
type input "A Thức"
type input "0964144958"
type input "A Thức"
type input "400.000"
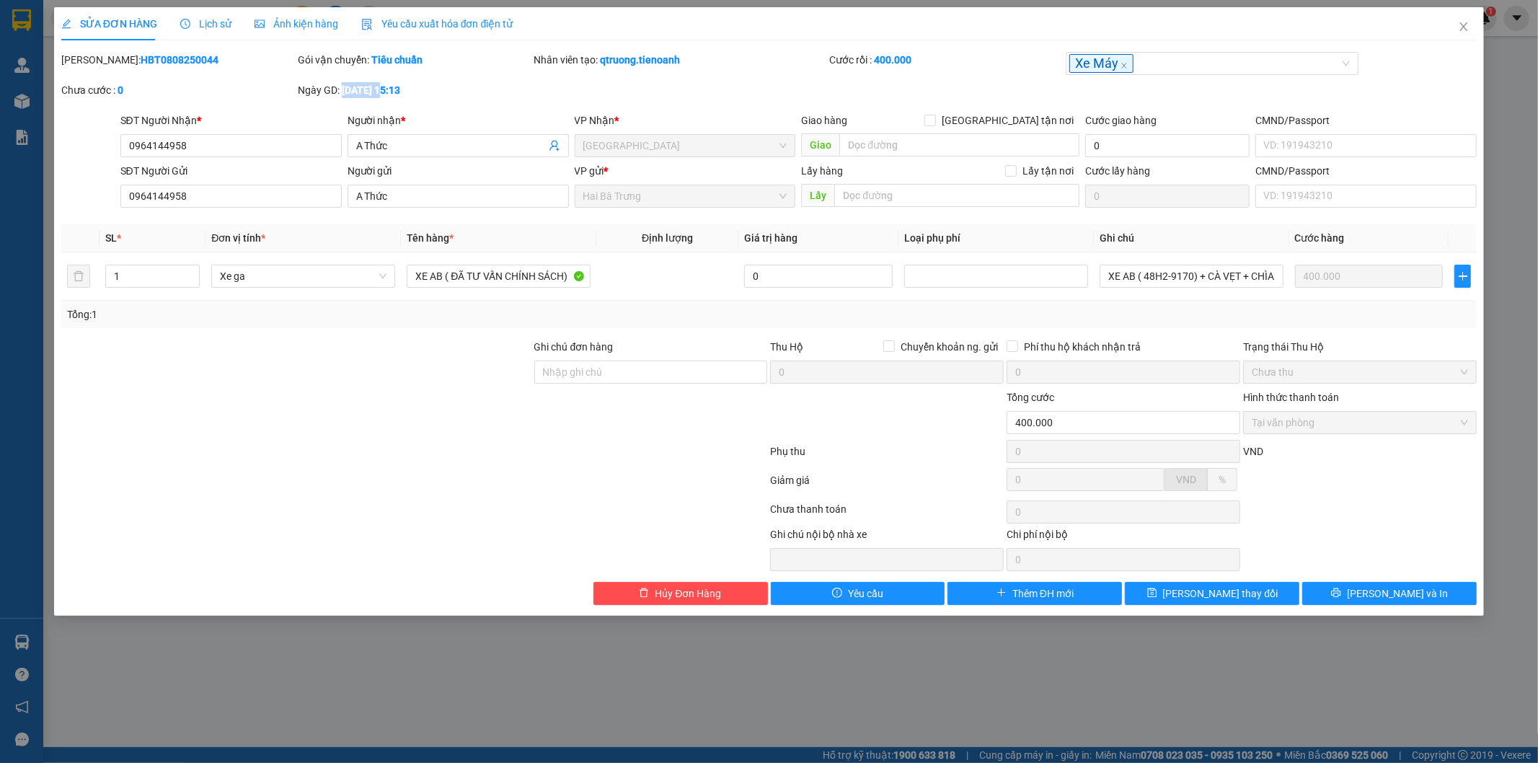
drag, startPoint x: 345, startPoint y: 94, endPoint x: 388, endPoint y: 97, distance: 43.4
click at [388, 97] on div "Ngày GD: 08-08-2025 lúc 15:13" at bounding box center [415, 90] width 234 height 16
